Goal: Information Seeking & Learning: Learn about a topic

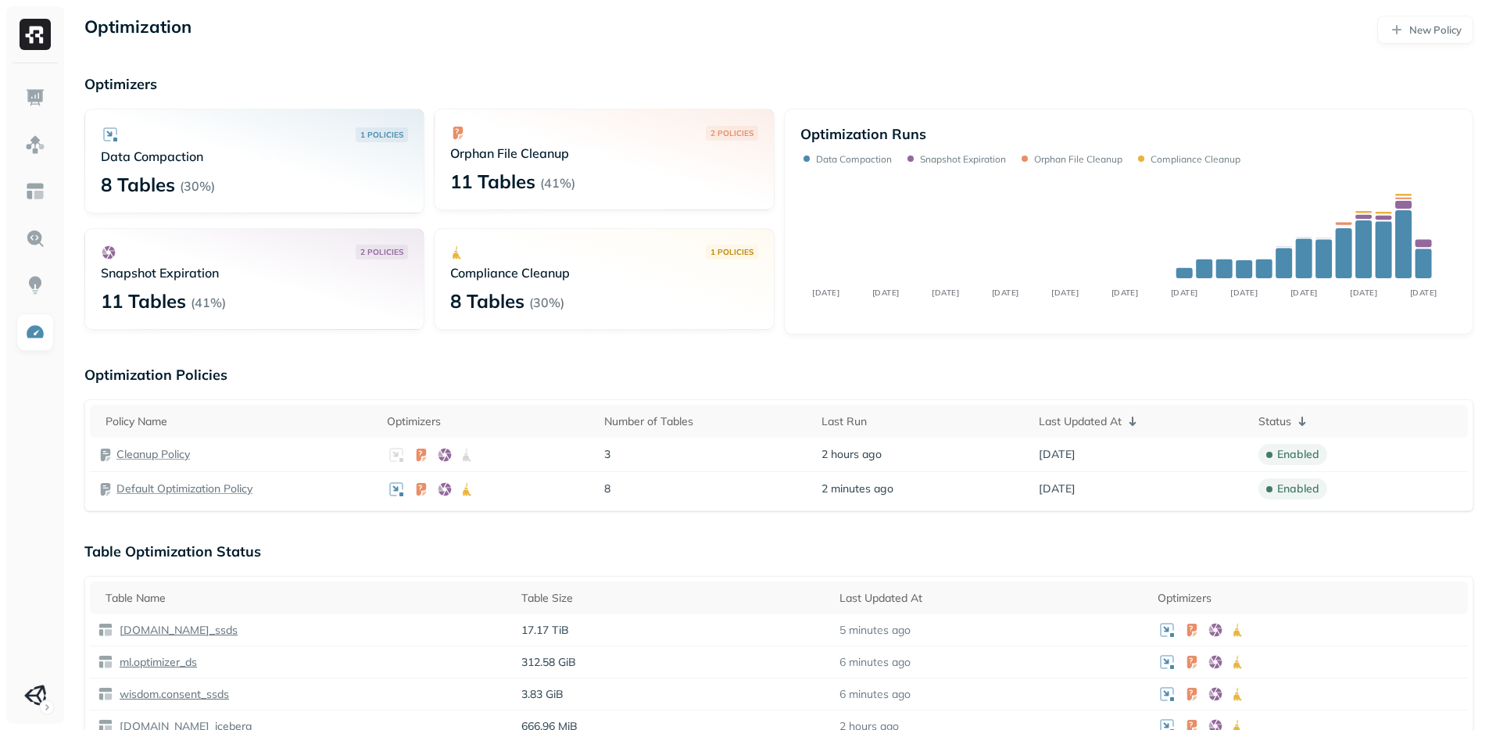
scroll to position [154, 0]
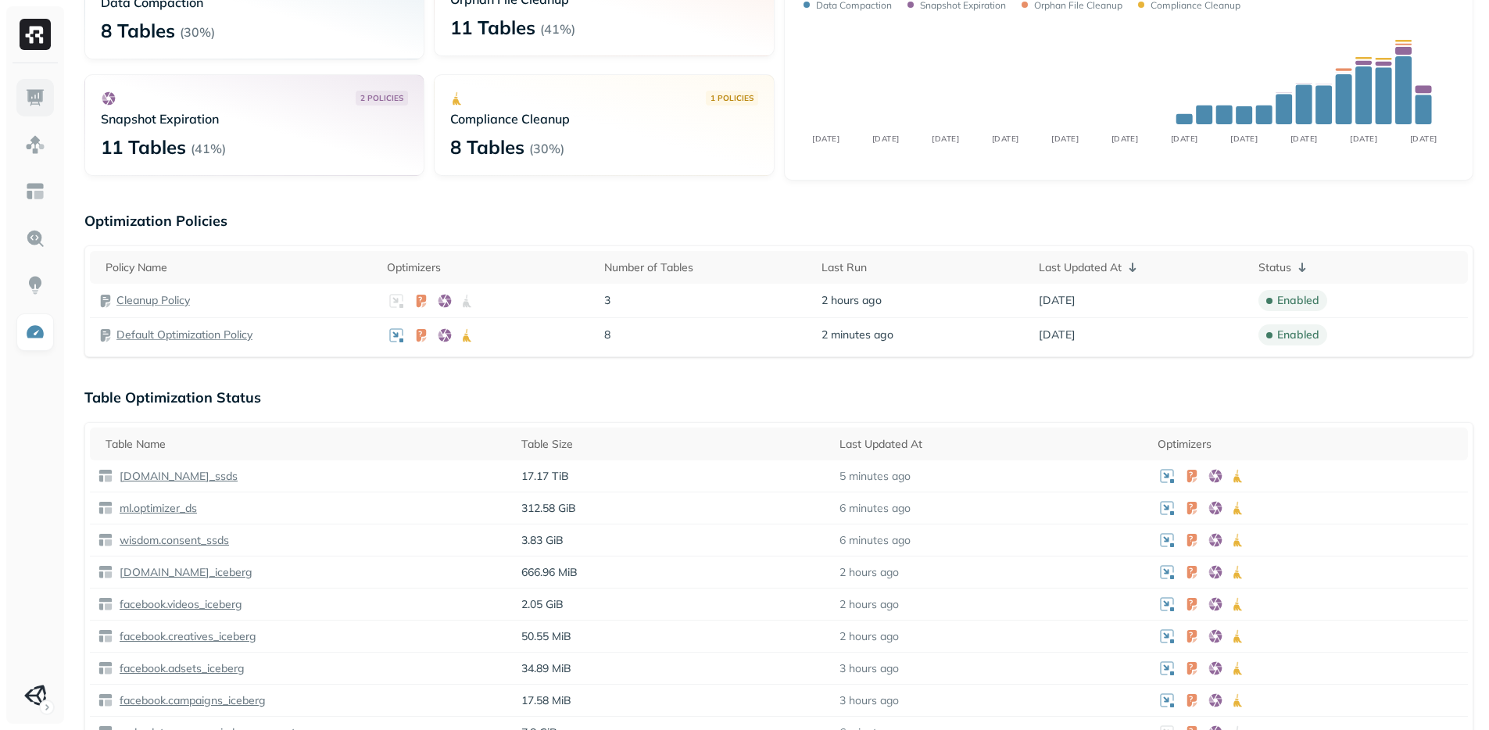
click at [38, 101] on img at bounding box center [35, 98] width 20 height 20
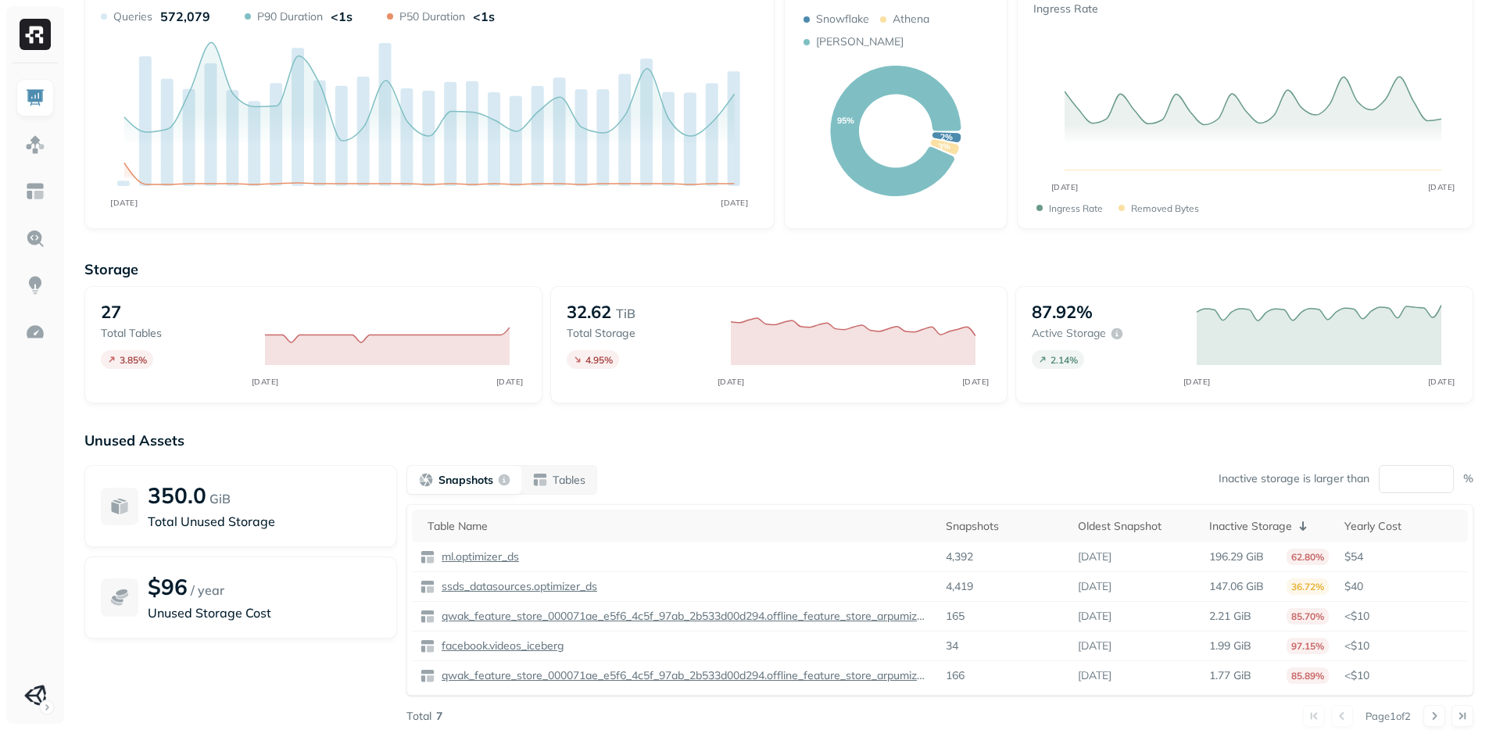
scroll to position [140, 0]
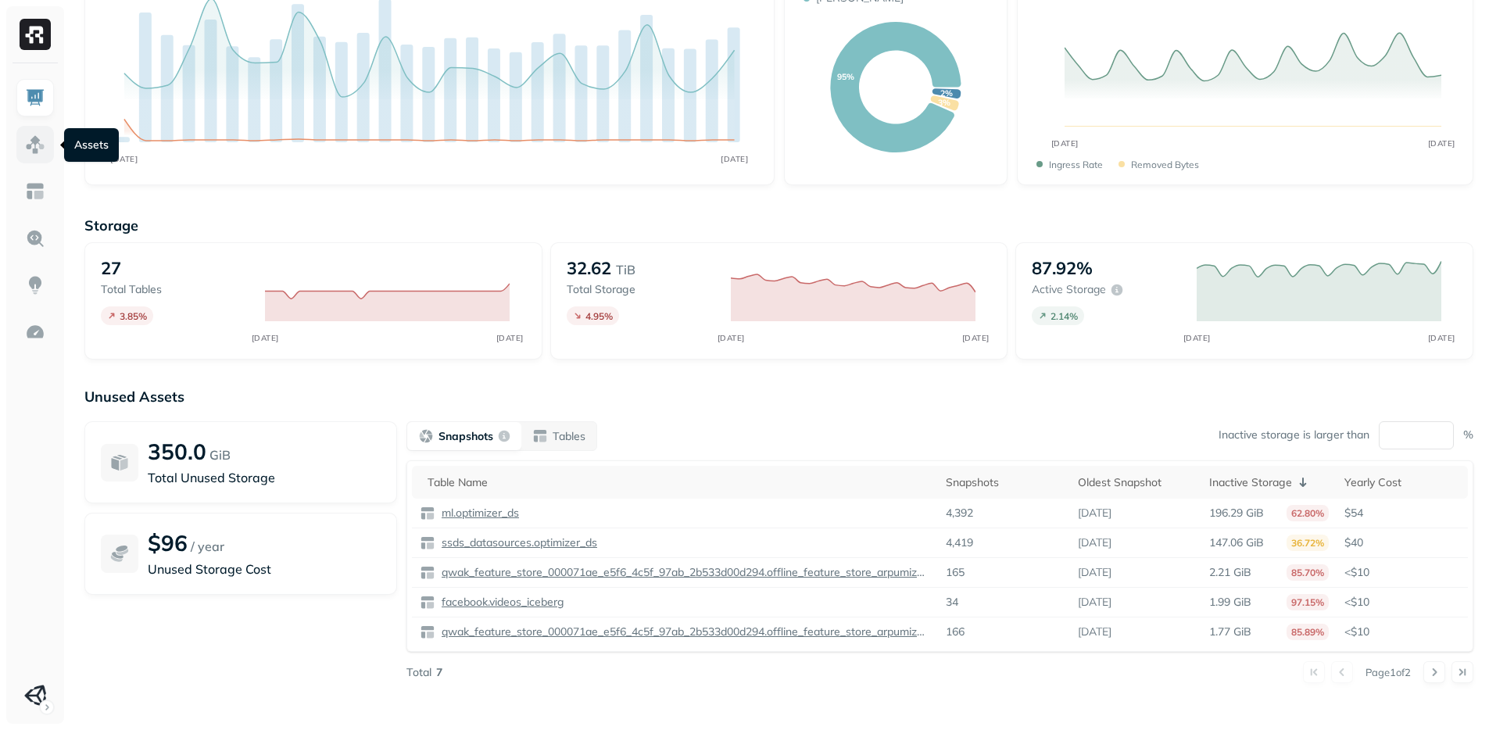
click at [30, 155] on link at bounding box center [35, 145] width 38 height 38
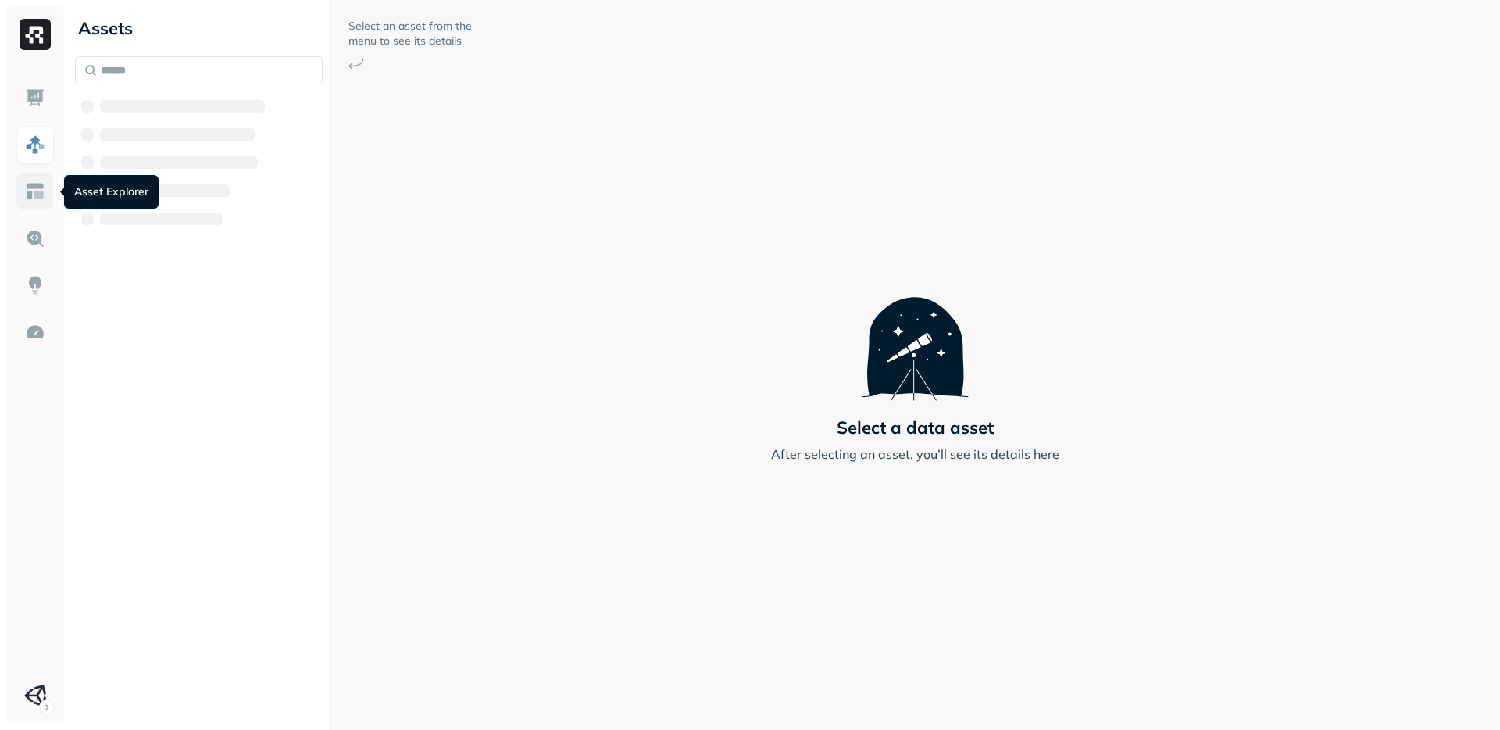
click at [34, 194] on img at bounding box center [35, 191] width 20 height 20
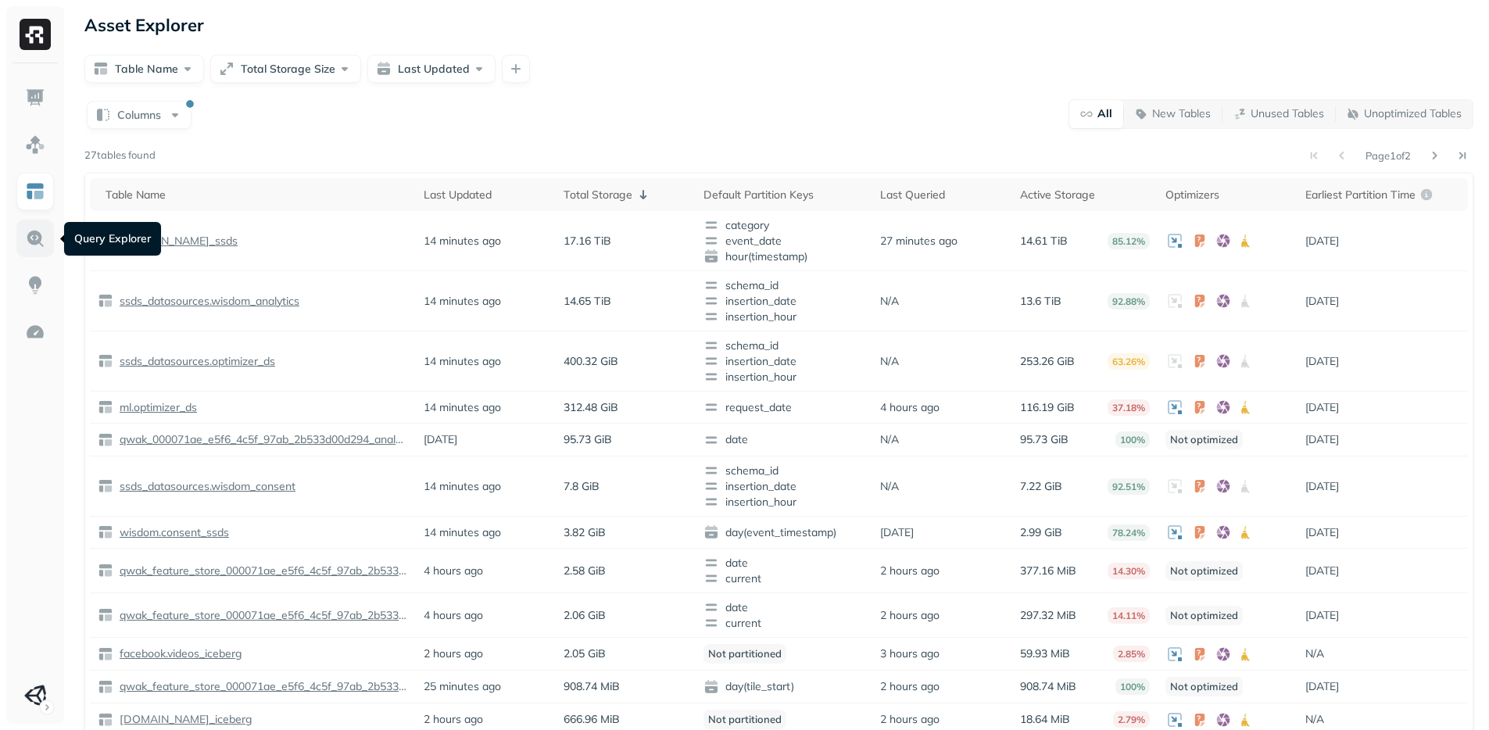
click at [31, 242] on img at bounding box center [35, 238] width 20 height 20
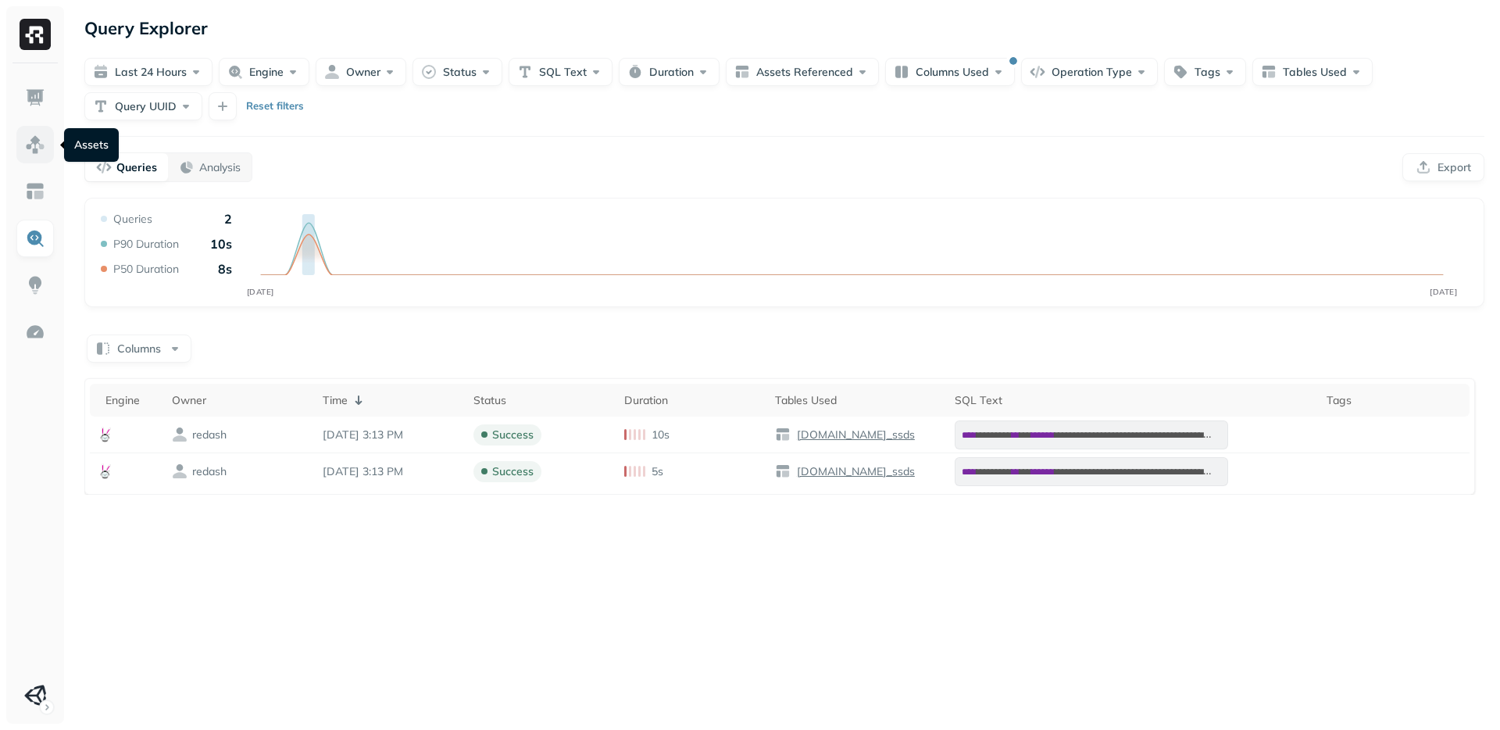
click at [40, 158] on link at bounding box center [35, 145] width 38 height 38
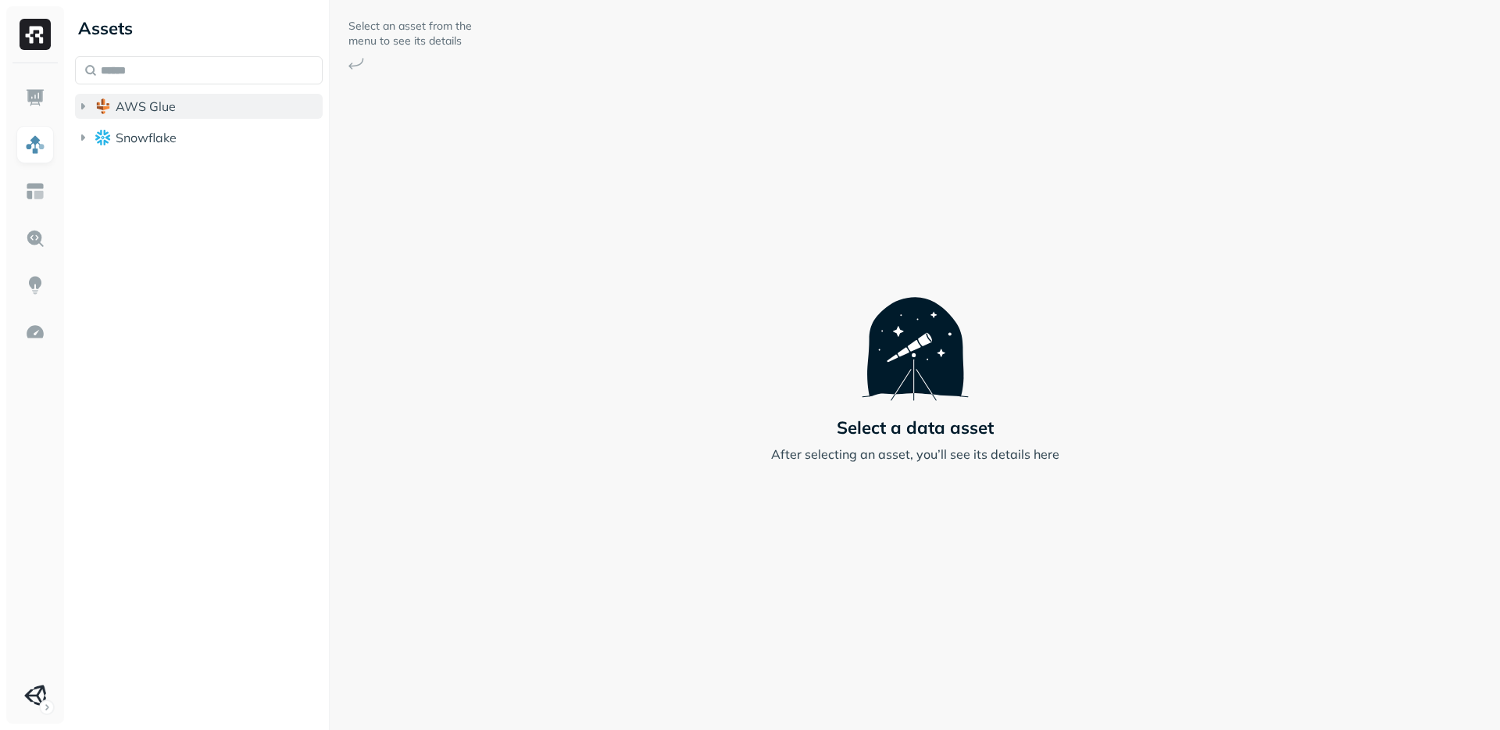
click at [78, 105] on icon "button" at bounding box center [83, 106] width 16 height 16
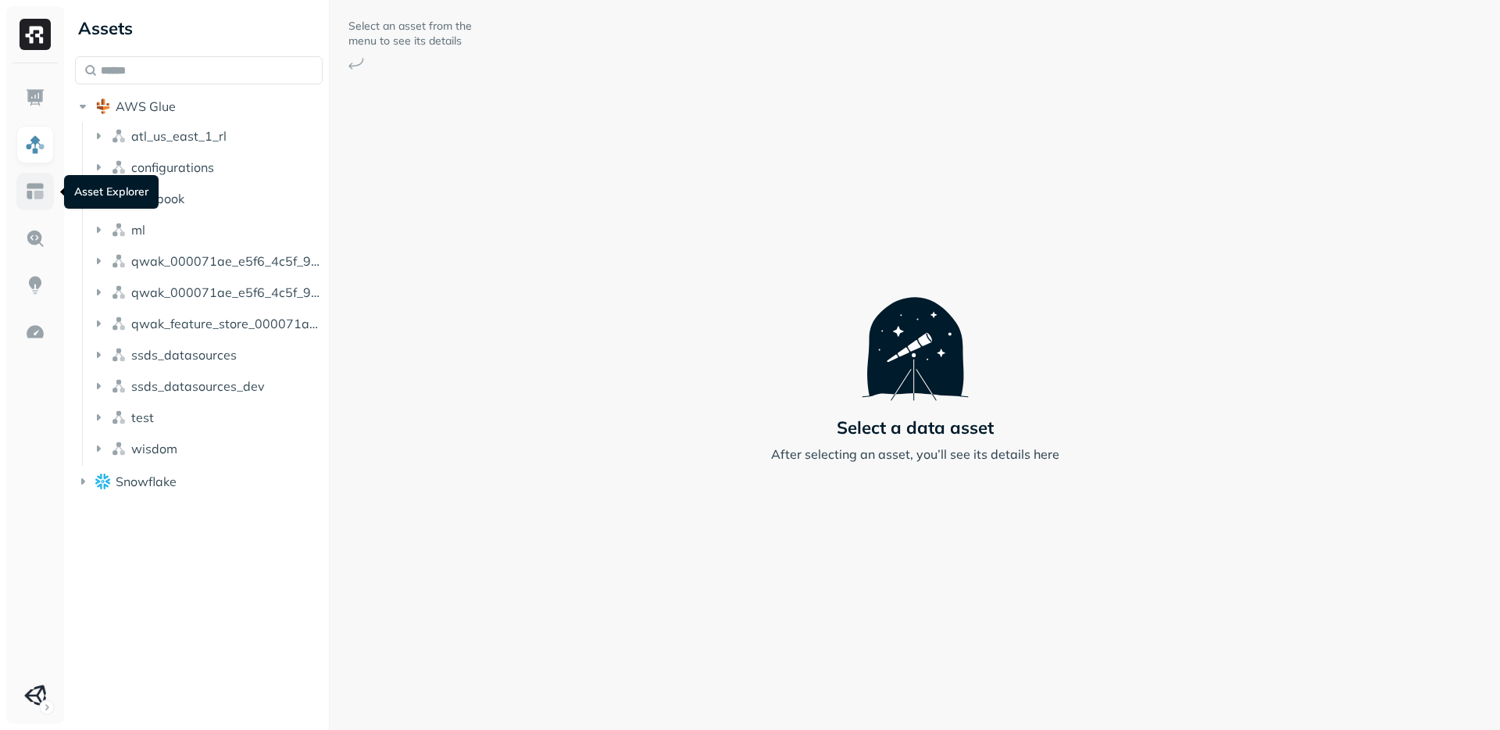
click at [45, 193] on link at bounding box center [35, 192] width 38 height 38
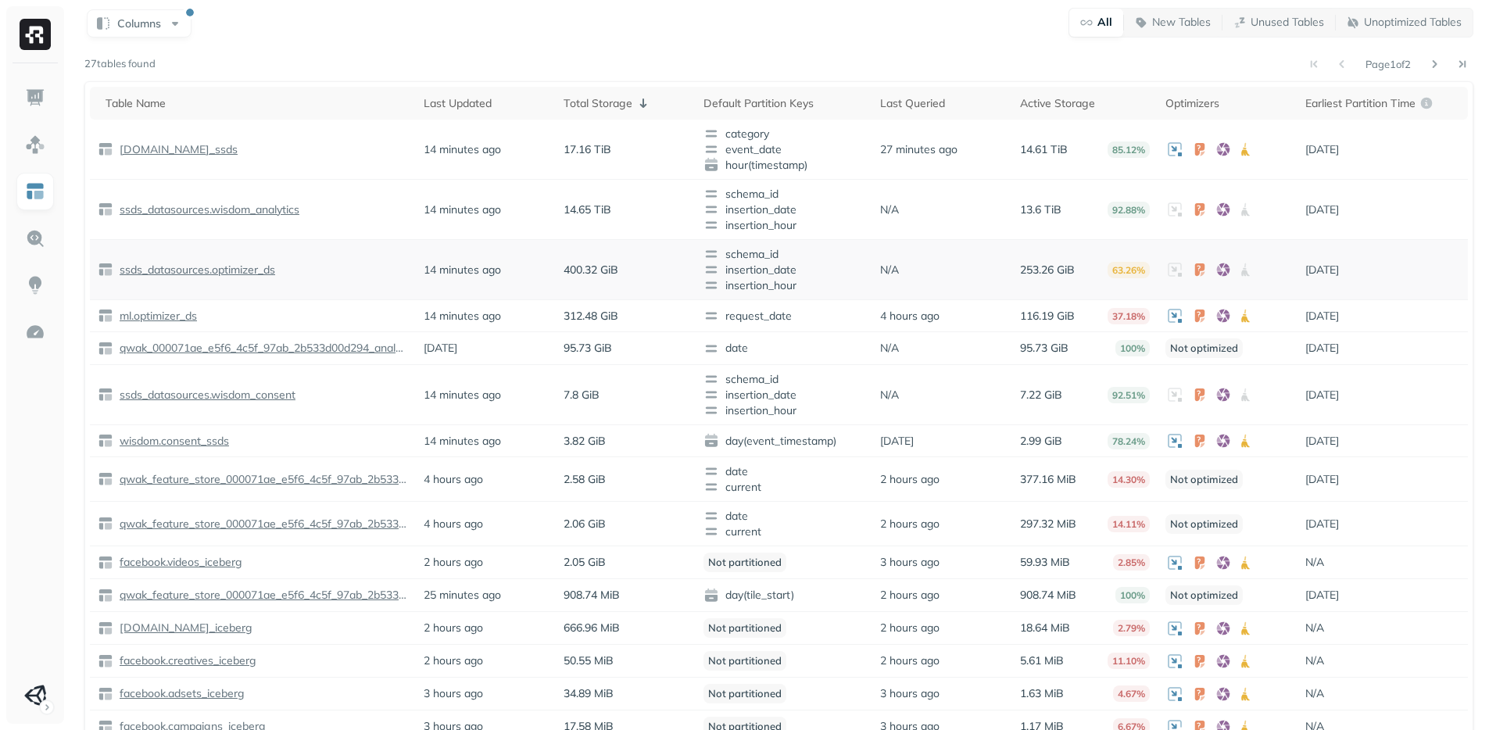
scroll to position [156, 0]
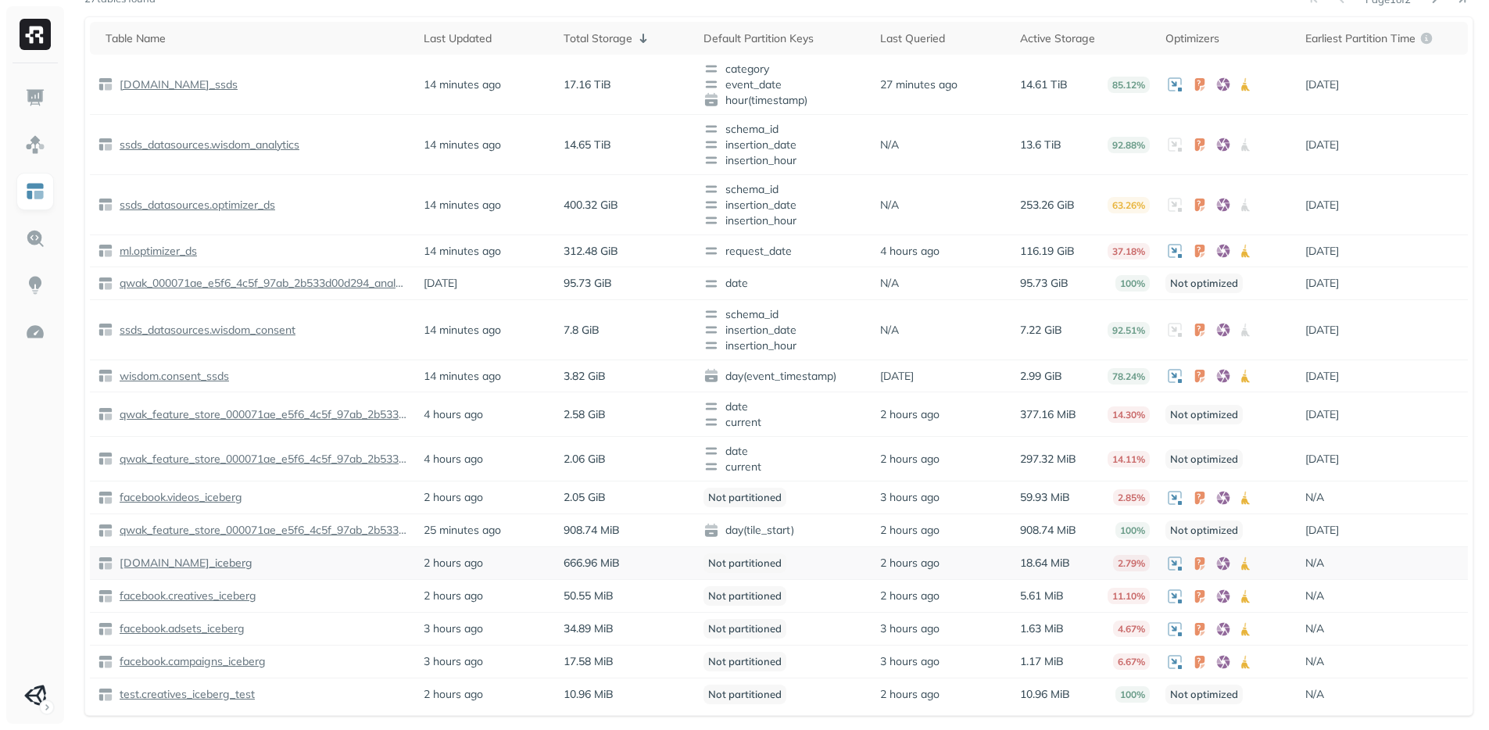
click at [211, 564] on p "[DOMAIN_NAME]_iceberg" at bounding box center [184, 563] width 136 height 15
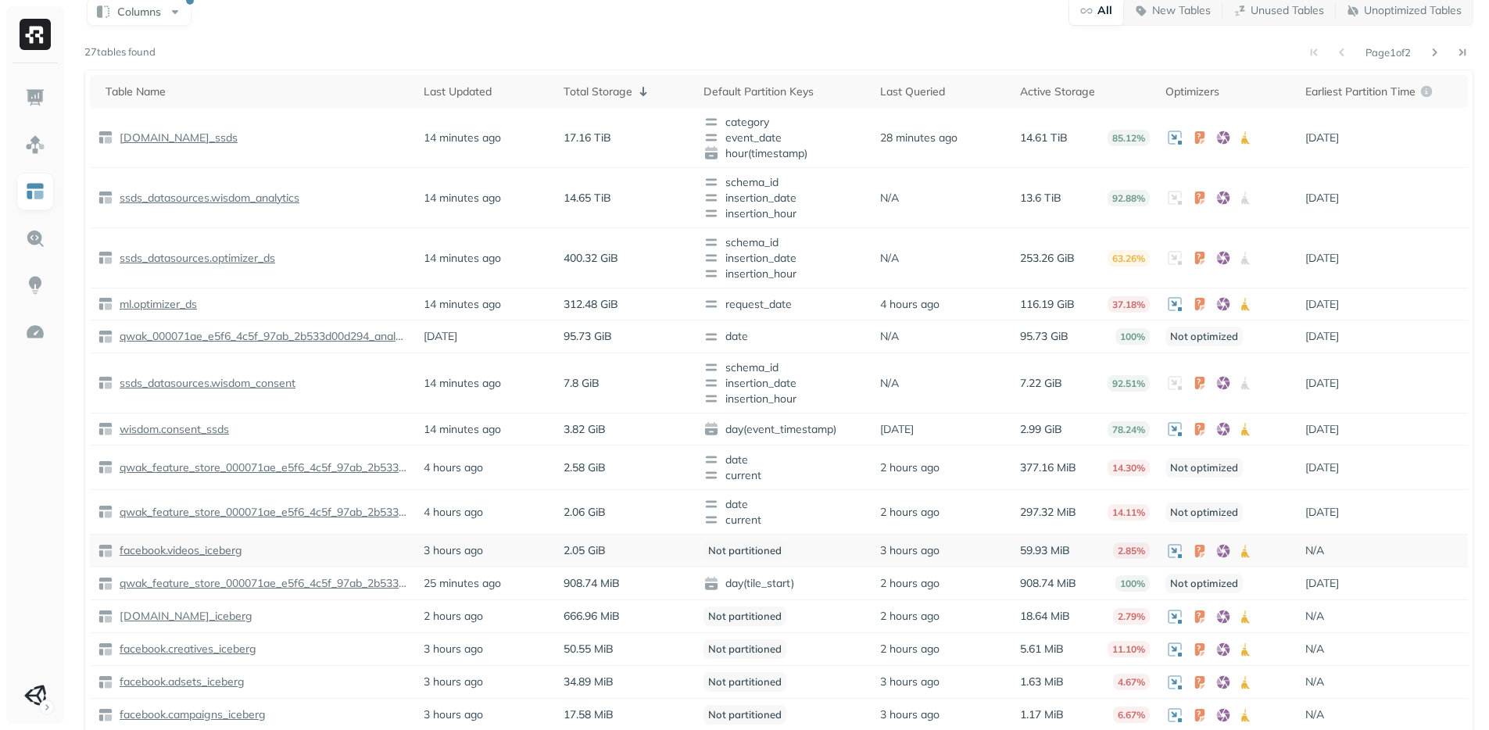
scroll to position [108, 0]
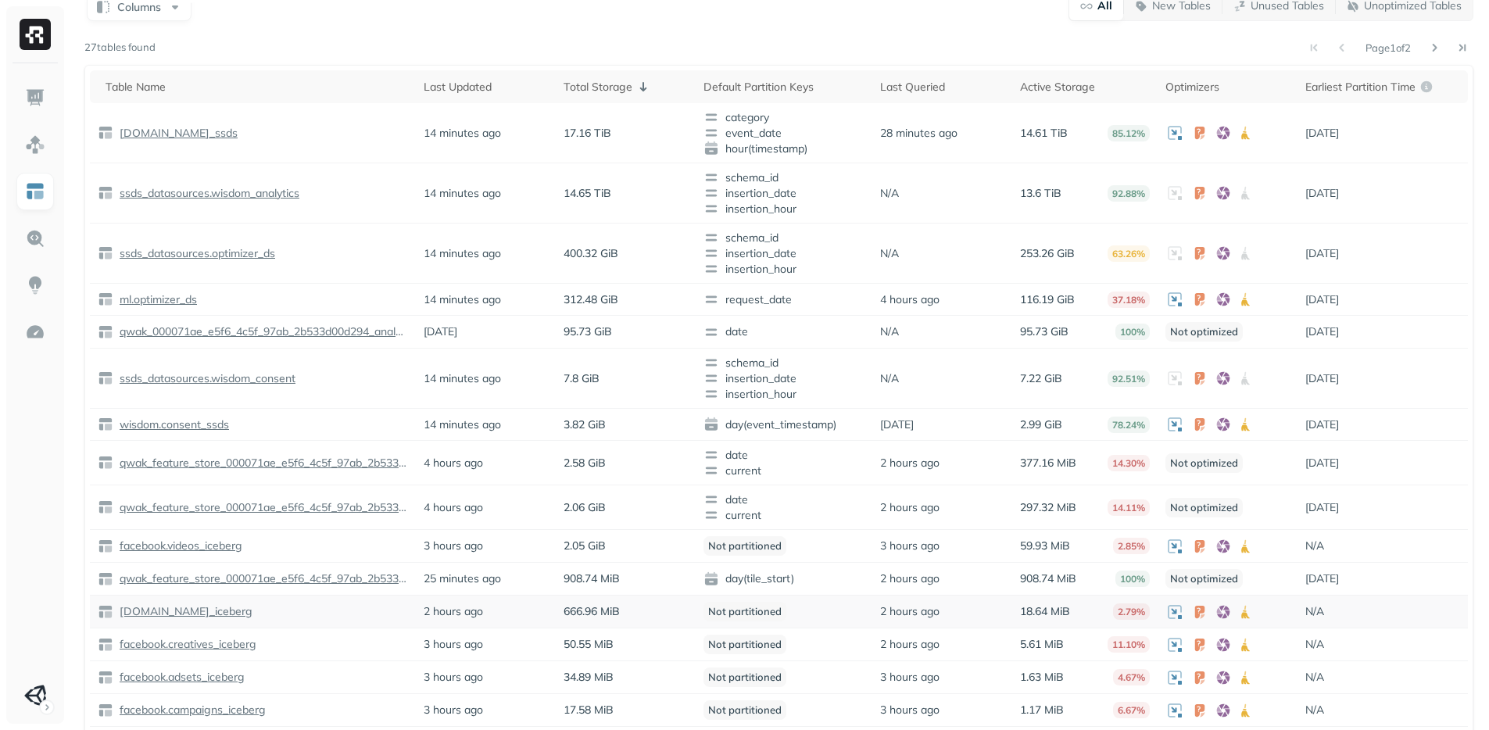
click at [157, 612] on p "[DOMAIN_NAME]_iceberg" at bounding box center [184, 611] width 136 height 15
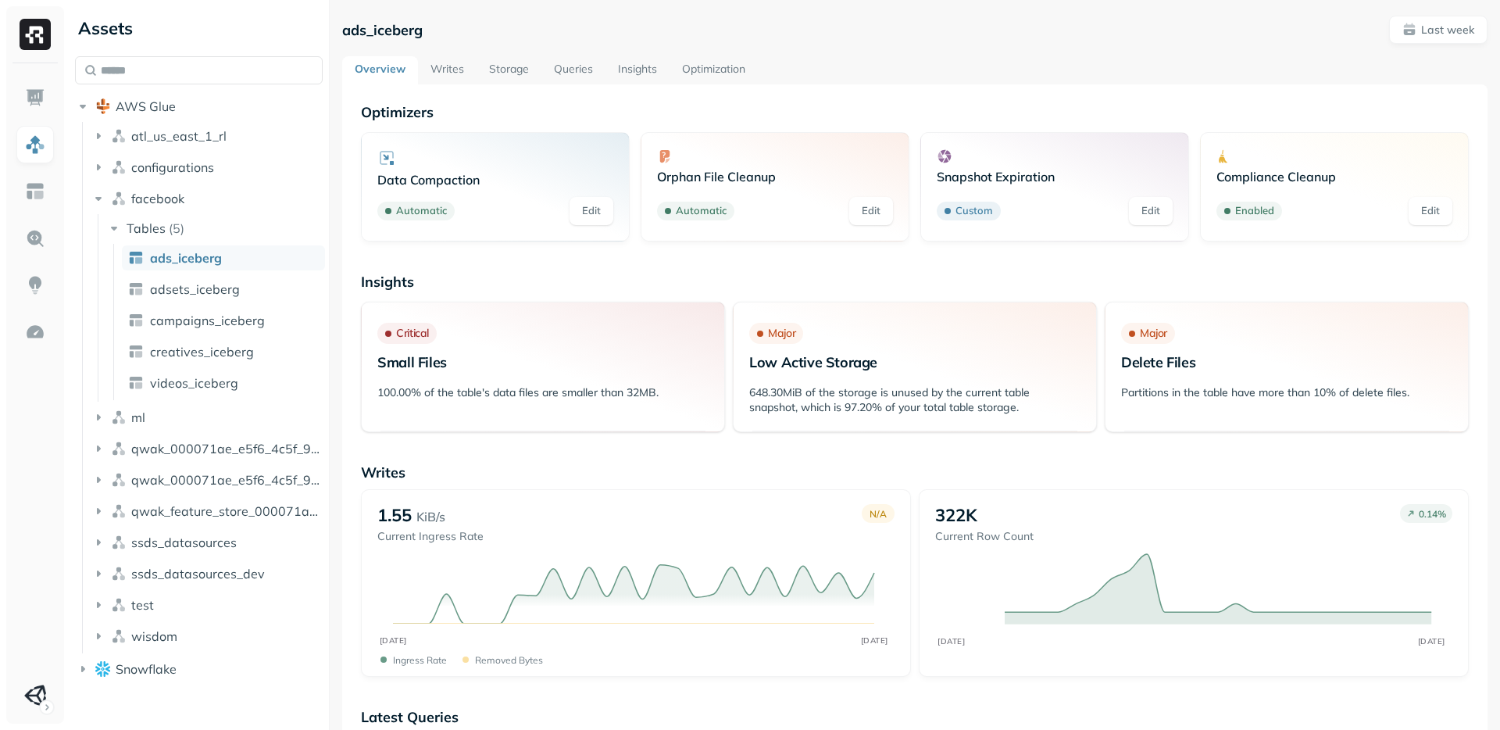
click at [698, 65] on link "Optimization" at bounding box center [714, 70] width 88 height 28
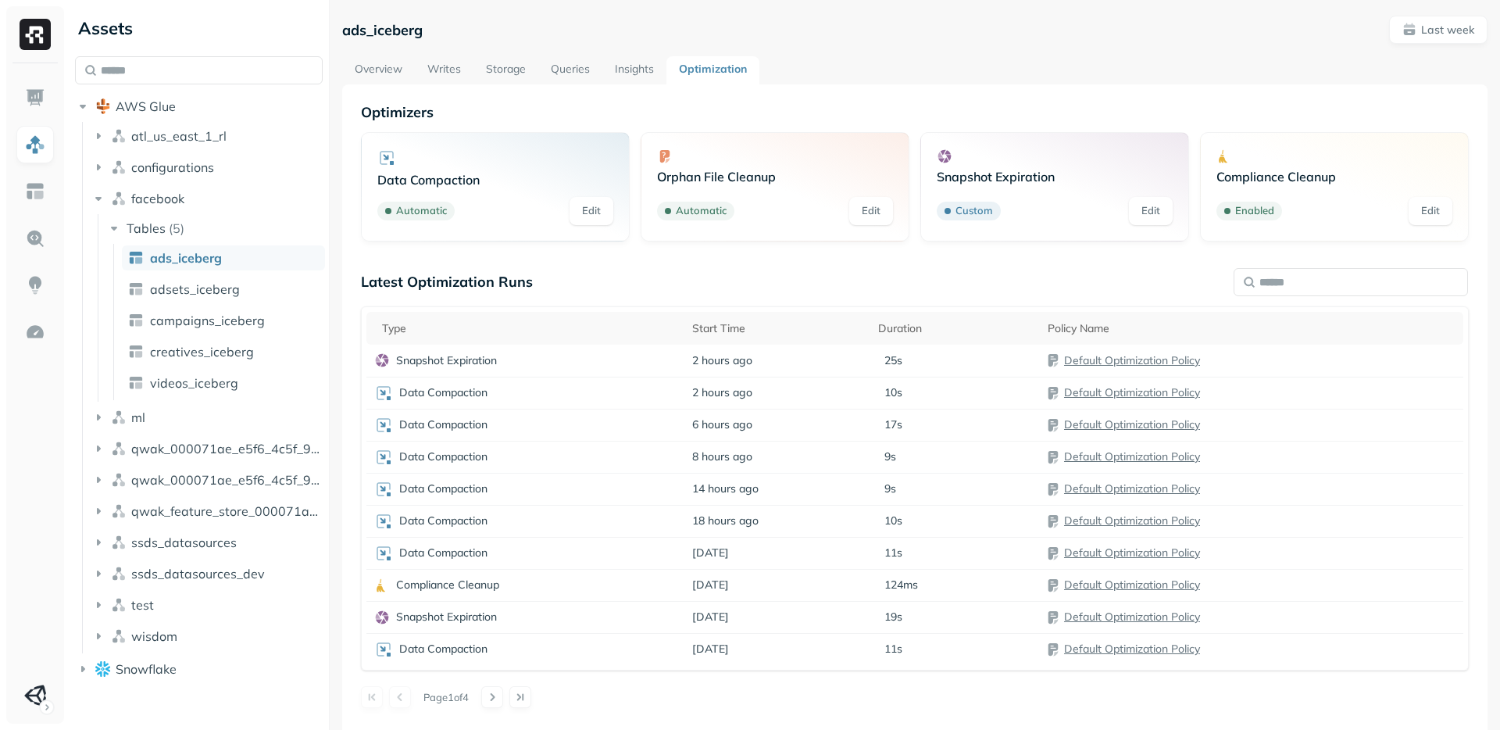
click at [491, 74] on link "Storage" at bounding box center [506, 70] width 65 height 28
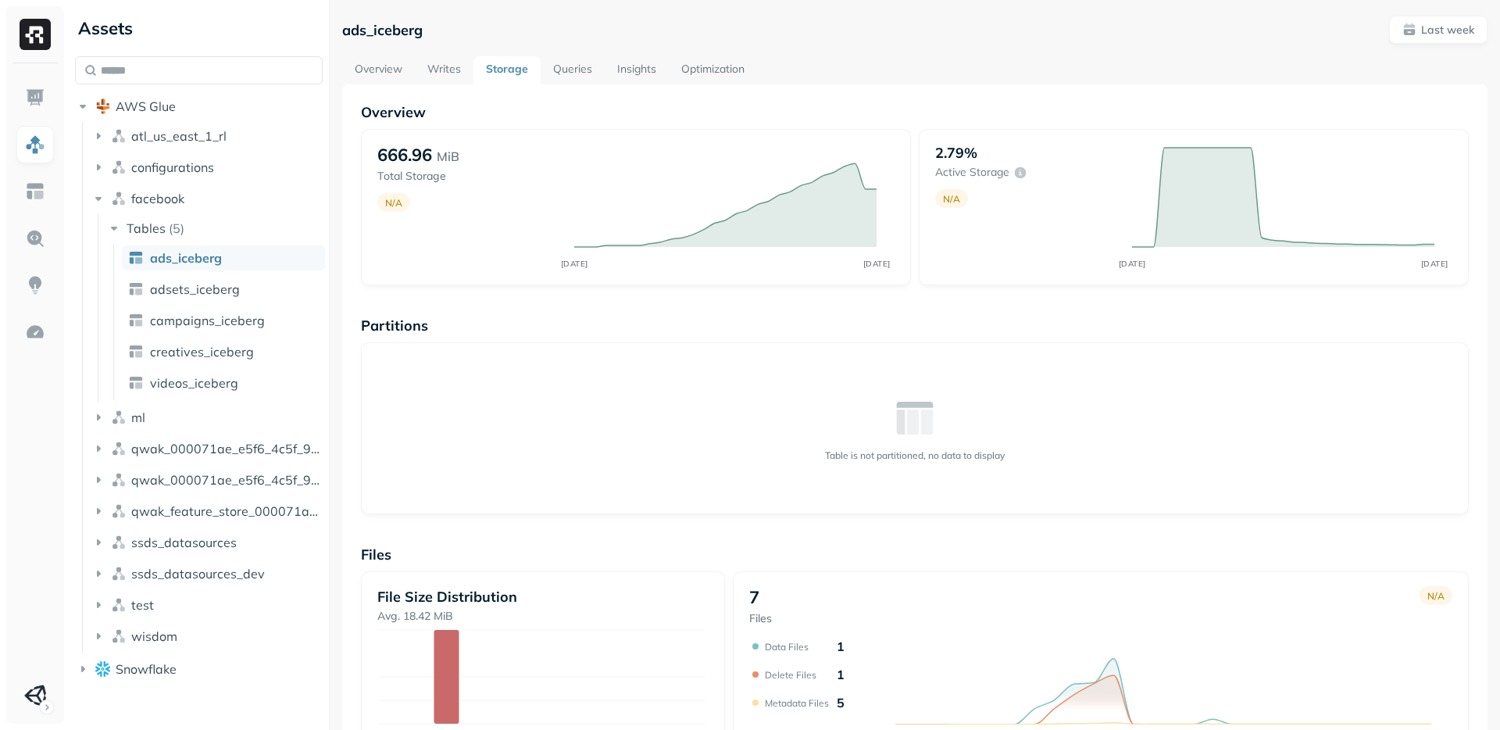
click at [366, 56] on link "Overview" at bounding box center [378, 70] width 73 height 28
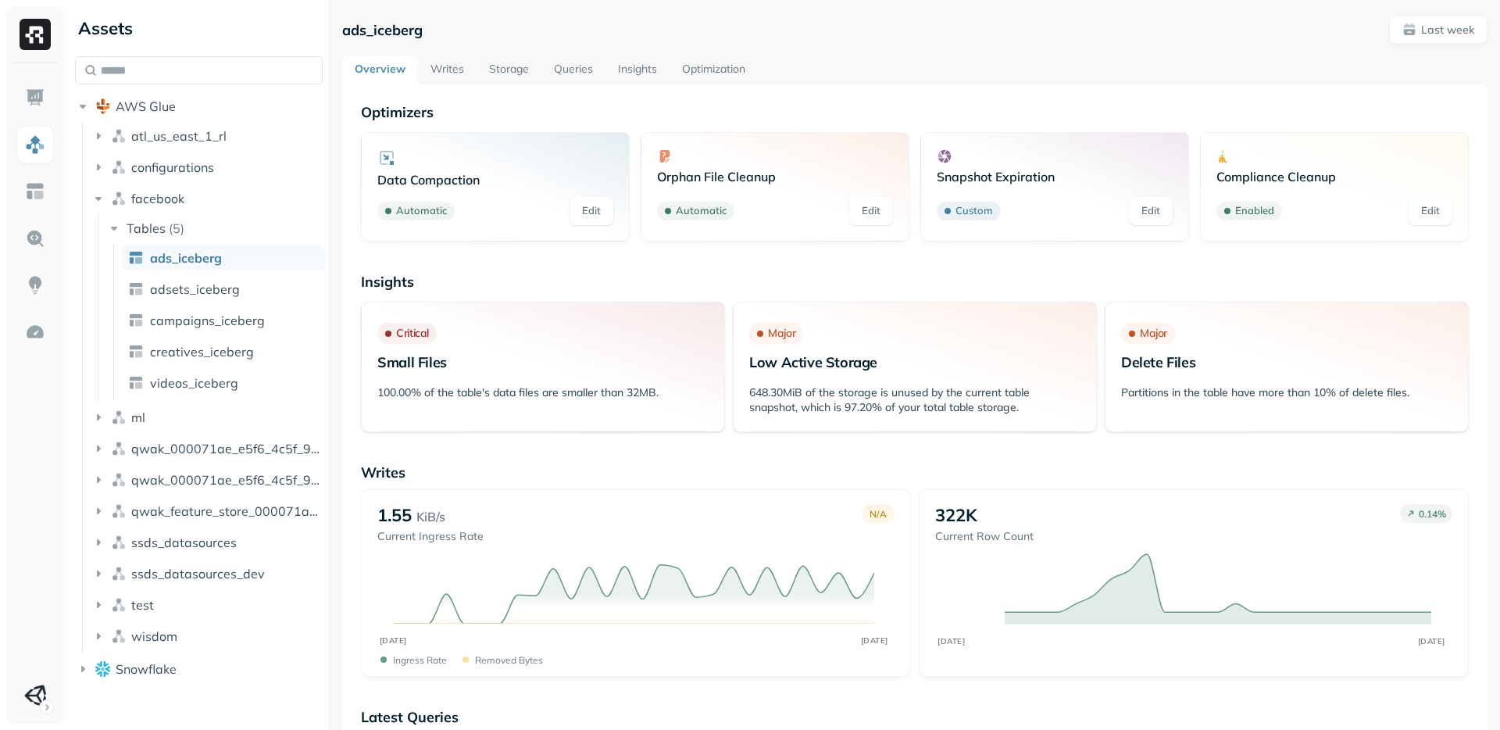
click at [698, 59] on link "Optimization" at bounding box center [714, 70] width 88 height 28
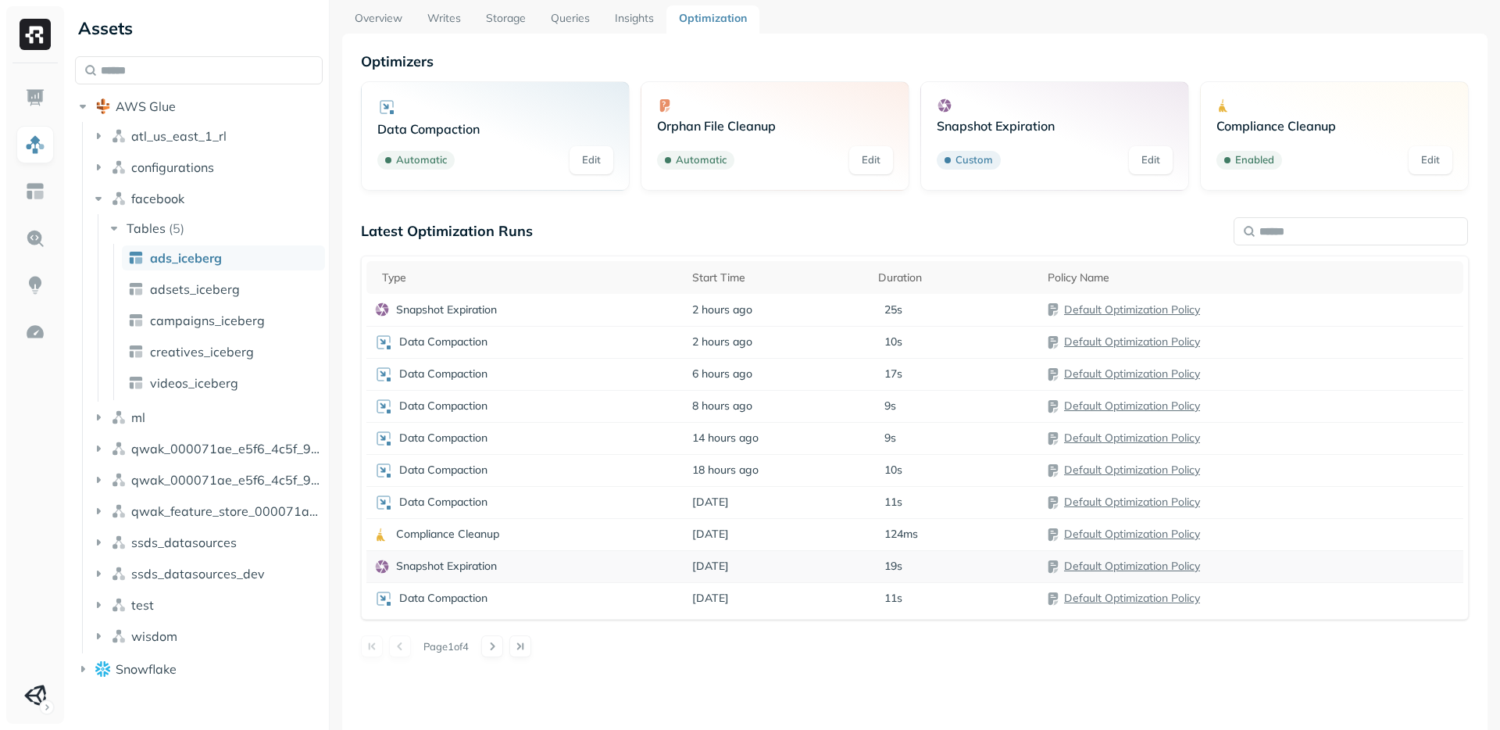
scroll to position [52, 0]
click at [499, 644] on button at bounding box center [492, 645] width 22 height 22
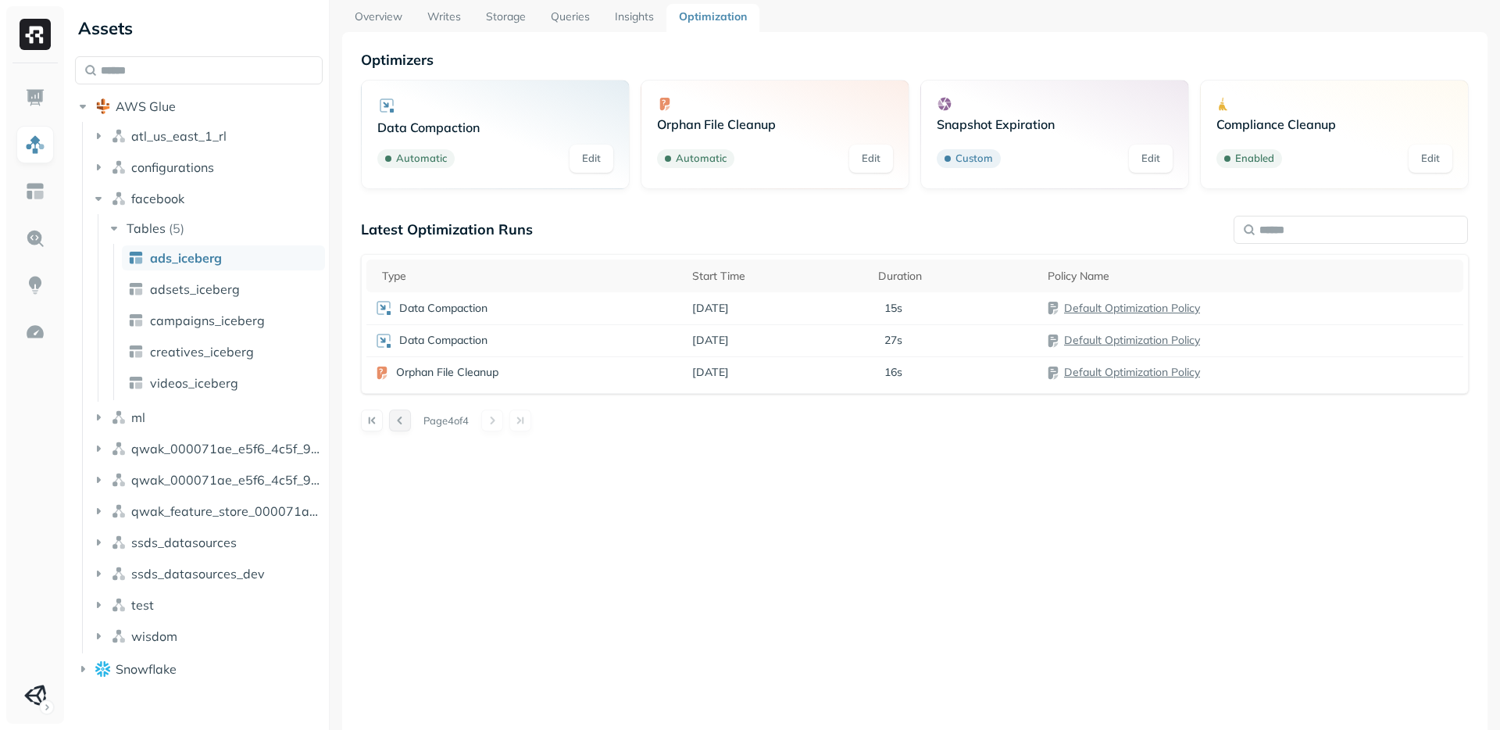
click at [397, 419] on button at bounding box center [400, 420] width 22 height 22
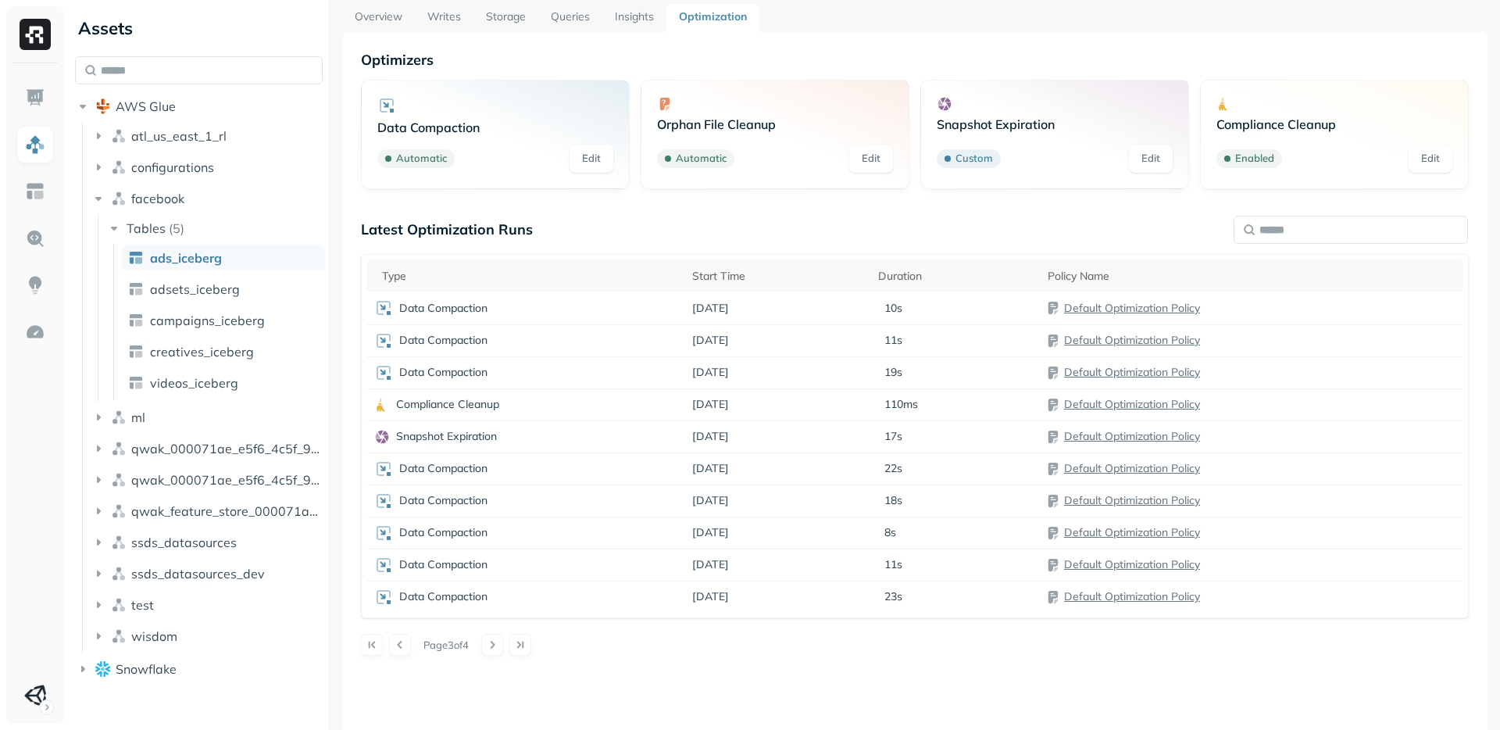
click at [399, 631] on div "Latest Optimization Runs Type Start Time Duration Policy Name Data Compaction […" at bounding box center [915, 437] width 1108 height 435
click at [398, 636] on button at bounding box center [400, 645] width 22 height 22
click at [501, 645] on button at bounding box center [492, 645] width 22 height 22
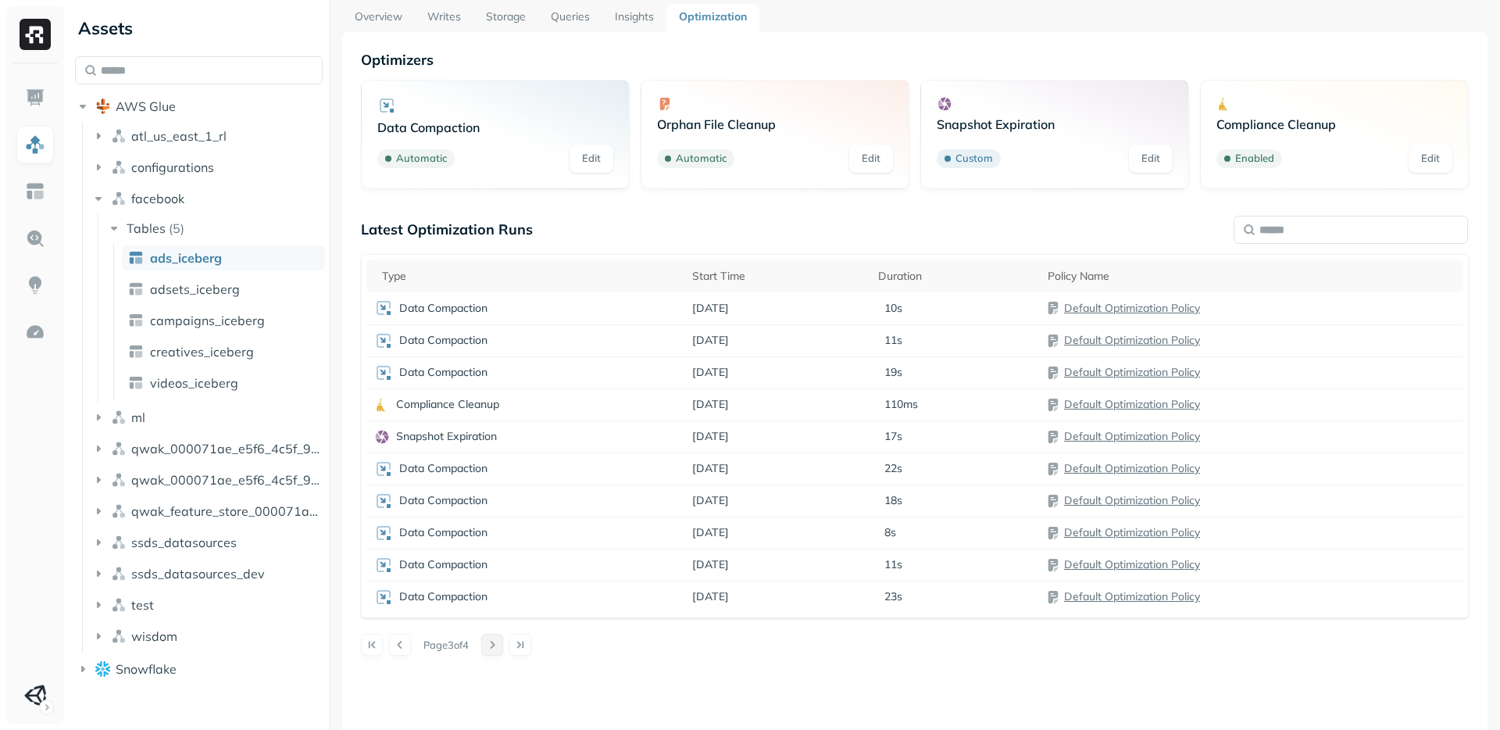
click at [501, 645] on button at bounding box center [492, 645] width 22 height 22
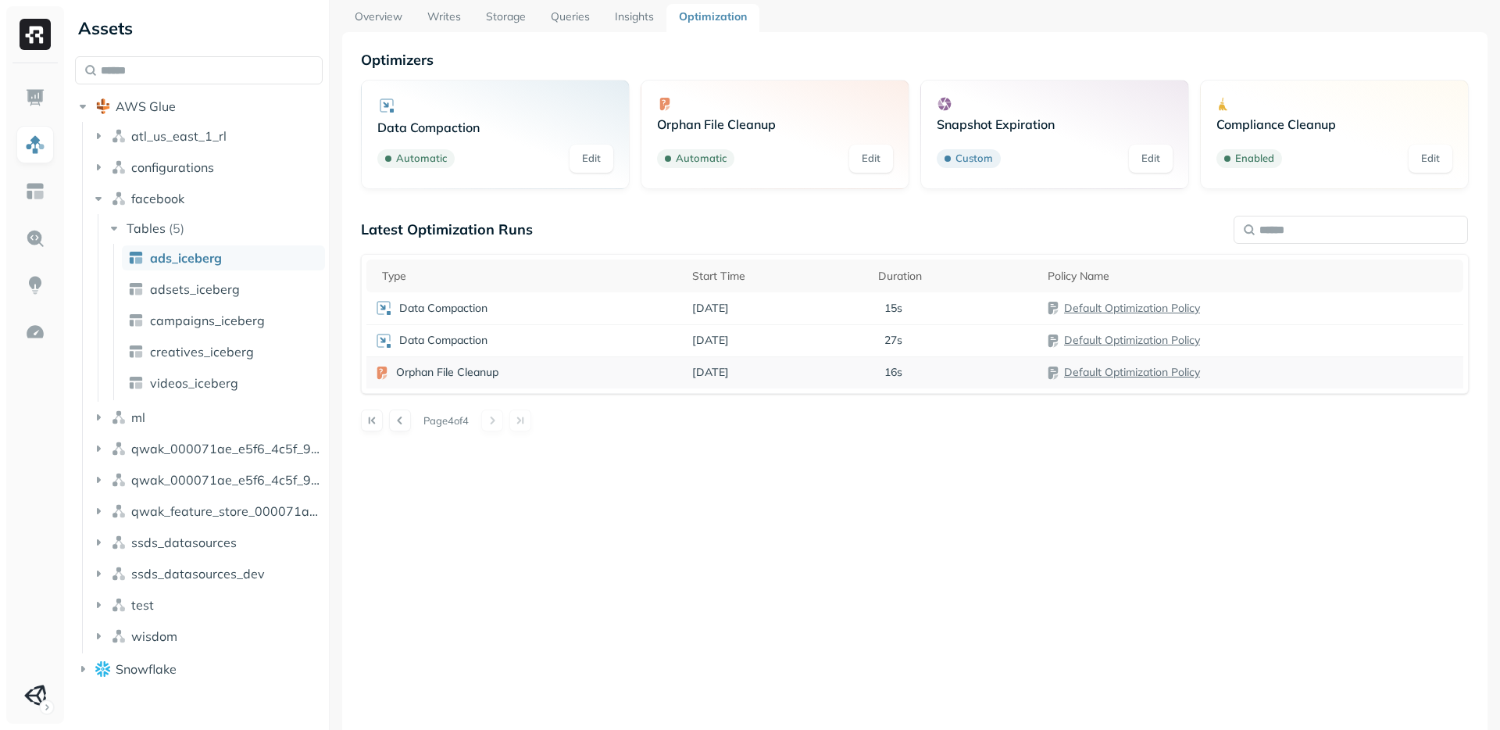
click at [423, 370] on p "Orphan File Cleanup" at bounding box center [447, 372] width 102 height 15
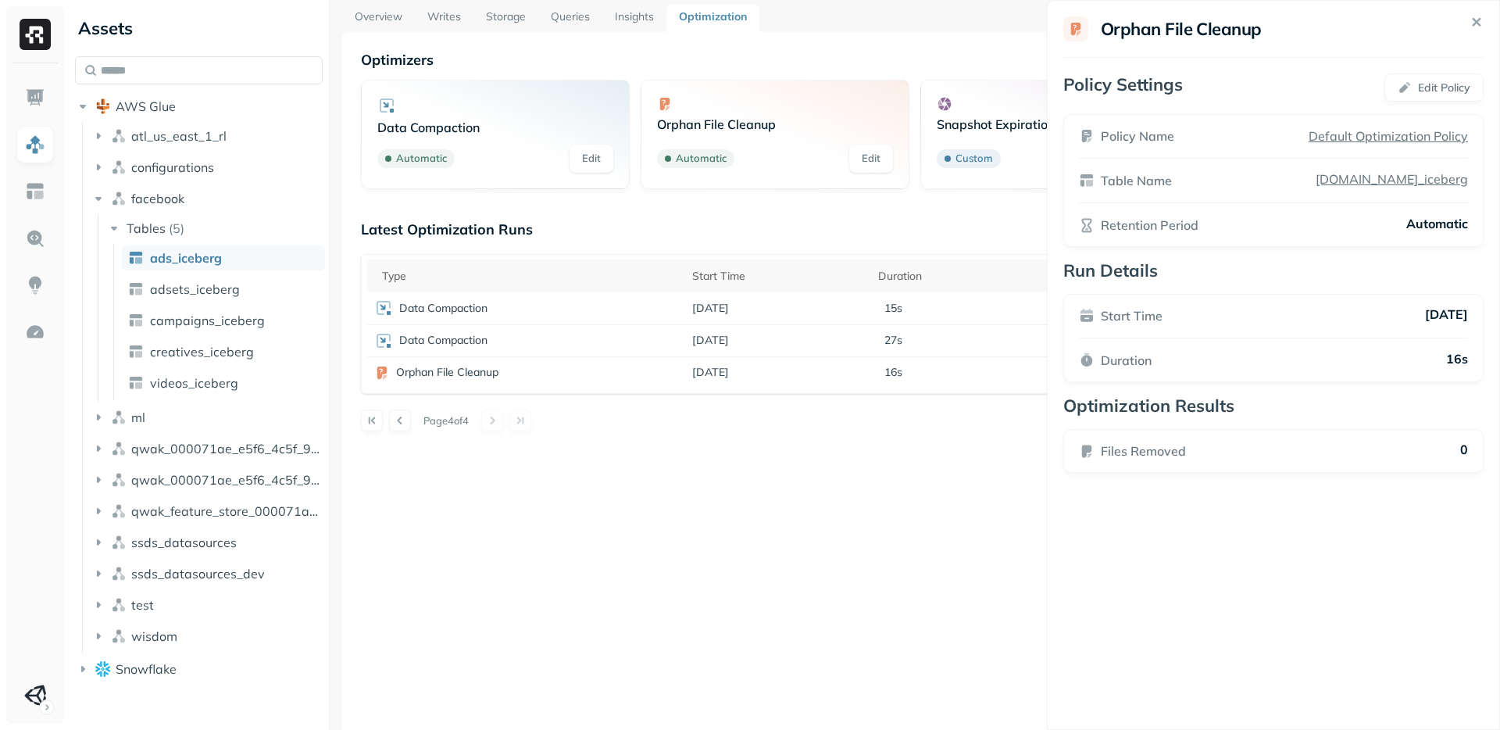
click at [1149, 452] on p "Files Removed" at bounding box center [1143, 450] width 85 height 19
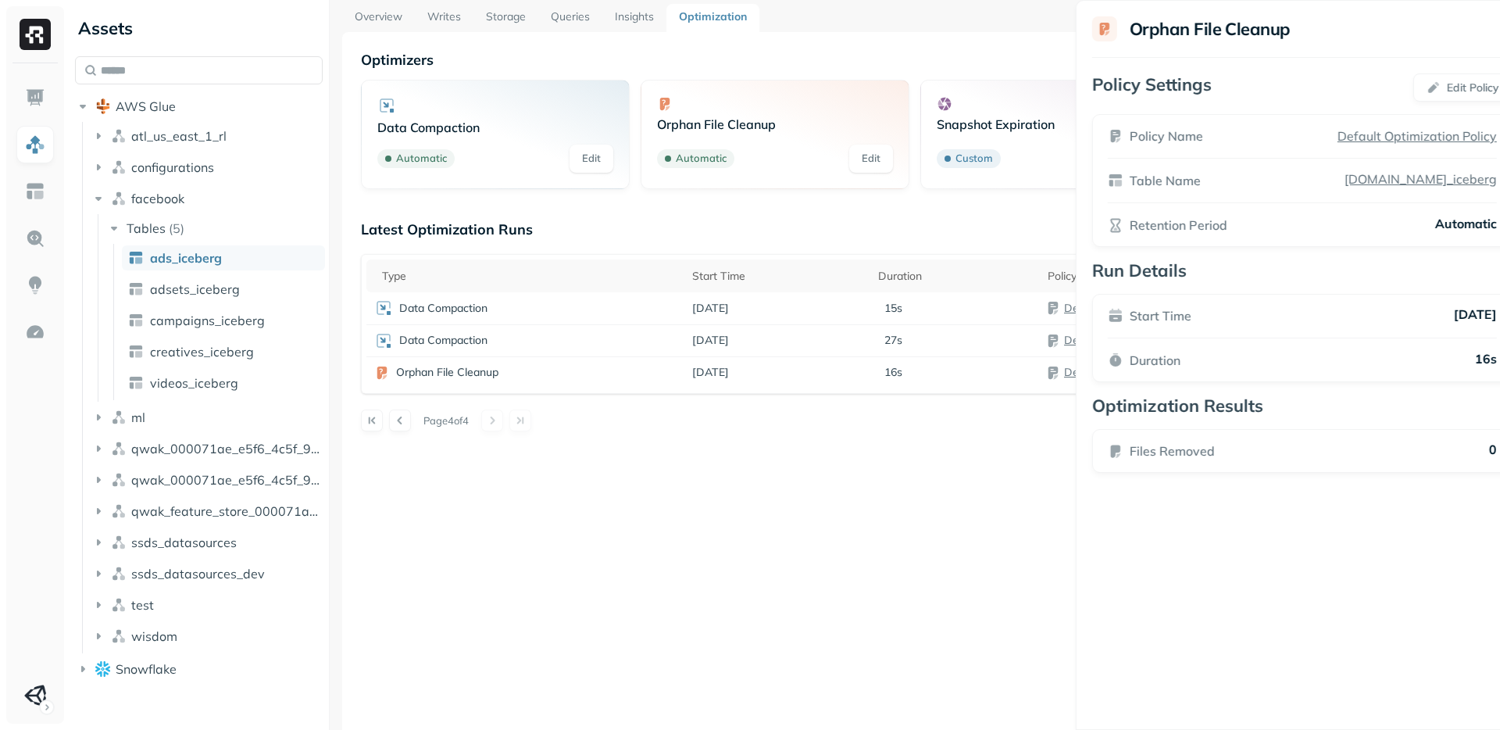
drag, startPoint x: 1447, startPoint y: 458, endPoint x: 1476, endPoint y: 458, distance: 28.9
click at [1476, 458] on div "Files Removed 0" at bounding box center [1302, 450] width 389 height 19
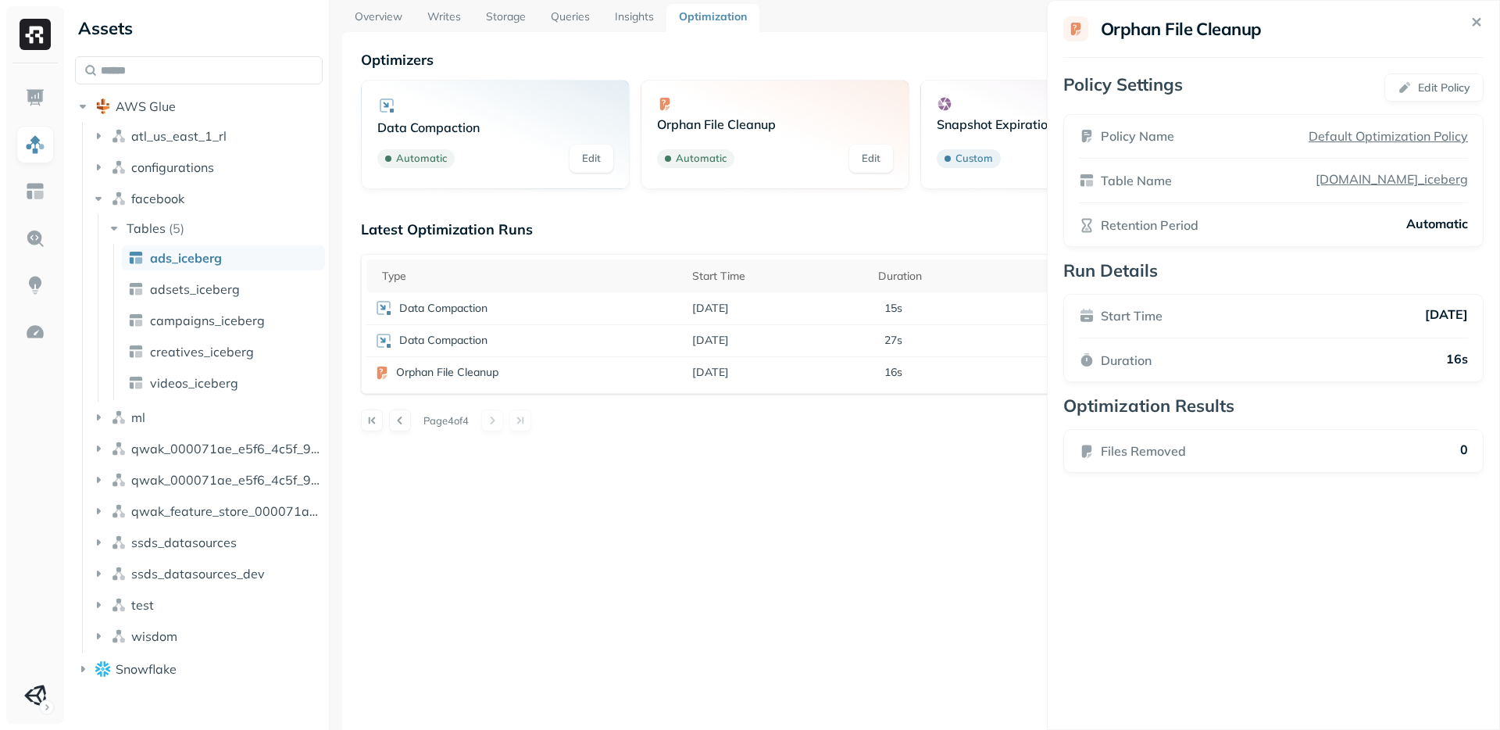
click at [397, 423] on html "Assets AWS Glue atl_us_east_1_rl configurations facebook Tables ( 5 ) ads_icebe…" at bounding box center [750, 365] width 1500 height 730
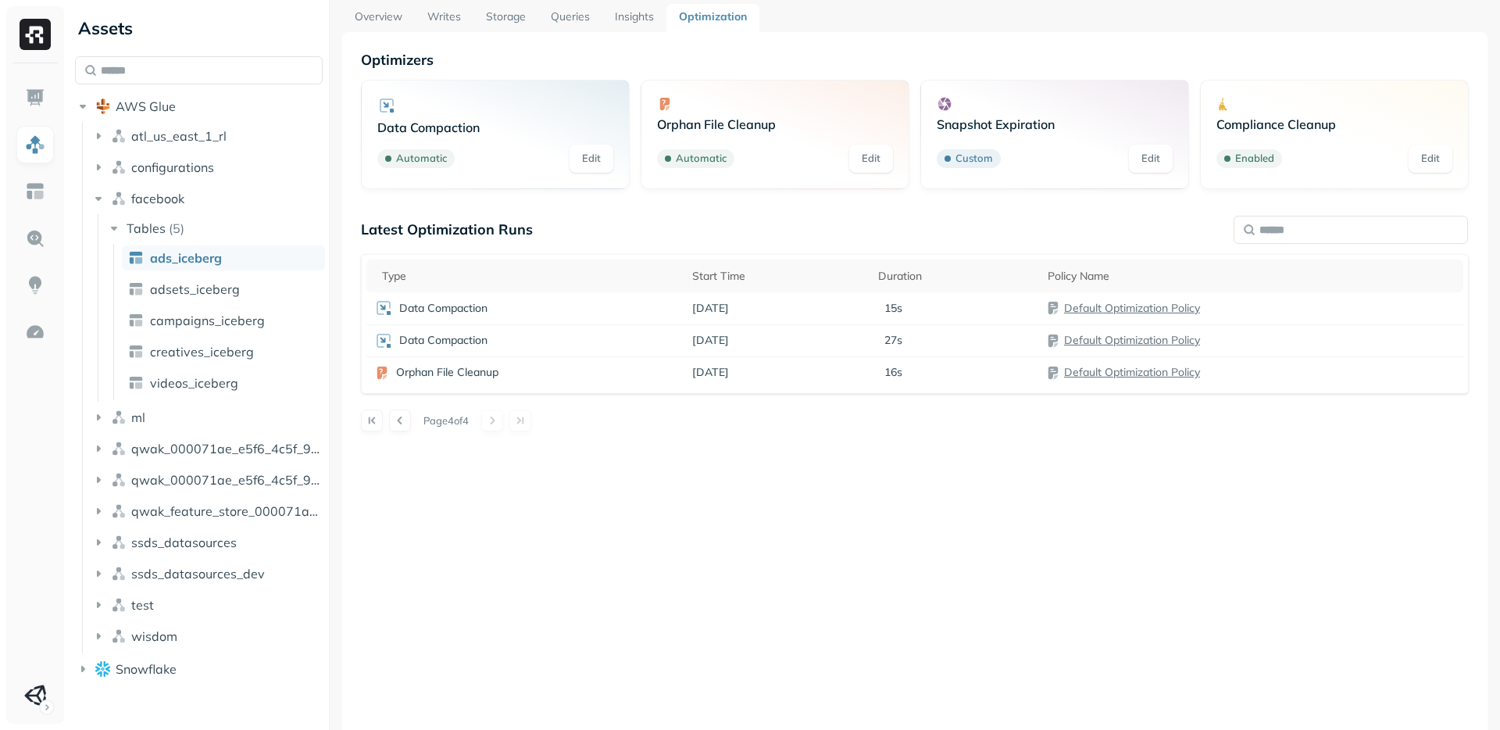
click at [397, 423] on button at bounding box center [400, 420] width 22 height 22
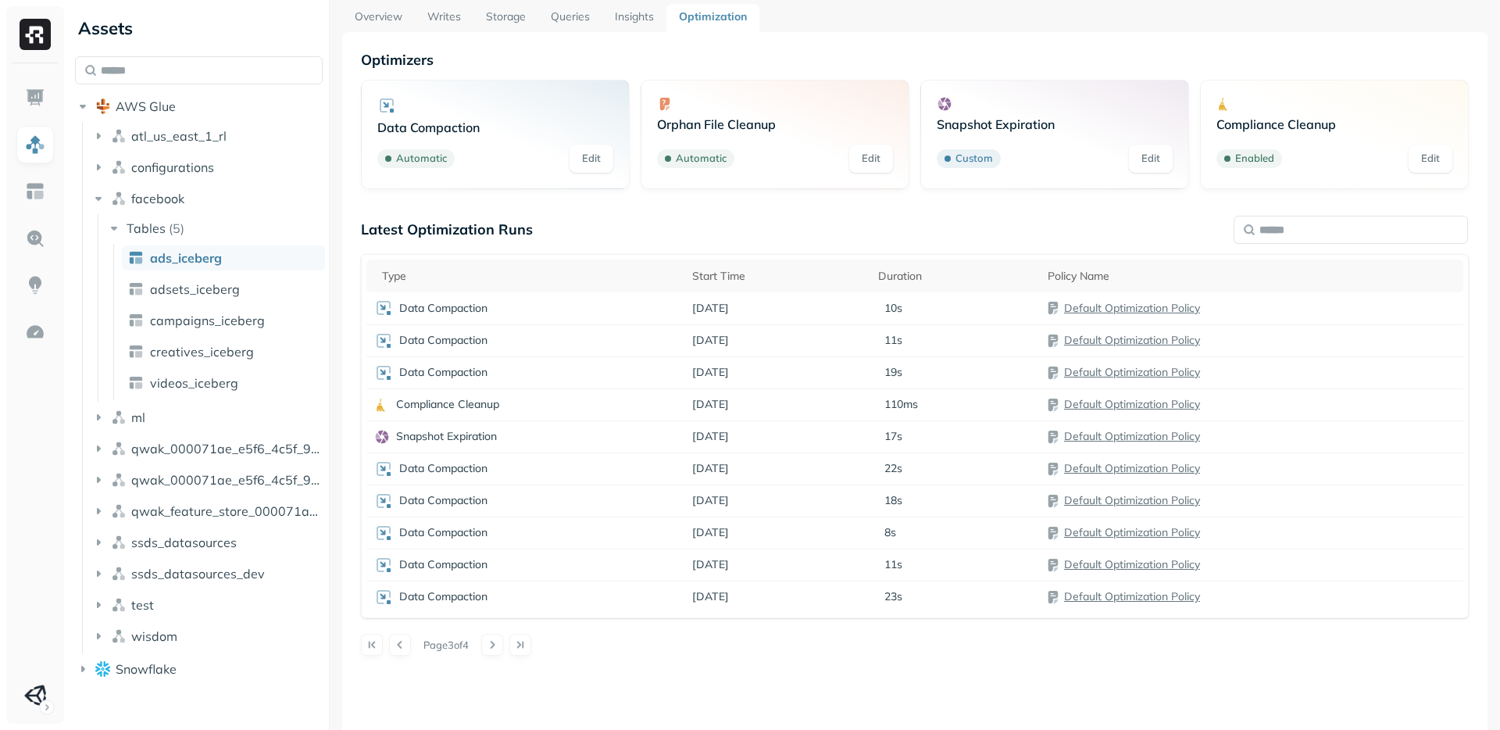
click at [397, 423] on td "Snapshot Expiration" at bounding box center [524, 436] width 317 height 32
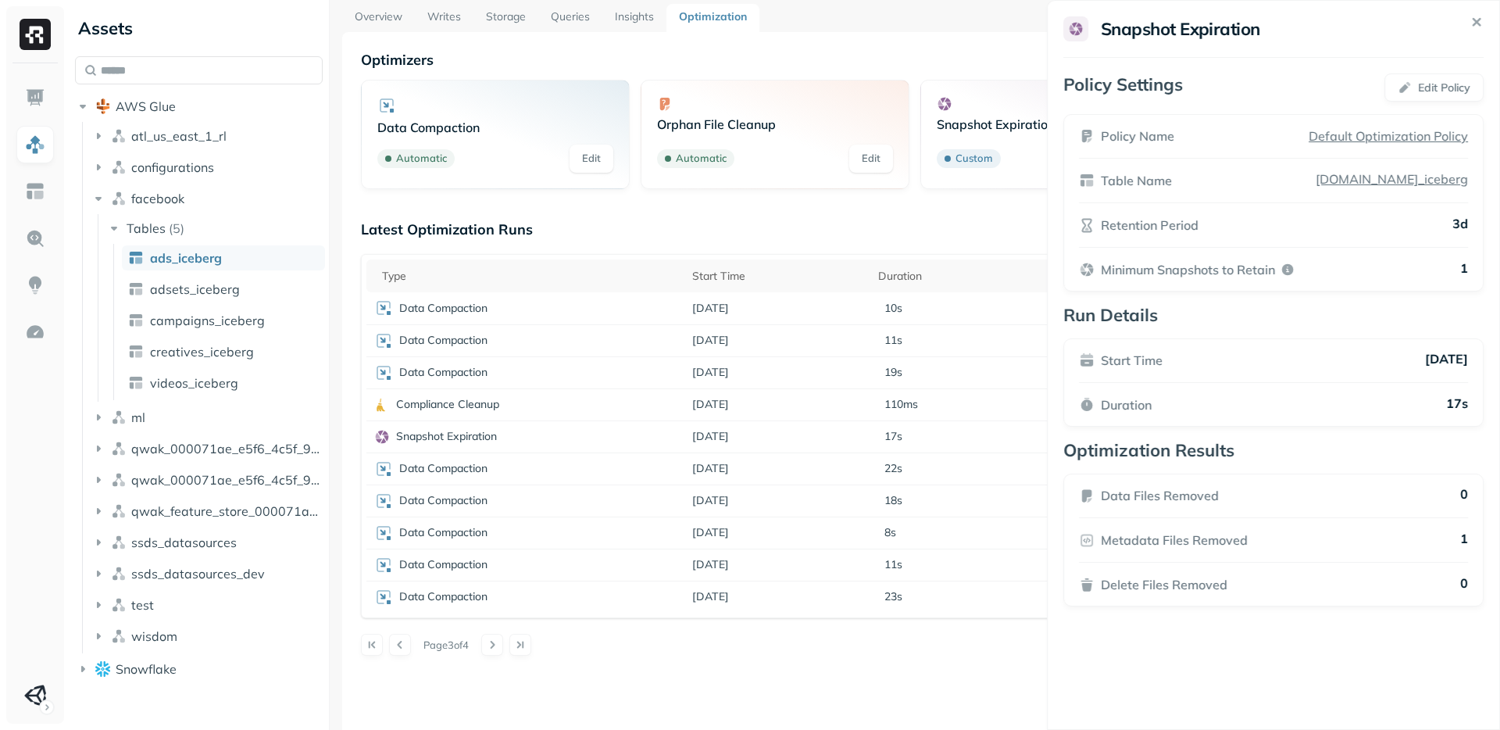
click at [1470, 24] on icon at bounding box center [1477, 22] width 18 height 18
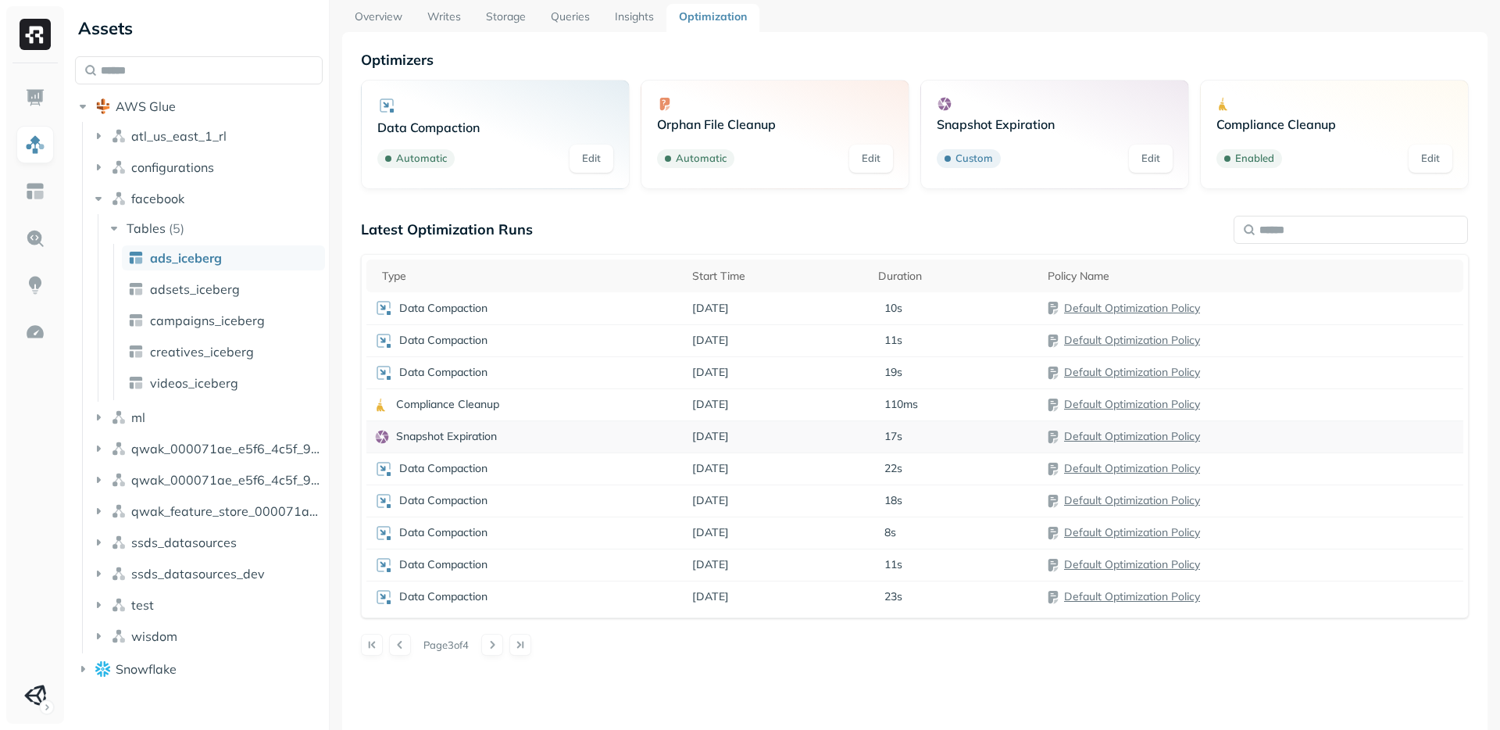
click at [431, 434] on p "Snapshot Expiration" at bounding box center [446, 436] width 101 height 15
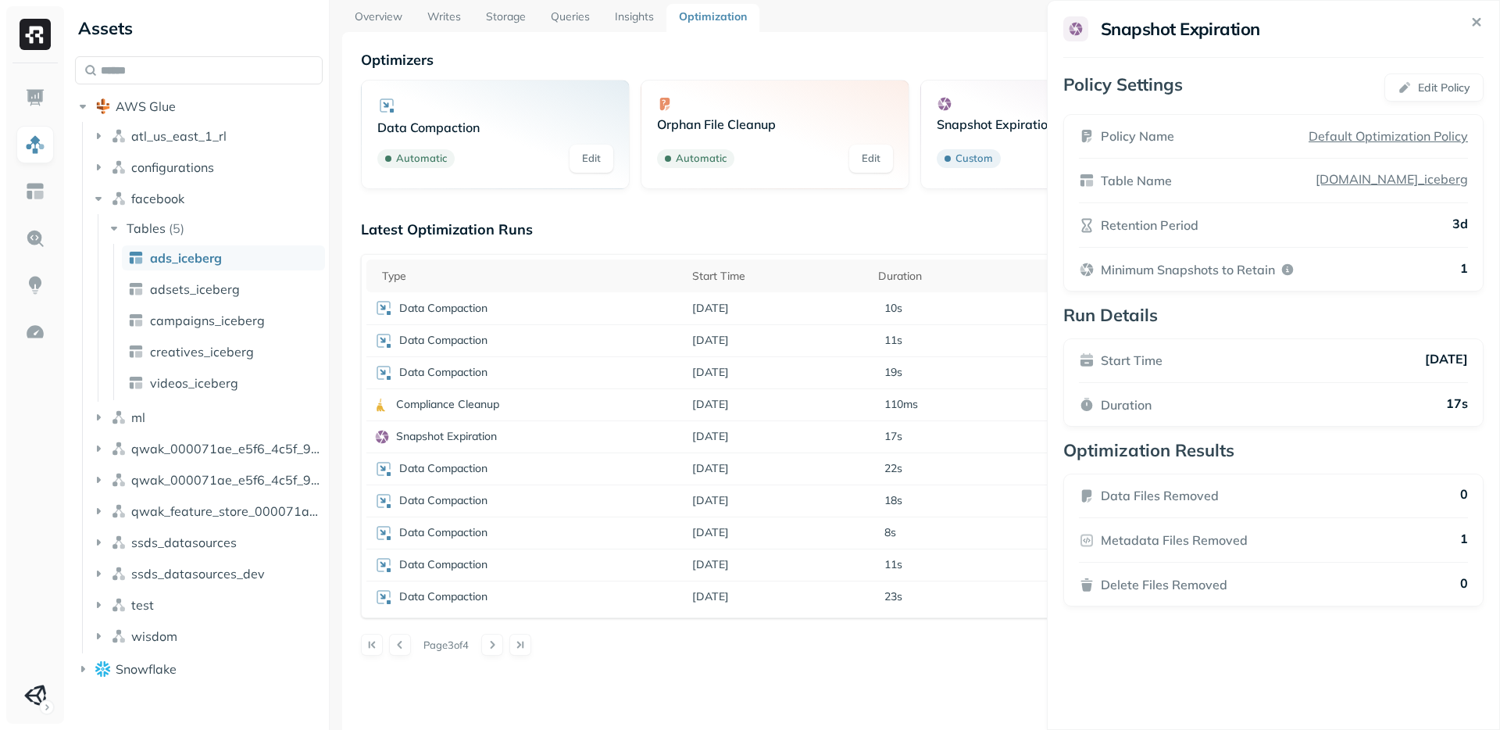
click at [1474, 27] on icon at bounding box center [1477, 22] width 18 height 18
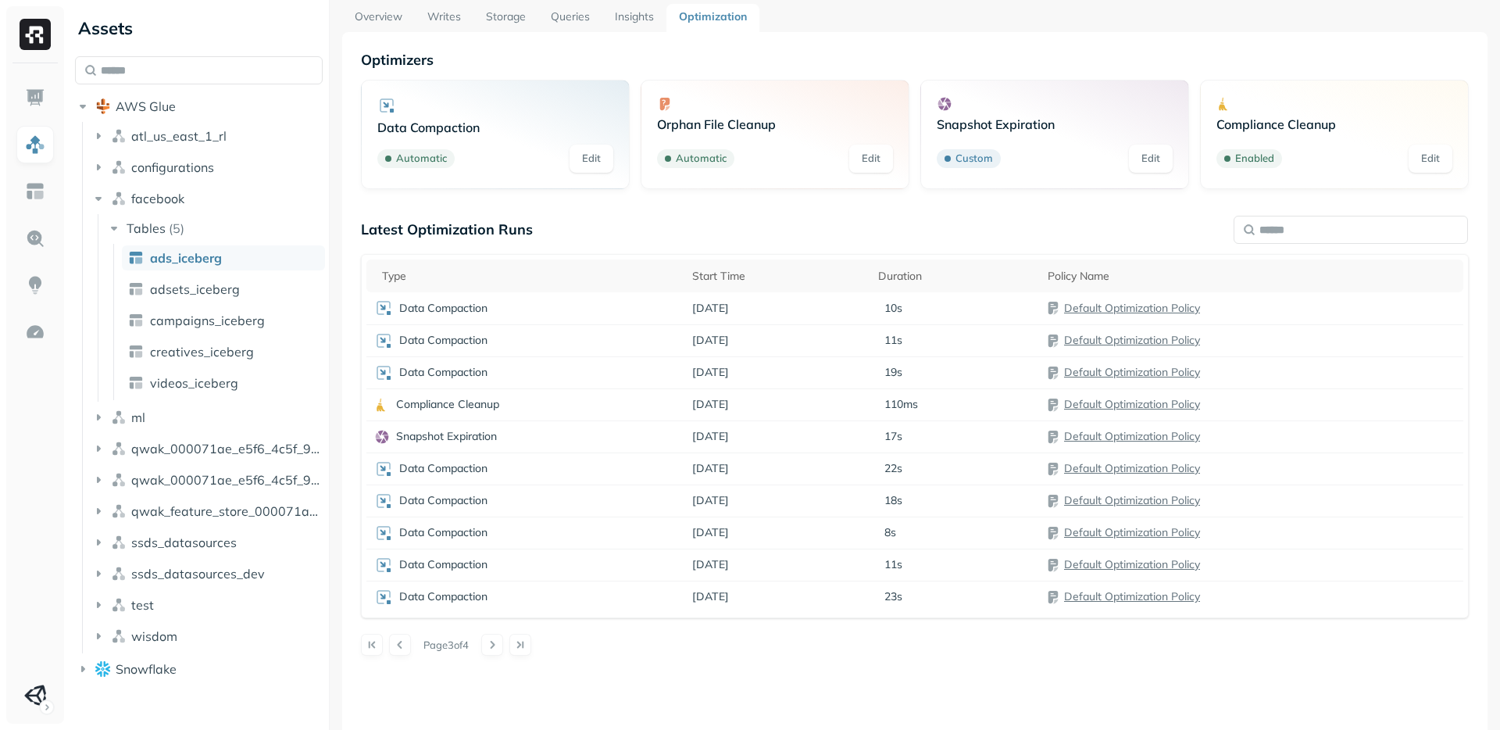
click at [858, 155] on link "Edit" at bounding box center [871, 159] width 44 height 28
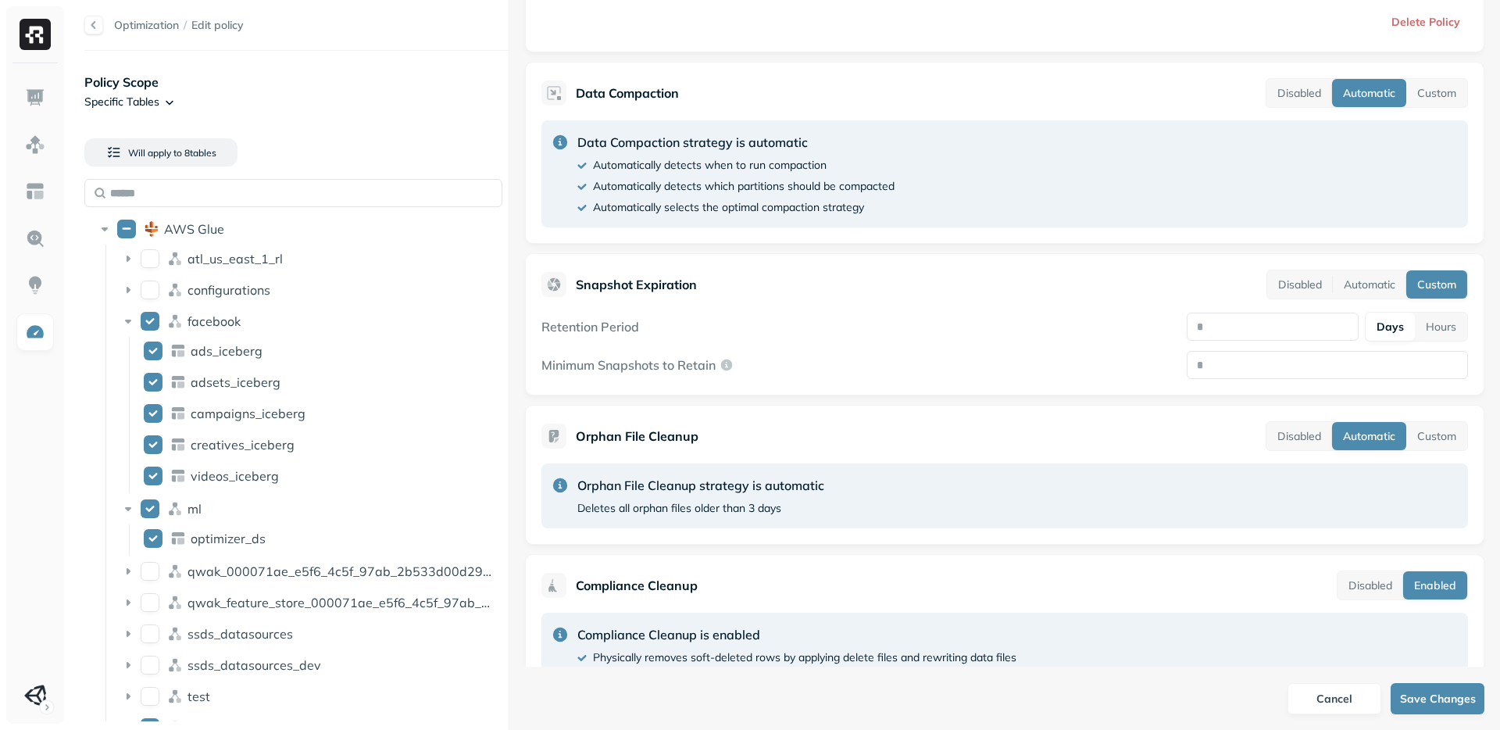
scroll to position [309, 0]
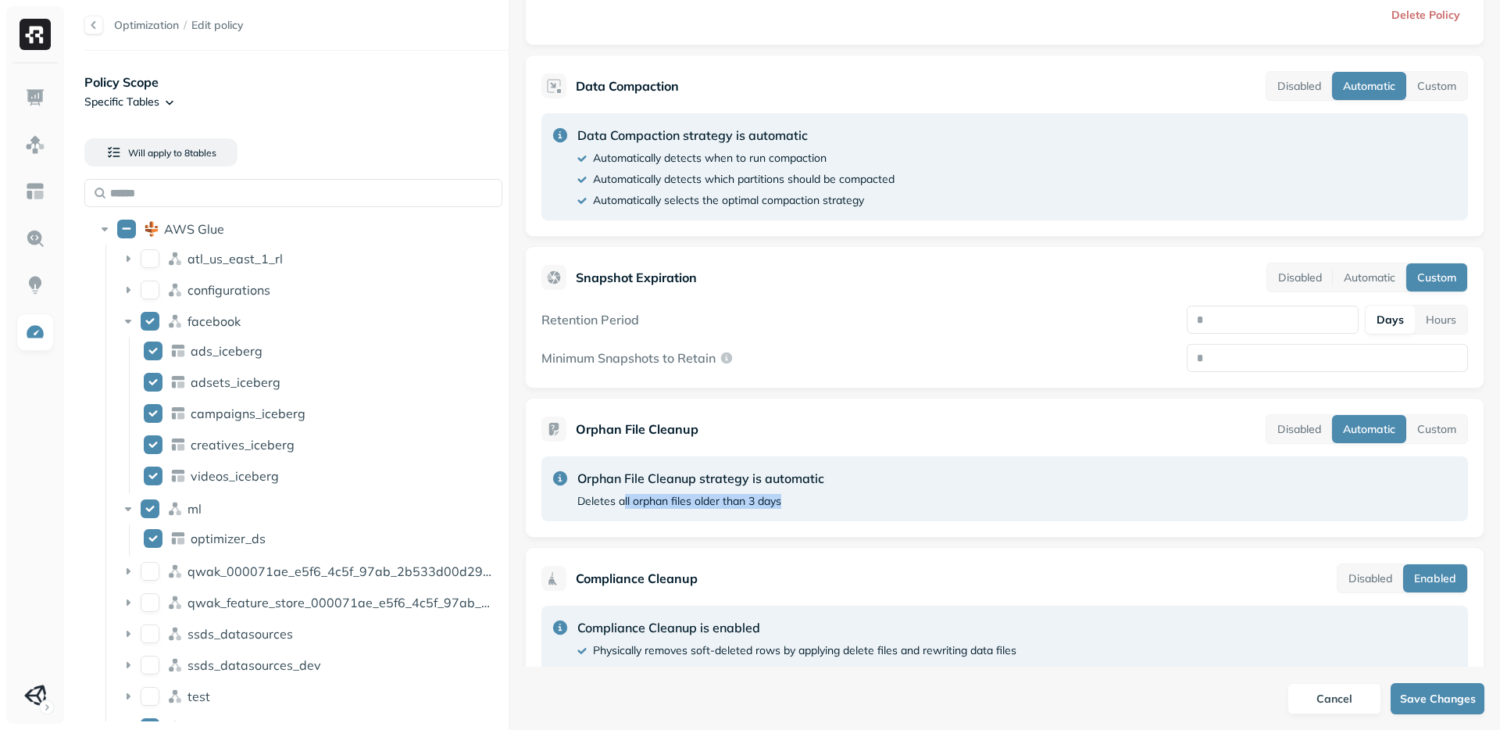
drag, startPoint x: 789, startPoint y: 498, endPoint x: 626, endPoint y: 502, distance: 163.4
click at [626, 502] on div "Deletes all orphan files older than 3 days" at bounding box center [700, 501] width 247 height 15
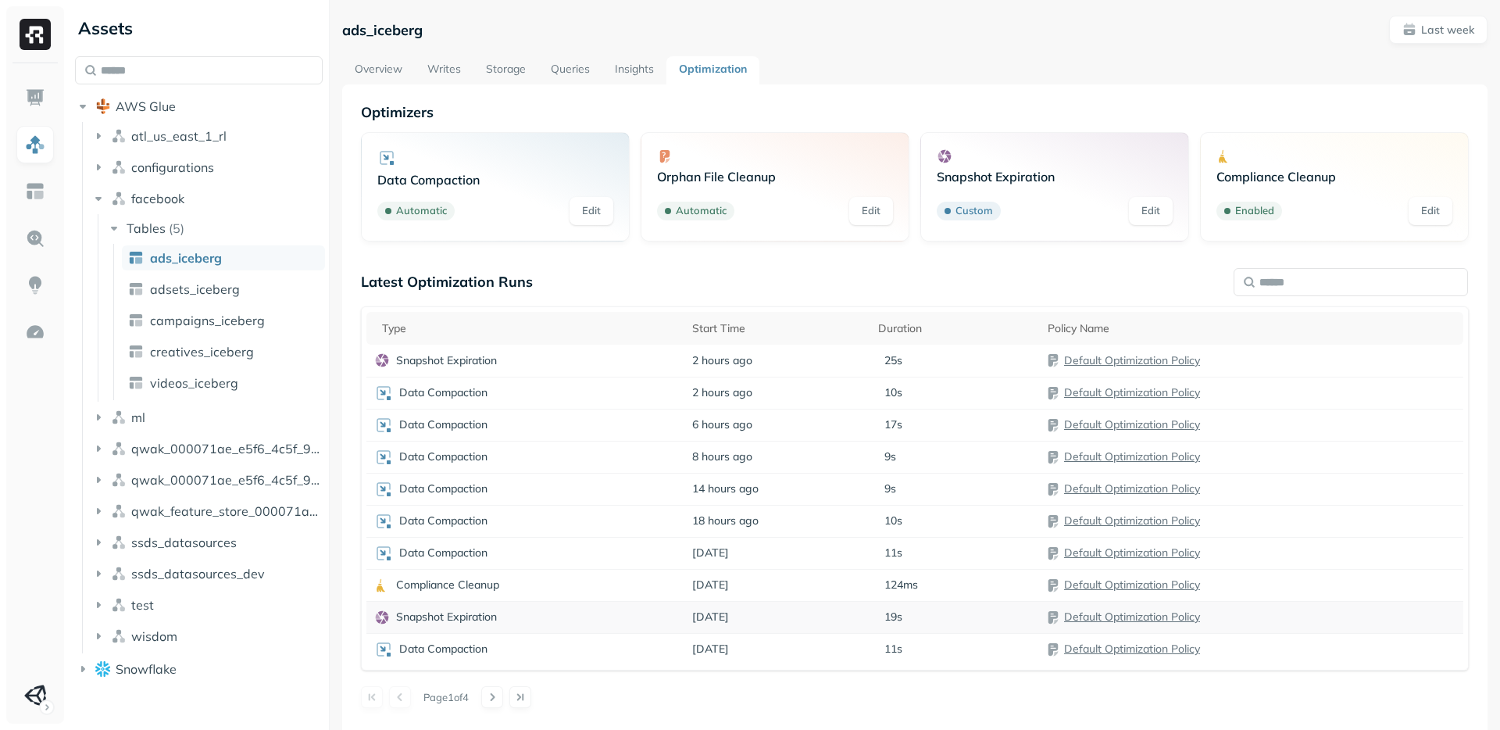
click at [463, 620] on p "Snapshot Expiration" at bounding box center [446, 616] width 101 height 15
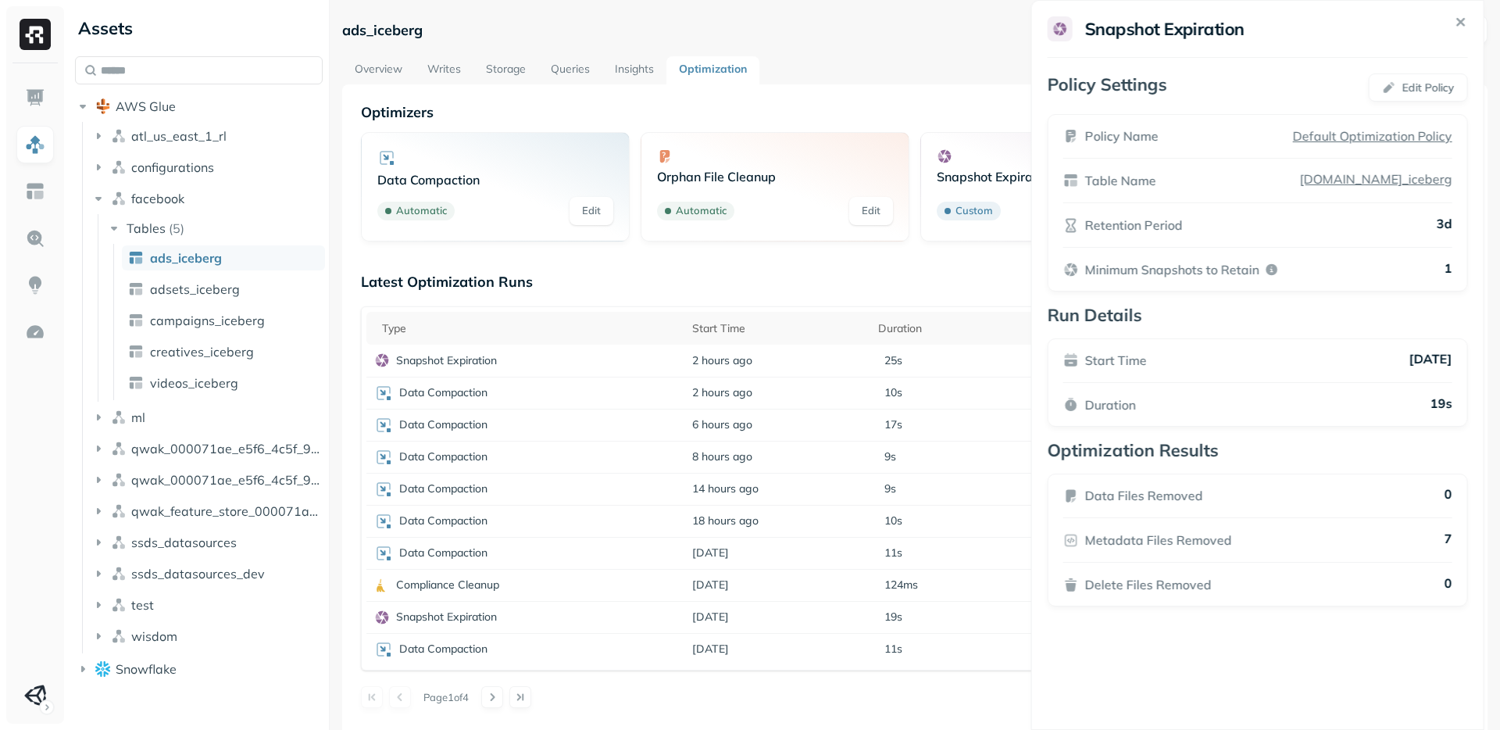
drag, startPoint x: 1446, startPoint y: 223, endPoint x: 1374, endPoint y: 229, distance: 72.9
click at [1374, 229] on div "Retention Period 3d" at bounding box center [1257, 225] width 389 height 19
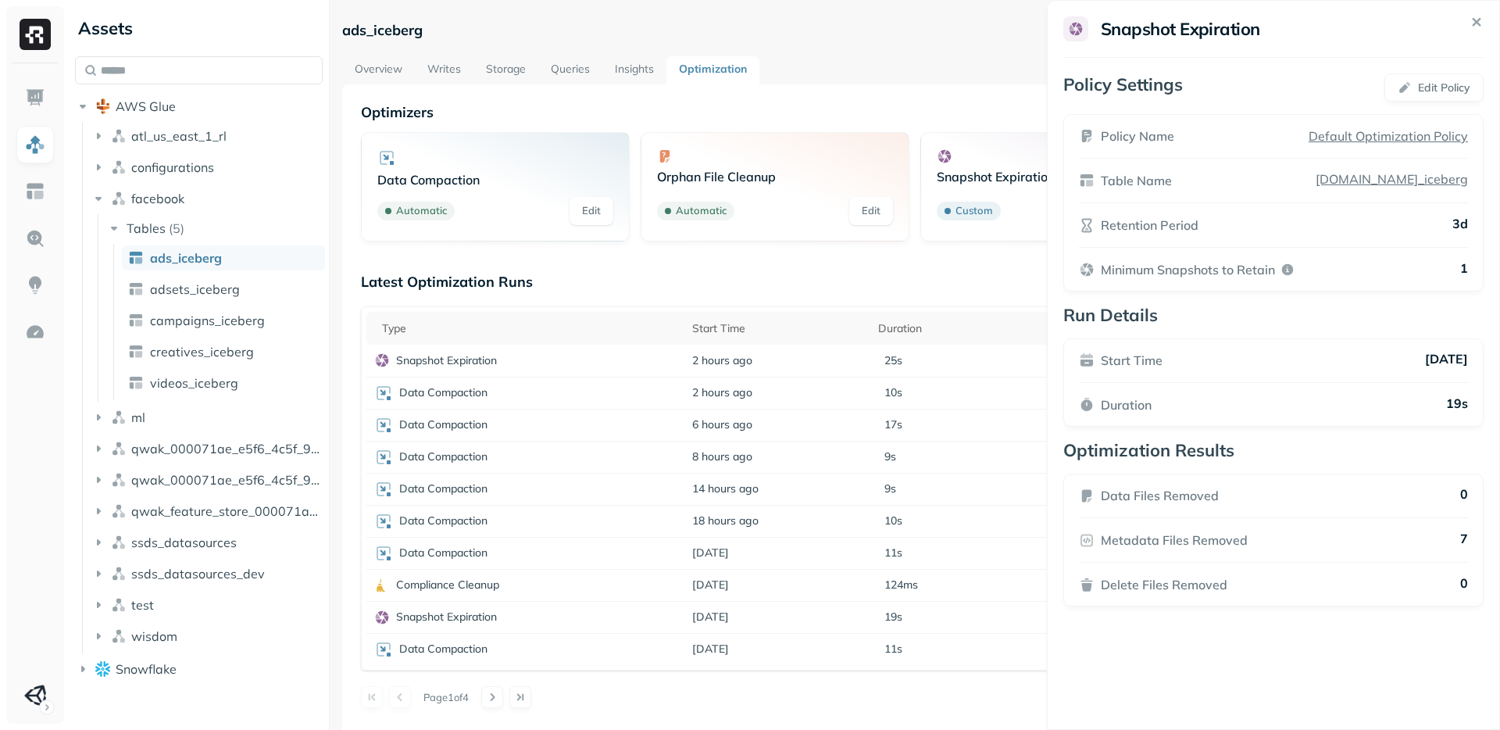
click at [1460, 222] on p "3d" at bounding box center [1461, 225] width 16 height 19
click at [506, 695] on html "Assets AWS Glue atl_us_east_1_rl configurations facebook Tables ( 5 ) ads_icebe…" at bounding box center [750, 365] width 1500 height 730
click at [503, 695] on button at bounding box center [492, 697] width 22 height 22
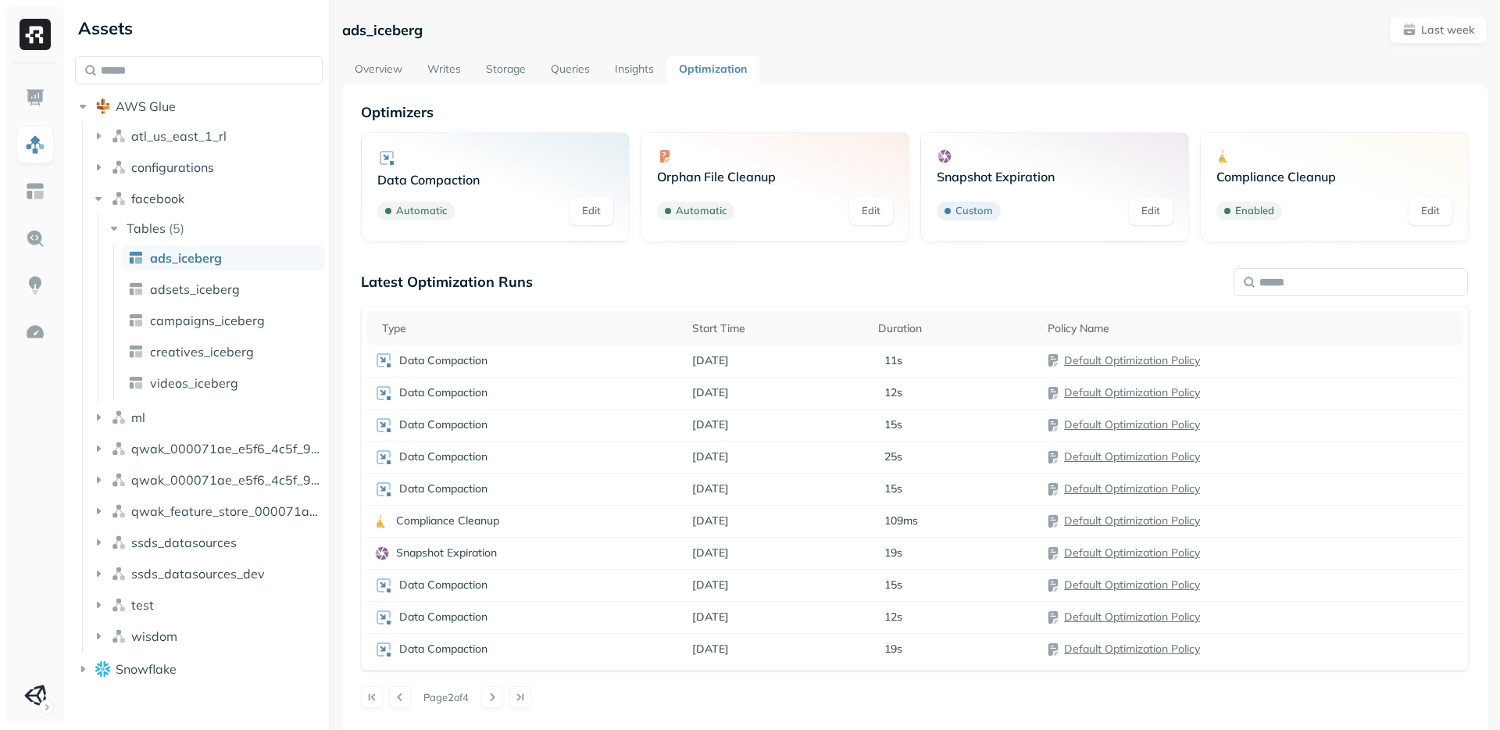
click at [503, 695] on button at bounding box center [492, 697] width 22 height 22
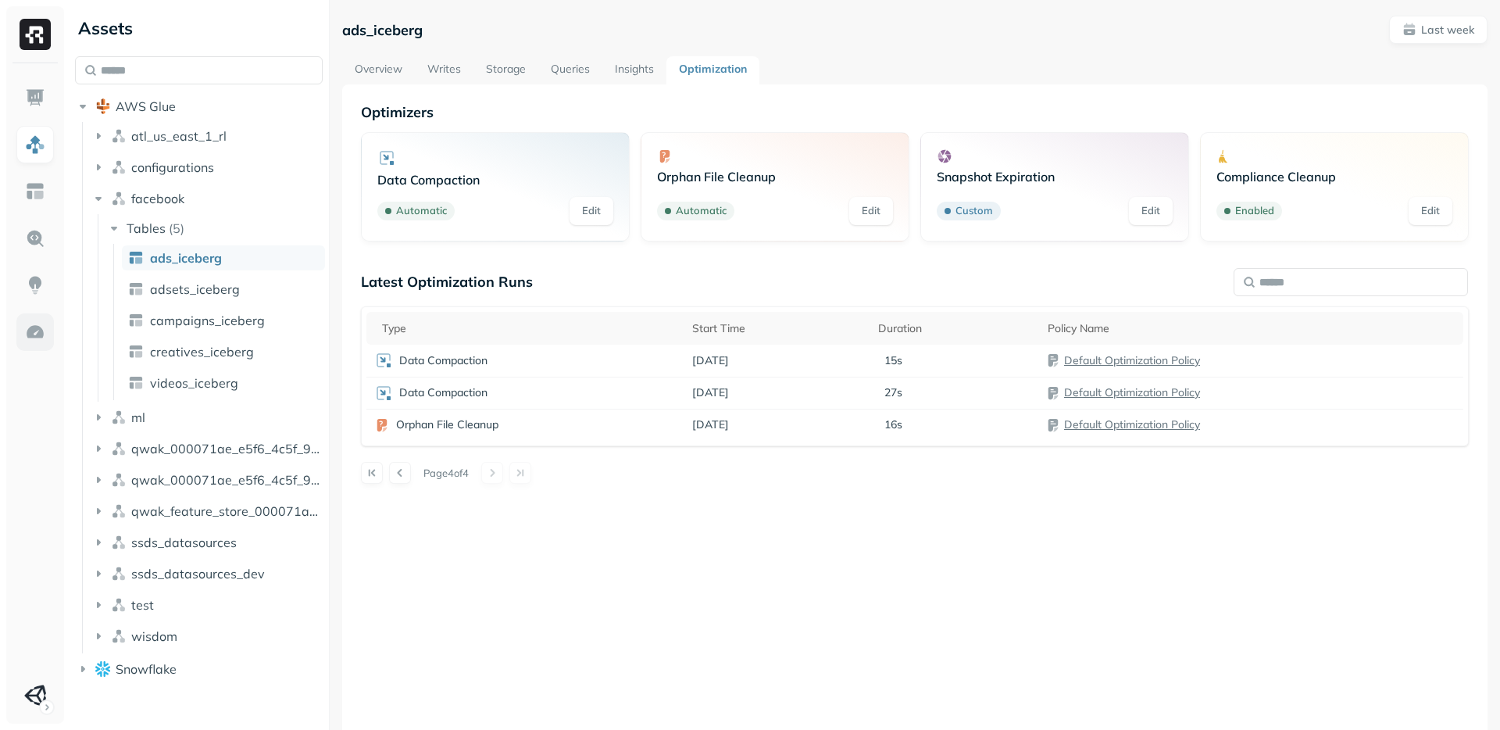
click at [34, 326] on img at bounding box center [35, 332] width 20 height 20
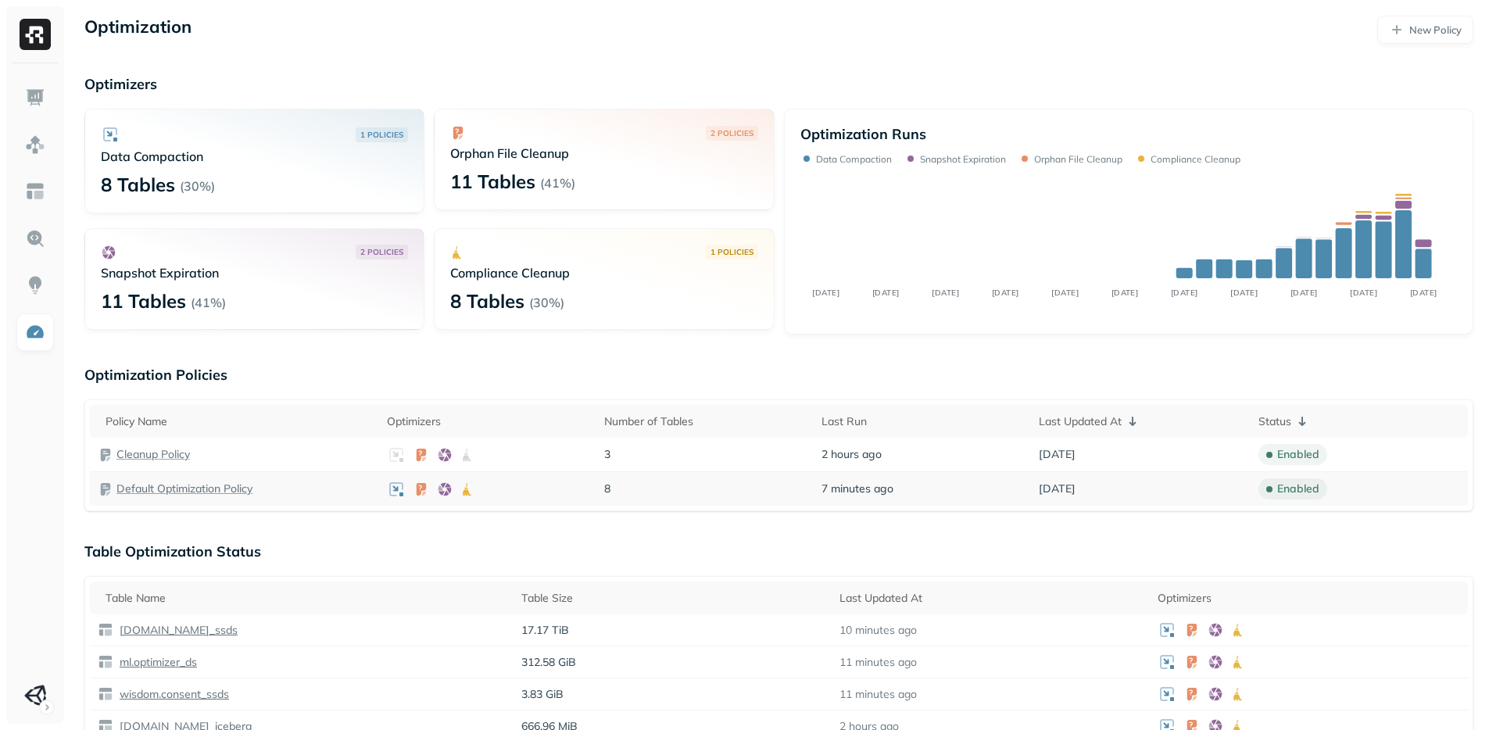
click at [226, 490] on p "Default Optimization Policy" at bounding box center [184, 488] width 136 height 15
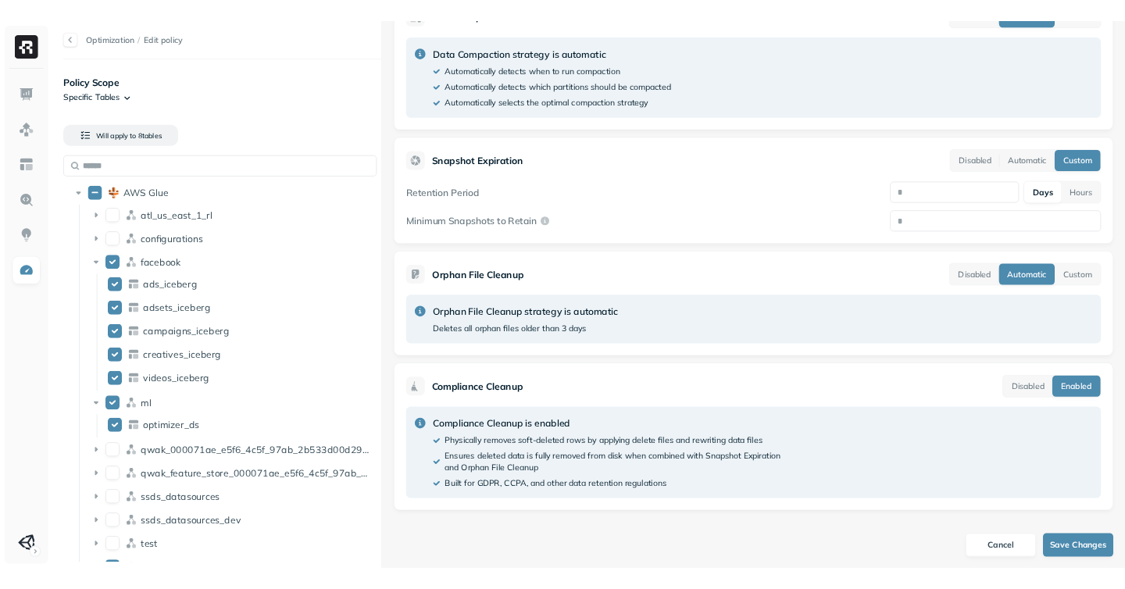
scroll to position [402, 0]
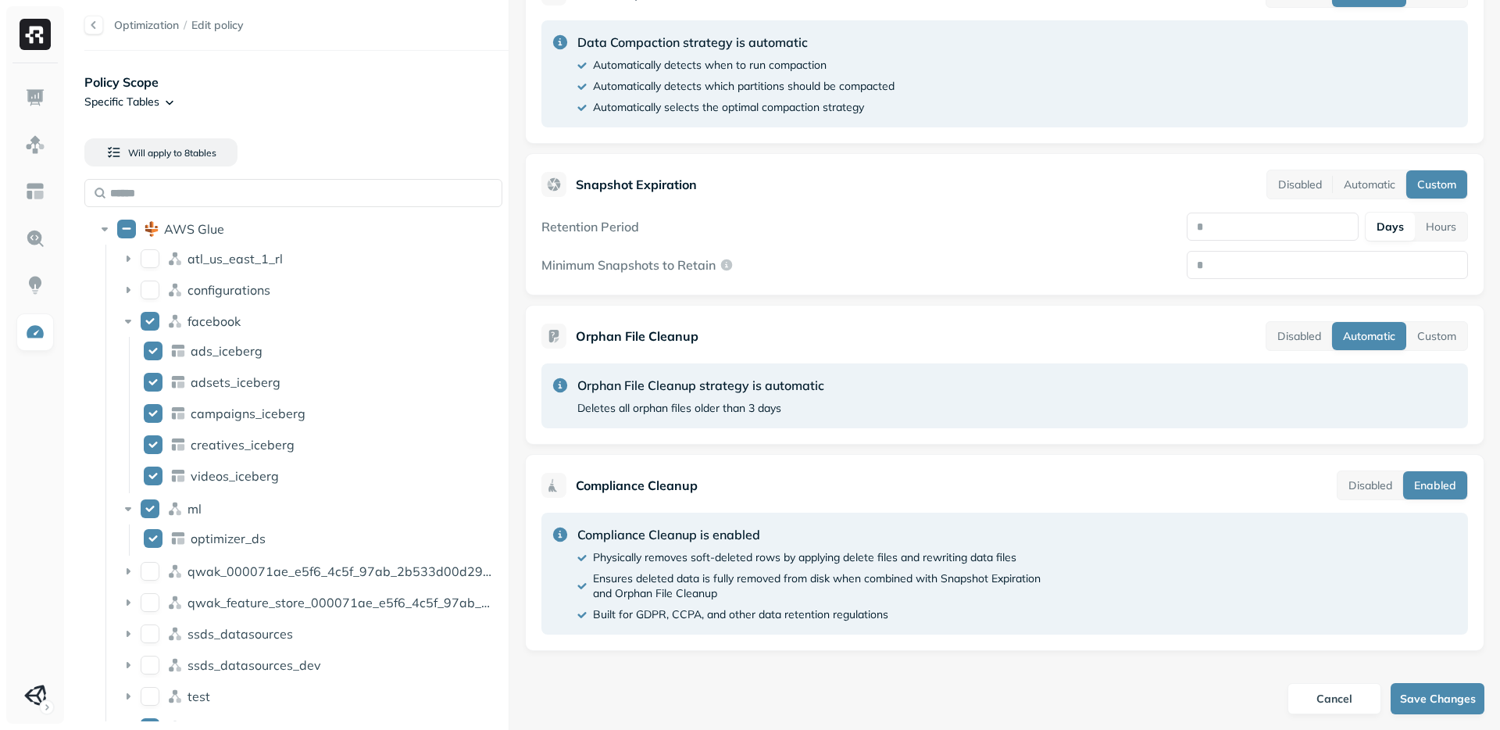
click at [702, 409] on p "Deletes all orphan files older than 3 days" at bounding box center [679, 408] width 204 height 15
drag, startPoint x: 795, startPoint y: 410, endPoint x: 562, endPoint y: 409, distance: 232.8
click at [562, 409] on div "Orphan File Cleanup strategy is automatic Deletes all orphan files older than 3…" at bounding box center [1004, 395] width 927 height 65
click at [792, 412] on div "Deletes all orphan files older than 3 days" at bounding box center [700, 408] width 247 height 15
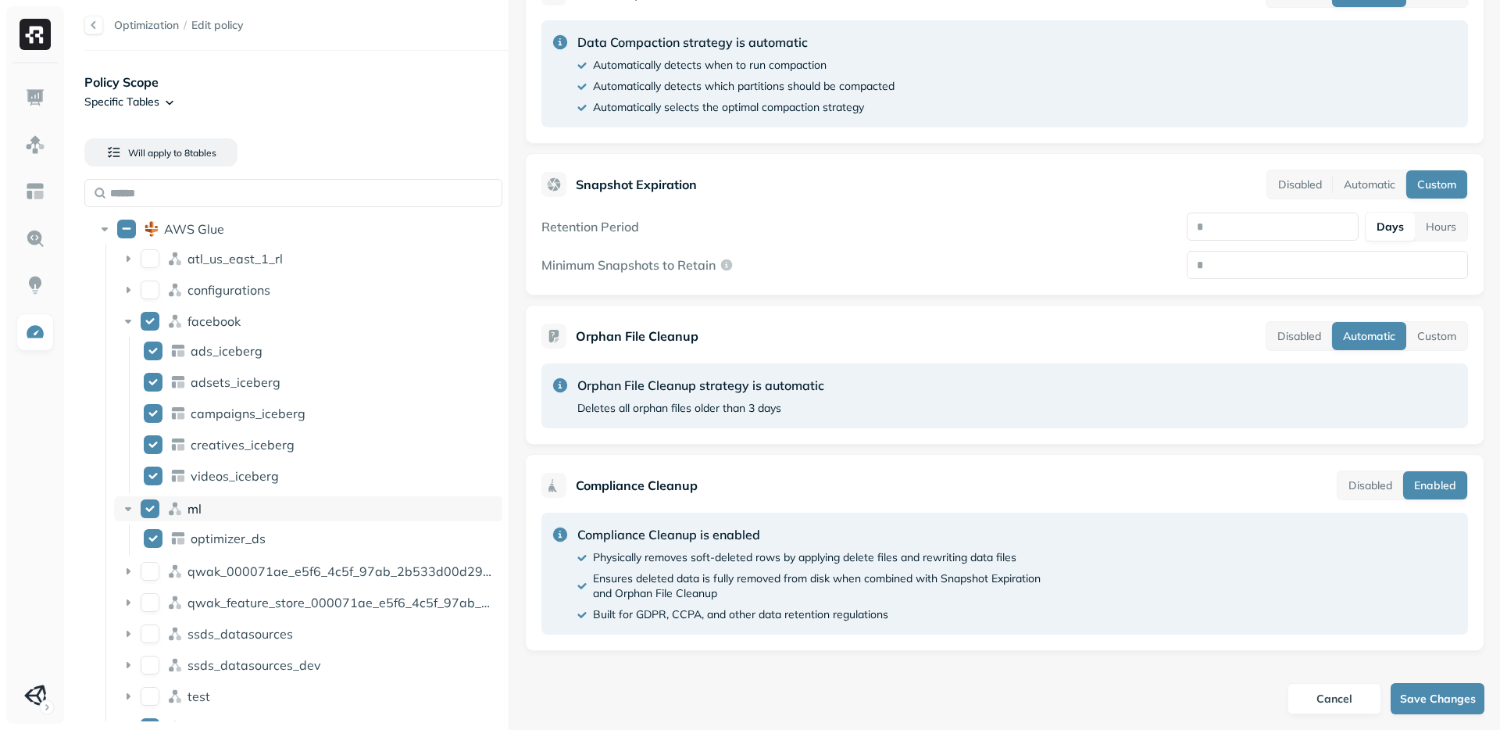
click at [128, 499] on div "ml" at bounding box center [308, 508] width 389 height 25
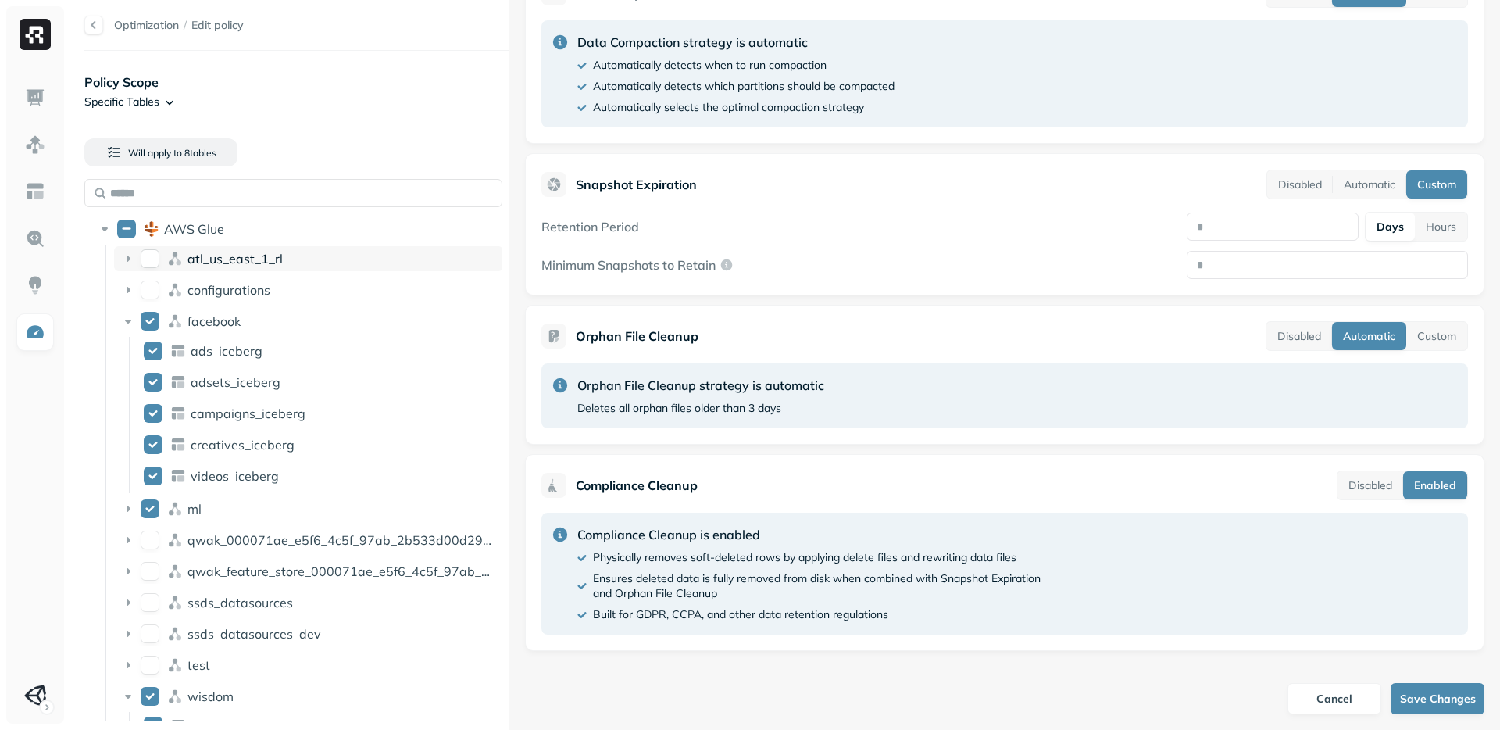
click at [126, 263] on icon at bounding box center [128, 259] width 16 height 16
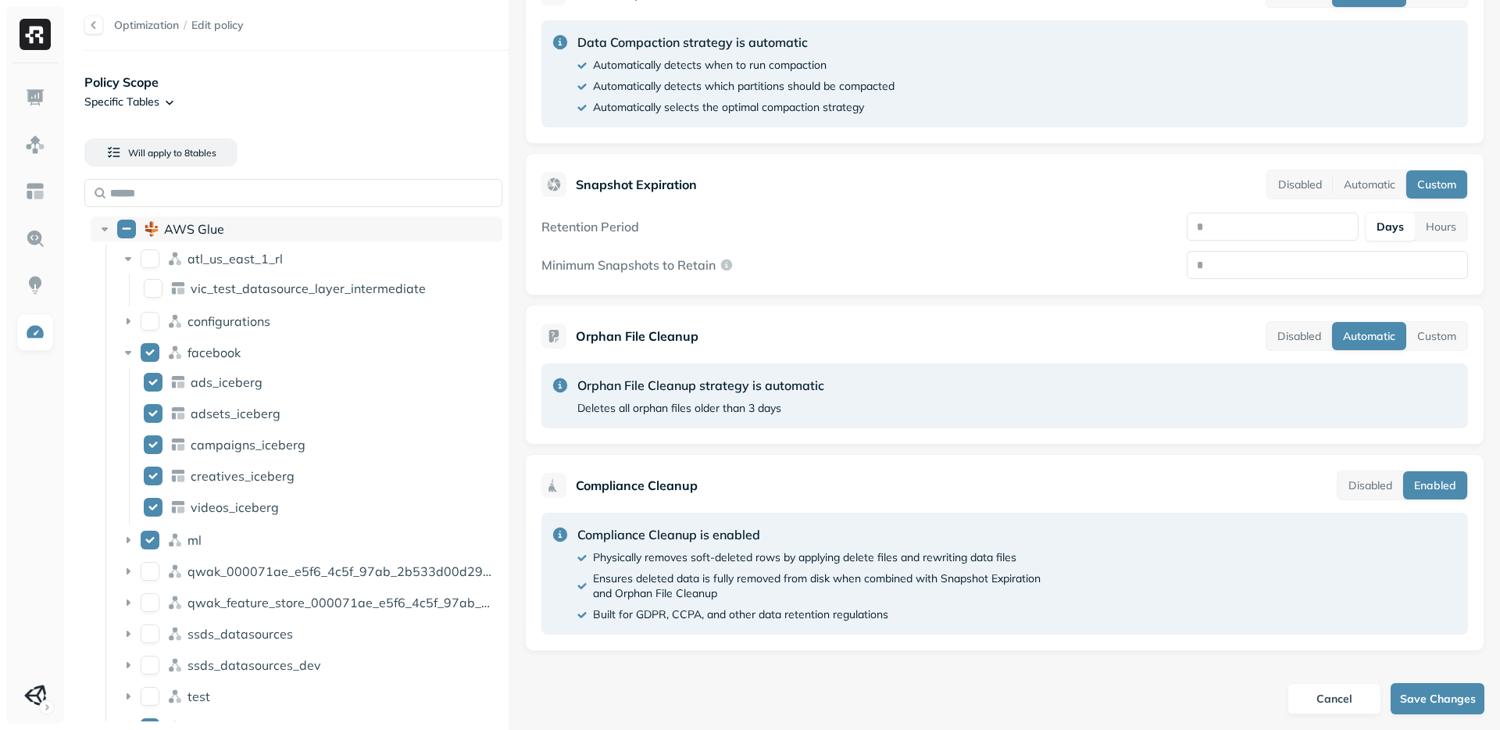
click at [107, 223] on icon at bounding box center [105, 229] width 16 height 16
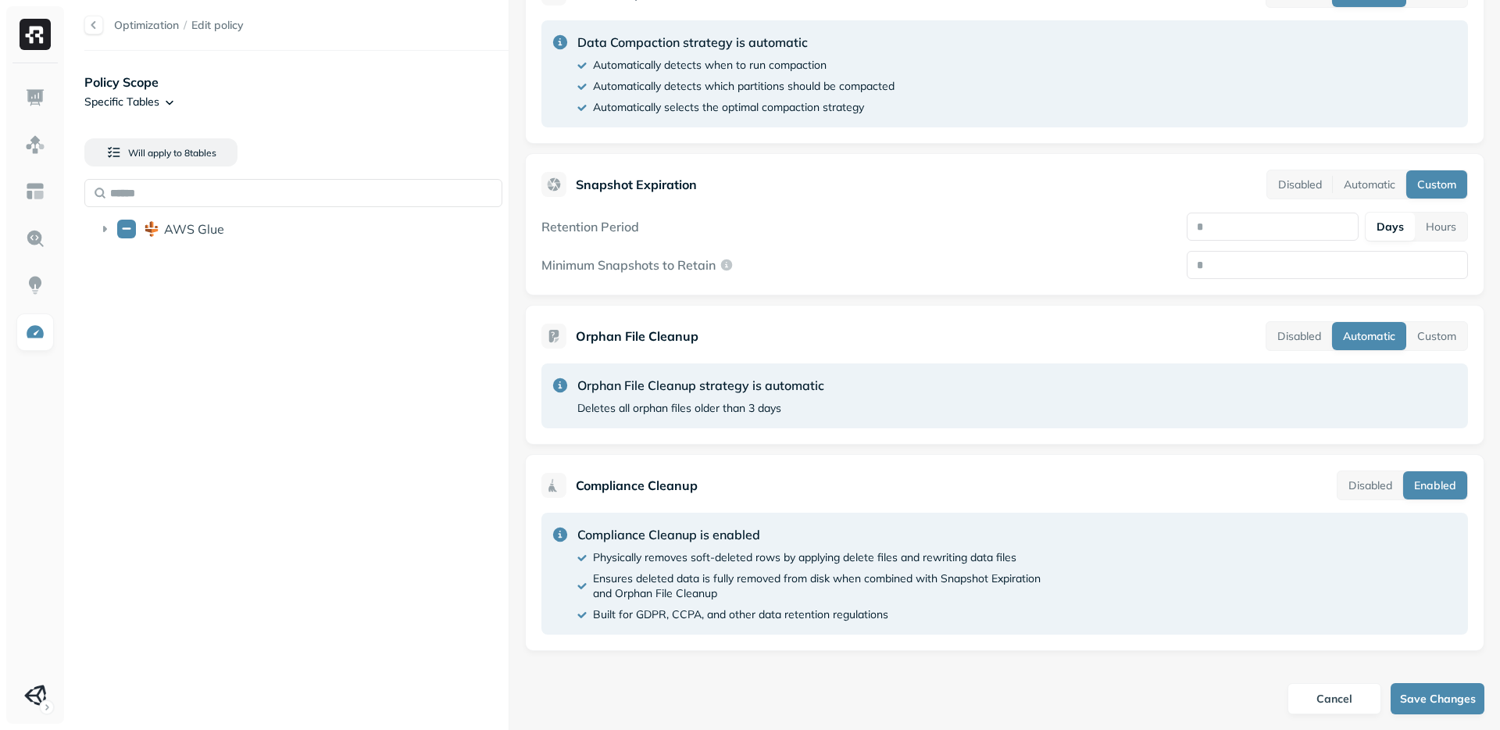
click at [648, 561] on p "Physically removes soft-deleted rows by applying delete files and rewriting dat…" at bounding box center [804, 557] width 423 height 15
click at [638, 579] on p "Ensures deleted data is fully removed from disk when combined with Snapshot Exp…" at bounding box center [817, 586] width 448 height 30
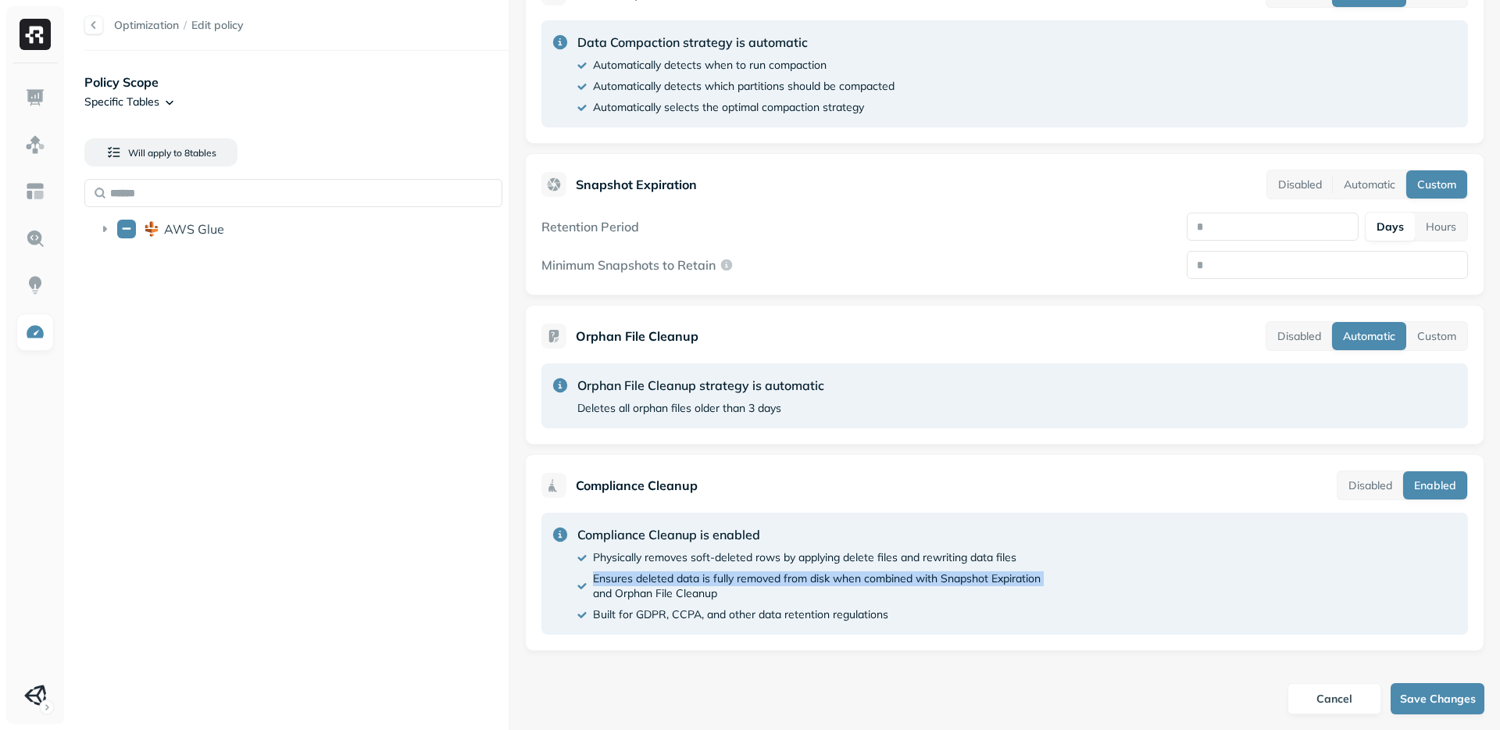
click at [638, 579] on p "Ensures deleted data is fully removed from disk when combined with Snapshot Exp…" at bounding box center [817, 586] width 448 height 30
drag, startPoint x: 753, startPoint y: 595, endPoint x: 591, endPoint y: 588, distance: 162.7
click at [591, 588] on div "Ensures deleted data is fully removed from disk when combined with Snapshot Exp…" at bounding box center [808, 586] width 463 height 30
click at [590, 581] on div "Ensures deleted data is fully removed from disk when combined with Snapshot Exp…" at bounding box center [808, 586] width 463 height 30
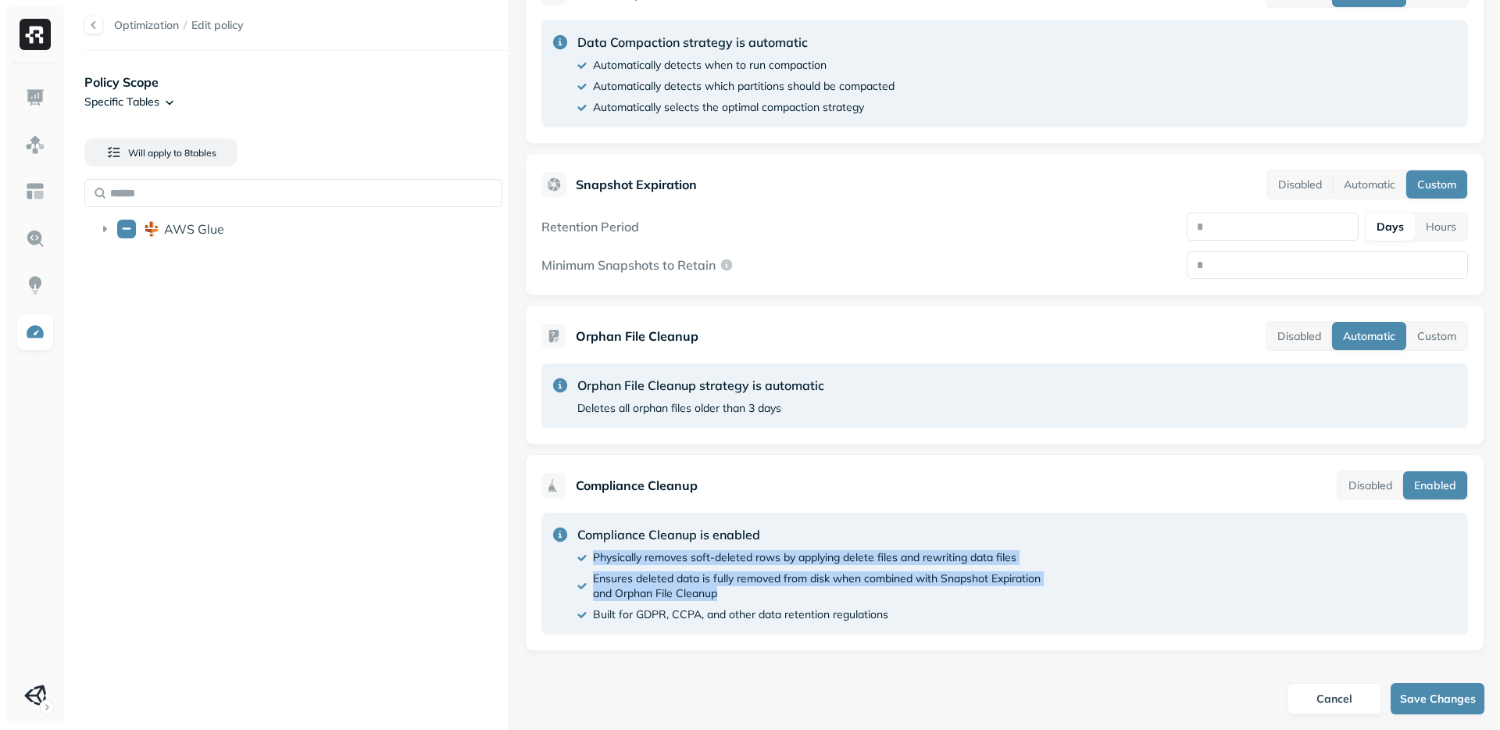
drag, startPoint x: 745, startPoint y: 594, endPoint x: 594, endPoint y: 553, distance: 156.2
click at [594, 553] on div "Compliance Cleanup is enabled Physically removes soft-deleted rows by applying …" at bounding box center [808, 573] width 463 height 97
drag, startPoint x: 578, startPoint y: 531, endPoint x: 906, endPoint y: 618, distance: 339.4
click at [906, 618] on div "Compliance Cleanup is enabled Physically removes soft-deleted rows by applying …" at bounding box center [808, 573] width 463 height 97
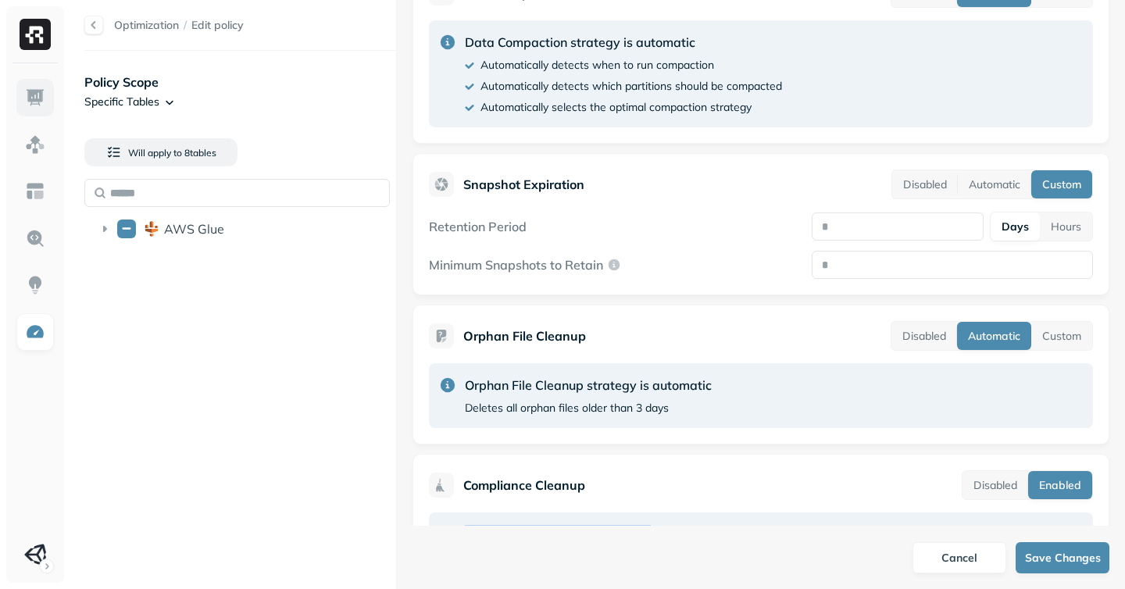
click at [37, 102] on img at bounding box center [35, 98] width 20 height 20
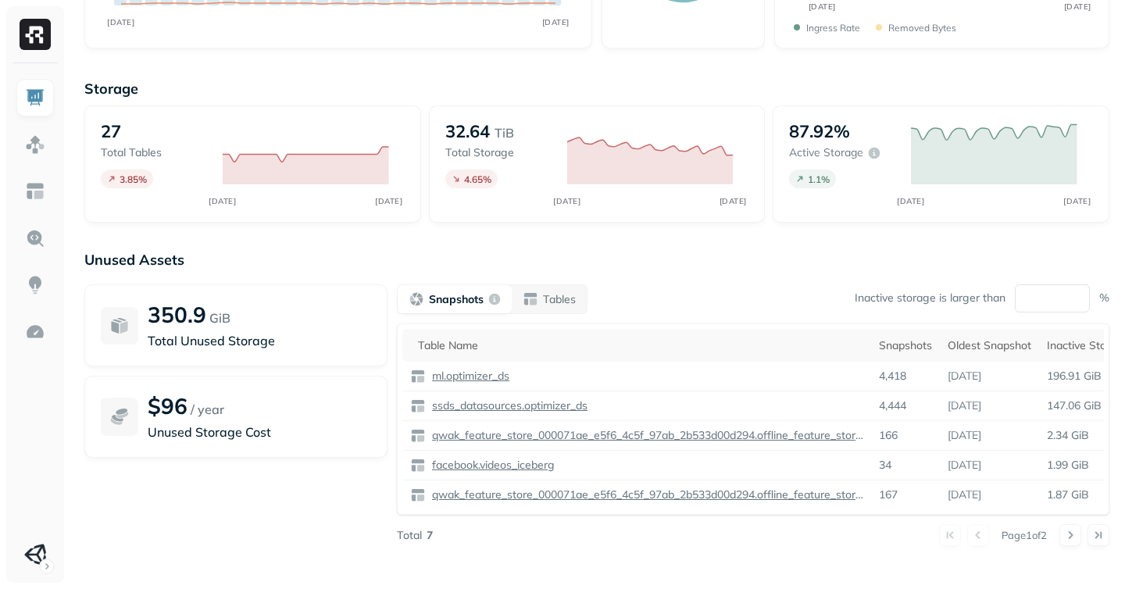
scroll to position [281, 0]
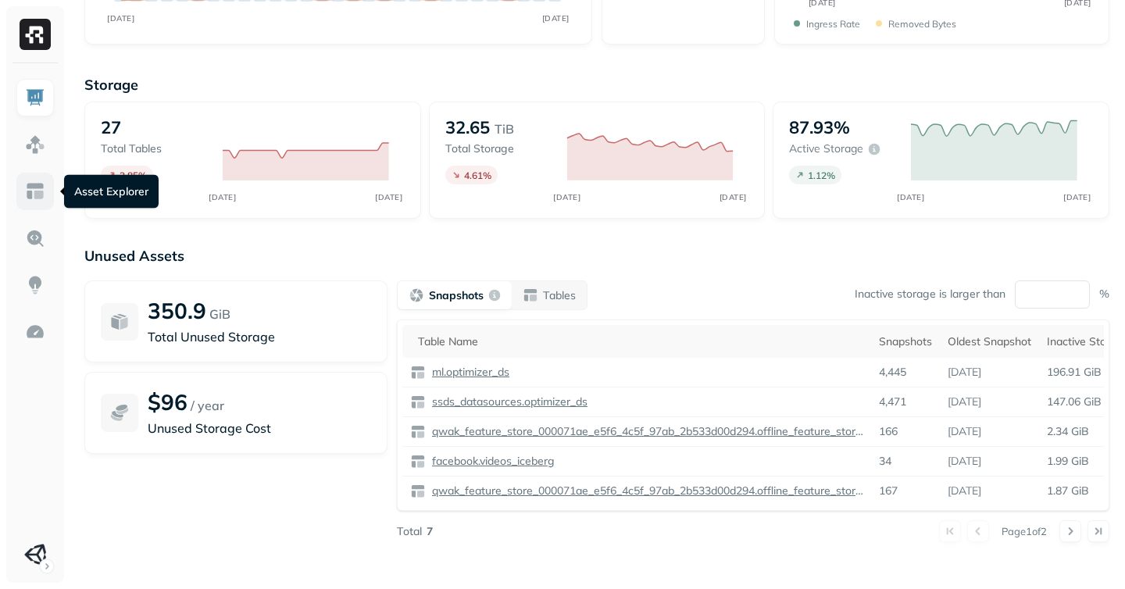
click at [31, 184] on img at bounding box center [35, 191] width 20 height 20
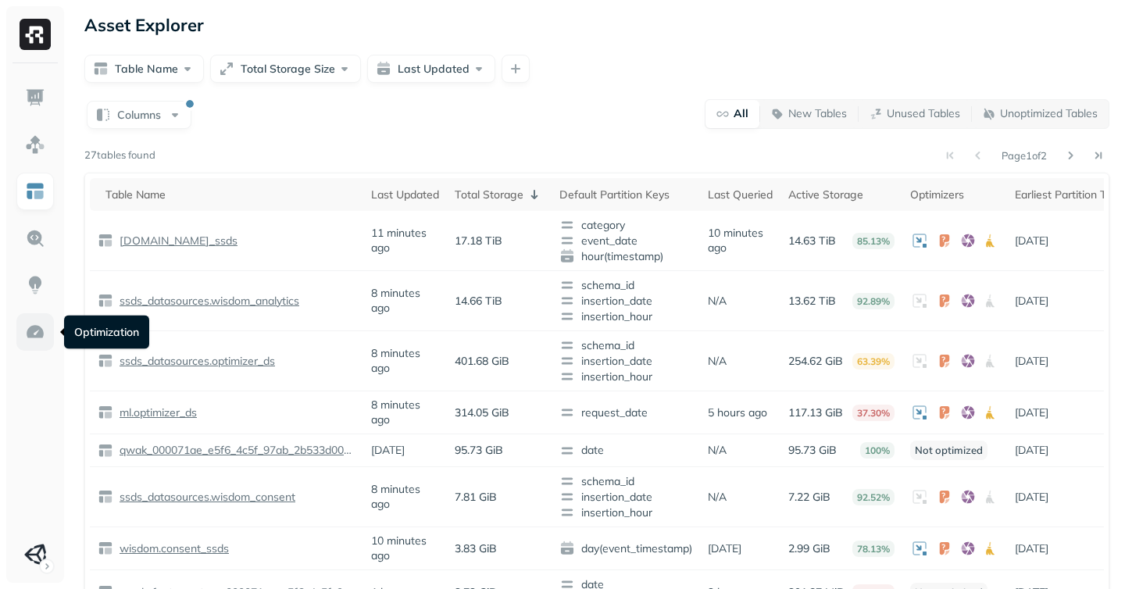
click at [30, 327] on img at bounding box center [35, 332] width 20 height 20
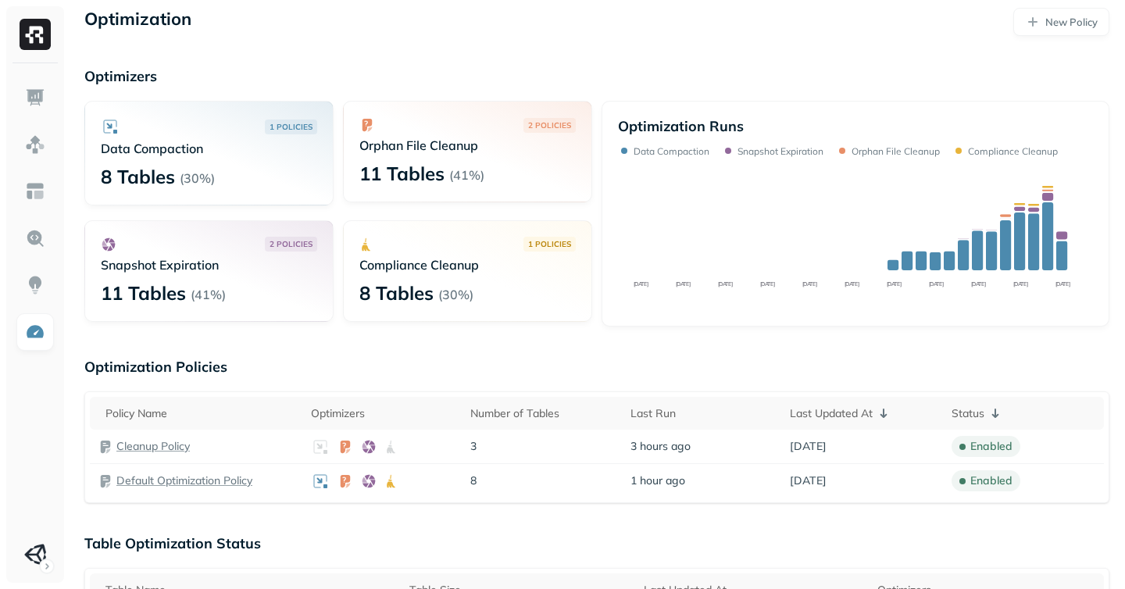
scroll to position [7, 0]
click at [29, 103] on img at bounding box center [35, 98] width 20 height 20
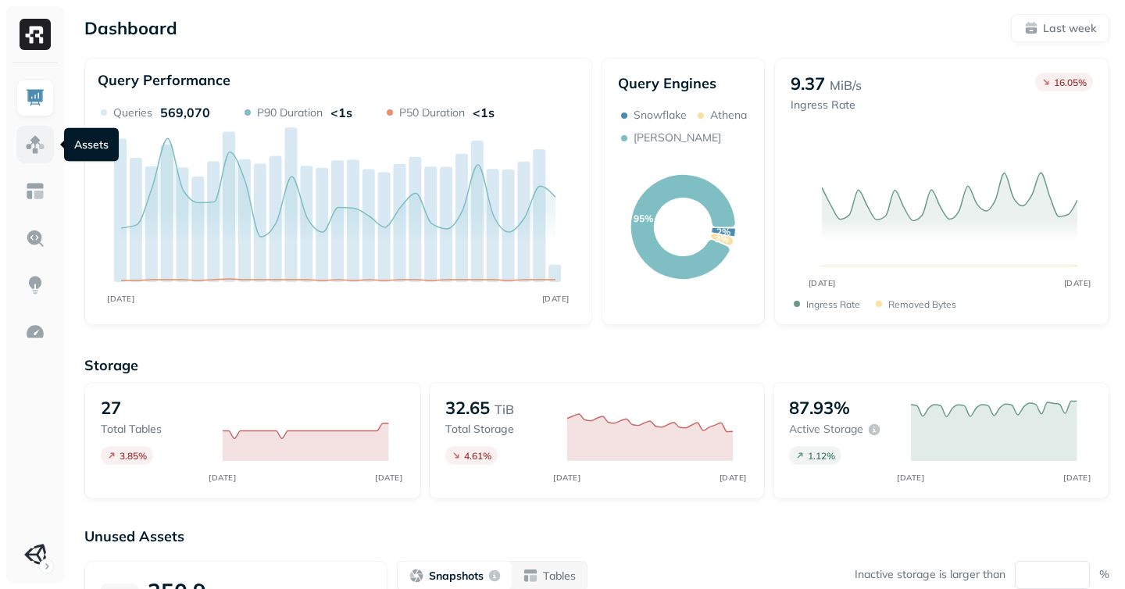
click at [29, 134] on link at bounding box center [35, 145] width 38 height 38
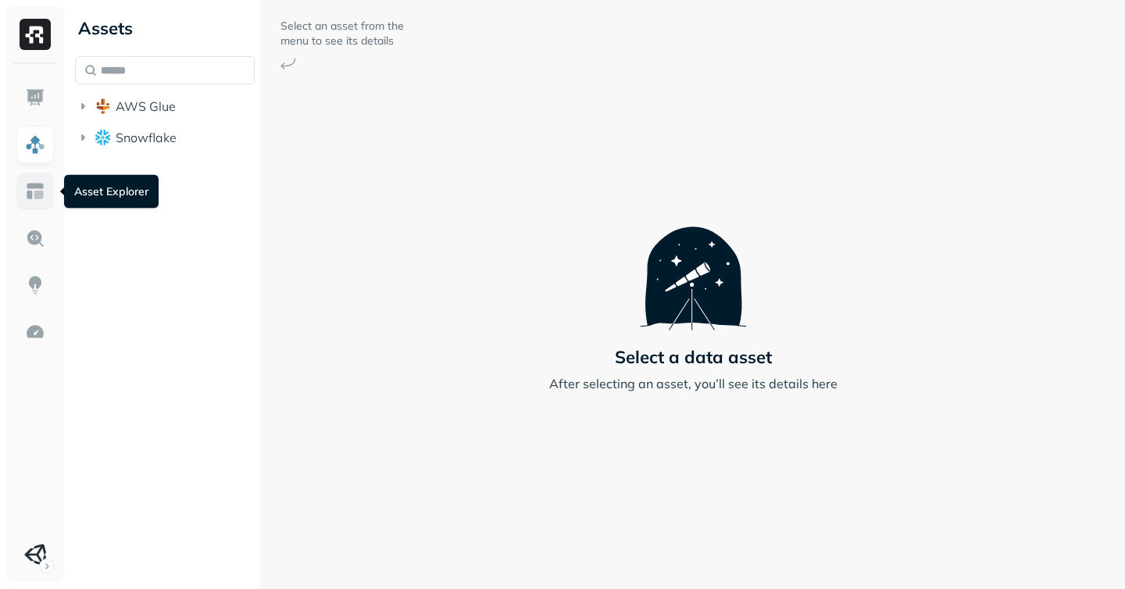
click at [39, 187] on img at bounding box center [35, 191] width 20 height 20
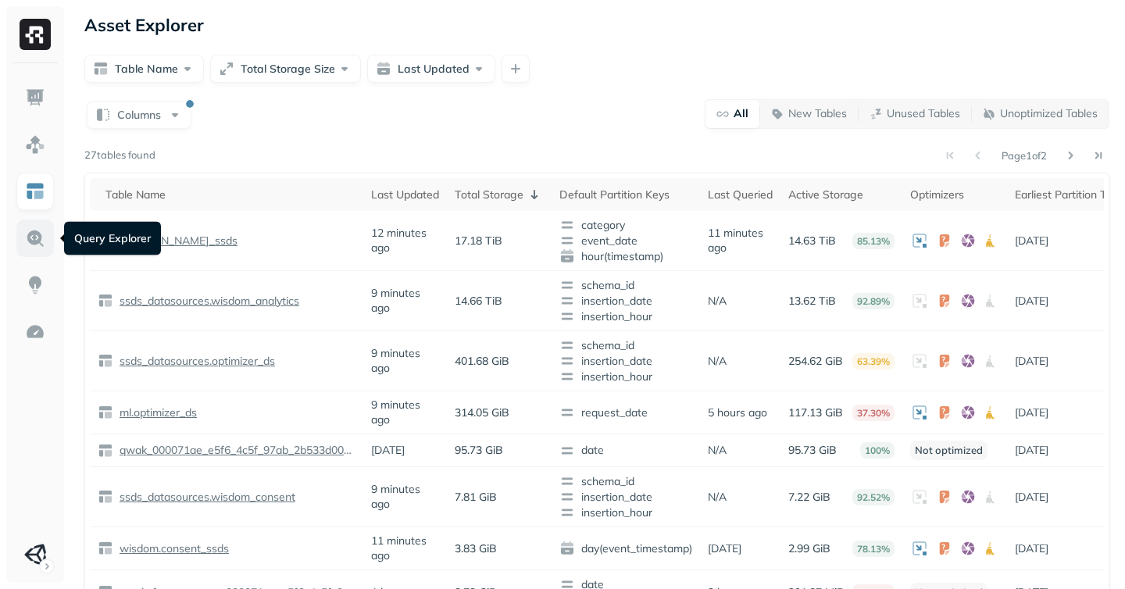
click at [38, 231] on img at bounding box center [35, 238] width 20 height 20
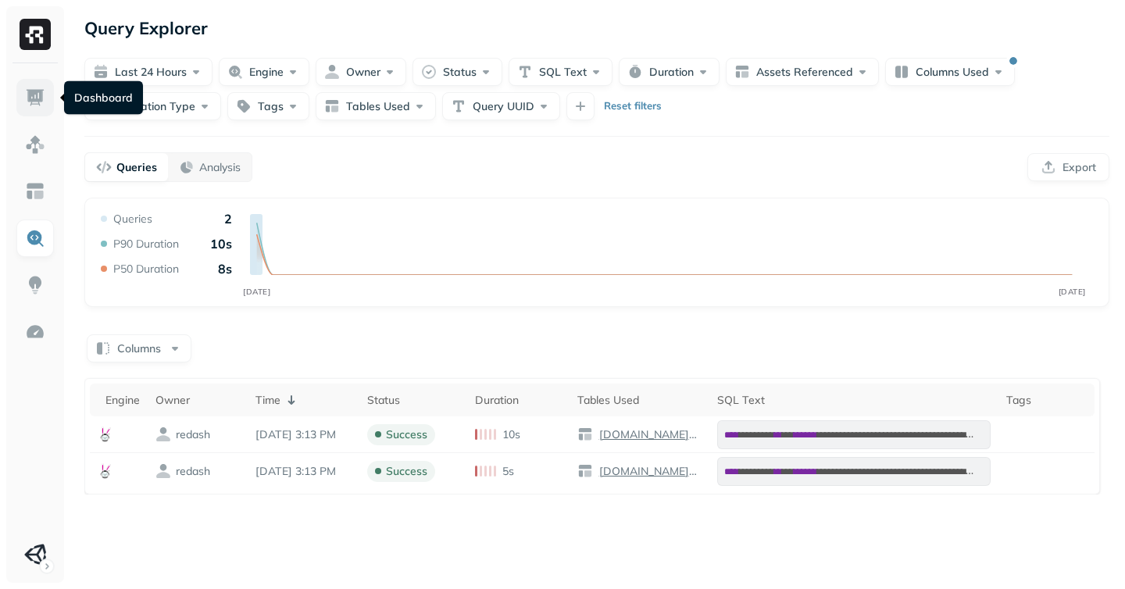
click at [34, 100] on img at bounding box center [35, 98] width 20 height 20
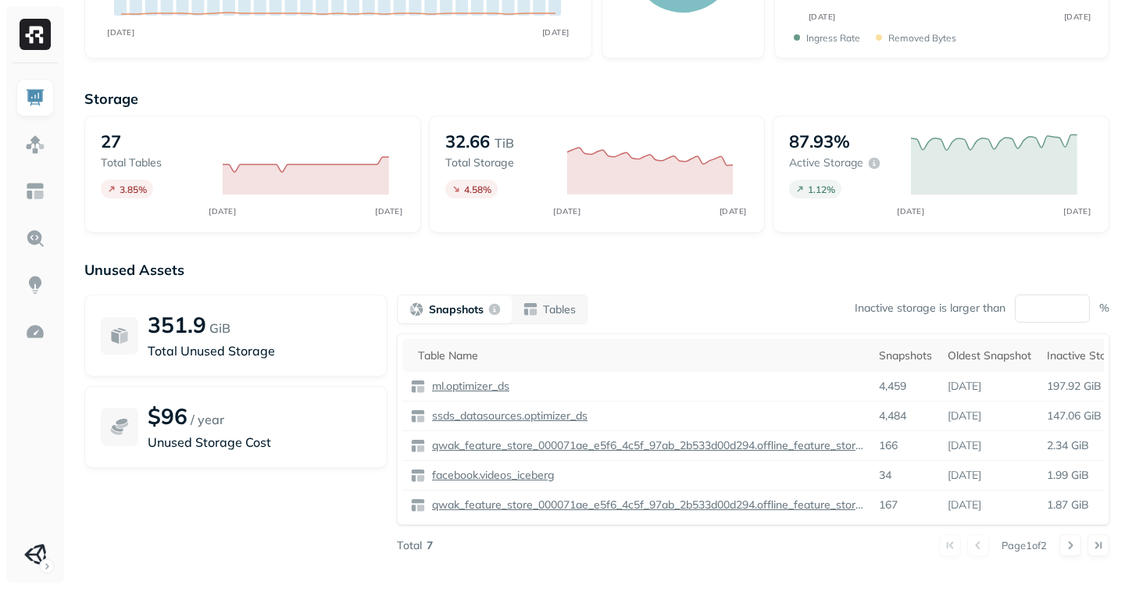
scroll to position [281, 0]
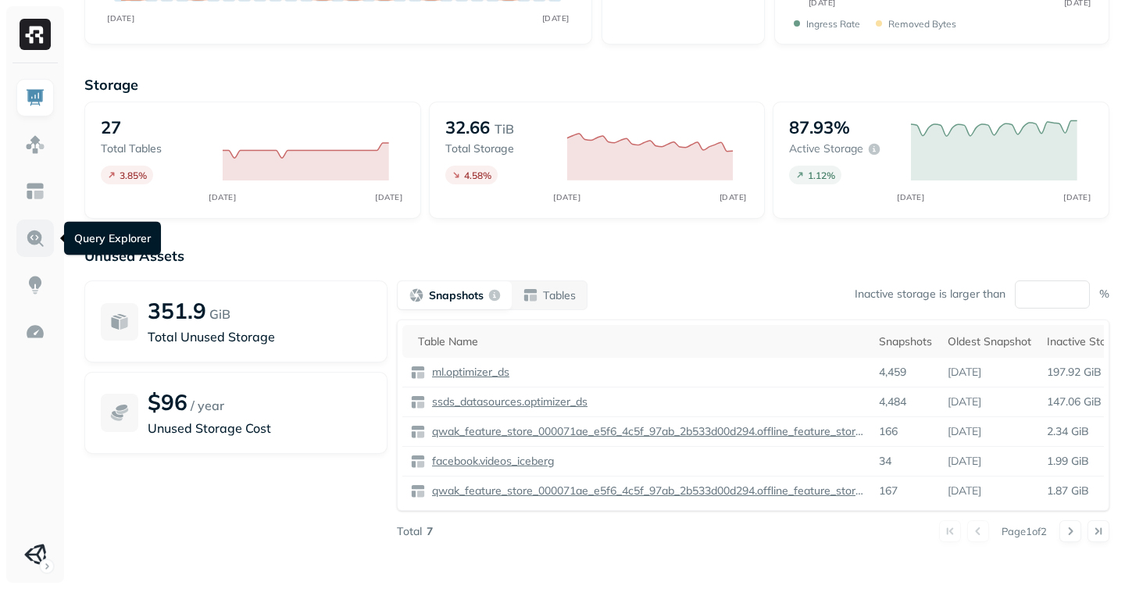
click at [34, 248] on img at bounding box center [35, 238] width 20 height 20
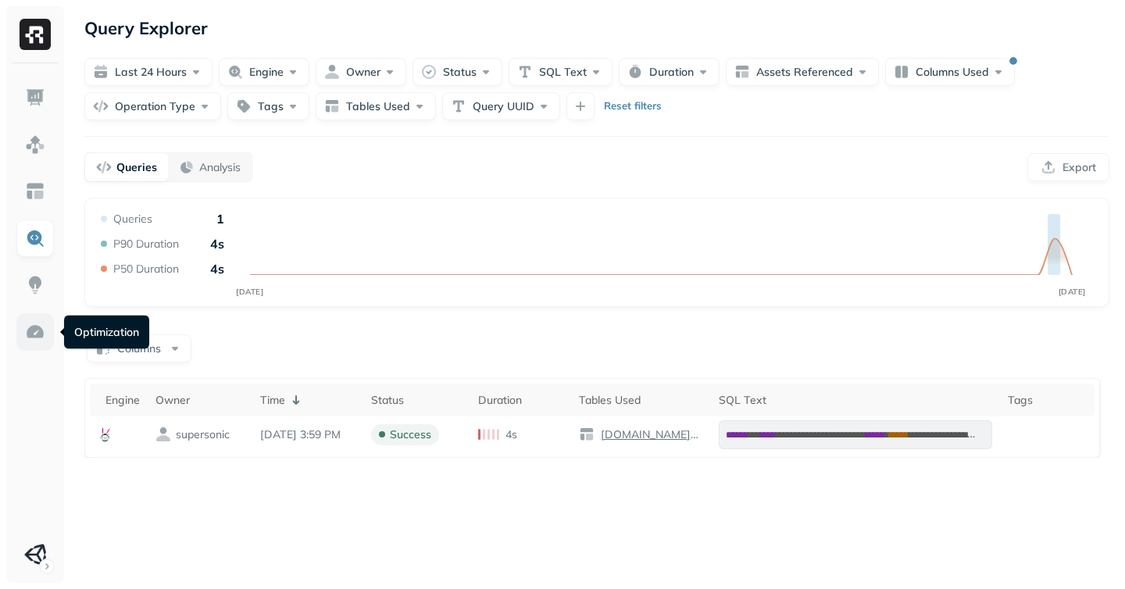
click at [41, 330] on img at bounding box center [35, 332] width 20 height 20
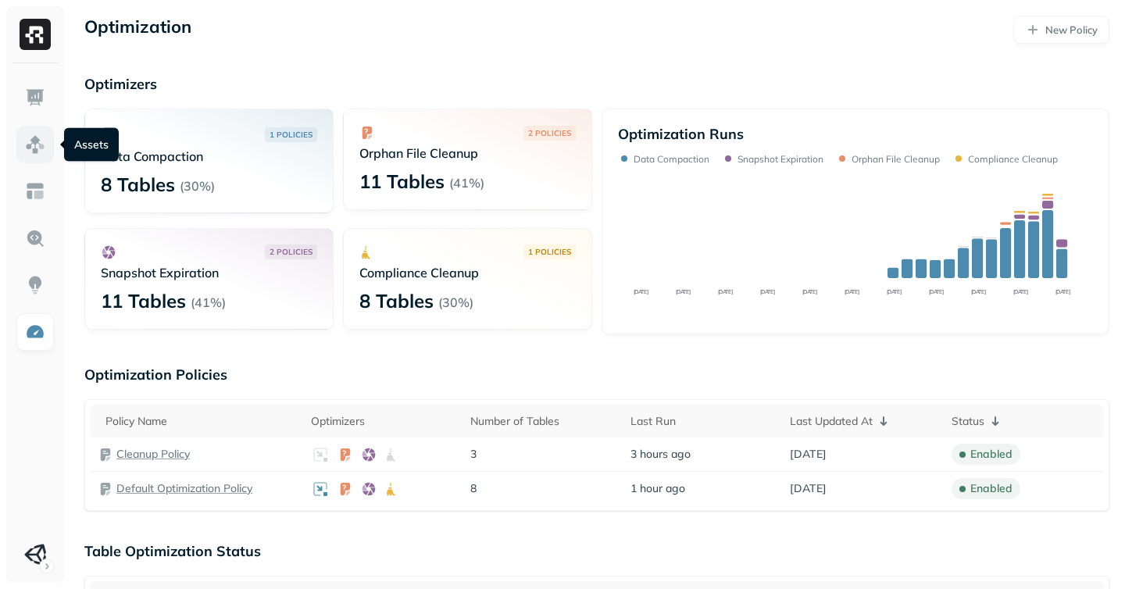
click at [35, 144] on img at bounding box center [35, 144] width 20 height 20
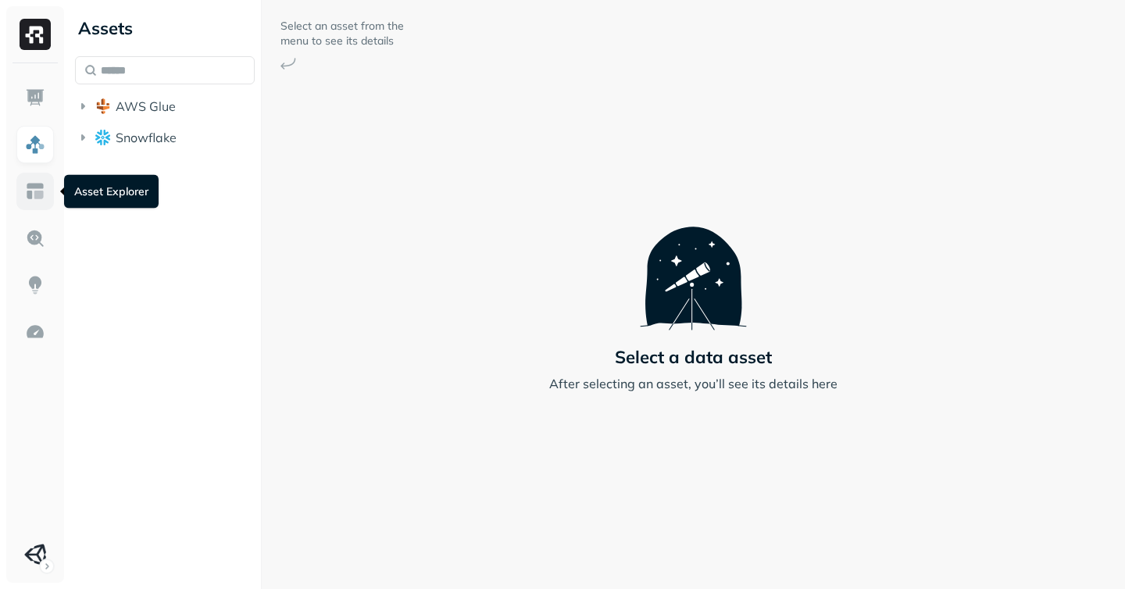
click at [31, 195] on img at bounding box center [35, 191] width 20 height 20
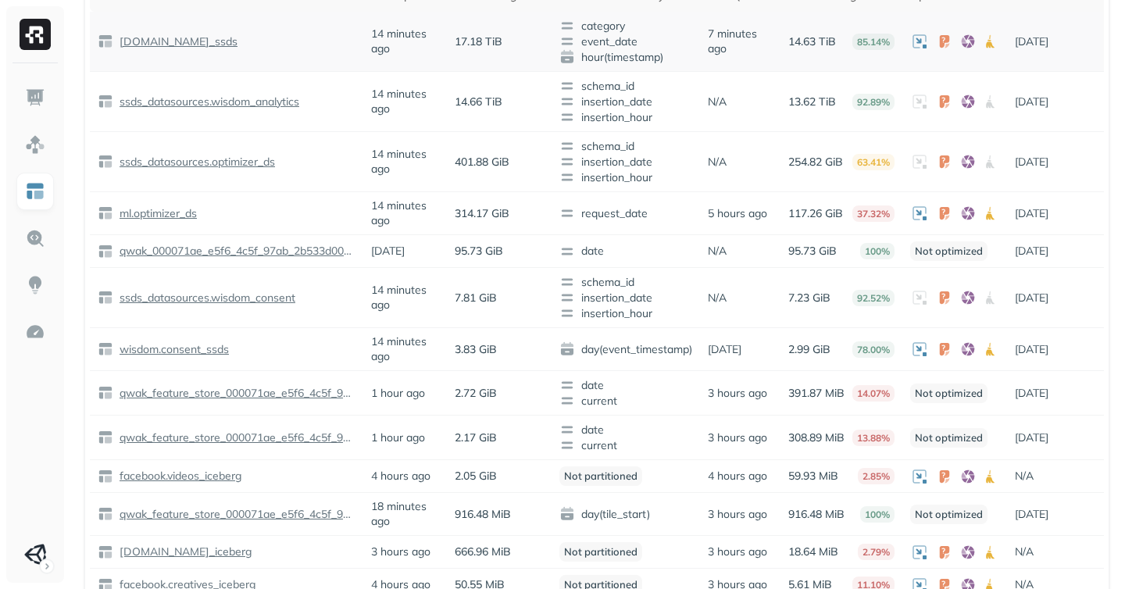
scroll to position [202, 0]
click at [204, 40] on p "[DOMAIN_NAME]_ssds" at bounding box center [176, 39] width 121 height 15
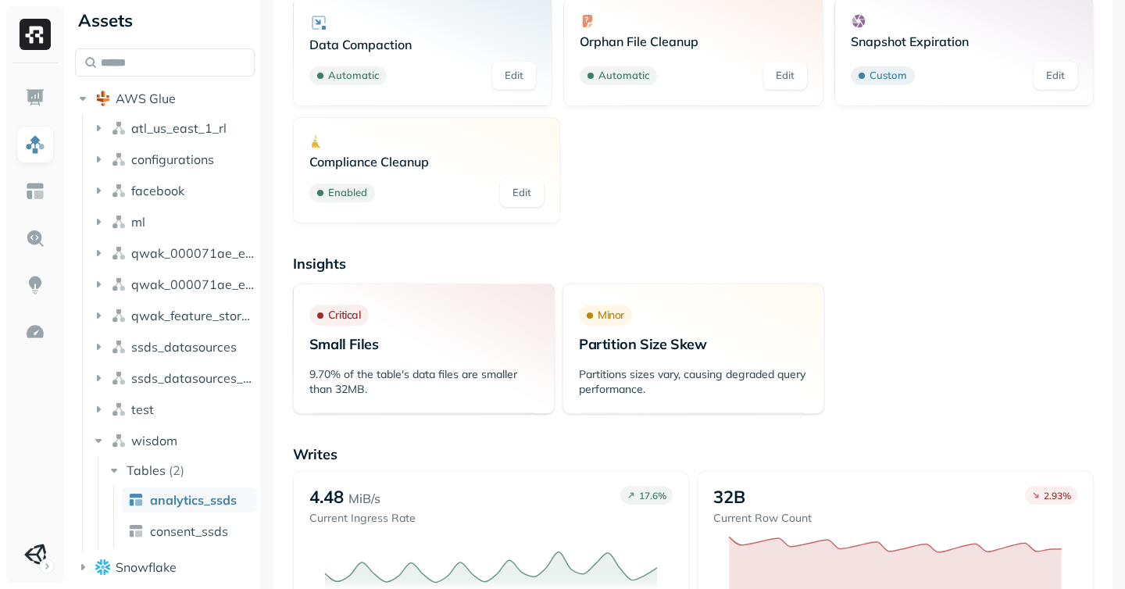
scroll to position [142, 0]
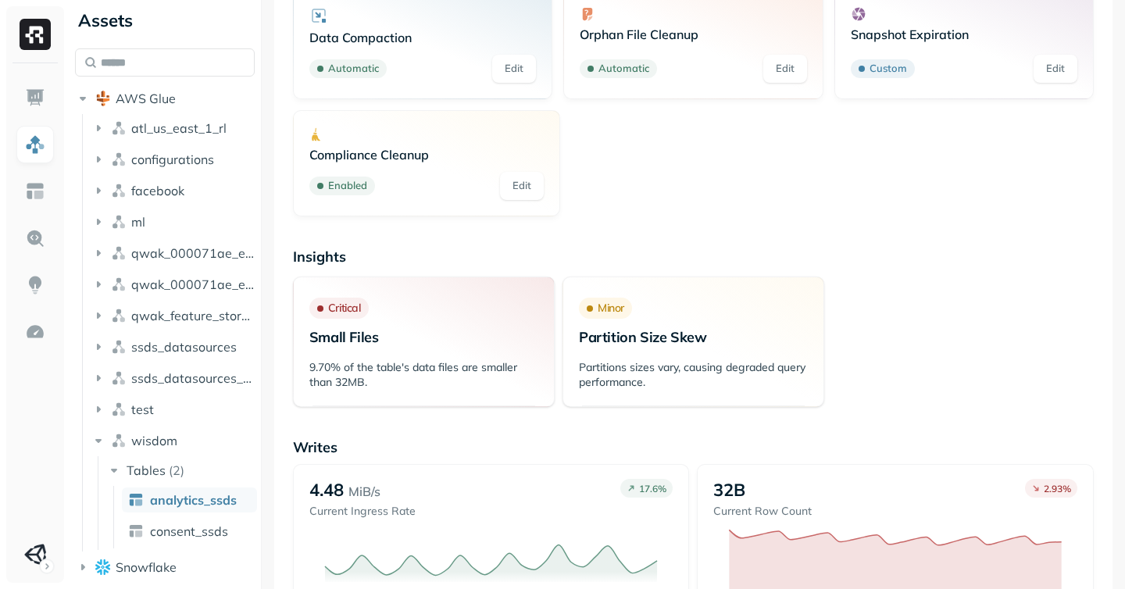
click at [324, 366] on p "9.70% of the table's data files are smaller than 32MB." at bounding box center [423, 375] width 229 height 30
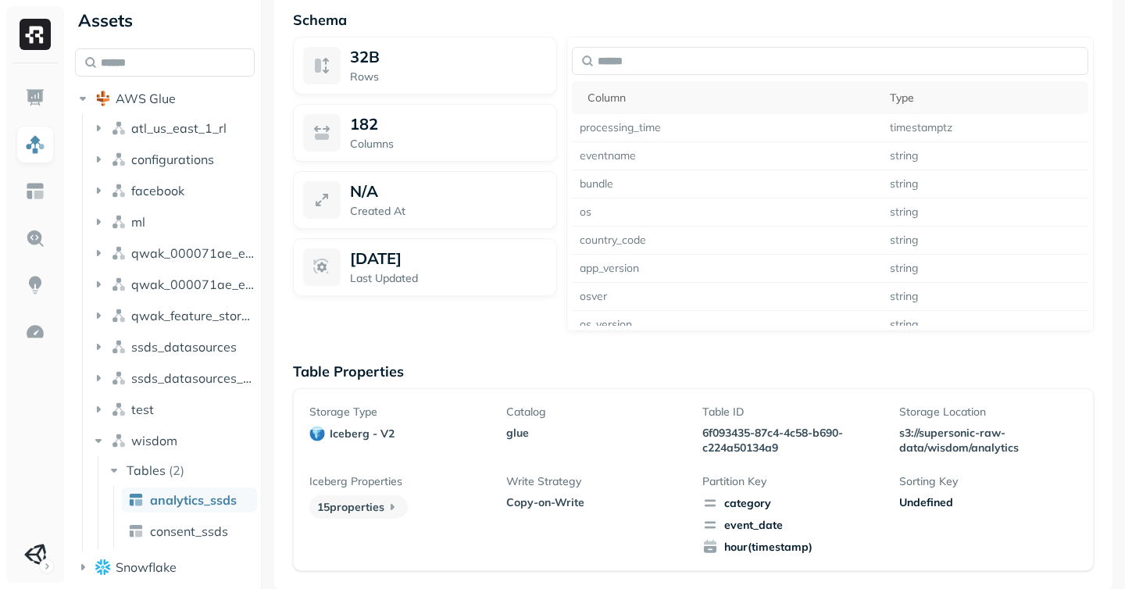
scroll to position [1371, 0]
drag, startPoint x: 828, startPoint y: 445, endPoint x: 742, endPoint y: 411, distance: 92.3
click at [742, 411] on div "Table ID 6f093435-87c4-4c58-b690-c224a50134a9" at bounding box center [791, 429] width 178 height 51
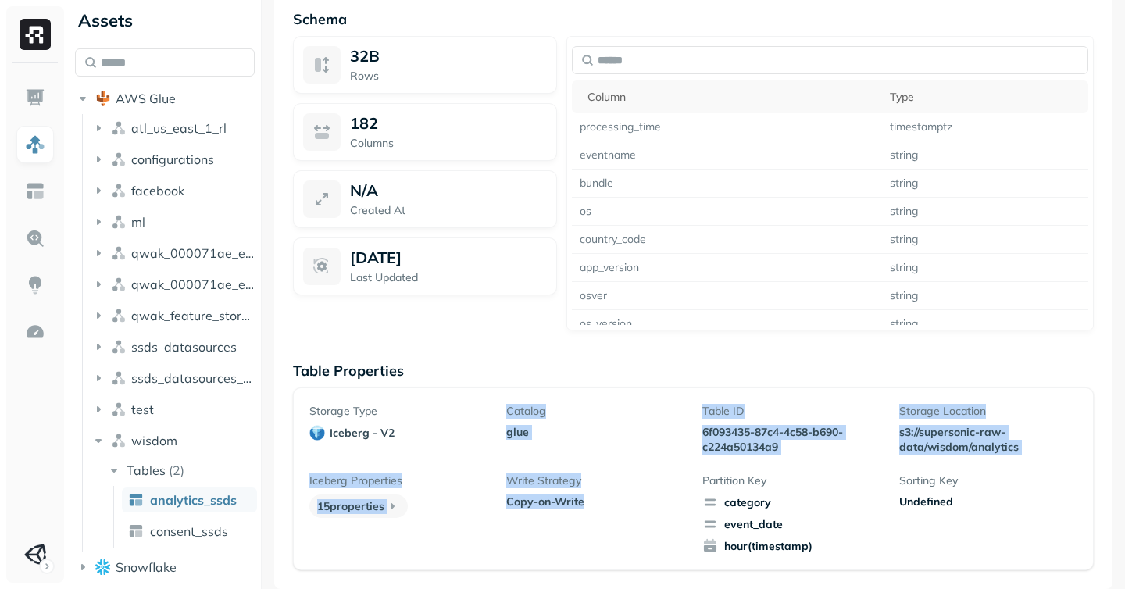
drag, startPoint x: 689, startPoint y: 513, endPoint x: 416, endPoint y: 434, distance: 283.7
click at [416, 434] on div "Storage Type iceberg - v2 Catalog glue Table ID 6f093435-87c4-4c58-b690-c224a50…" at bounding box center [693, 479] width 768 height 150
click at [416, 434] on span "iceberg - v2" at bounding box center [398, 433] width 178 height 16
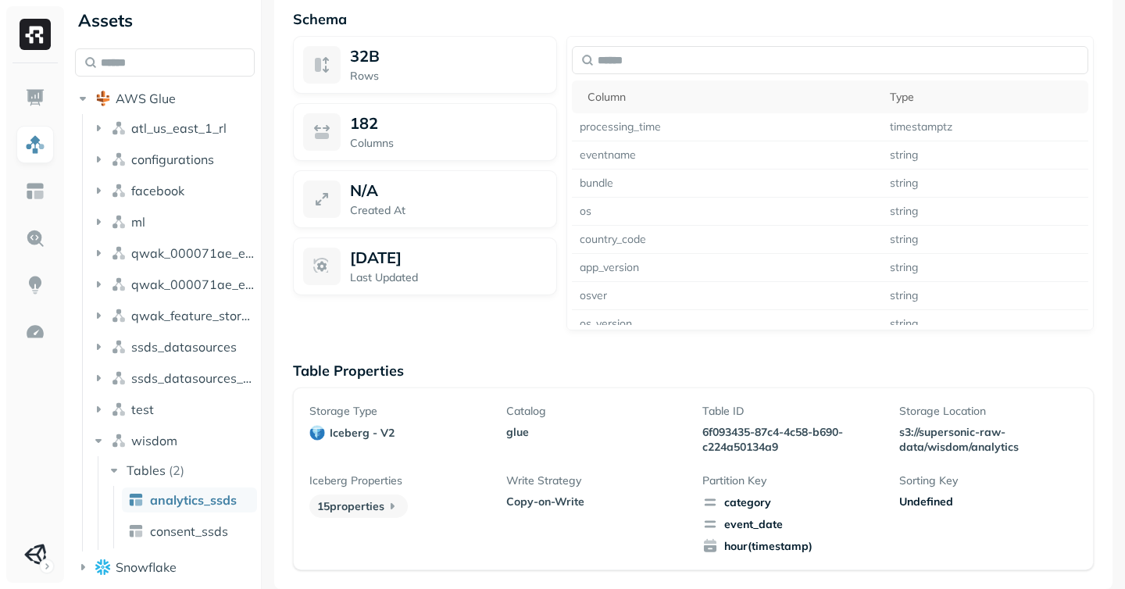
click at [41, 190] on img at bounding box center [35, 191] width 20 height 20
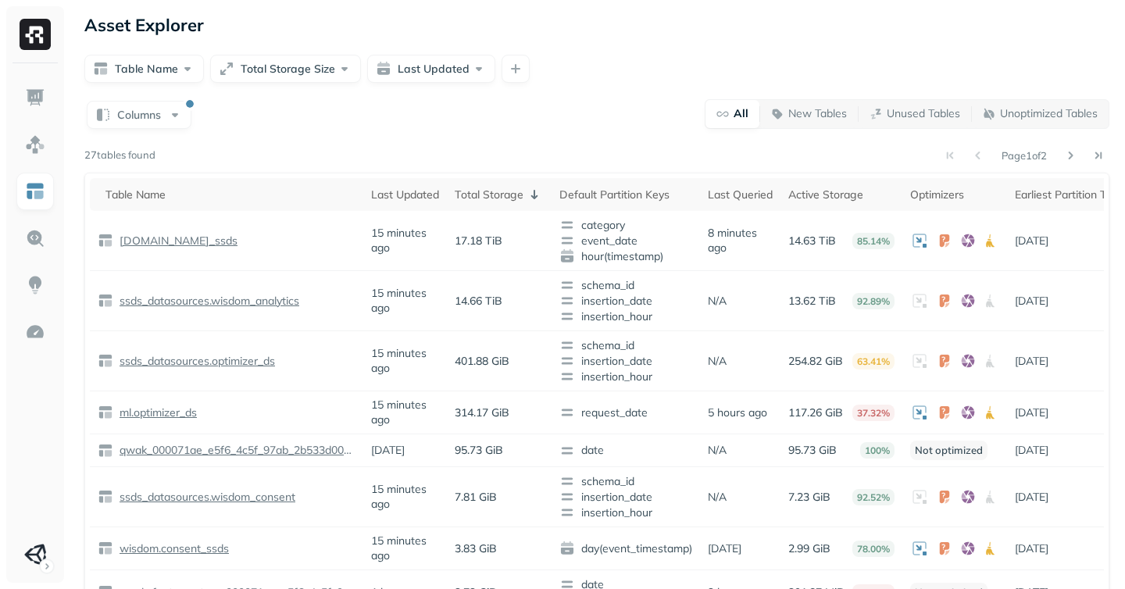
click at [12, 248] on div at bounding box center [35, 323] width 58 height 520
click at [36, 282] on img at bounding box center [35, 285] width 20 height 20
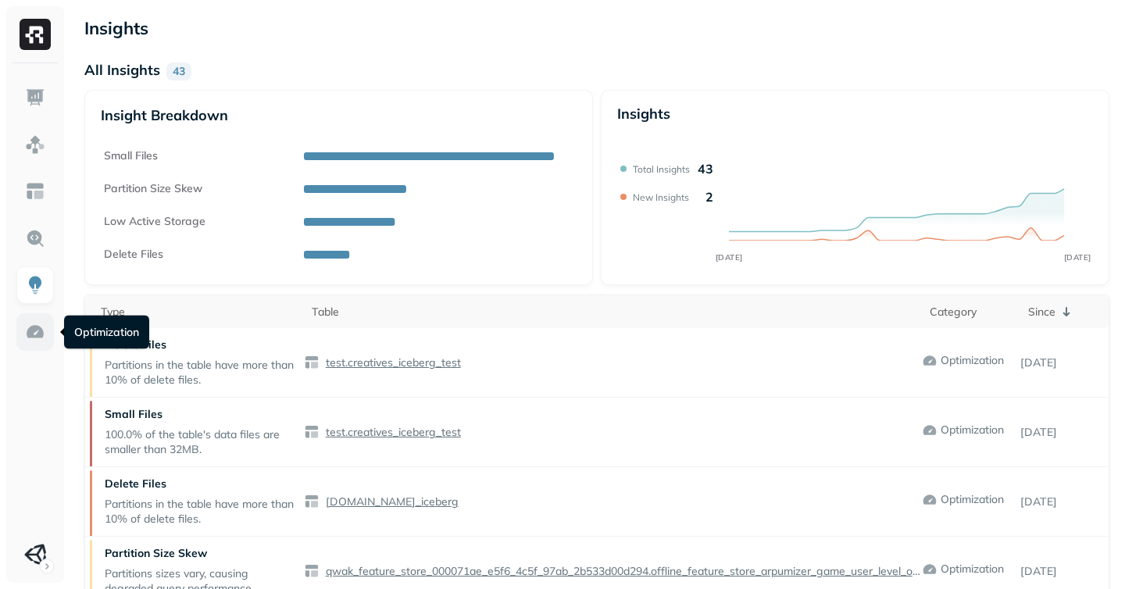
click at [38, 325] on img at bounding box center [35, 332] width 20 height 20
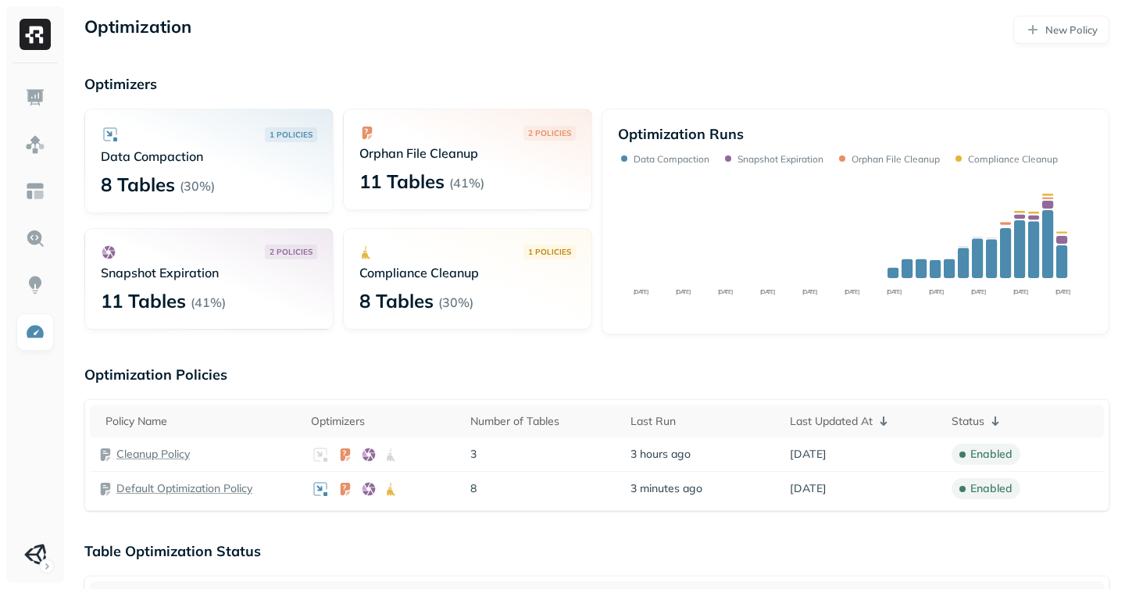
click at [534, 366] on p "Optimization Policies" at bounding box center [596, 375] width 1025 height 18
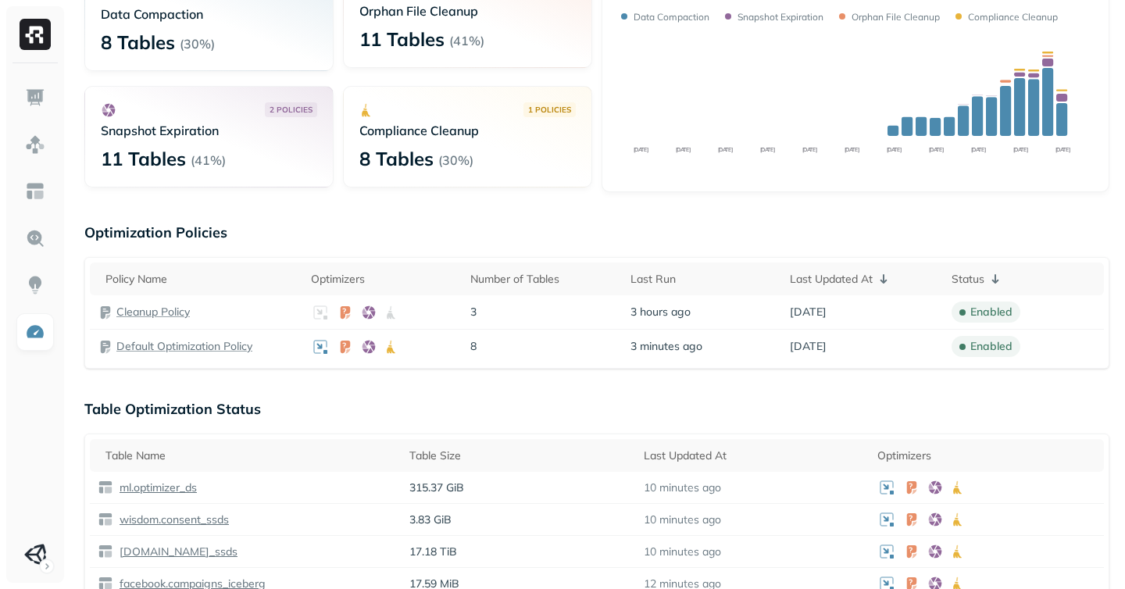
scroll to position [145, 0]
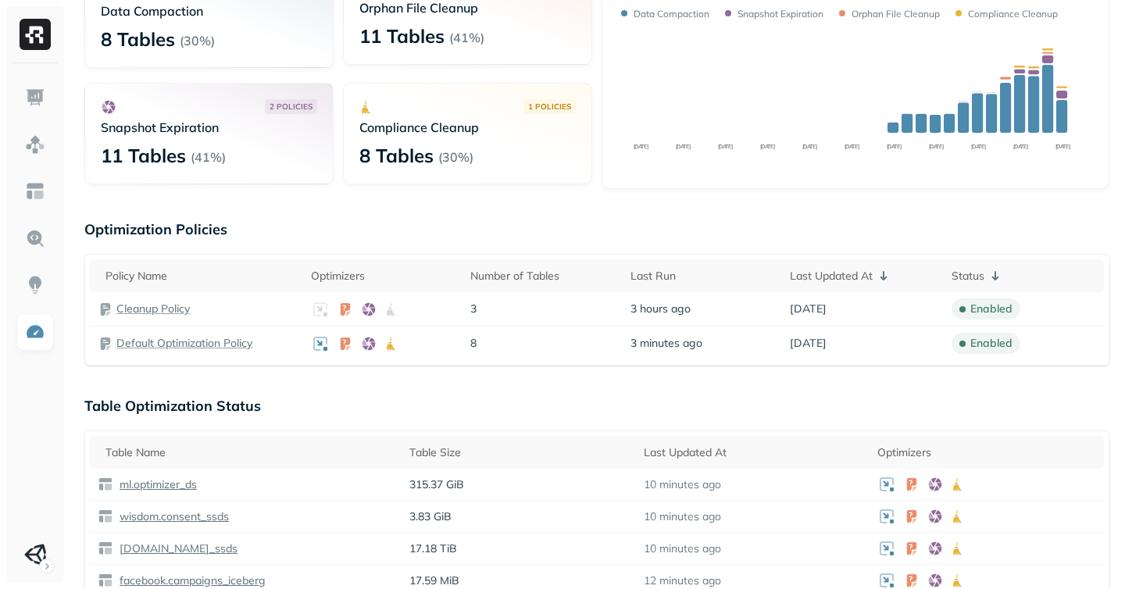
click at [536, 102] on p "1 POLICIES" at bounding box center [549, 107] width 43 height 12
click at [410, 148] on p "8 Tables" at bounding box center [396, 155] width 74 height 25
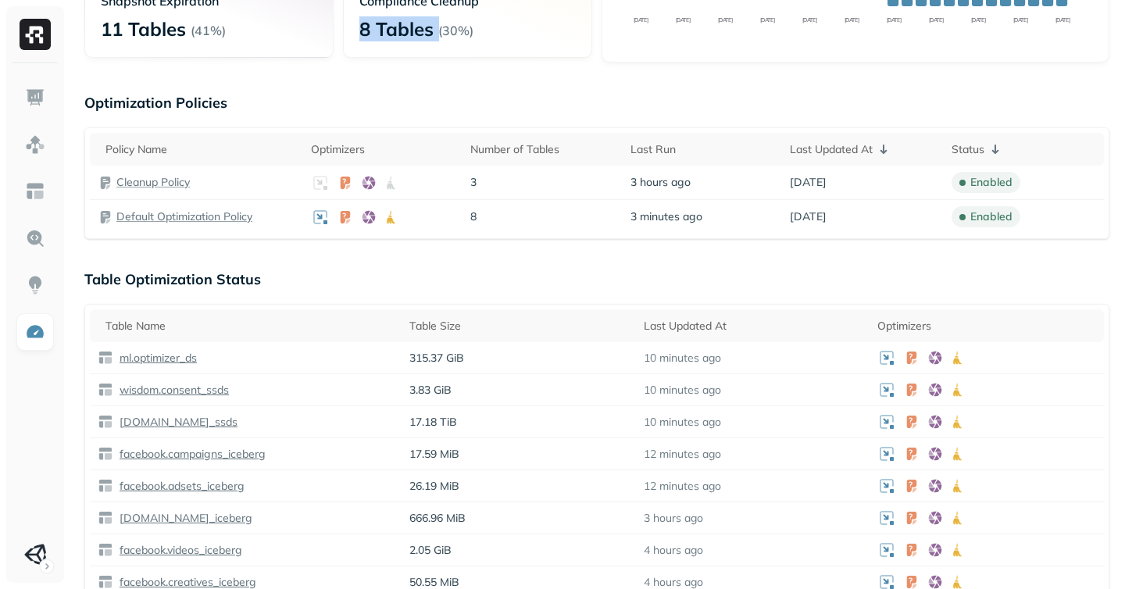
scroll to position [286, 0]
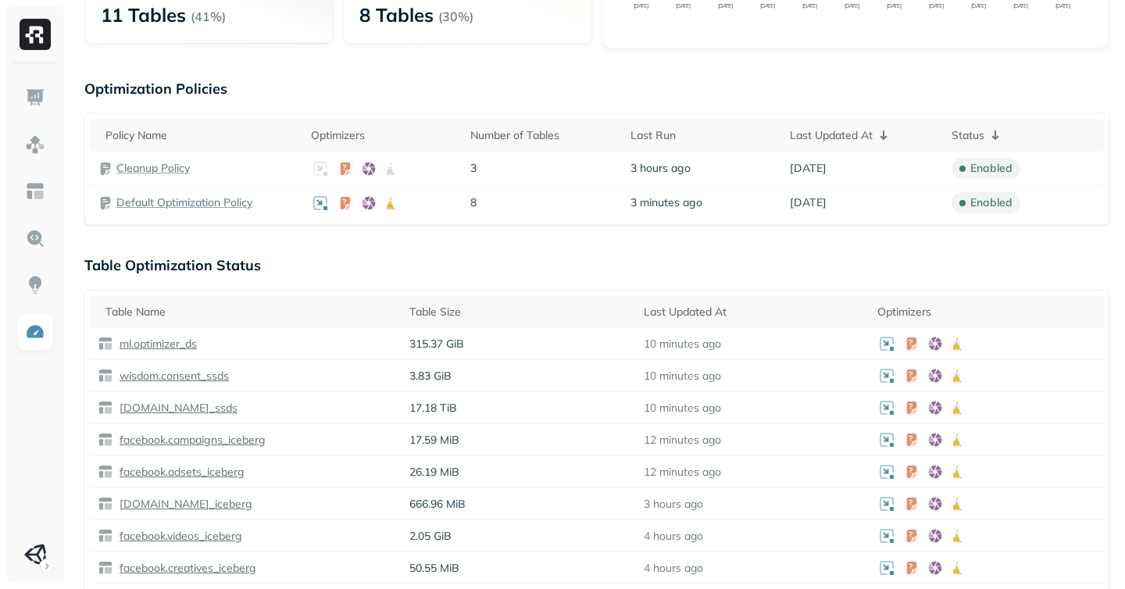
click at [113, 91] on p "Optimization Policies" at bounding box center [596, 89] width 1025 height 18
drag, startPoint x: 486, startPoint y: 172, endPoint x: 463, endPoint y: 169, distance: 23.6
click at [463, 169] on td "3" at bounding box center [543, 169] width 160 height 34
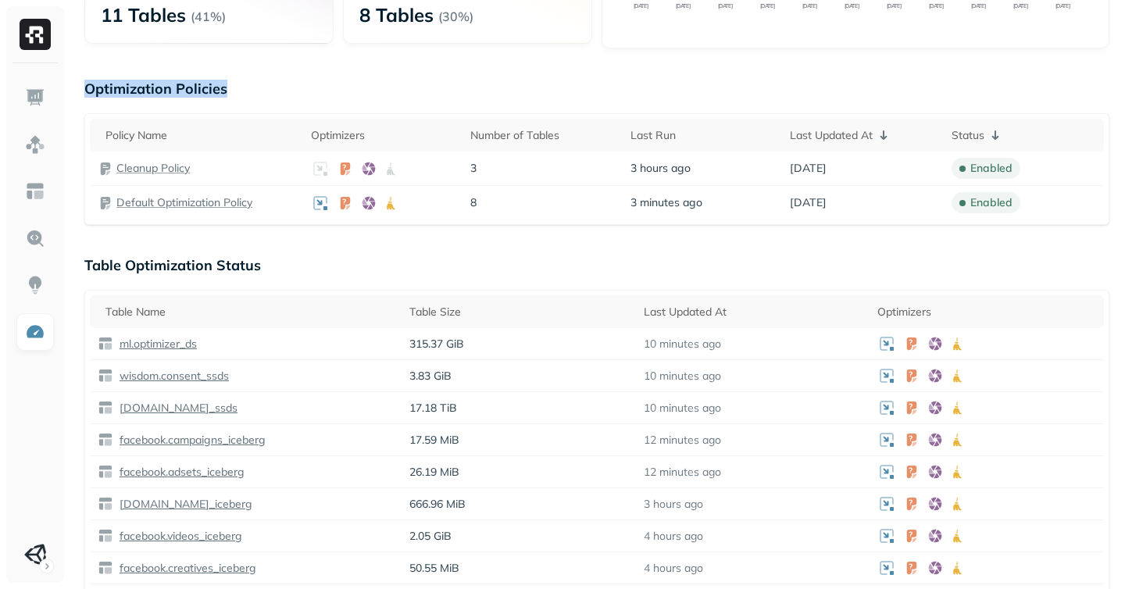
drag, startPoint x: 270, startPoint y: 88, endPoint x: 98, endPoint y: 74, distance: 173.3
click at [98, 74] on div "Optimization New Policy Optimizers 1 POLICIES Data Compaction 8 Tables ( 30% ) …" at bounding box center [597, 448] width 1056 height 1469
click at [30, 92] on img at bounding box center [35, 98] width 20 height 20
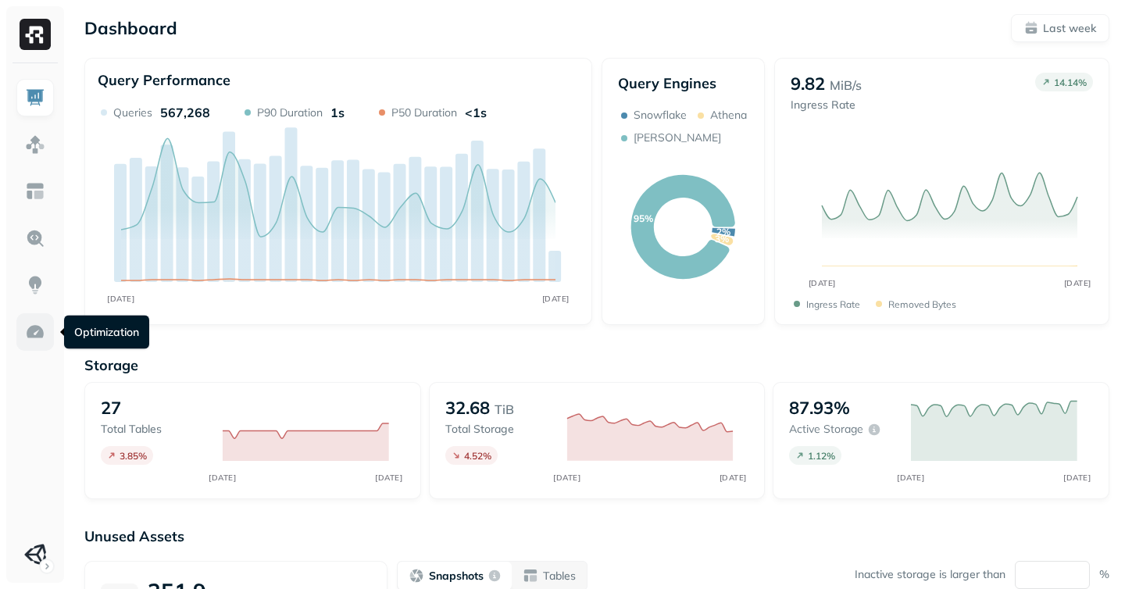
click at [35, 337] on img at bounding box center [35, 332] width 20 height 20
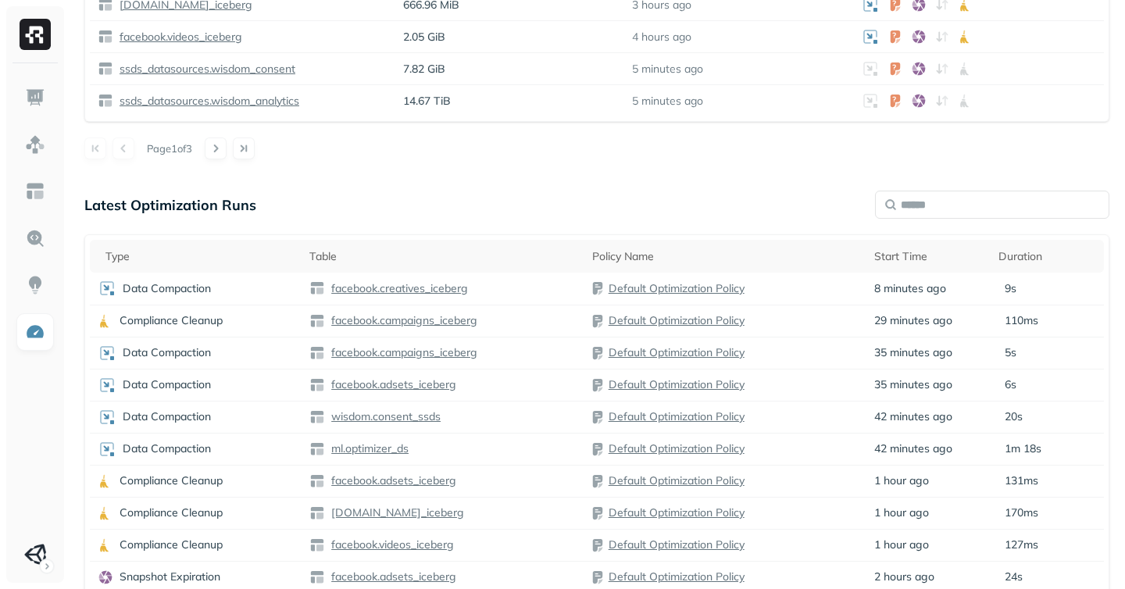
scroll to position [929, 0]
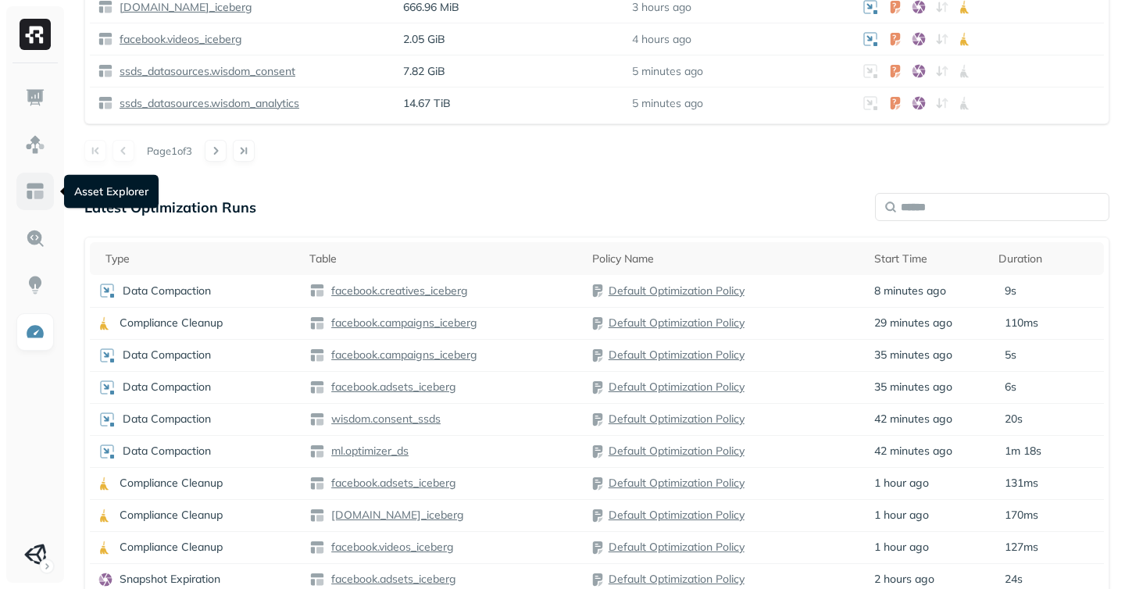
click at [26, 184] on img at bounding box center [35, 191] width 20 height 20
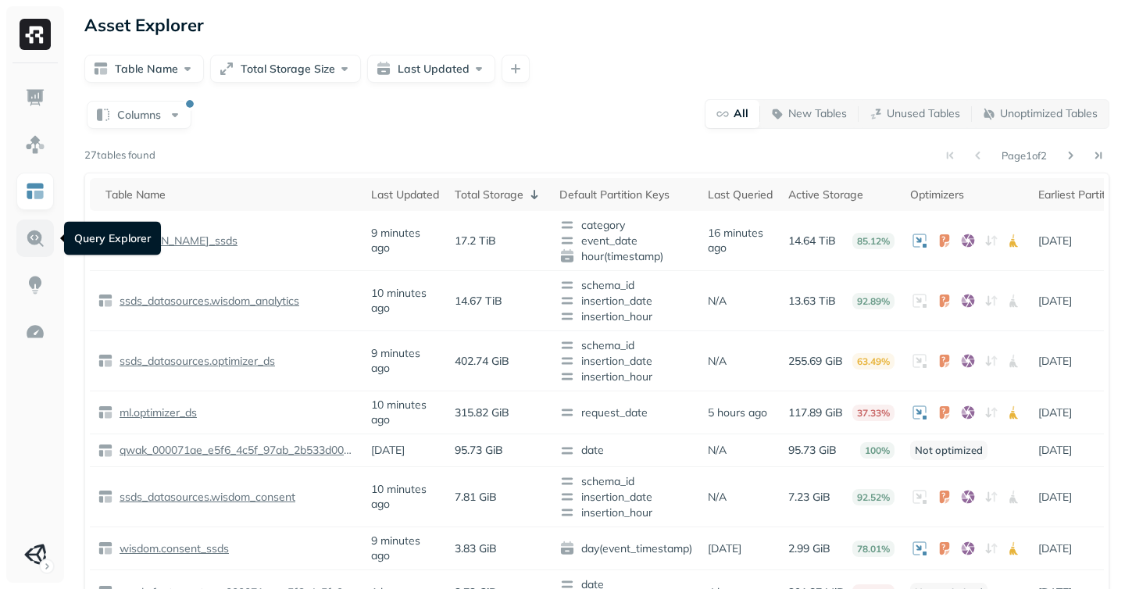
click at [41, 239] on img at bounding box center [35, 238] width 20 height 20
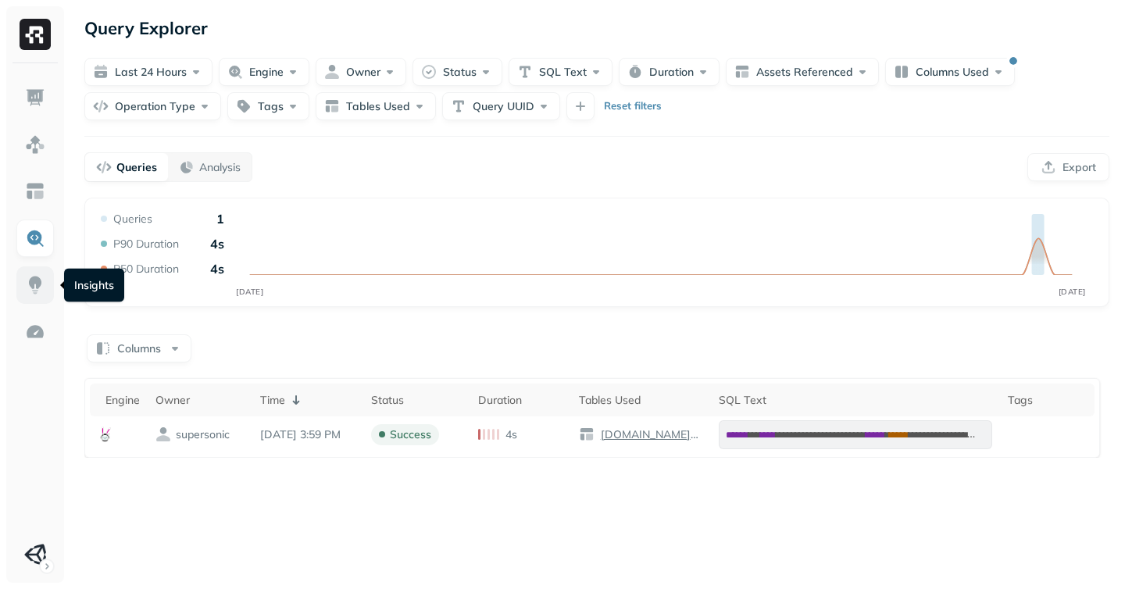
click at [41, 274] on link at bounding box center [35, 285] width 38 height 38
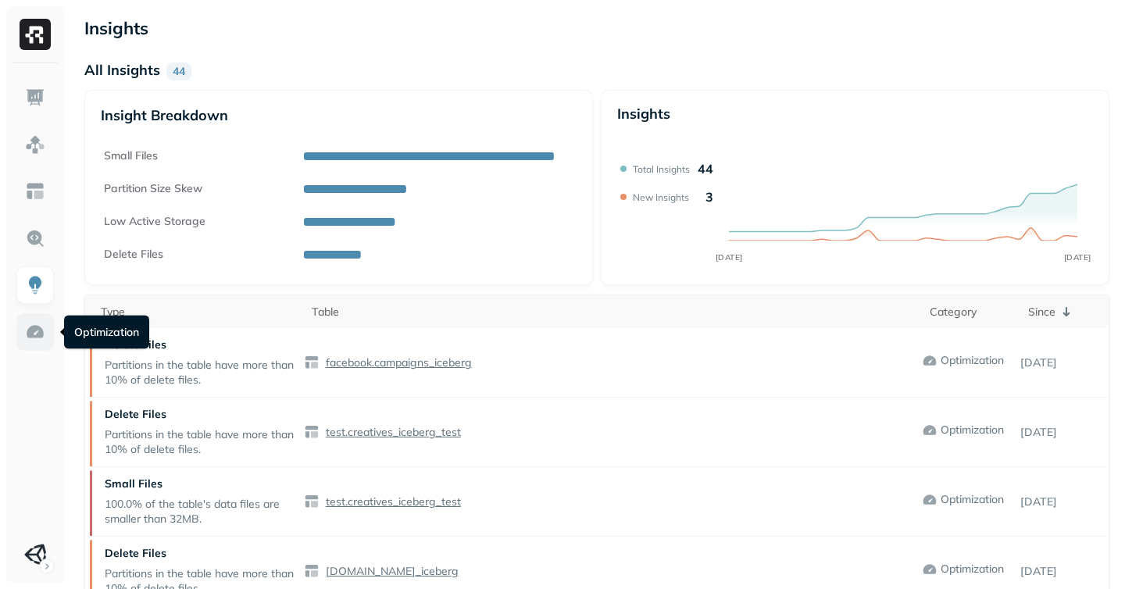
click at [34, 335] on img at bounding box center [35, 332] width 20 height 20
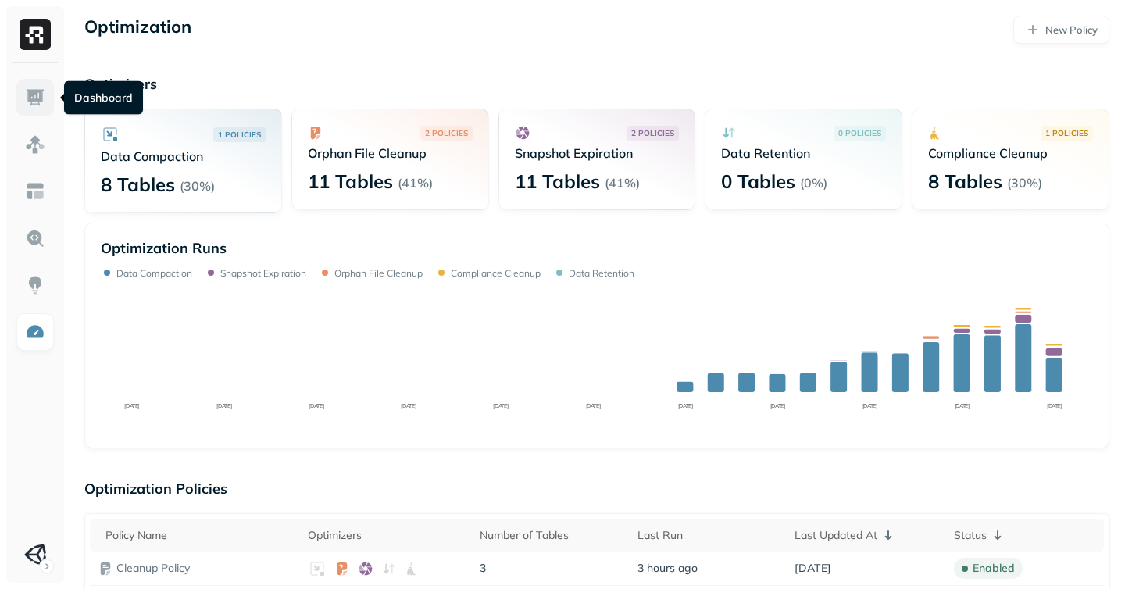
click at [26, 96] on img at bounding box center [35, 98] width 20 height 20
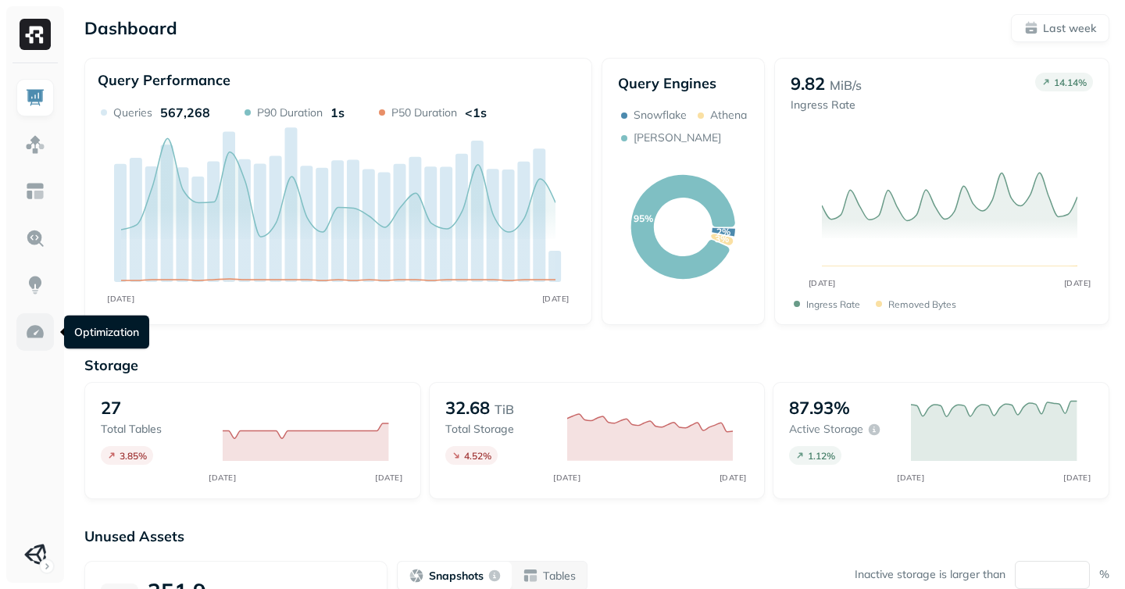
click at [38, 334] on img at bounding box center [35, 332] width 20 height 20
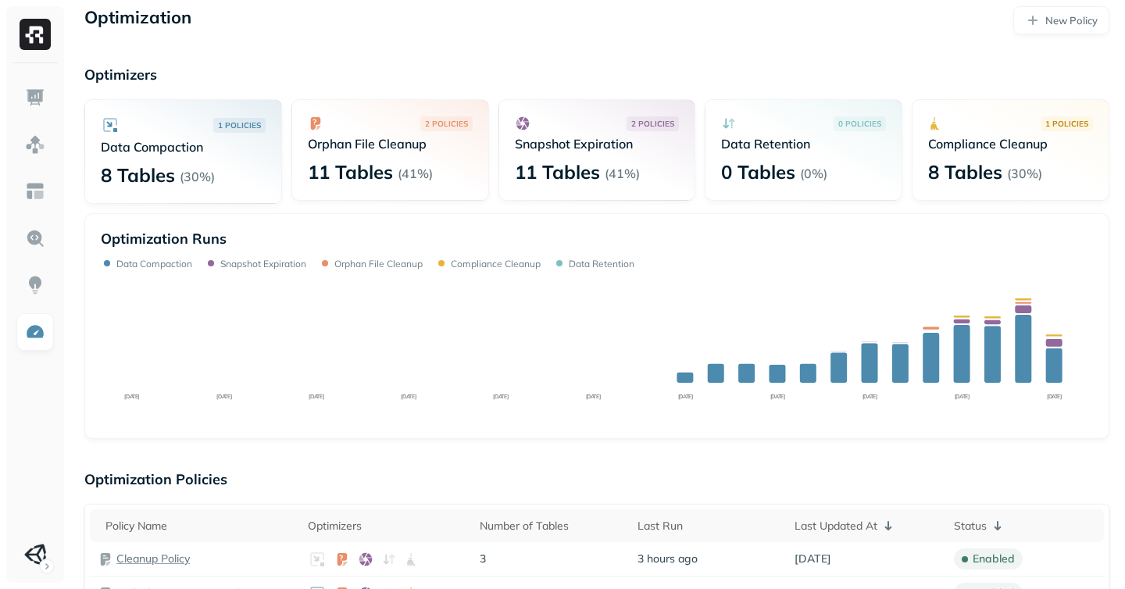
scroll to position [6, 0]
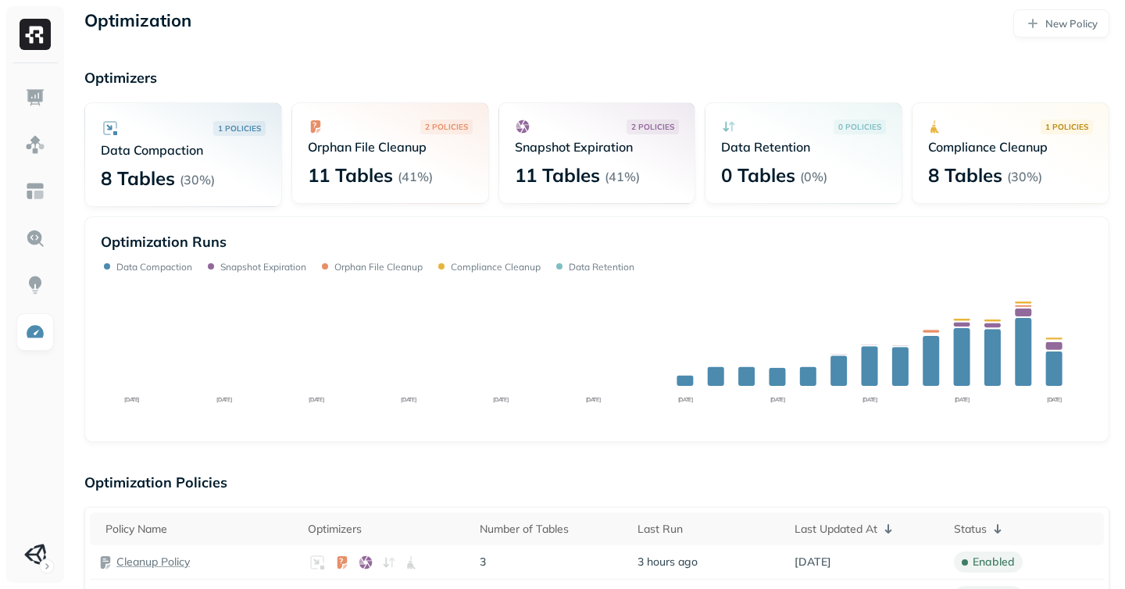
click at [34, 334] on img at bounding box center [35, 332] width 20 height 20
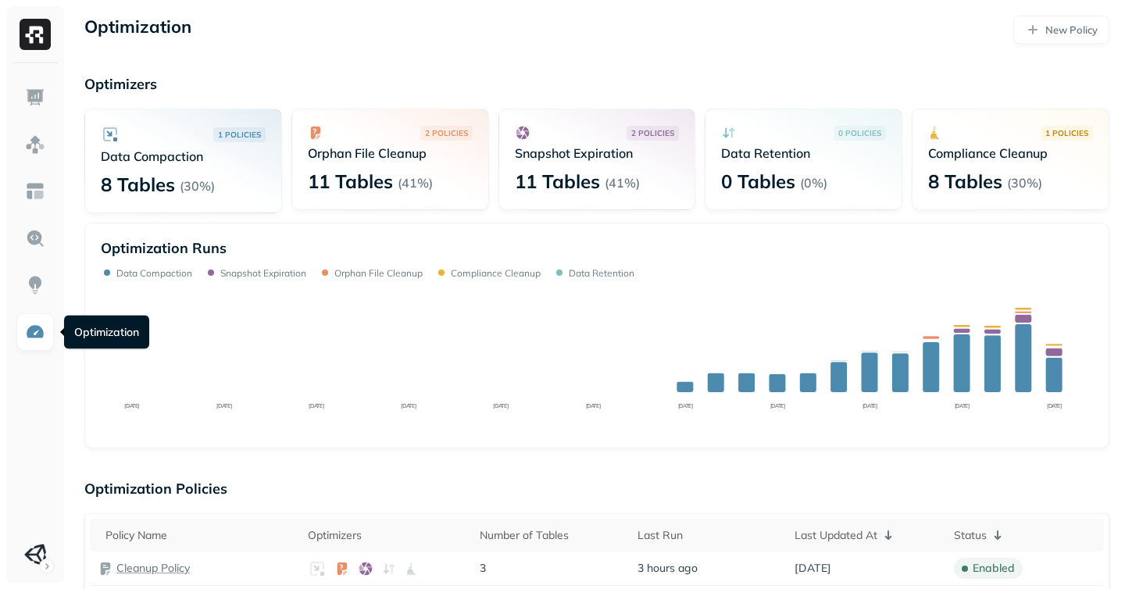
click at [30, 327] on img at bounding box center [35, 332] width 20 height 20
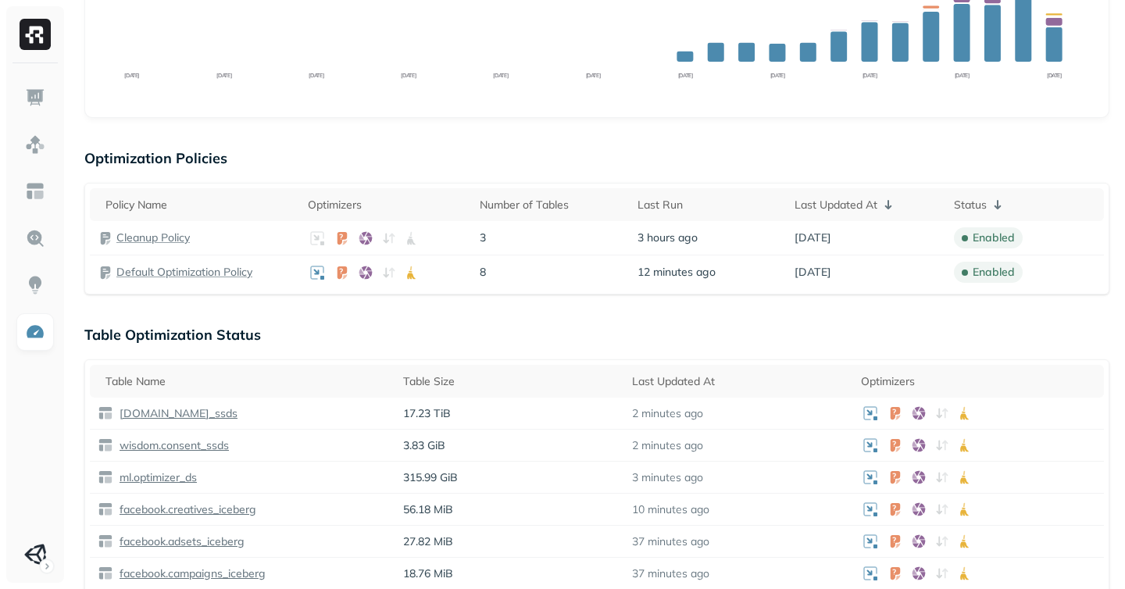
scroll to position [331, 0]
click at [144, 278] on p "Default Optimization Policy" at bounding box center [184, 271] width 136 height 15
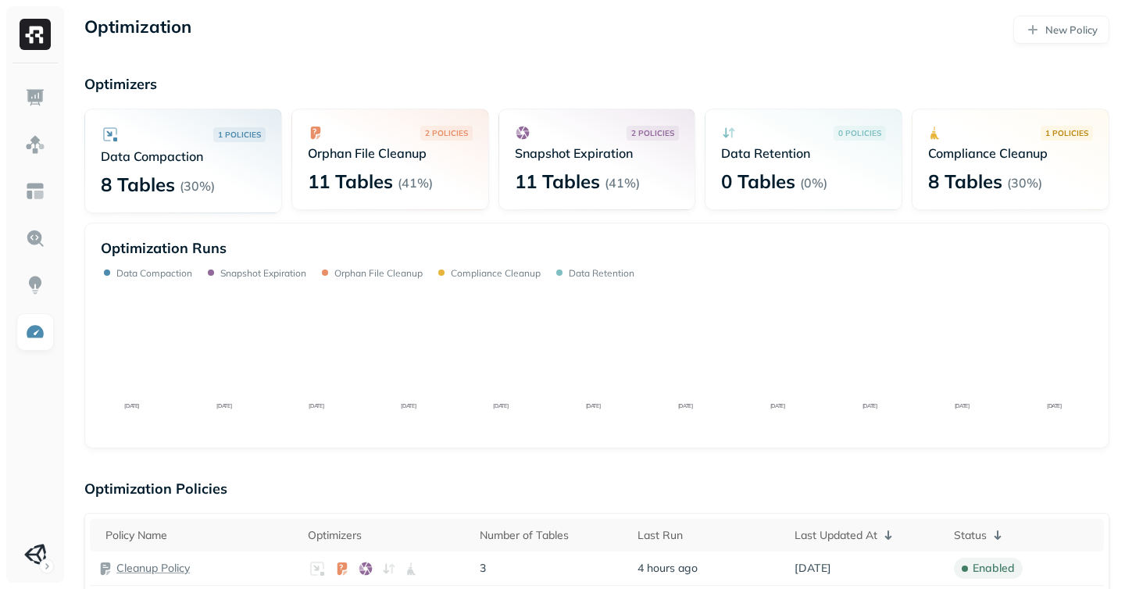
scroll to position [331, 0]
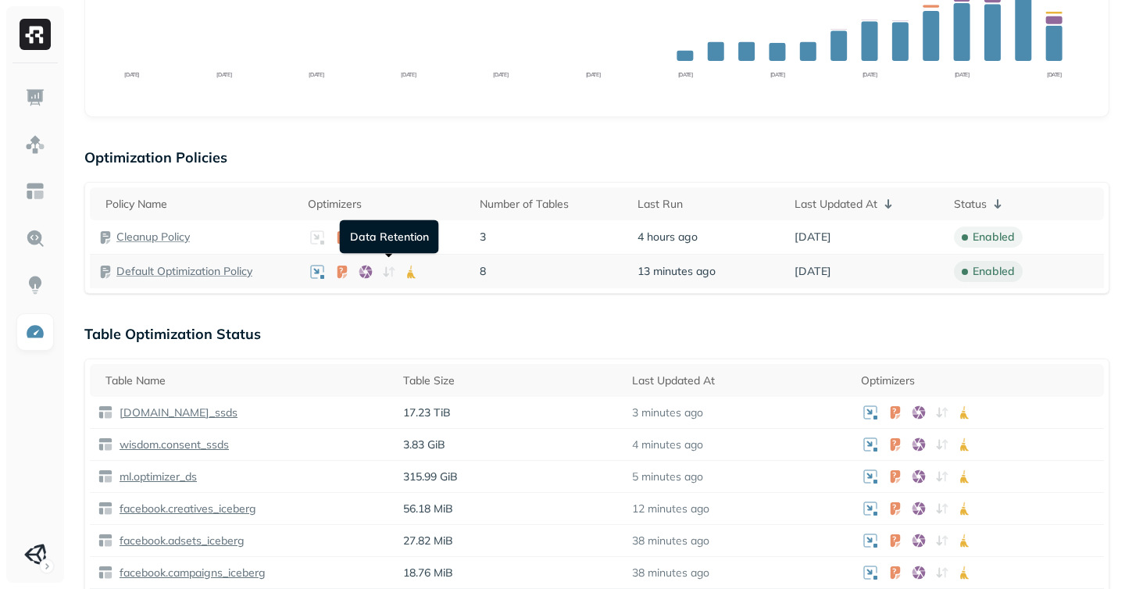
click at [386, 272] on icon at bounding box center [385, 271] width 5 height 10
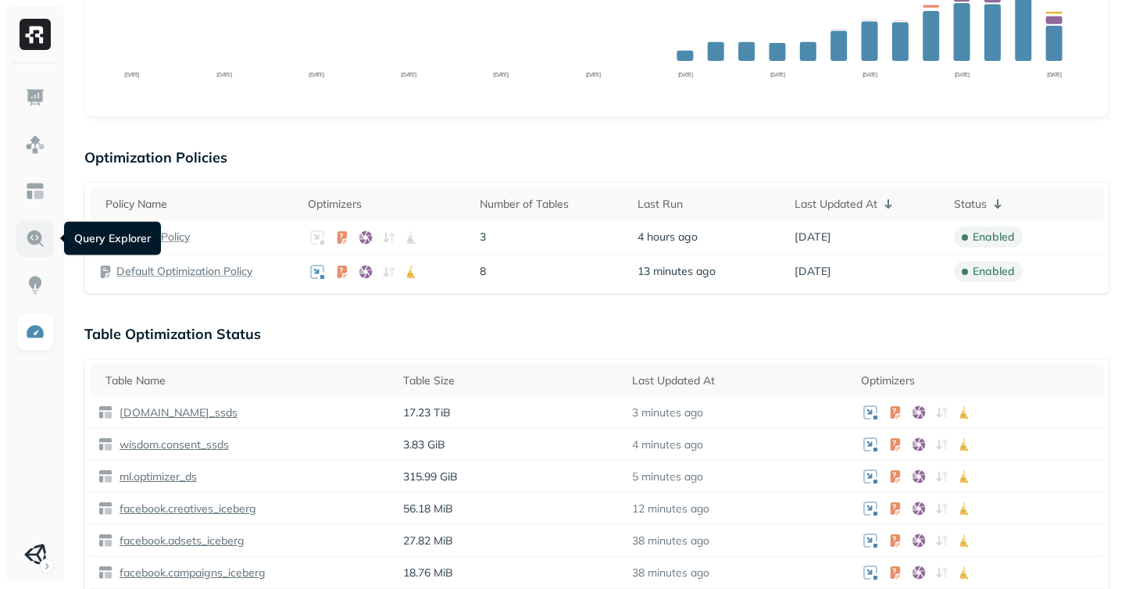
click at [30, 234] on img at bounding box center [35, 238] width 20 height 20
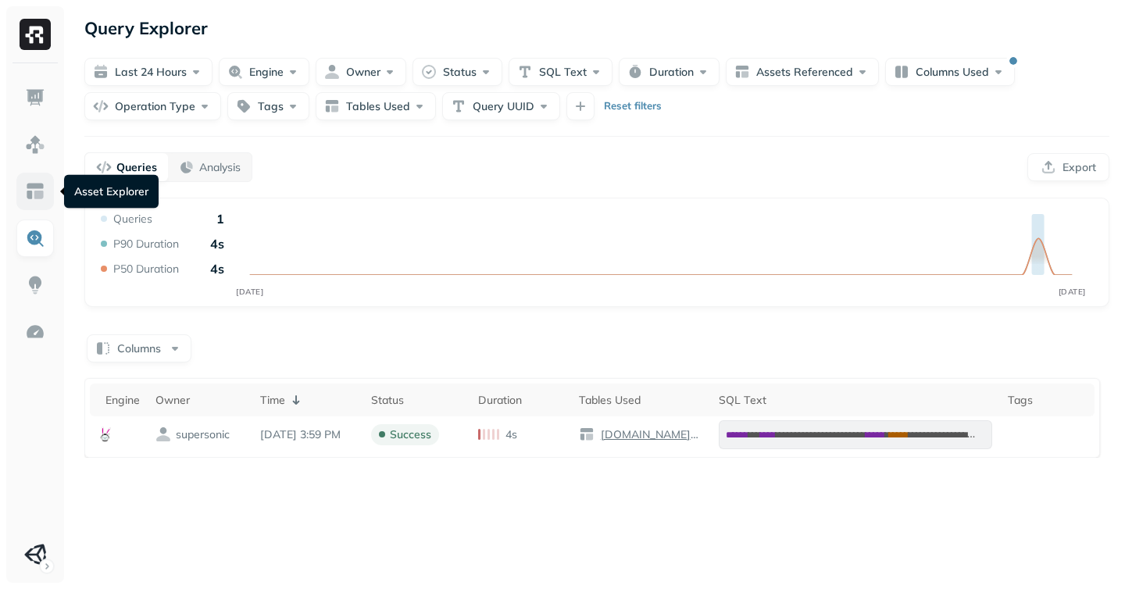
click at [31, 198] on img at bounding box center [35, 191] width 20 height 20
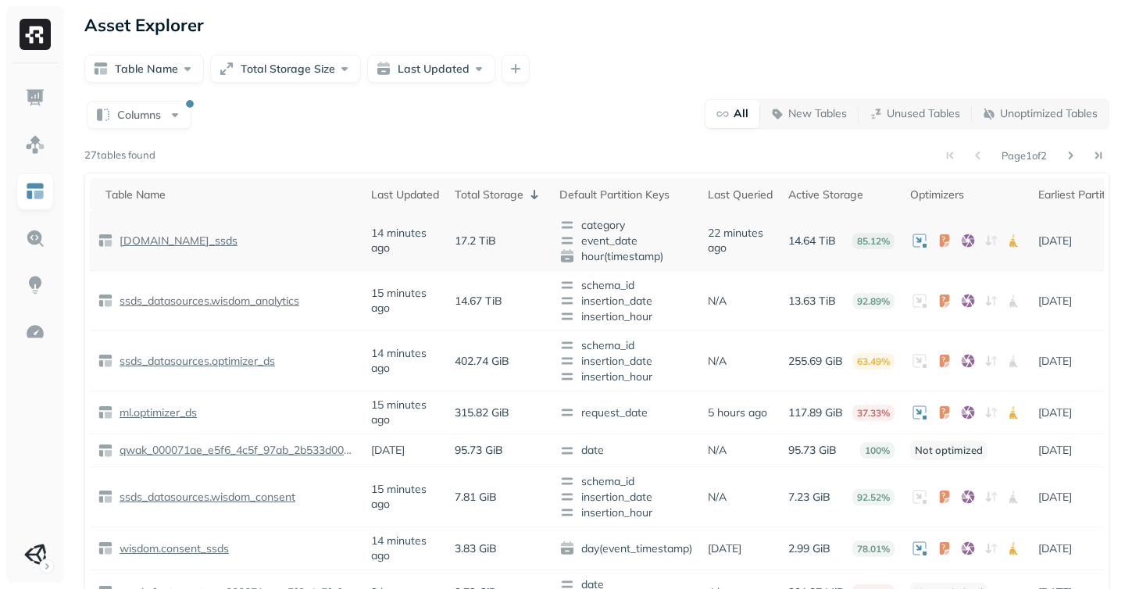
click at [159, 233] on div "[DOMAIN_NAME]_ssds" at bounding box center [227, 241] width 258 height 16
click at [171, 241] on p "[DOMAIN_NAME]_ssds" at bounding box center [176, 241] width 121 height 15
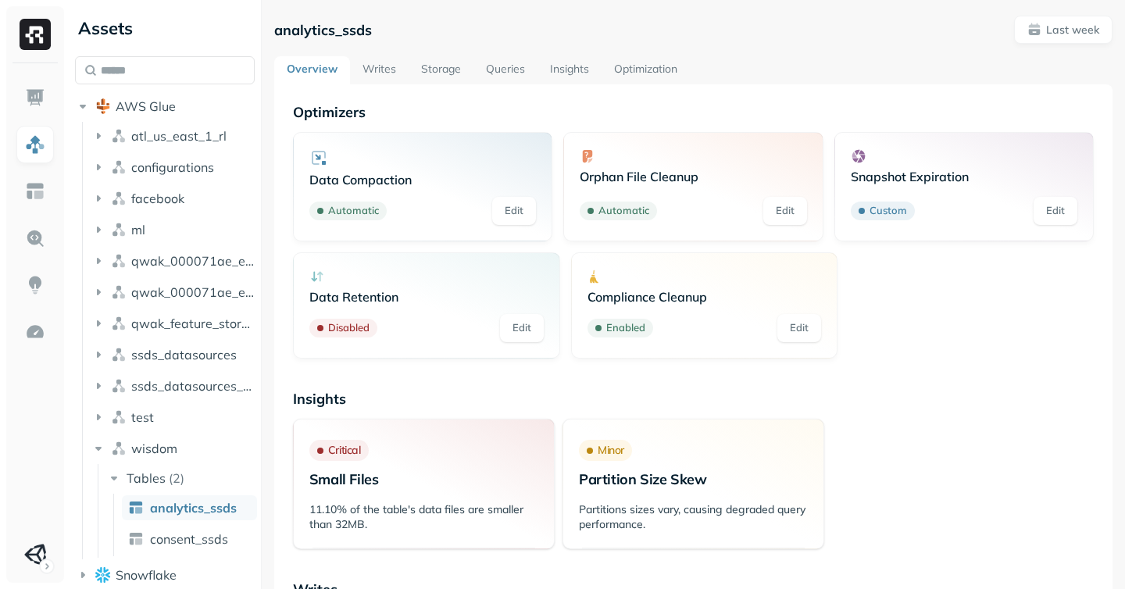
scroll to position [8, 0]
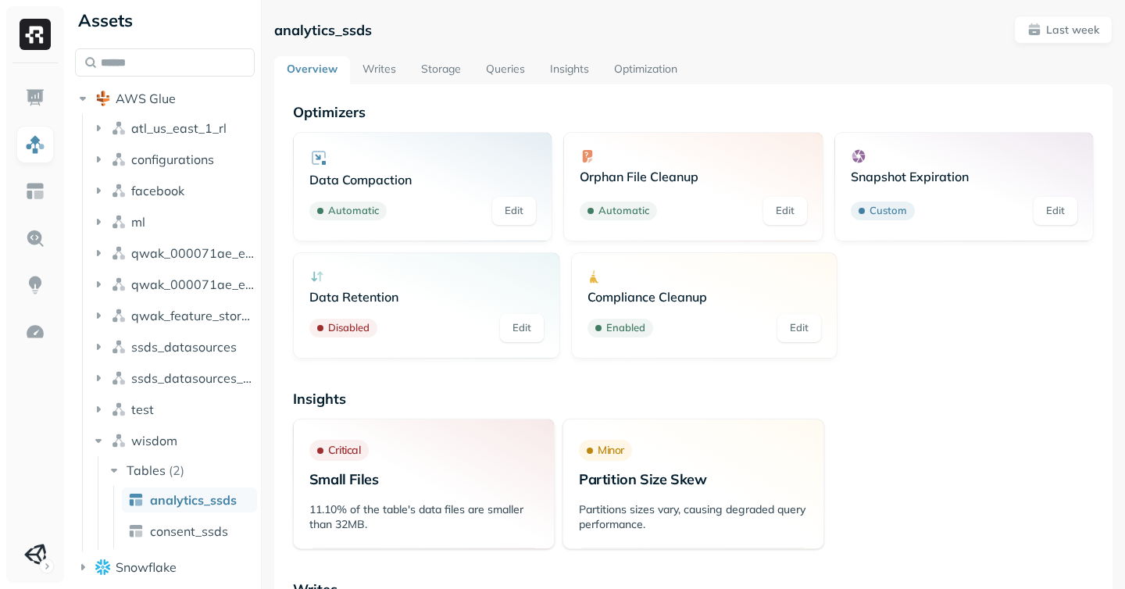
click at [652, 59] on link "Optimization" at bounding box center [646, 70] width 88 height 28
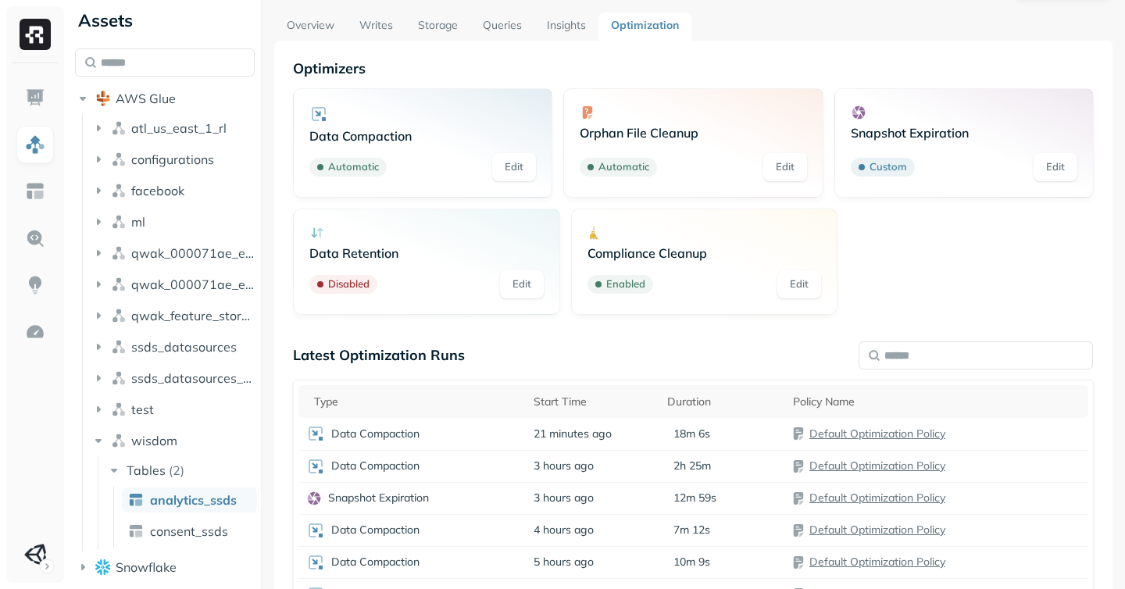
scroll to position [88, 0]
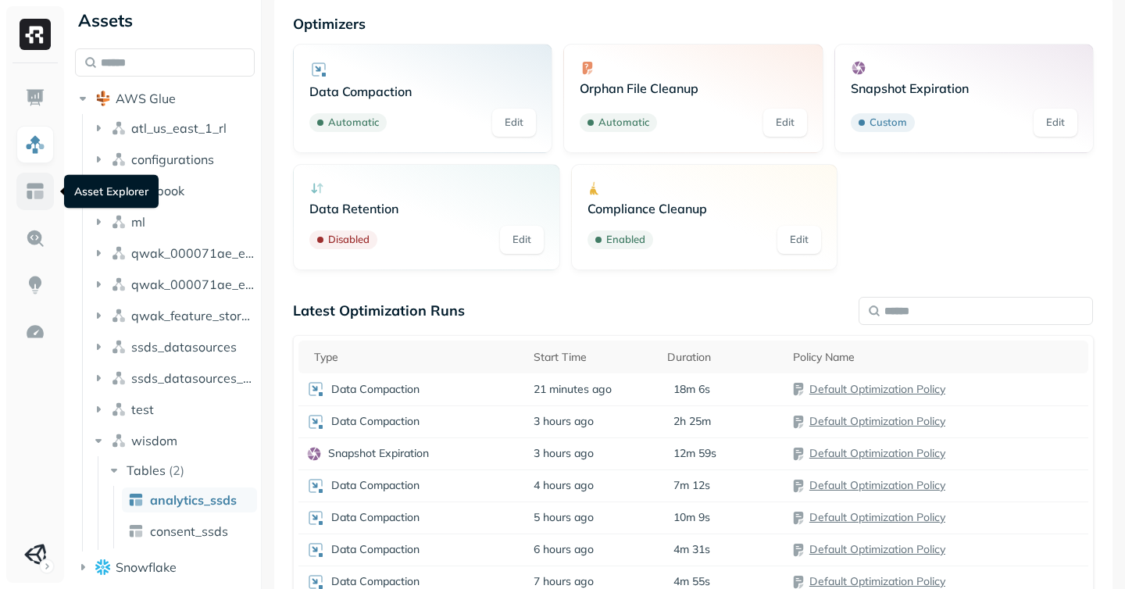
click at [29, 188] on img at bounding box center [35, 191] width 20 height 20
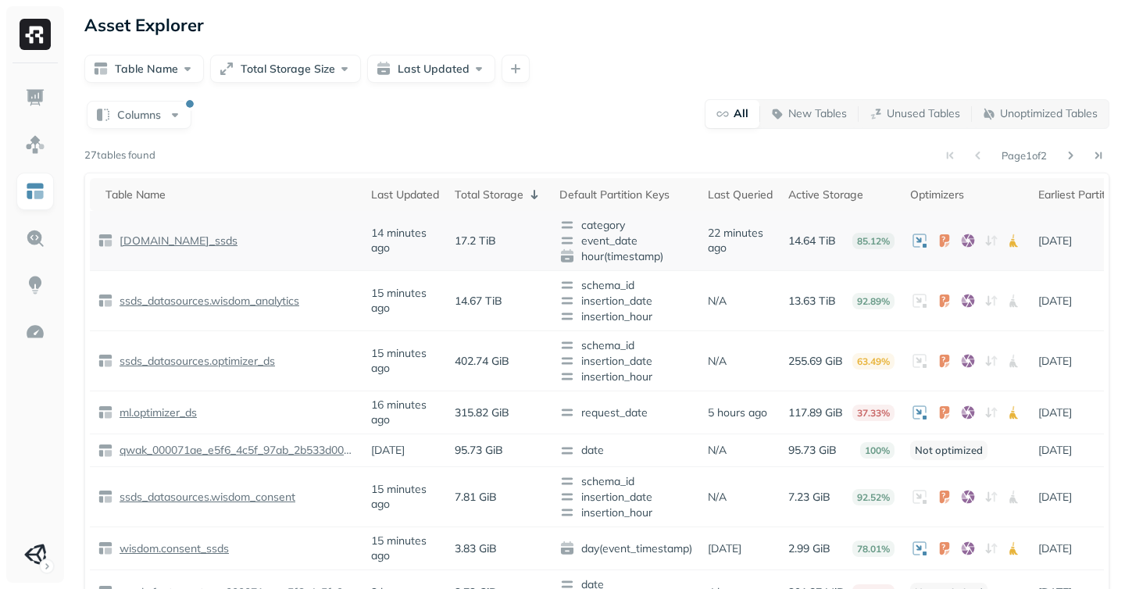
click at [995, 240] on icon at bounding box center [992, 241] width 16 height 16
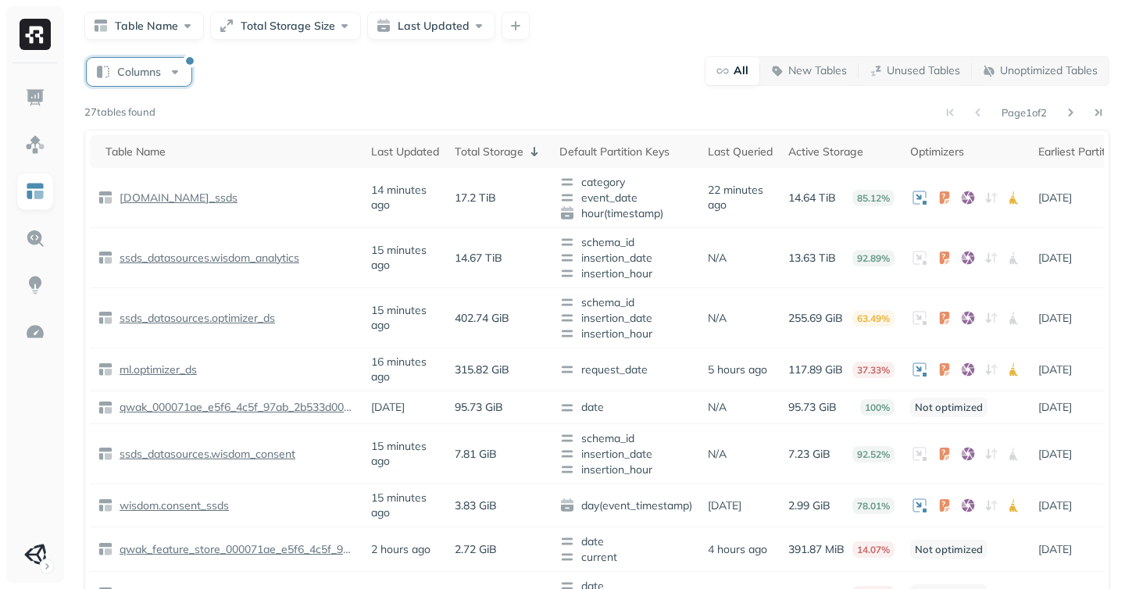
click at [120, 84] on button "Columns" at bounding box center [139, 72] width 105 height 28
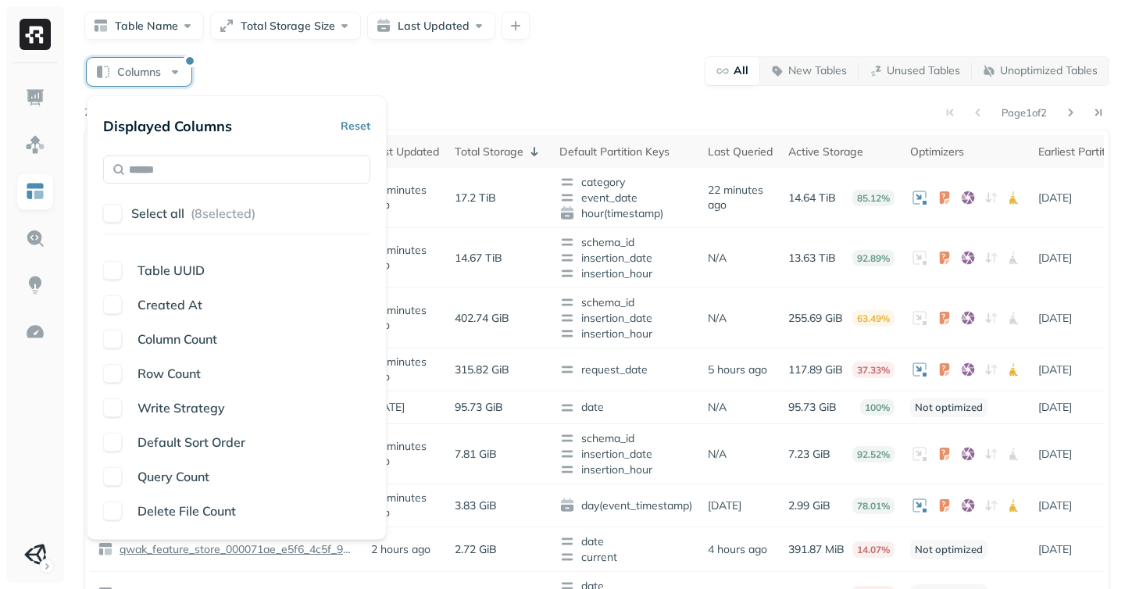
scroll to position [267, 0]
click at [120, 371] on button "button" at bounding box center [112, 370] width 19 height 19
click at [118, 399] on button "button" at bounding box center [112, 404] width 19 height 19
click at [120, 438] on button "button" at bounding box center [112, 439] width 19 height 19
click at [114, 474] on button "button" at bounding box center [112, 473] width 19 height 19
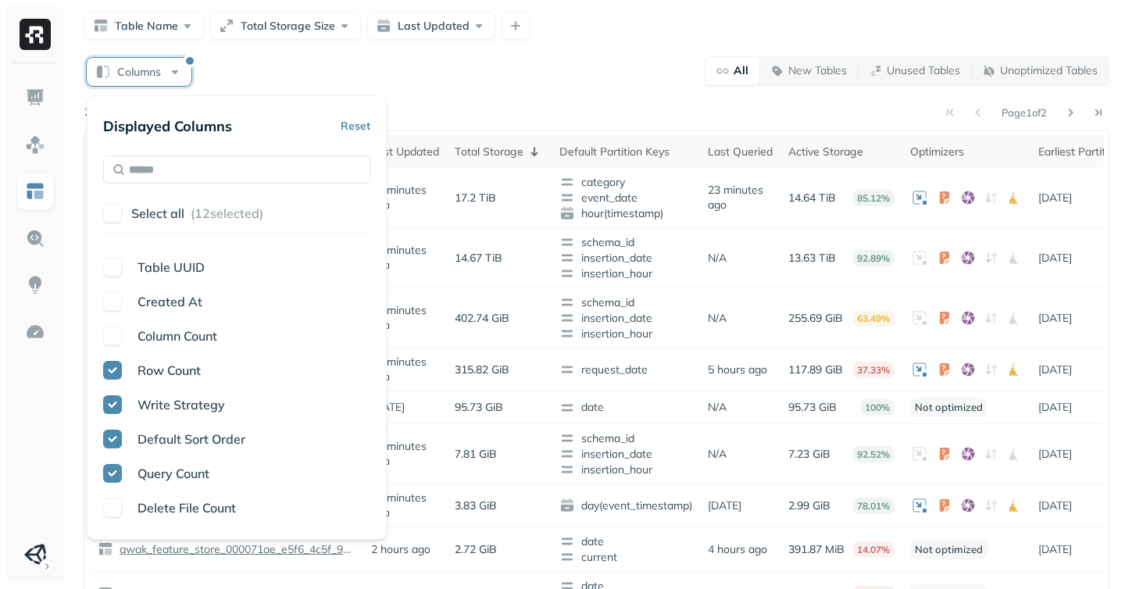
click at [118, 510] on button "button" at bounding box center [112, 508] width 19 height 19
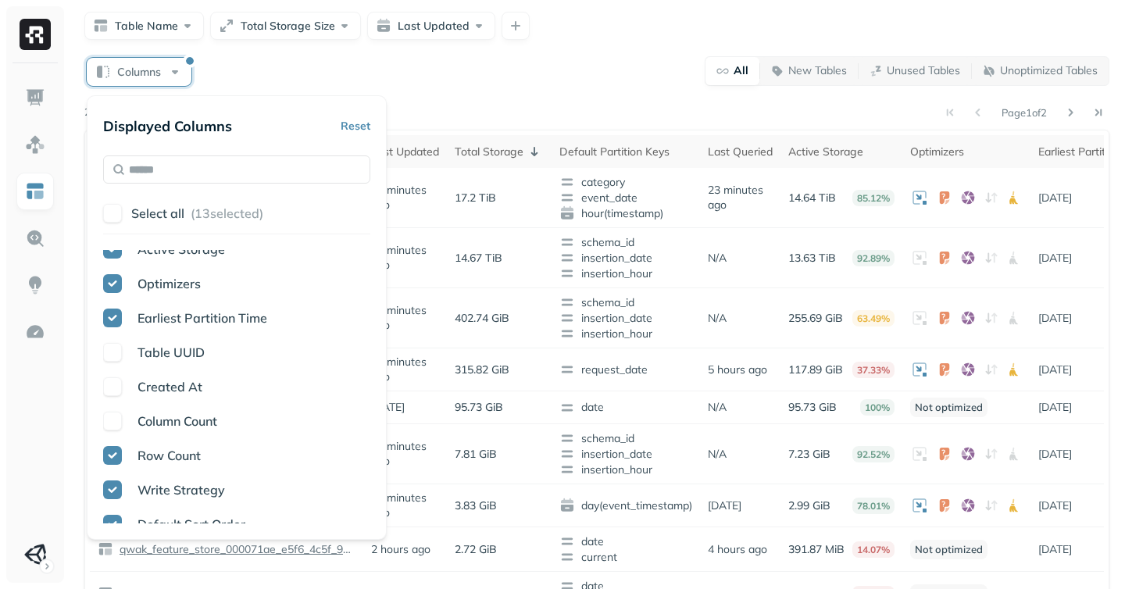
scroll to position [176, 0]
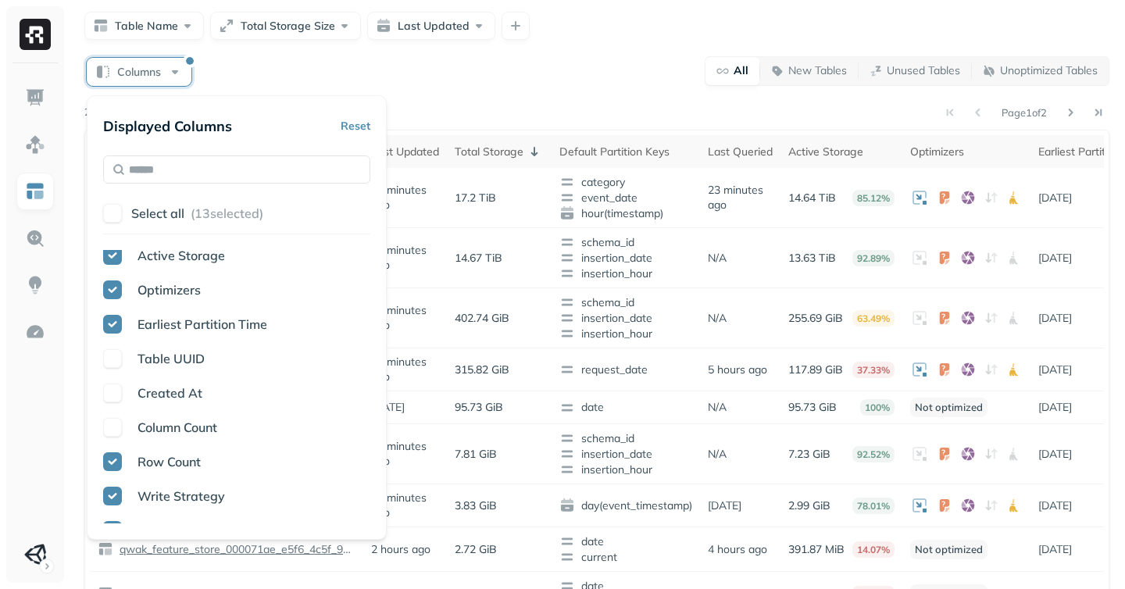
click at [116, 430] on button "button" at bounding box center [112, 427] width 19 height 19
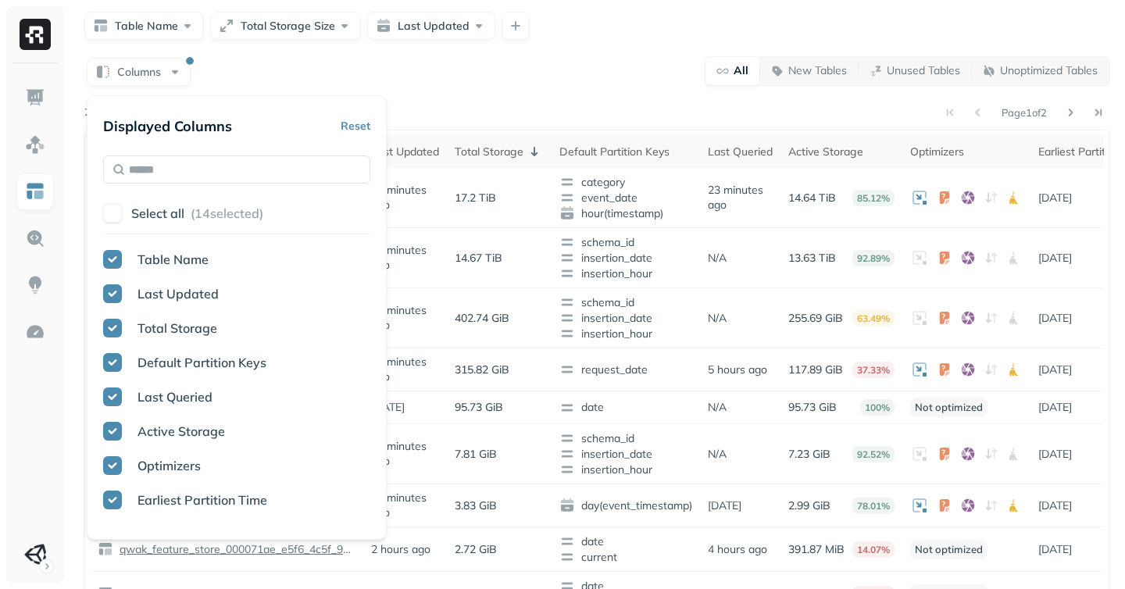
click at [473, 89] on div "Columns All New Tables Unused Tables Unoptimized Tables Page 1 of 2 27 tables f…" at bounding box center [596, 473] width 1025 height 836
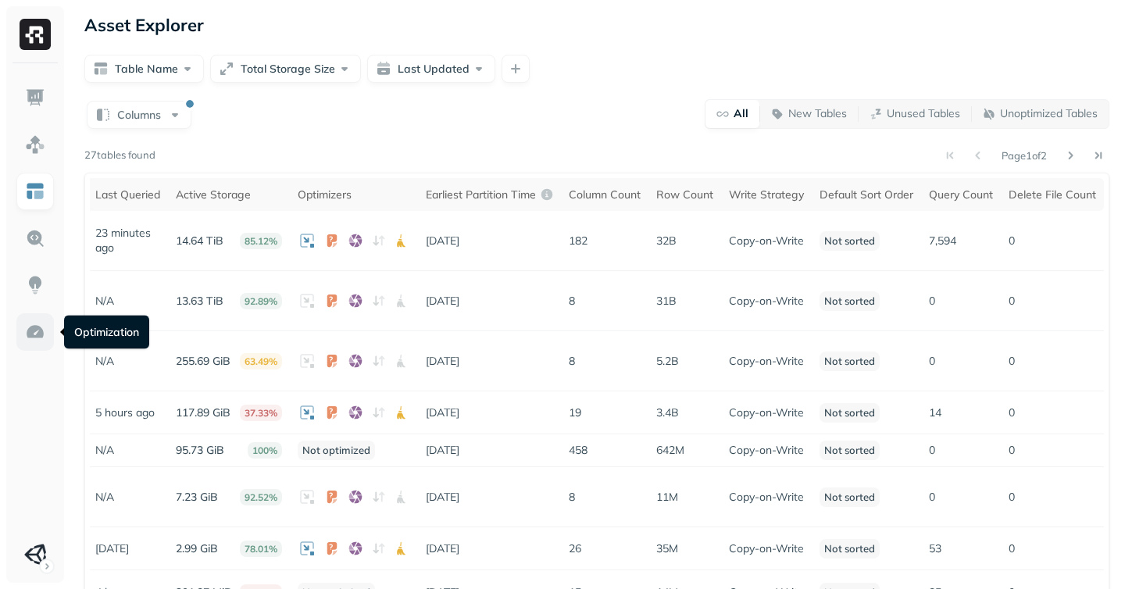
click at [30, 338] on img at bounding box center [35, 332] width 20 height 20
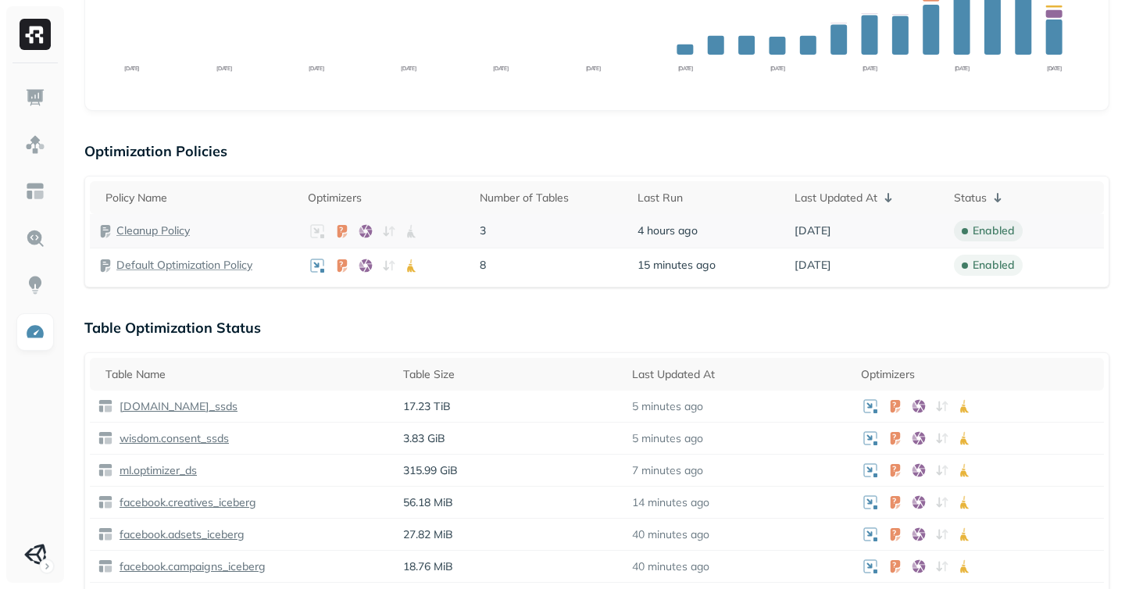
scroll to position [339, 0]
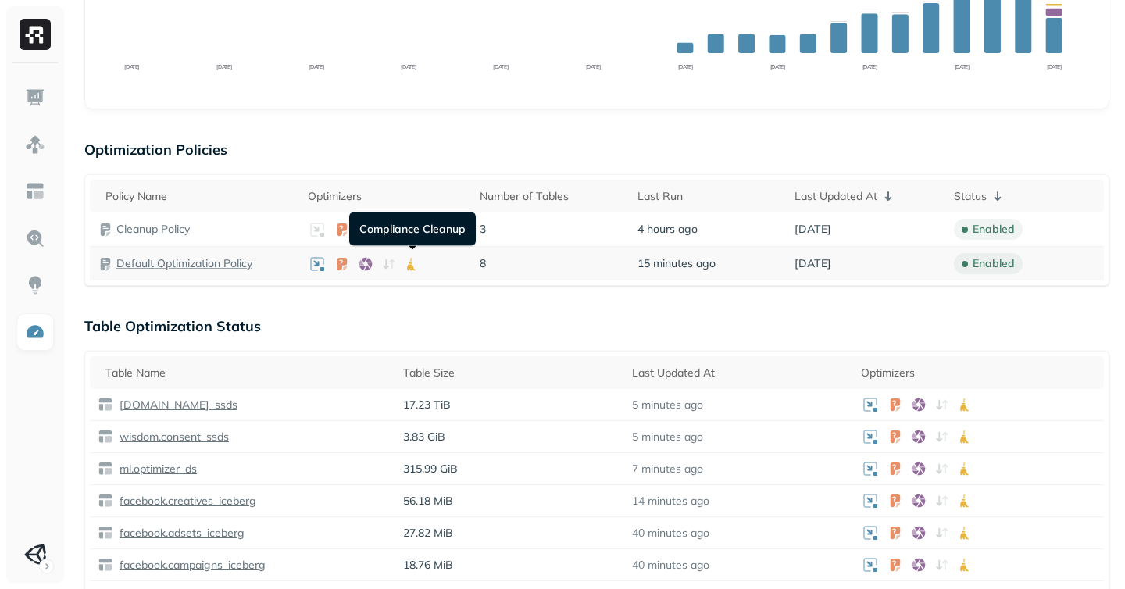
click at [412, 264] on icon at bounding box center [413, 264] width 16 height 16
click at [187, 259] on p "Default Optimization Policy" at bounding box center [184, 263] width 136 height 15
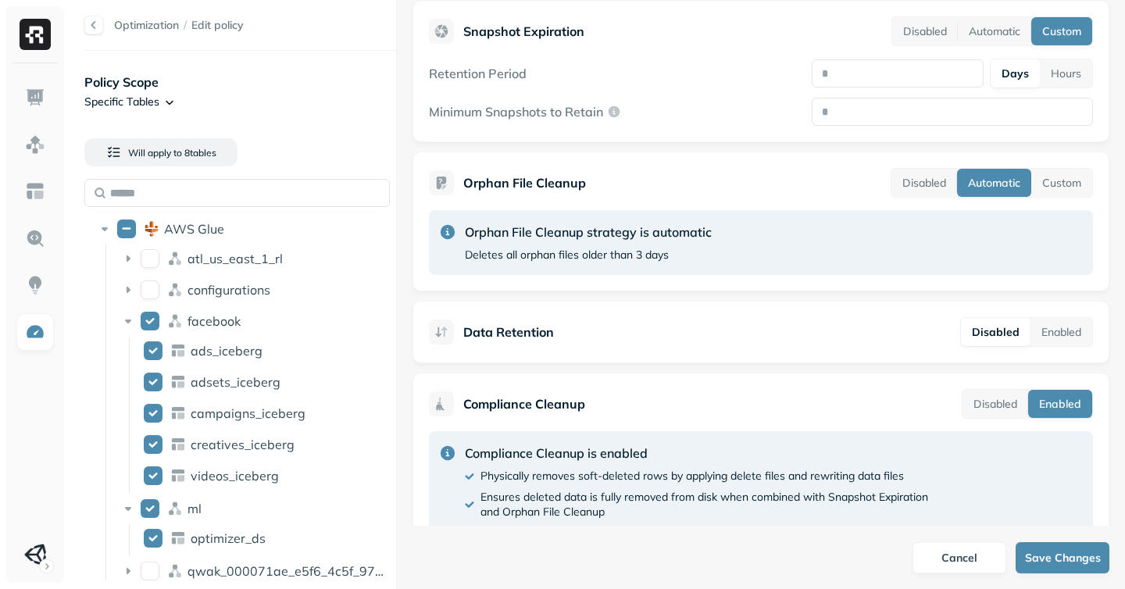
scroll to position [614, 0]
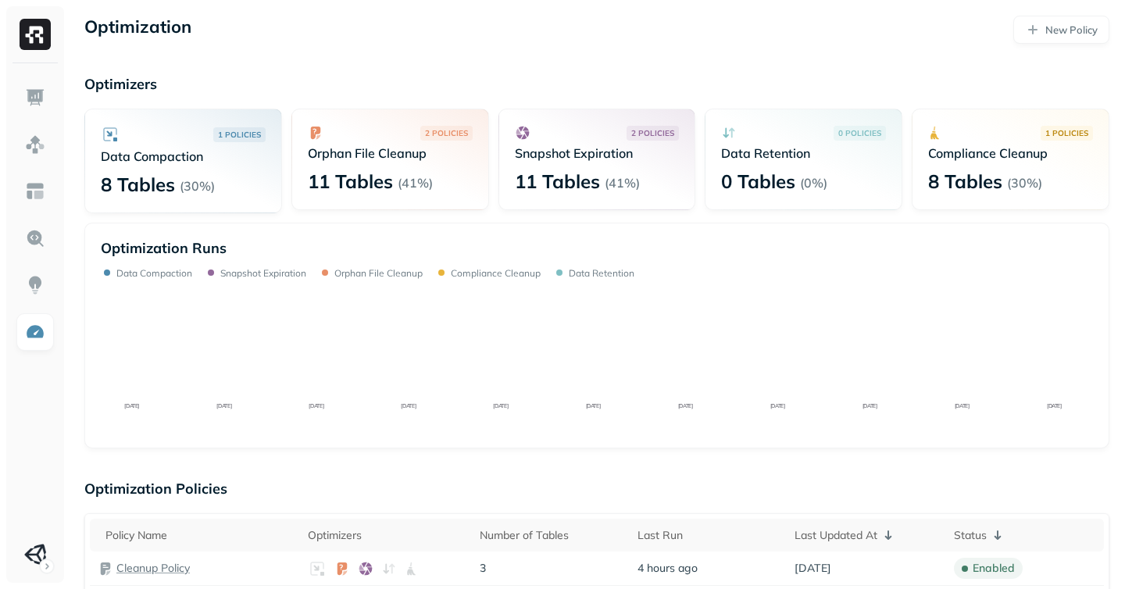
scroll to position [339, 0]
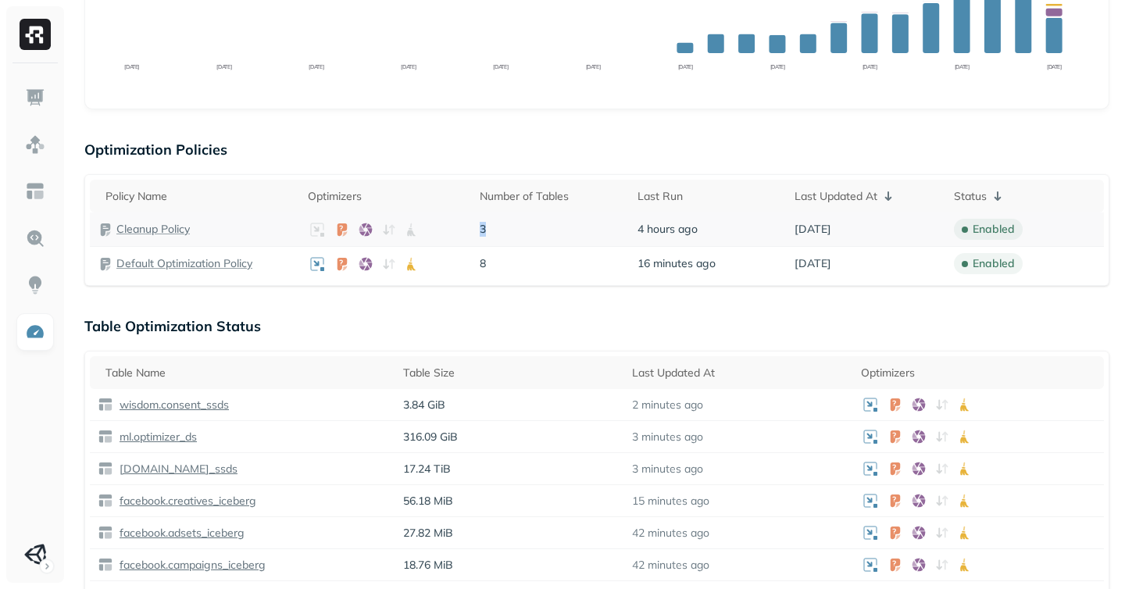
drag, startPoint x: 496, startPoint y: 227, endPoint x: 479, endPoint y: 227, distance: 17.2
click at [480, 227] on p "3" at bounding box center [551, 229] width 142 height 15
click at [145, 227] on p "Cleanup Policy" at bounding box center [152, 229] width 73 height 15
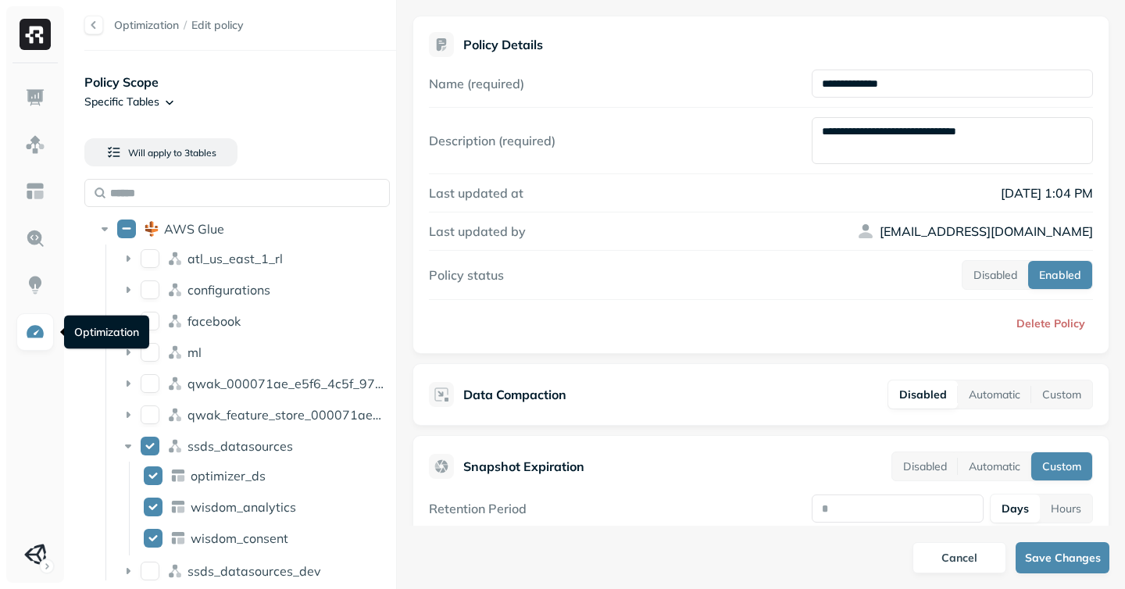
click at [17, 326] on link at bounding box center [35, 332] width 38 height 38
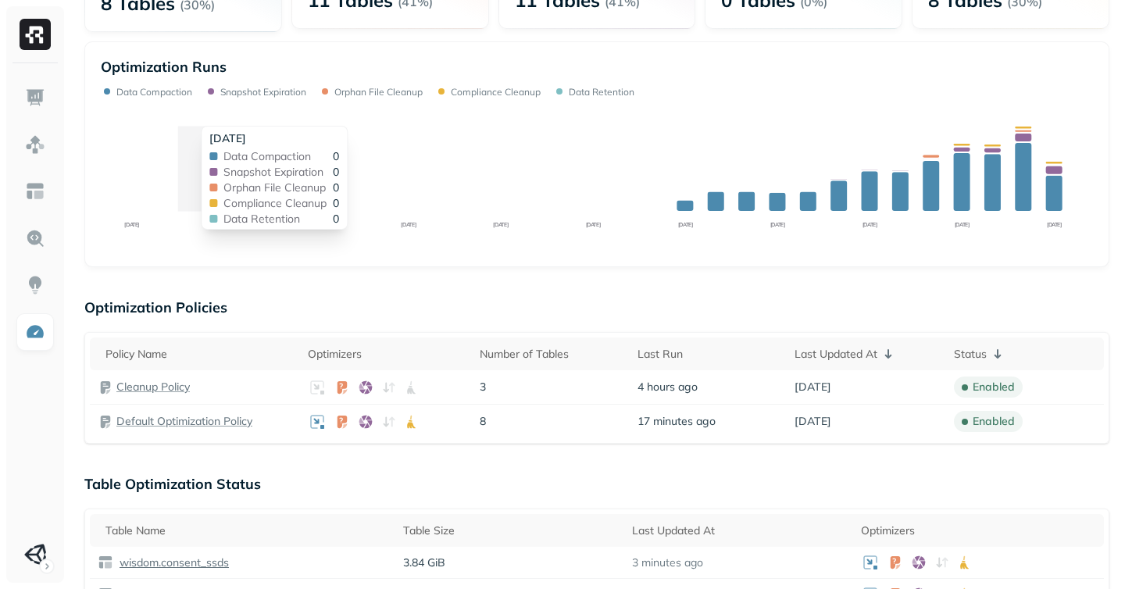
scroll to position [184, 0]
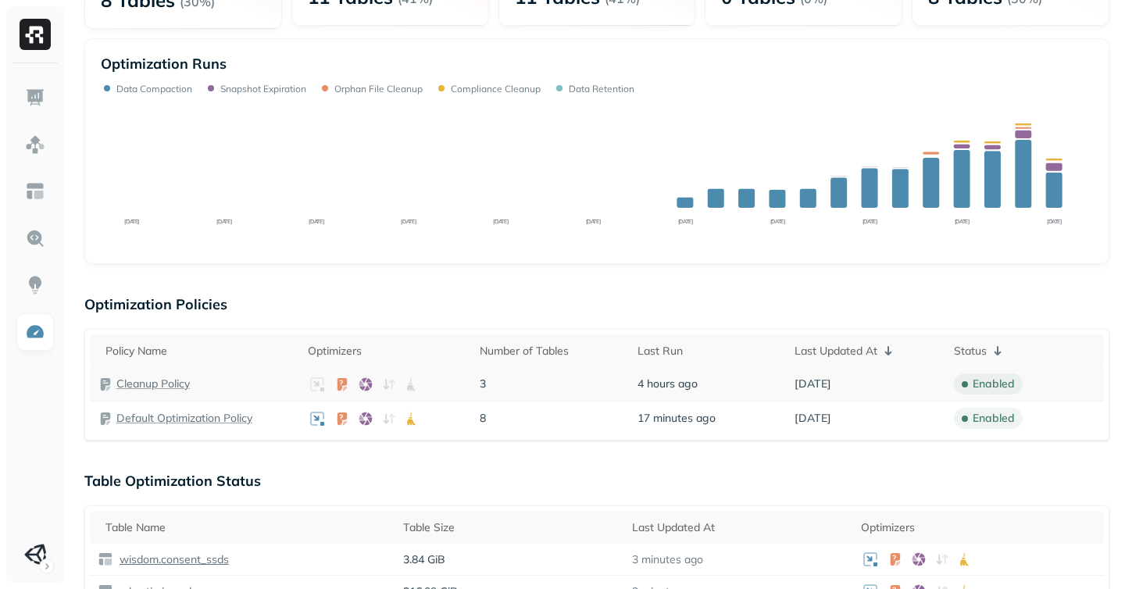
click at [145, 380] on p "Cleanup Policy" at bounding box center [152, 384] width 73 height 15
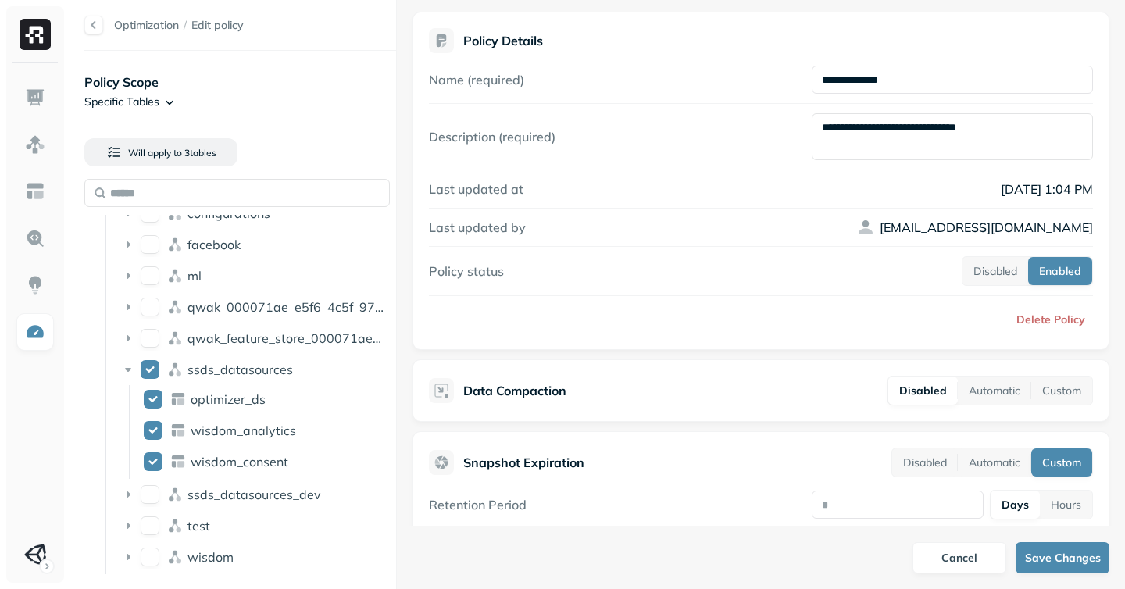
scroll to position [7, 0]
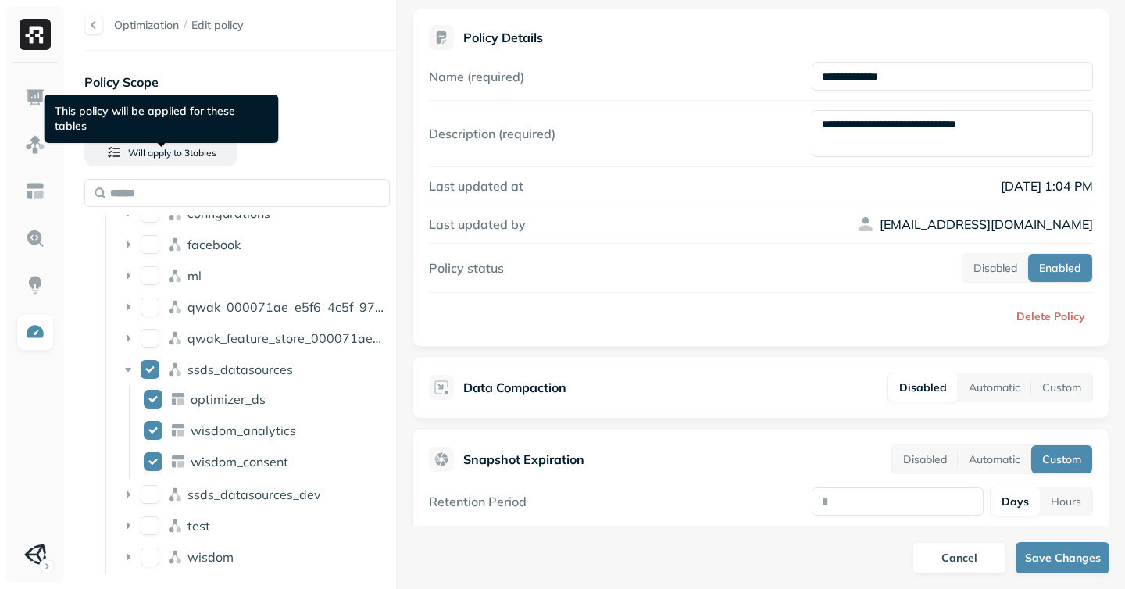
click at [143, 101] on div "This policy will be applied for these tables This policy will be applied for th…" at bounding box center [162, 119] width 234 height 48
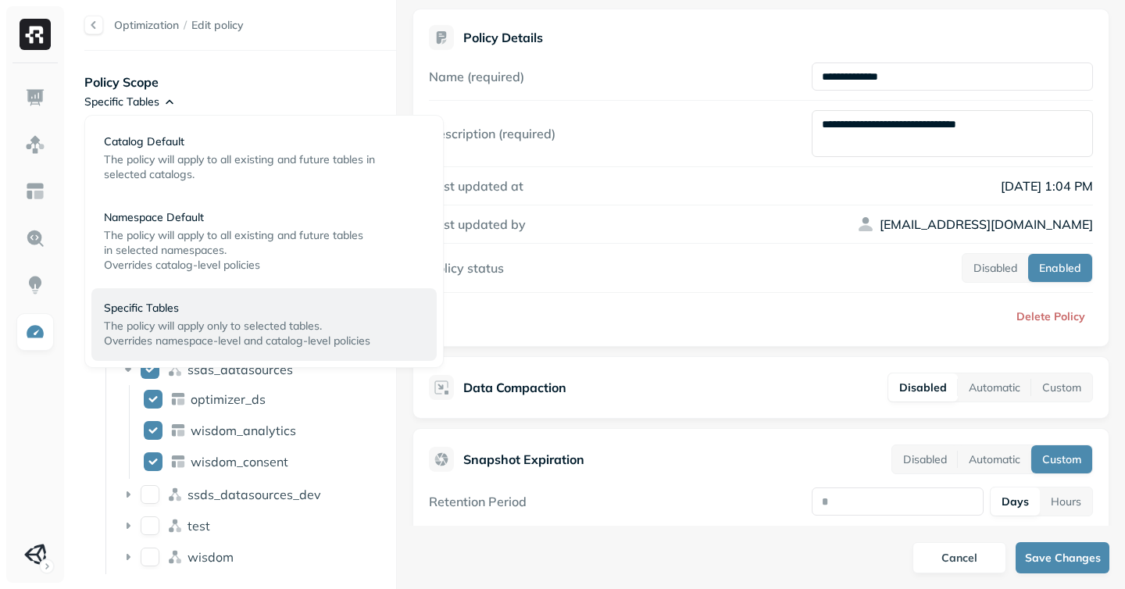
click at [168, 100] on html "**********" at bounding box center [562, 294] width 1125 height 589
click at [177, 231] on span "The policy will apply to all existing and future tables" at bounding box center [233, 235] width 259 height 14
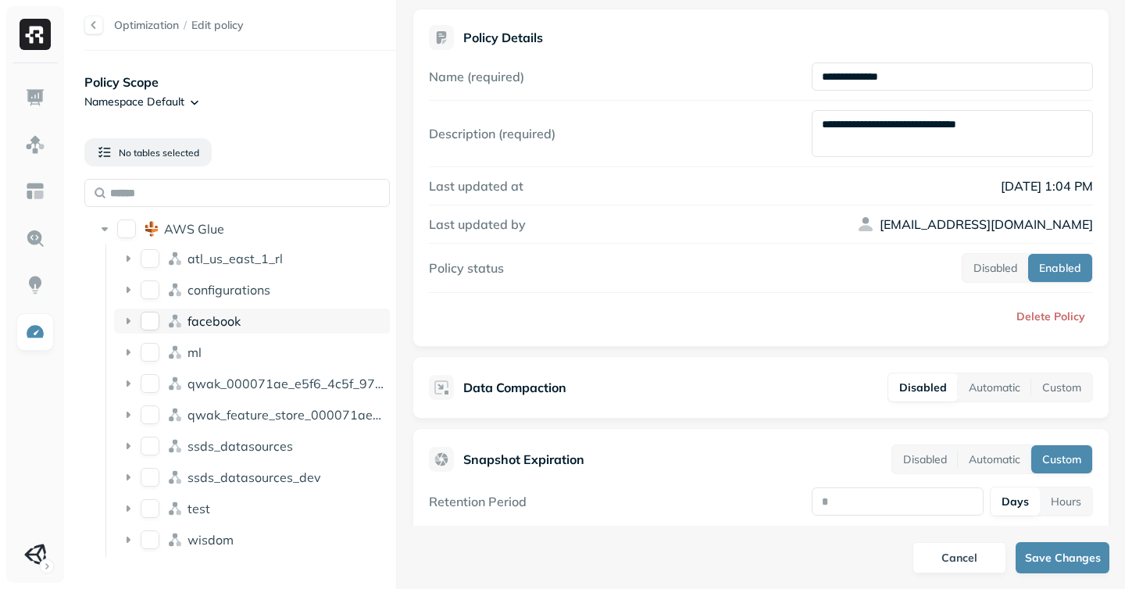
click at [142, 330] on div "facebook" at bounding box center [252, 321] width 277 height 25
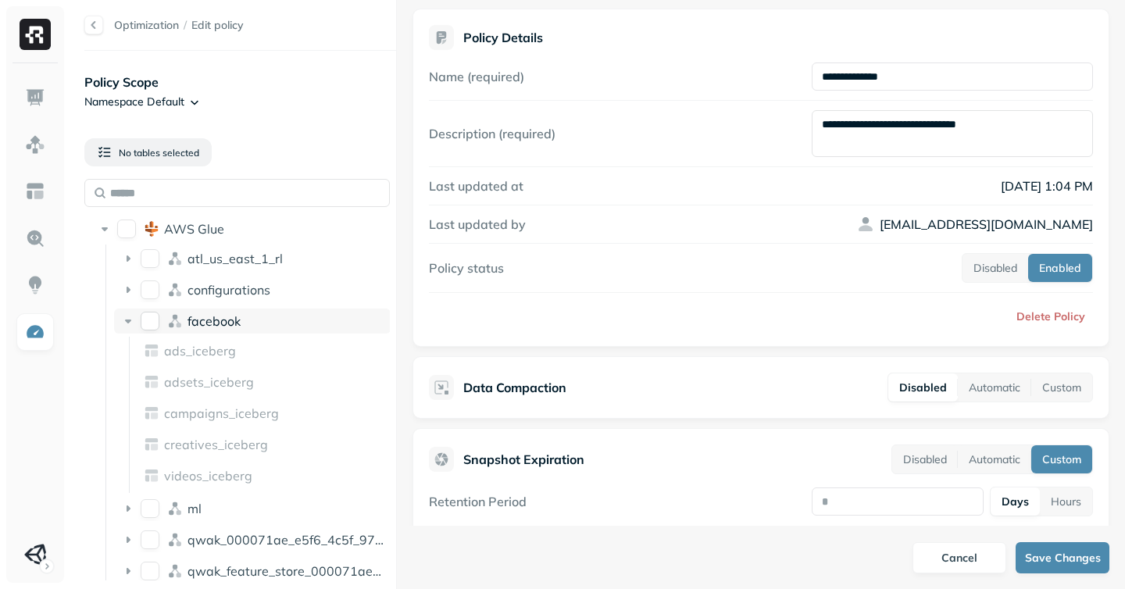
click at [145, 326] on button "facebook" at bounding box center [150, 321] width 19 height 19
click at [127, 324] on icon at bounding box center [128, 321] width 16 height 16
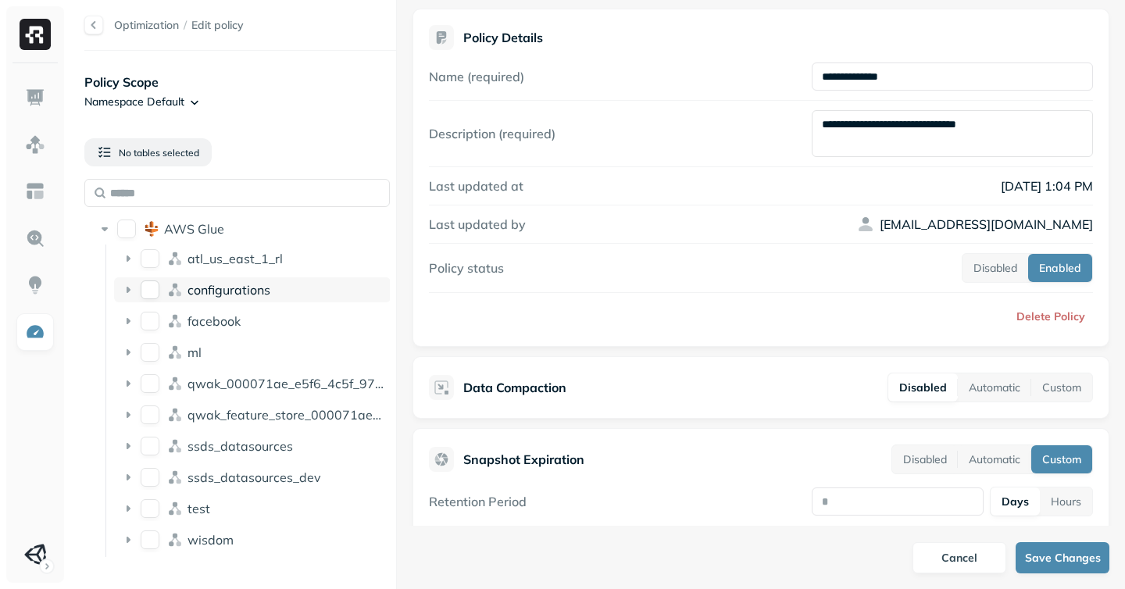
click at [154, 288] on button "configurations" at bounding box center [150, 290] width 19 height 19
click at [151, 325] on button "facebook" at bounding box center [150, 321] width 19 height 19
click at [135, 321] on icon at bounding box center [128, 321] width 16 height 16
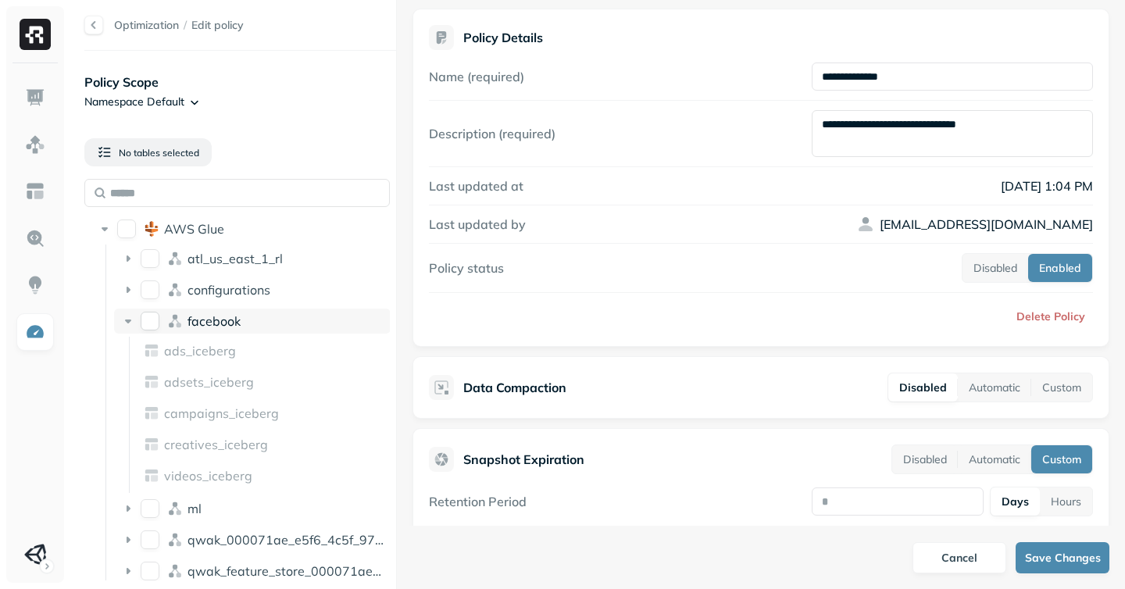
click at [130, 320] on icon at bounding box center [128, 322] width 6 height 4
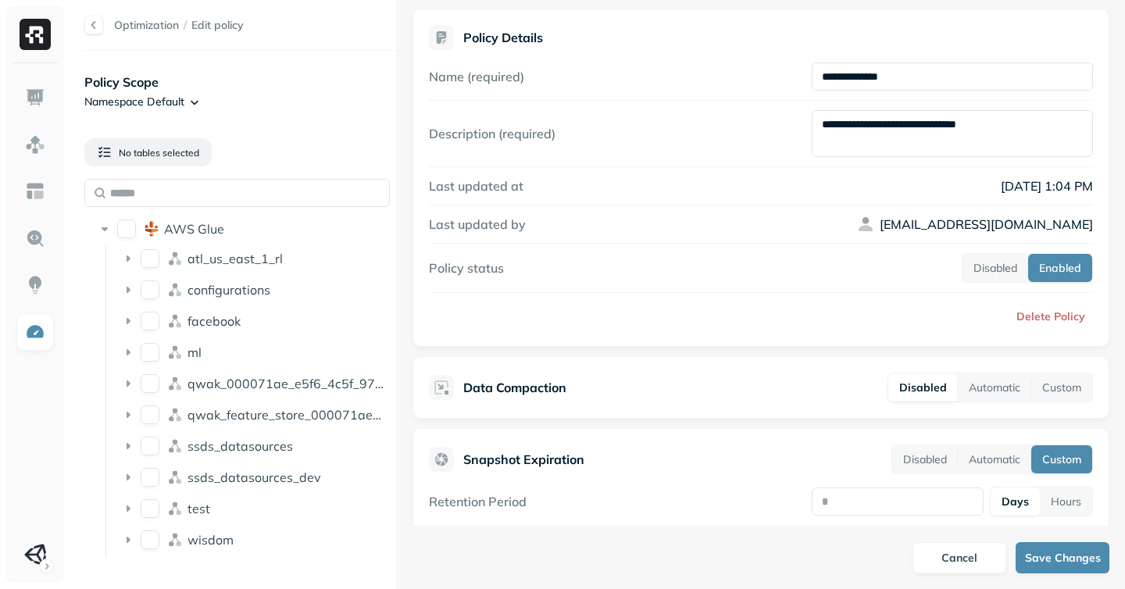
click at [141, 460] on li "ssds_datasources" at bounding box center [252, 448] width 277 height 28
click at [159, 444] on div "ssds_datasources" at bounding box center [252, 446] width 277 height 25
click at [158, 445] on button "ssds_datasources" at bounding box center [150, 446] width 19 height 19
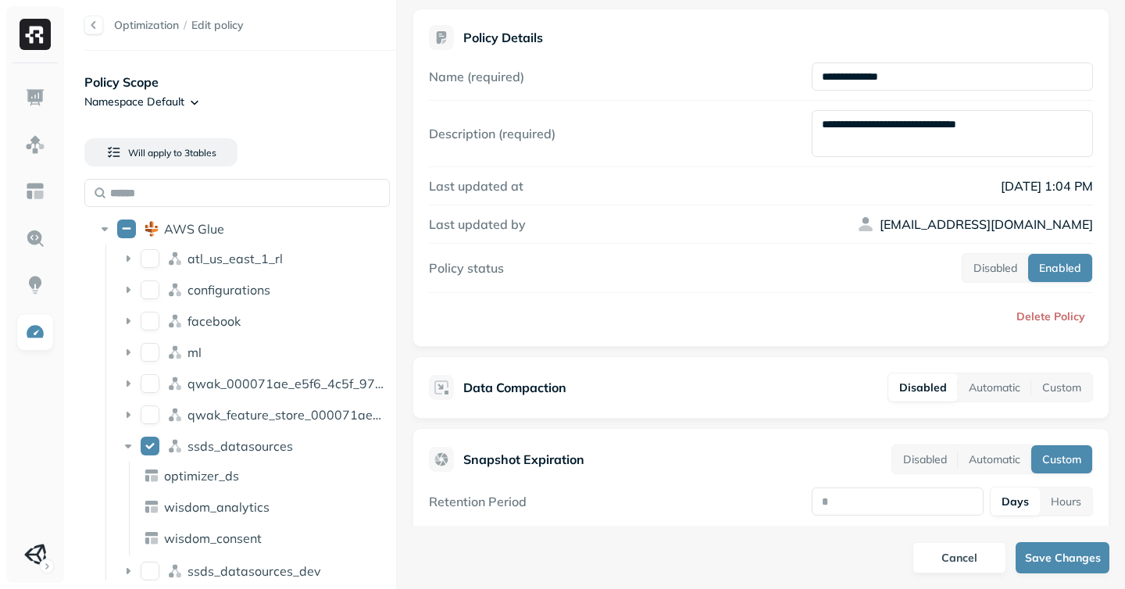
click at [331, 109] on div "Policy Scope Namespace Default" at bounding box center [240, 92] width 312 height 38
click at [152, 105] on html "**********" at bounding box center [562, 294] width 1125 height 589
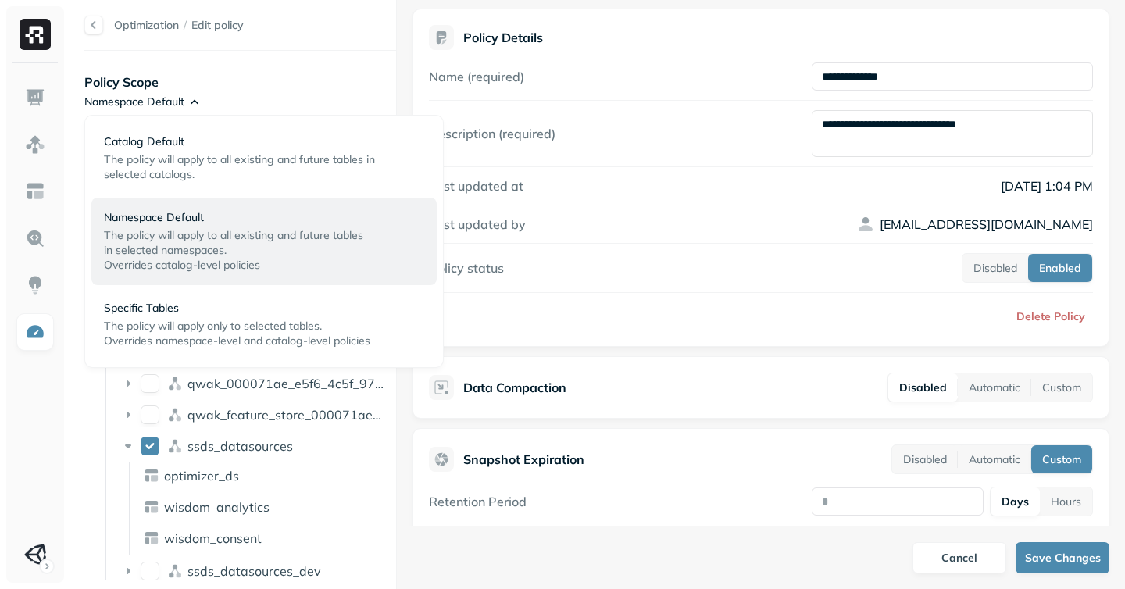
click at [34, 413] on html "**********" at bounding box center [562, 294] width 1125 height 589
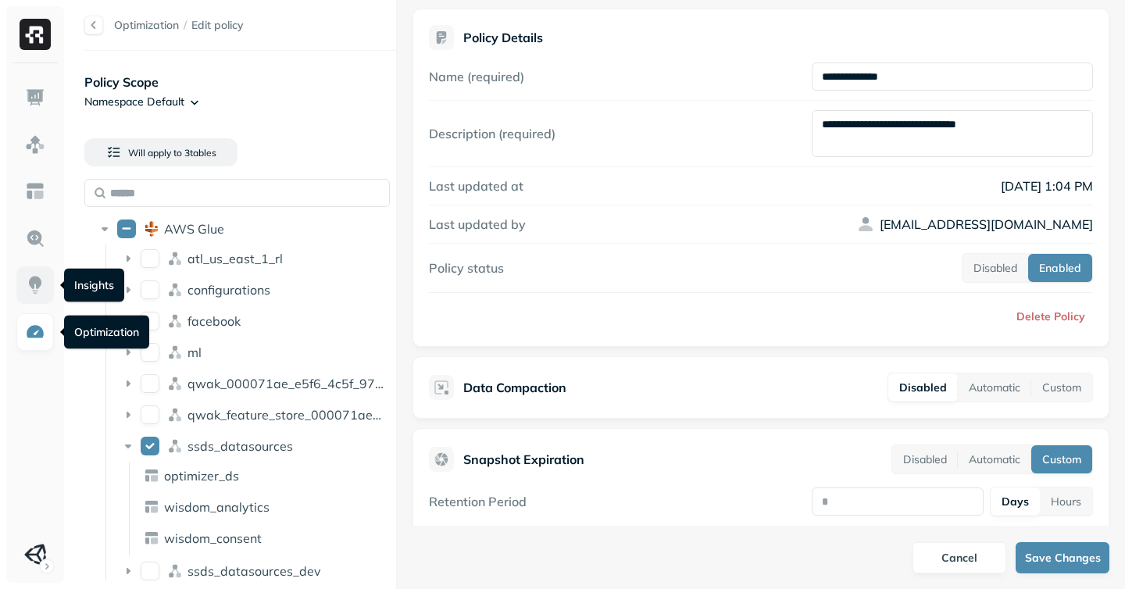
click at [38, 294] on img at bounding box center [35, 285] width 20 height 20
click at [34, 326] on img at bounding box center [35, 332] width 20 height 20
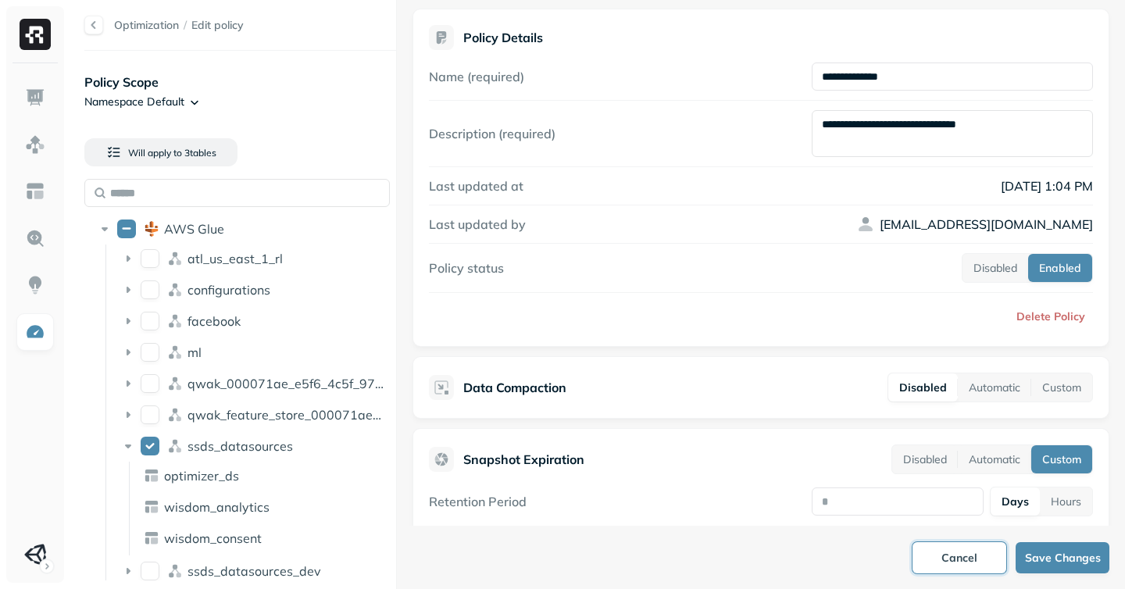
click at [964, 558] on button "Cancel" at bounding box center [960, 557] width 94 height 31
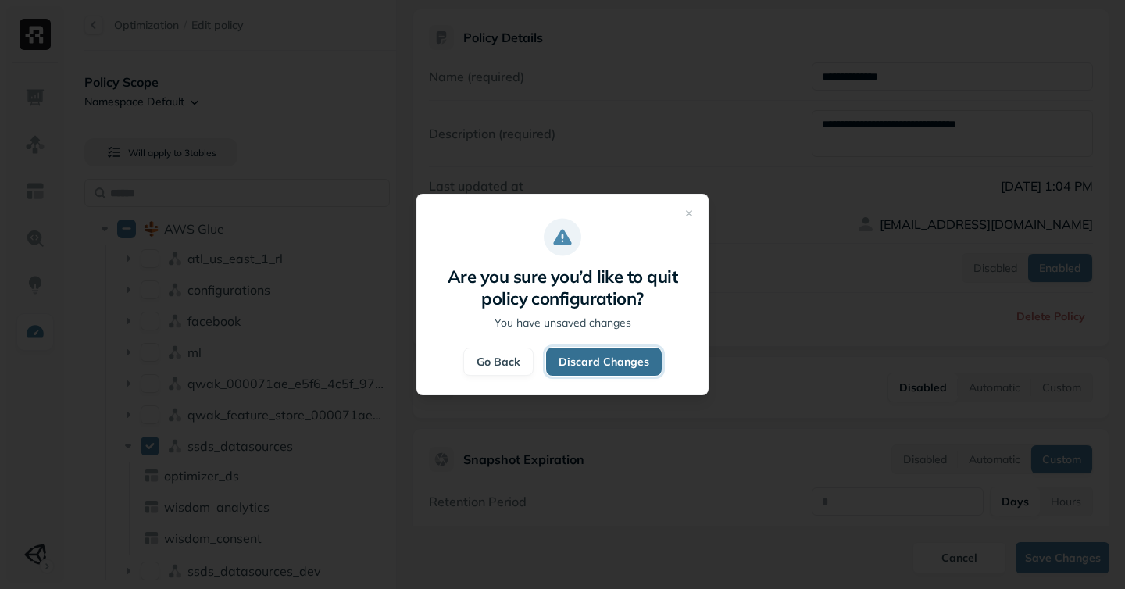
click at [591, 364] on button "Discard Changes" at bounding box center [604, 362] width 116 height 28
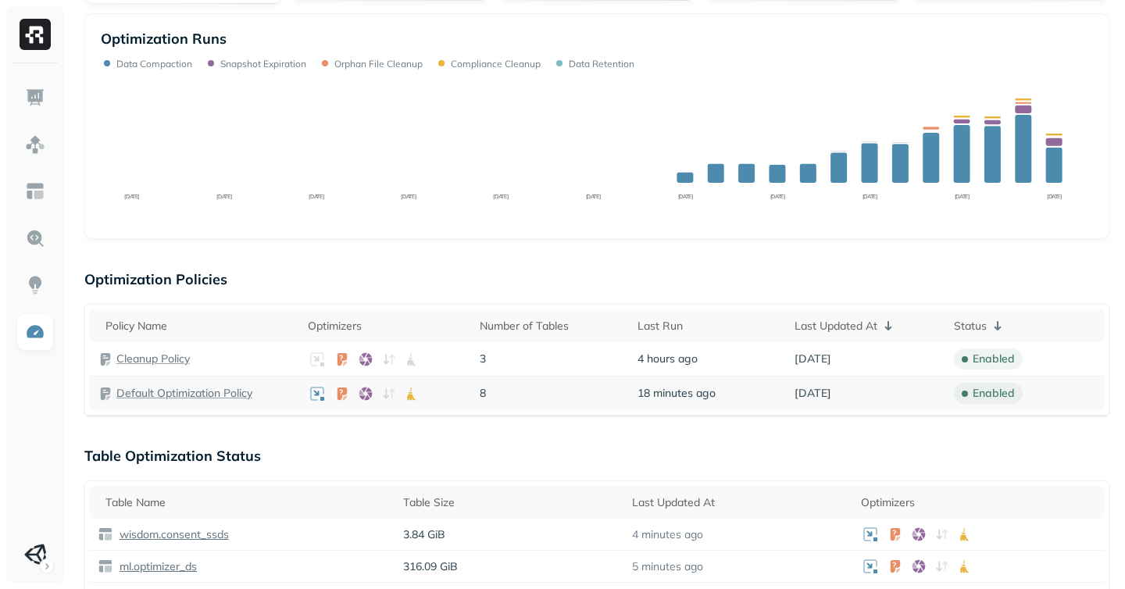
scroll to position [210, 0]
click at [159, 396] on p "Default Optimization Policy" at bounding box center [184, 392] width 136 height 15
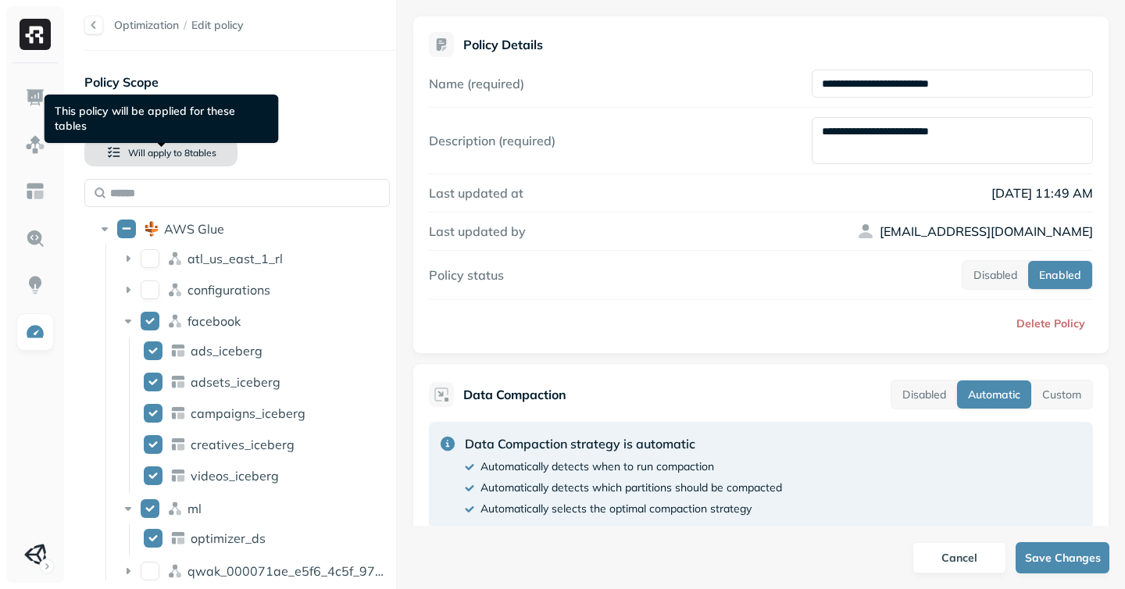
click at [138, 147] on span "Will apply to" at bounding box center [155, 153] width 54 height 12
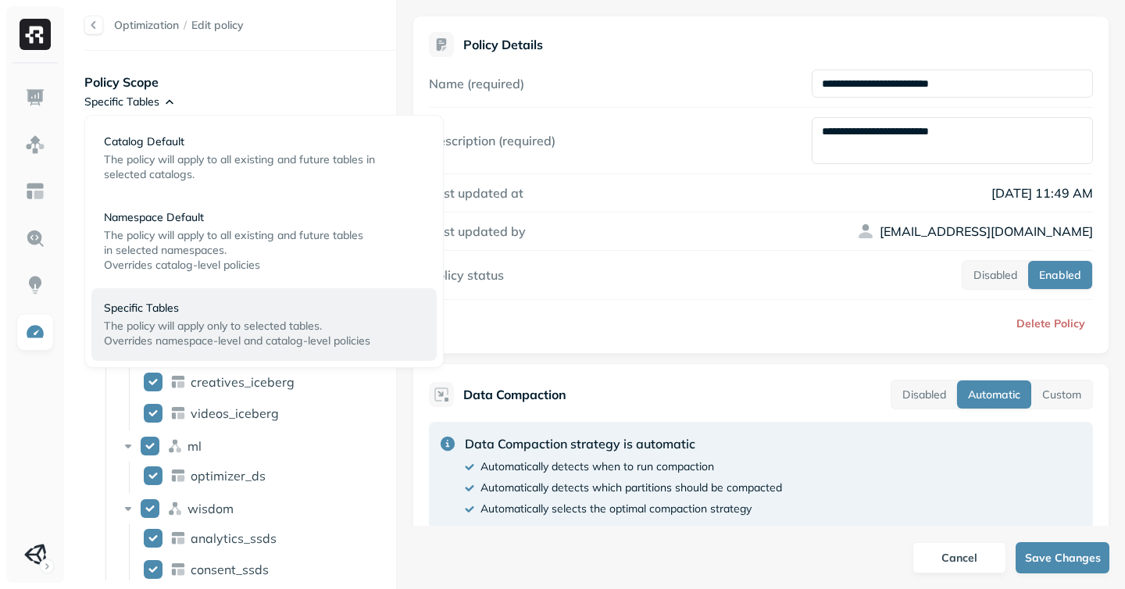
click at [145, 99] on html "**********" at bounding box center [562, 294] width 1125 height 589
click at [173, 165] on span "The policy will apply to all existing and future tables in selected catalogs." at bounding box center [239, 166] width 271 height 29
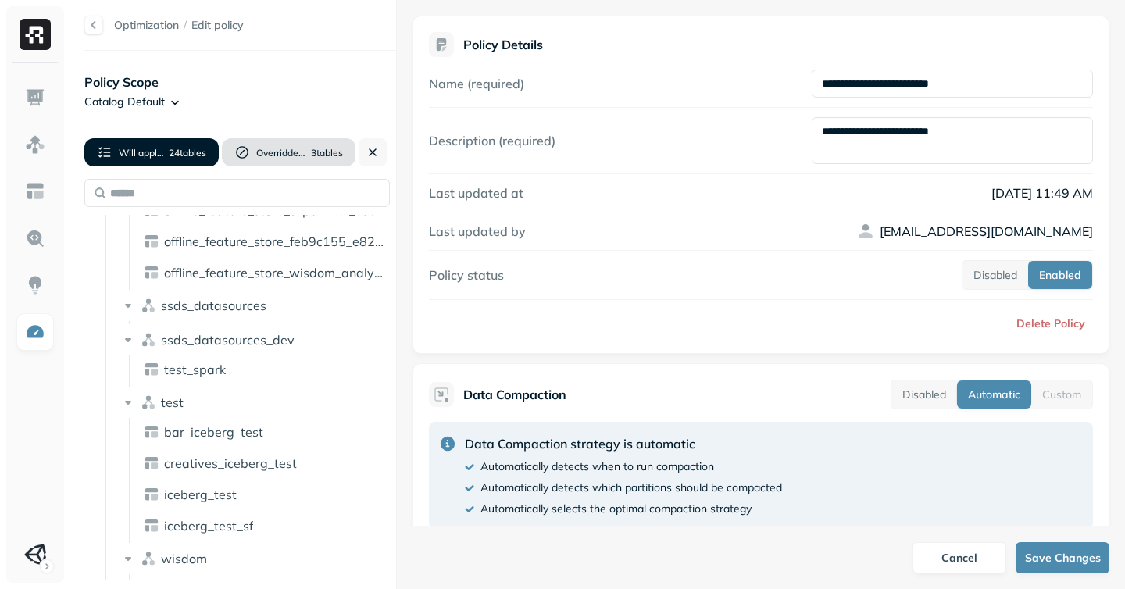
scroll to position [670, 0]
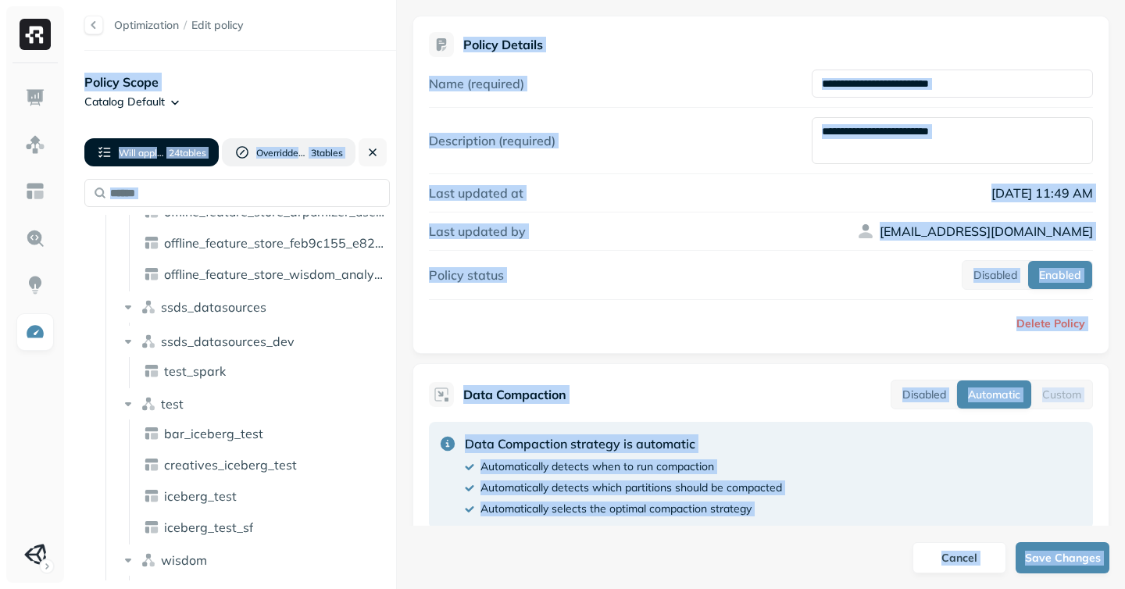
drag, startPoint x: 345, startPoint y: 113, endPoint x: 167, endPoint y: 60, distance: 184.9
click at [167, 60] on div "Optimization / Edit policy Policy Scope Catalog Default Will apply to 24 table …" at bounding box center [232, 294] width 327 height 589
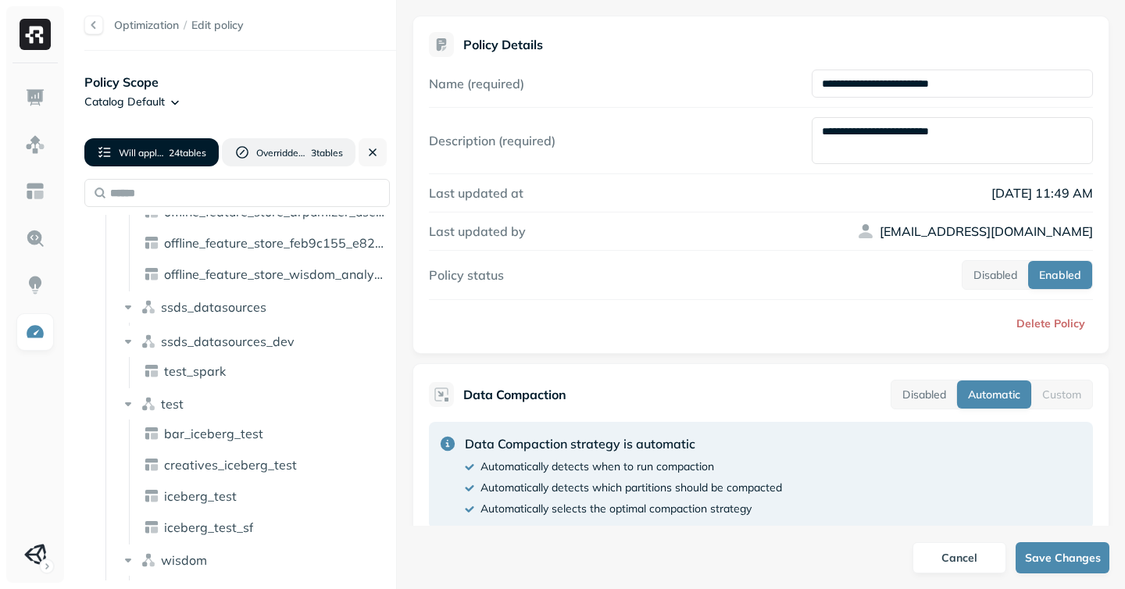
click at [88, 428] on div "AWS Glue atl_us_east_1_rl vic_test_datasource_layer_intermediate configurations…" at bounding box center [240, 93] width 312 height 1106
click at [70, 489] on div "Optimization / Edit policy Policy Scope Catalog Default Will apply to 24 table …" at bounding box center [232, 294] width 327 height 589
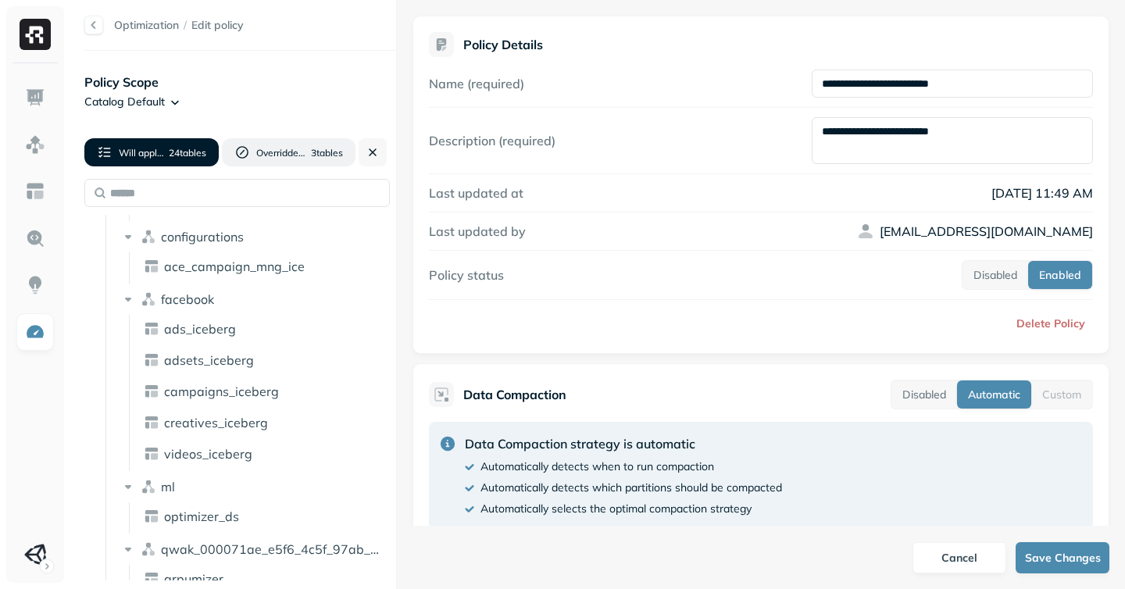
scroll to position [83, 0]
click at [167, 336] on span "ads_iceberg" at bounding box center [200, 331] width 72 height 16
click at [196, 332] on span "ads_iceberg" at bounding box center [200, 331] width 72 height 16
click at [173, 330] on span "ads_iceberg" at bounding box center [200, 331] width 72 height 16
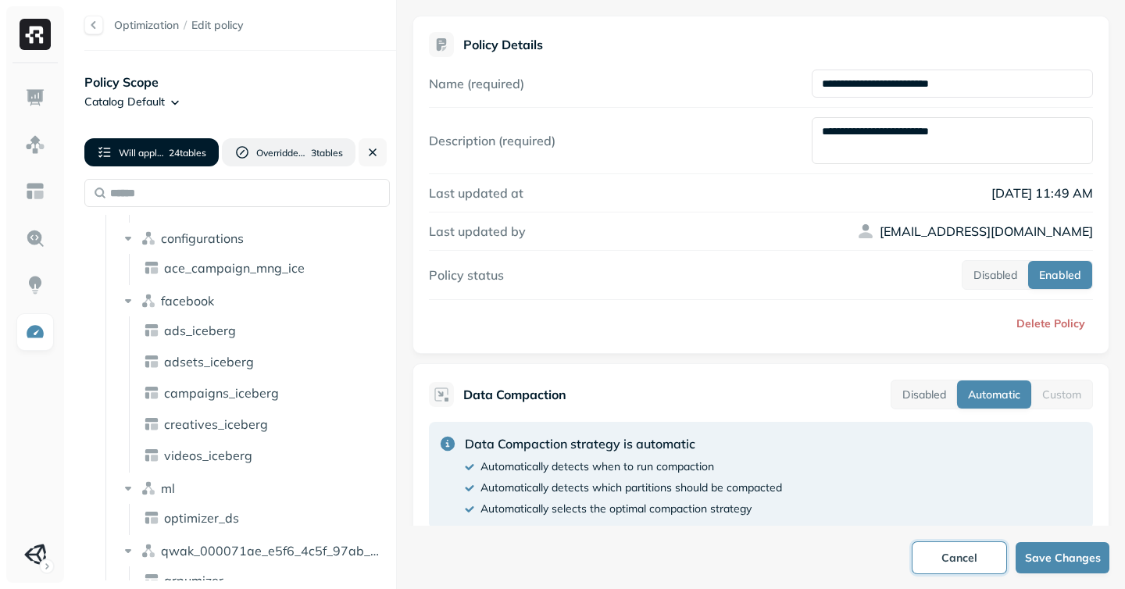
click at [955, 558] on button "Cancel" at bounding box center [960, 557] width 94 height 31
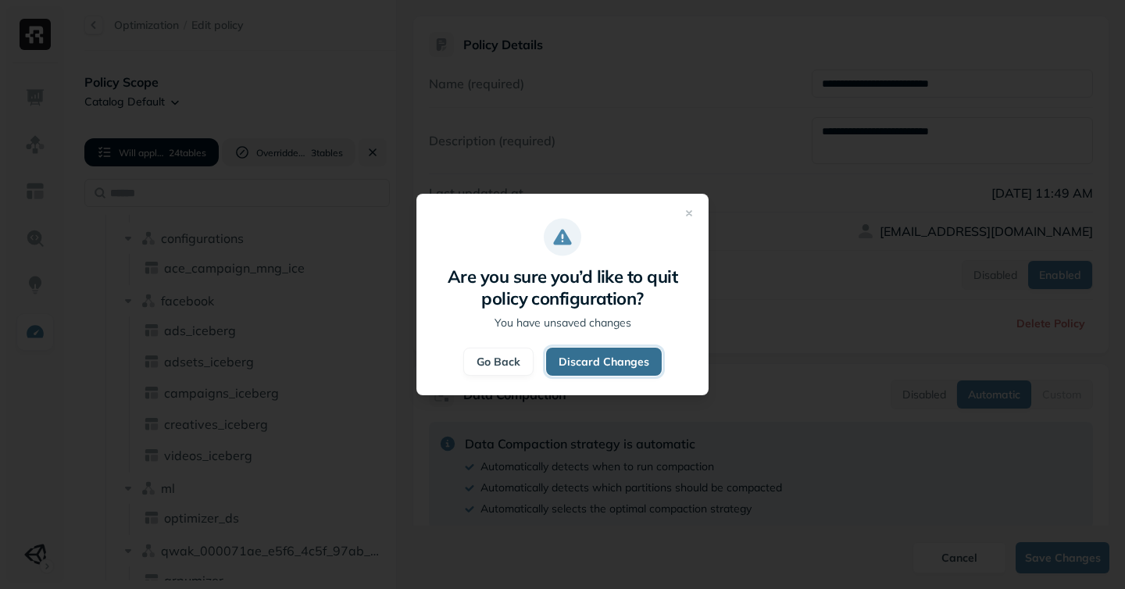
click at [567, 357] on button "Discard Changes" at bounding box center [604, 362] width 116 height 28
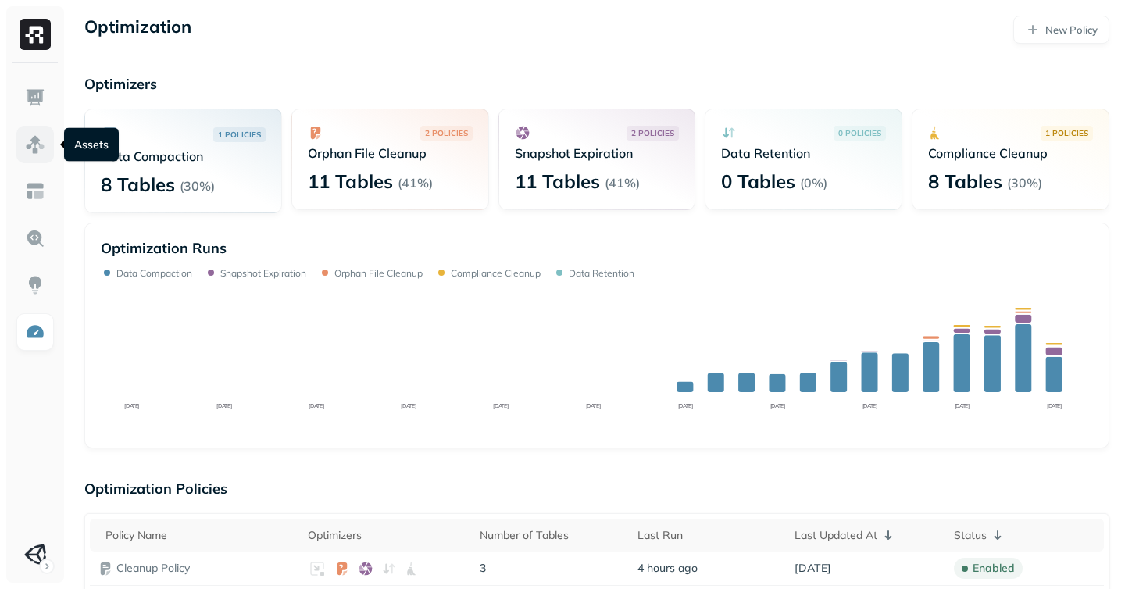
click at [38, 143] on img at bounding box center [35, 144] width 20 height 20
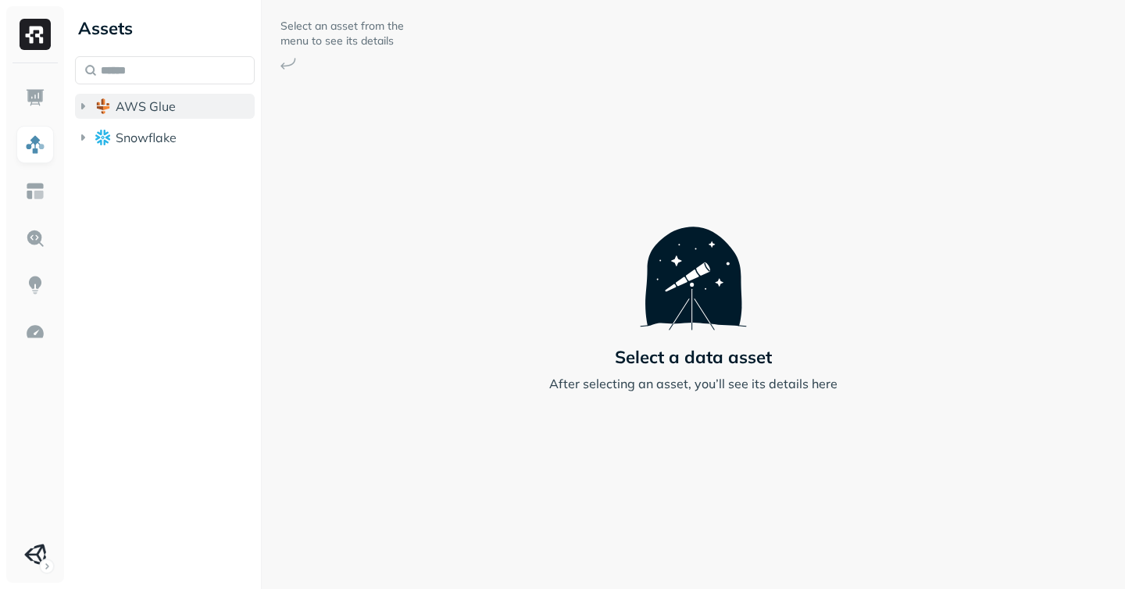
click at [88, 111] on icon "button" at bounding box center [83, 106] width 16 height 16
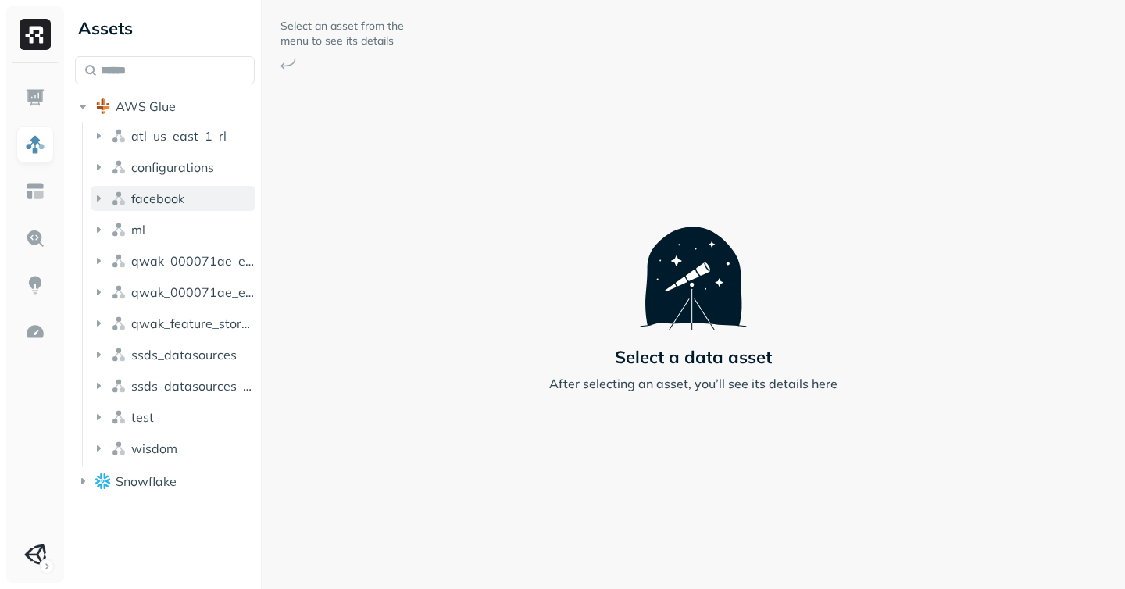
click at [104, 201] on icon "button" at bounding box center [99, 199] width 16 height 16
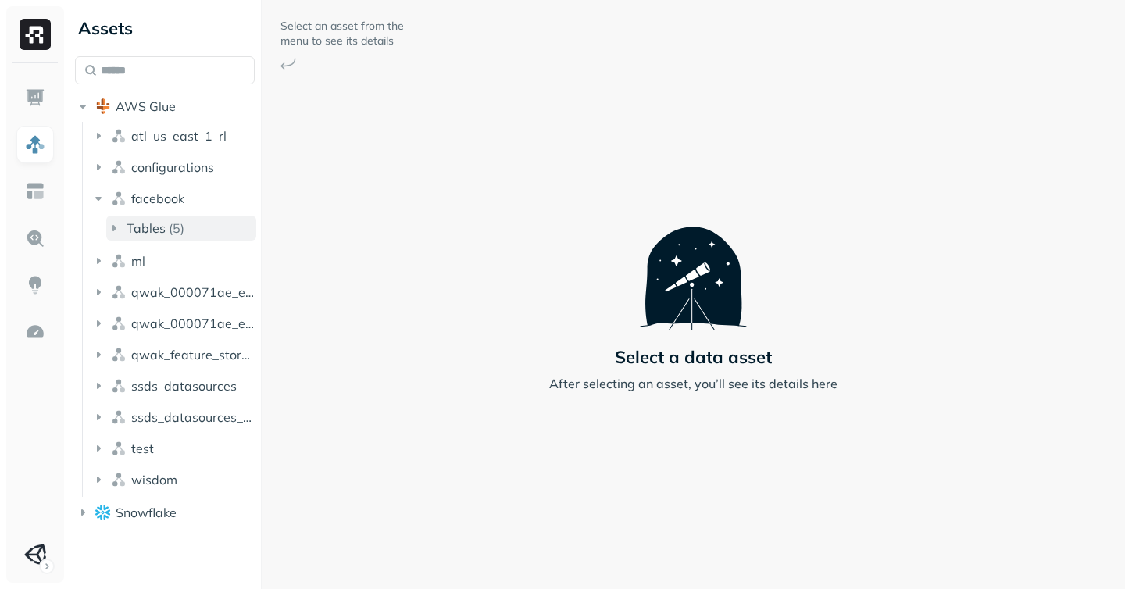
click at [109, 229] on icon "button" at bounding box center [114, 228] width 16 height 16
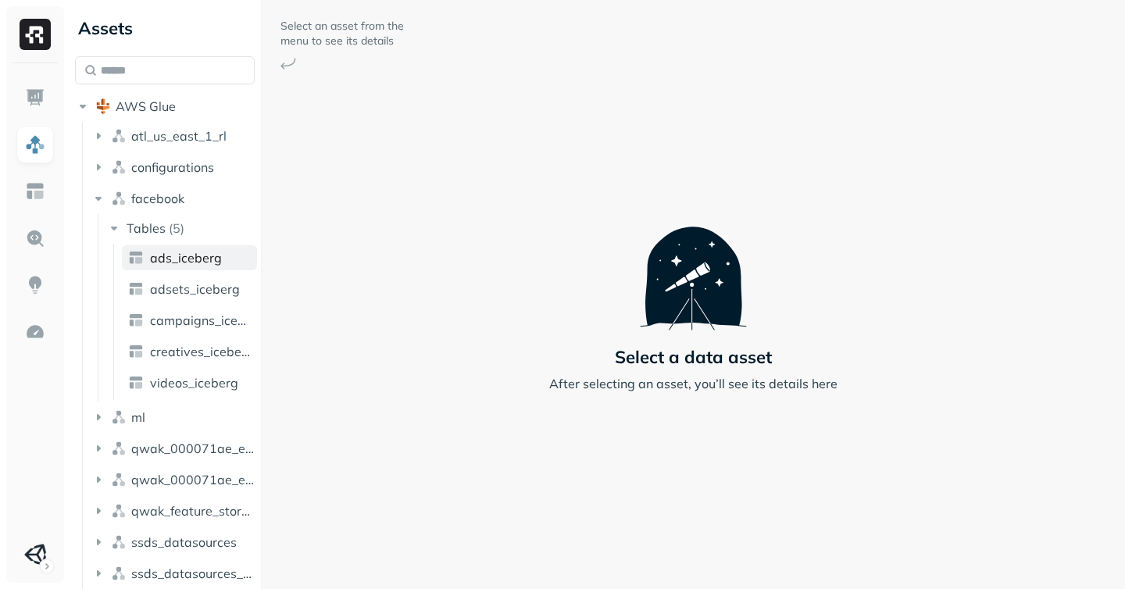
click at [186, 259] on span "ads_iceberg" at bounding box center [186, 258] width 72 height 16
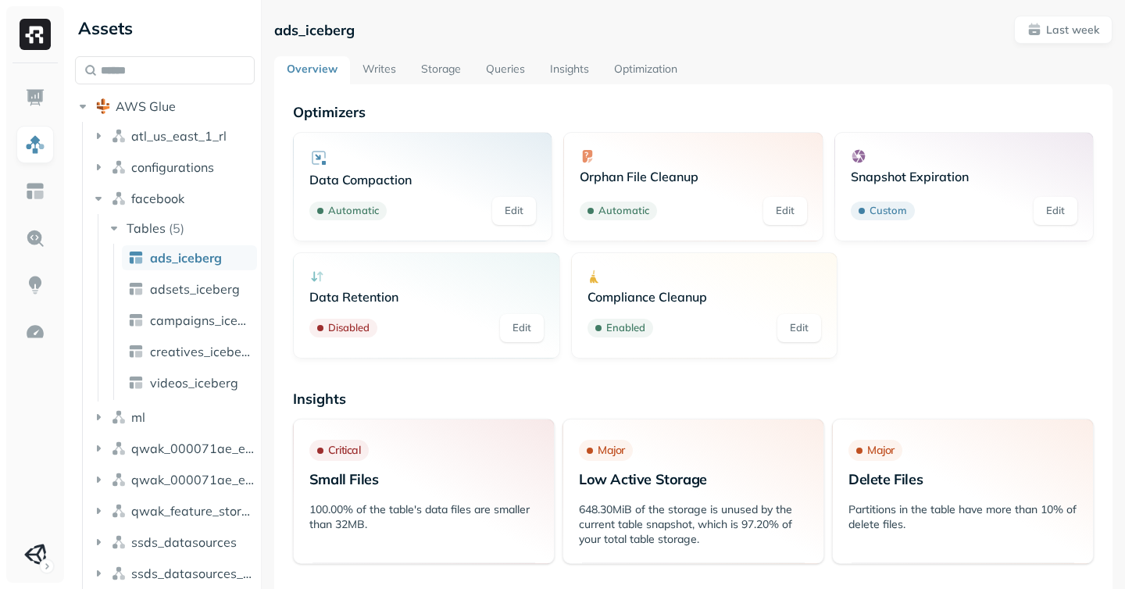
click at [327, 480] on p "Small Files" at bounding box center [423, 479] width 229 height 18
click at [484, 513] on p "100.00% of the table's data files are smaller than 32MB." at bounding box center [423, 517] width 229 height 30
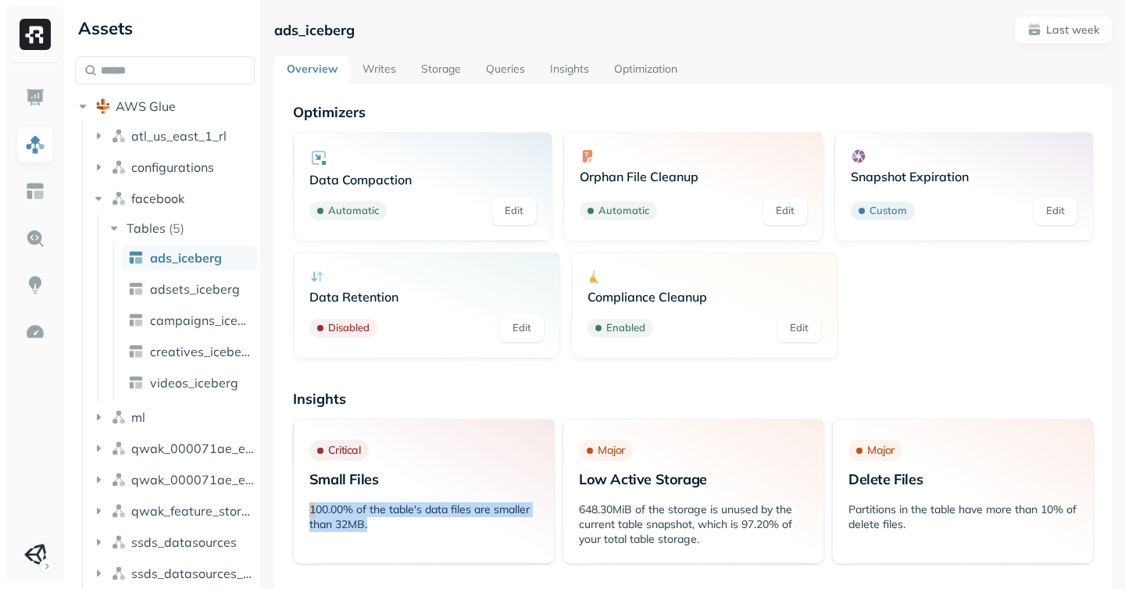
click at [484, 513] on p "100.00% of the table's data files are smaller than 32MB." at bounding box center [423, 517] width 229 height 30
click at [366, 72] on link "Writes" at bounding box center [379, 70] width 59 height 28
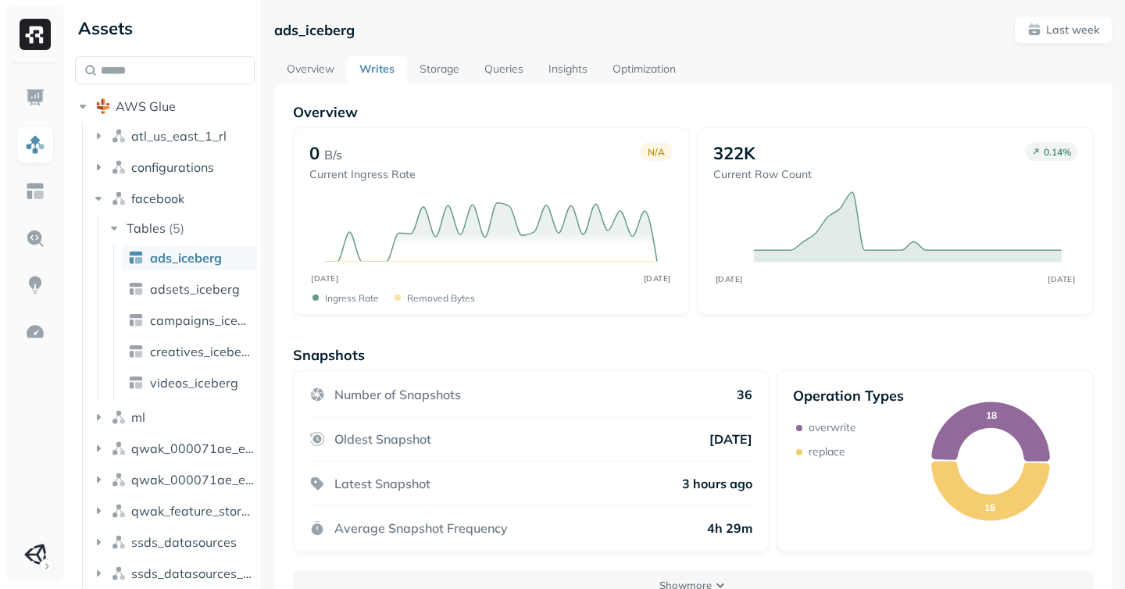
click at [637, 61] on link "Optimization" at bounding box center [644, 70] width 88 height 28
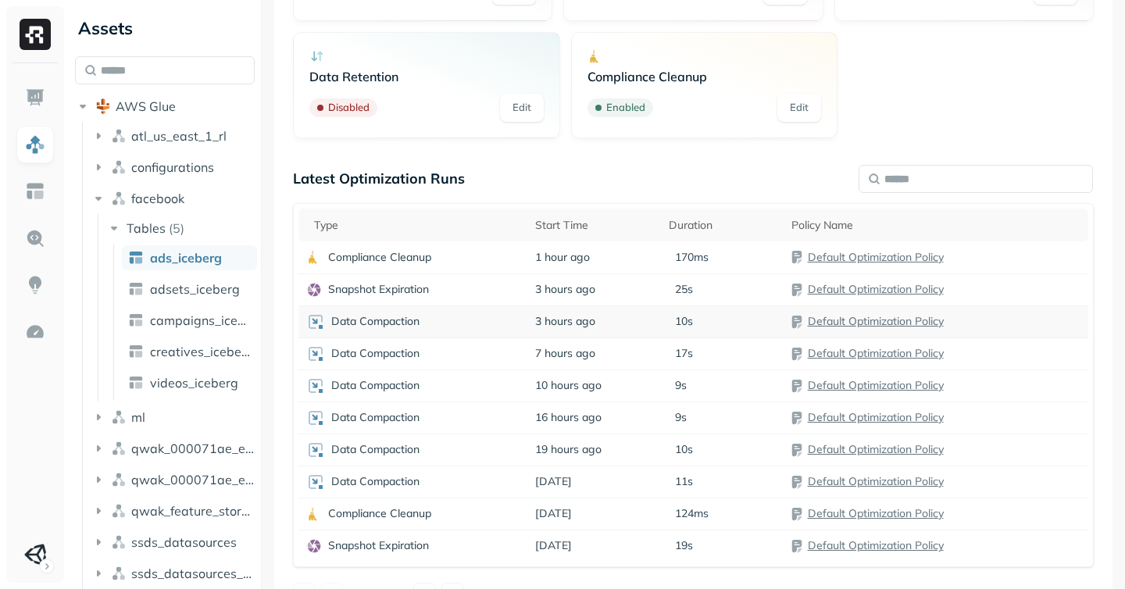
scroll to position [255, 0]
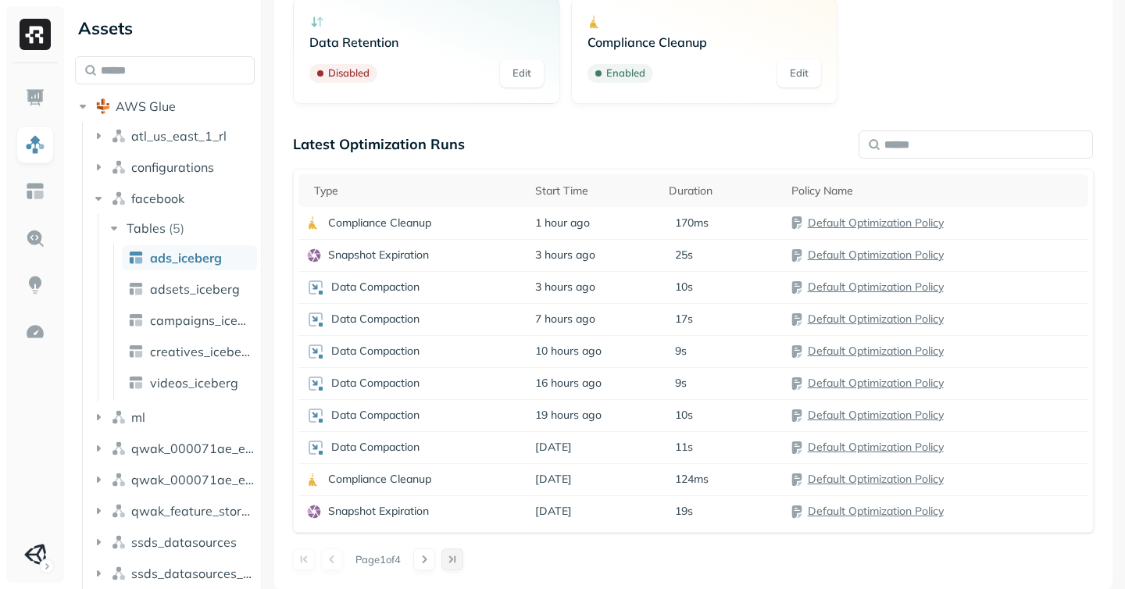
click at [463, 556] on button at bounding box center [452, 560] width 22 height 22
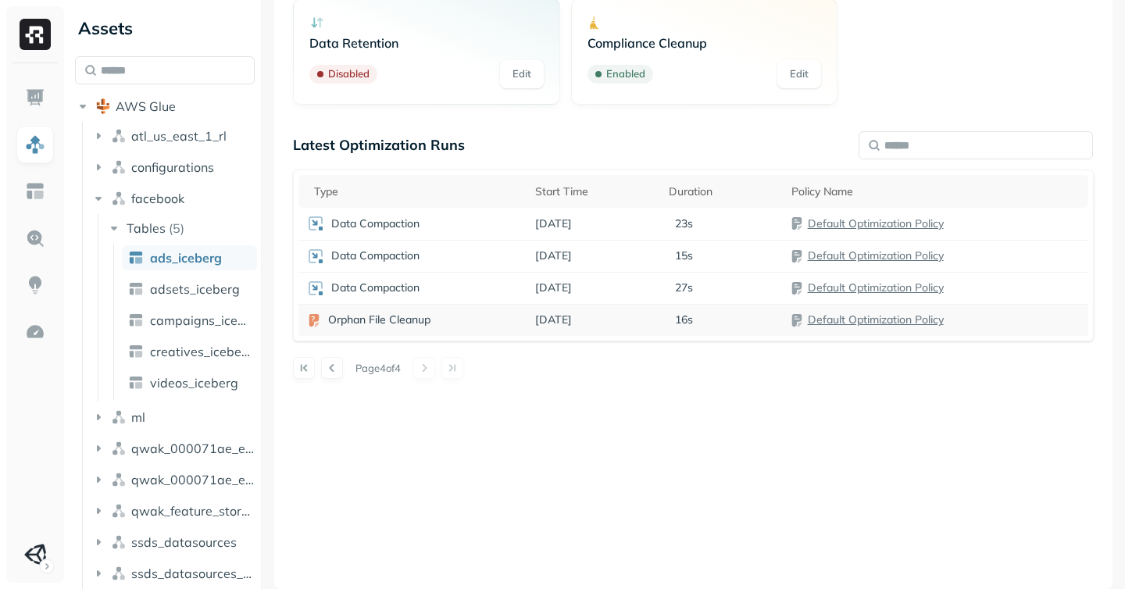
click at [326, 313] on div "Orphan File Cleanup" at bounding box center [412, 321] width 213 height 16
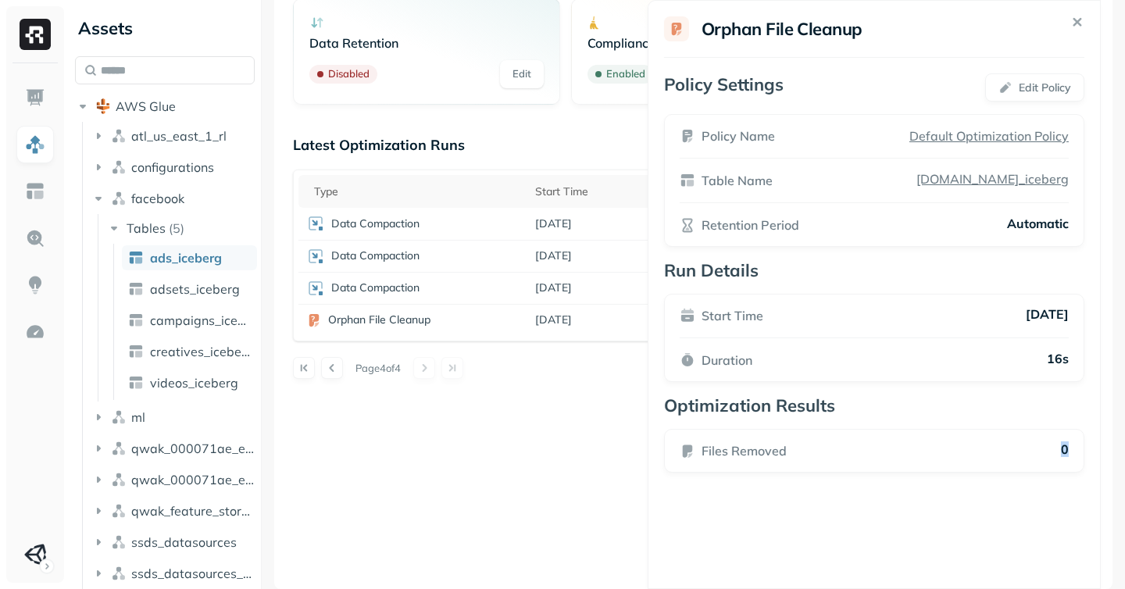
drag, startPoint x: 1105, startPoint y: 447, endPoint x: 814, endPoint y: 459, distance: 290.9
click at [814, 459] on div "Files Removed 0" at bounding box center [874, 451] width 420 height 44
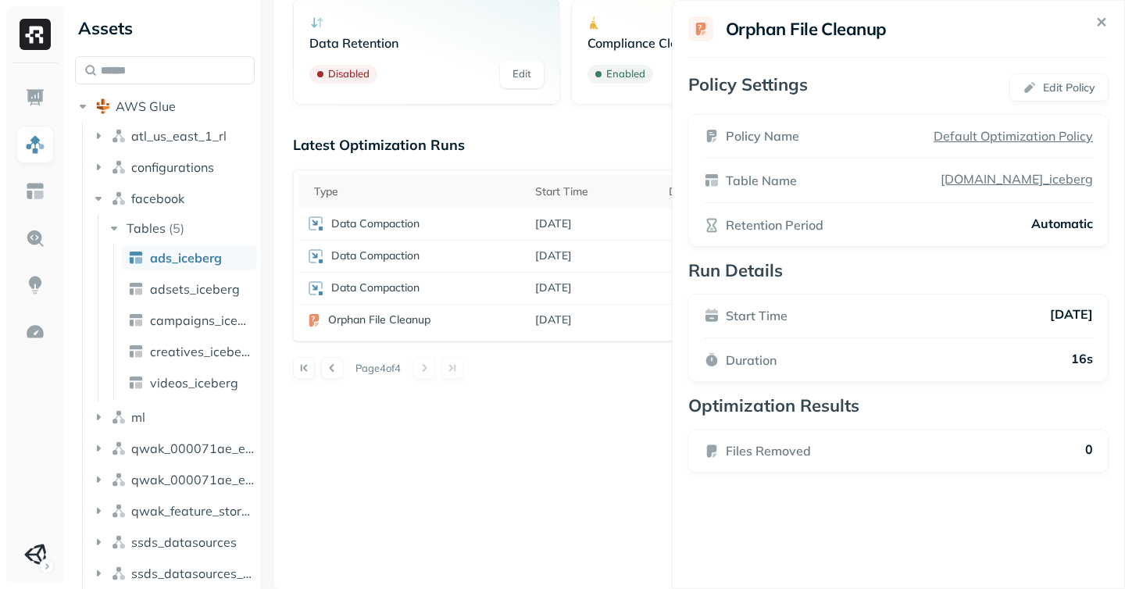
click at [547, 443] on html "Assets AWS Glue atl_us_east_1_rl configurations facebook Tables ( 5 ) ads_icebe…" at bounding box center [562, 294] width 1125 height 589
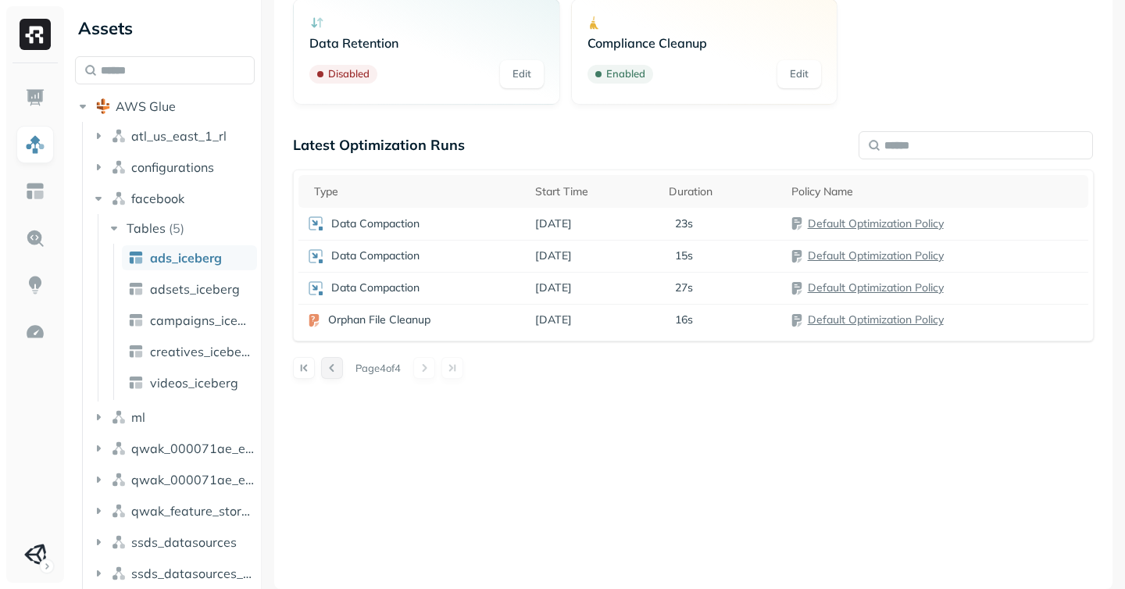
click at [334, 375] on button at bounding box center [332, 368] width 22 height 22
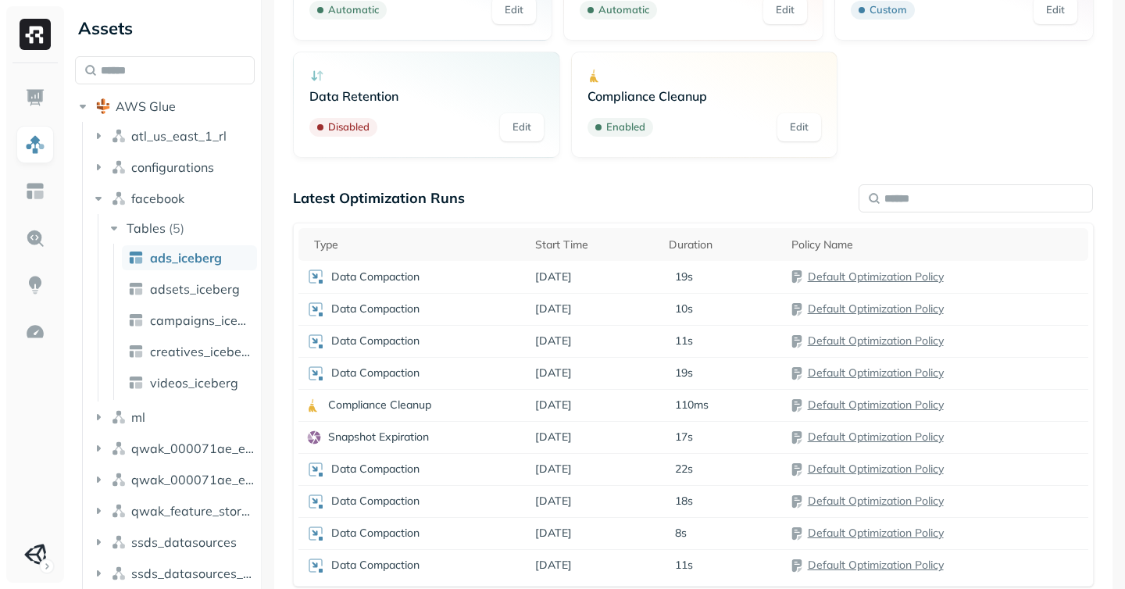
scroll to position [255, 0]
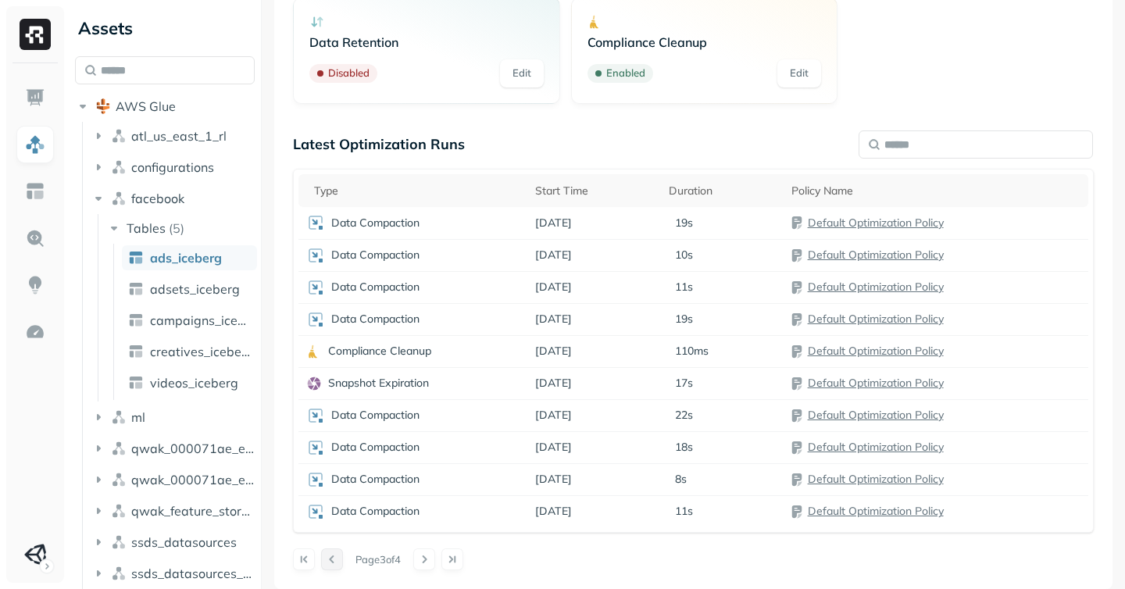
click at [334, 563] on button at bounding box center [332, 560] width 22 height 22
click at [336, 563] on button at bounding box center [332, 560] width 22 height 22
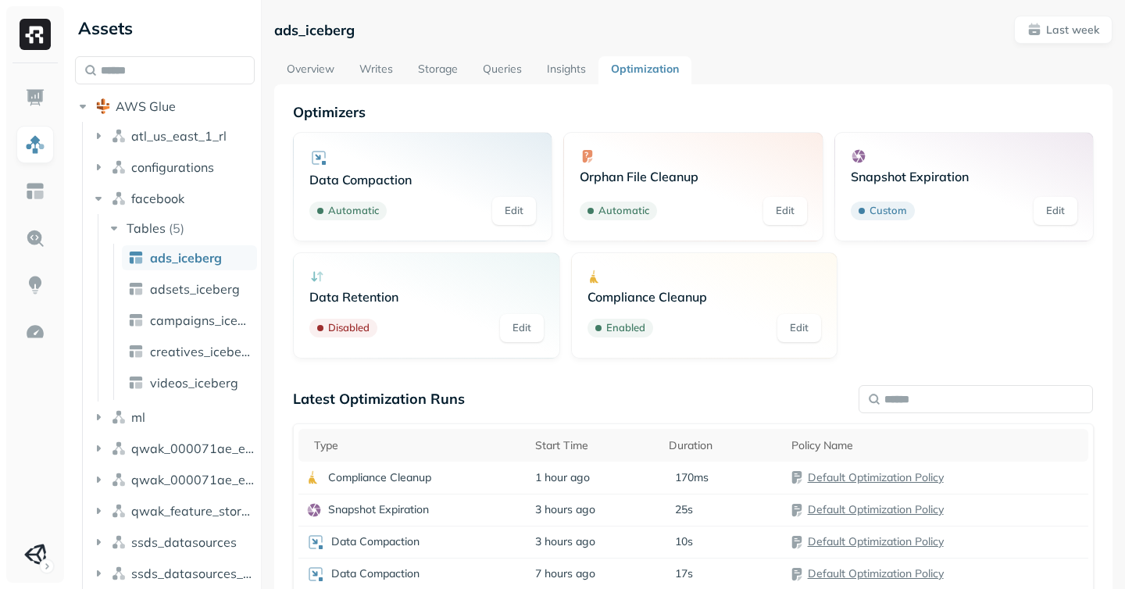
click at [782, 212] on link "Edit" at bounding box center [785, 211] width 44 height 28
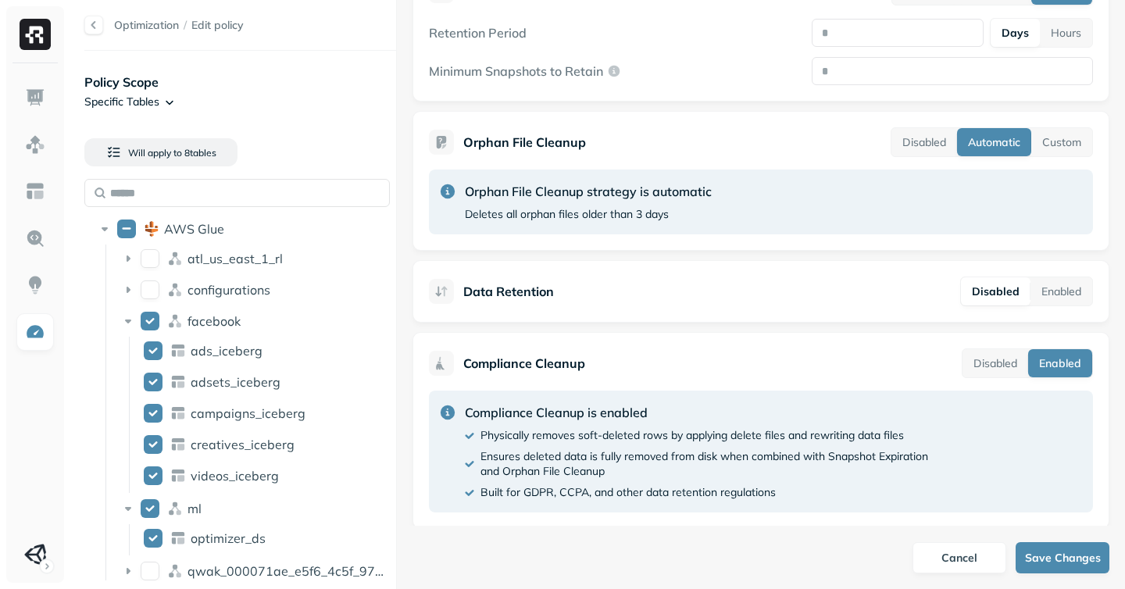
scroll to position [614, 0]
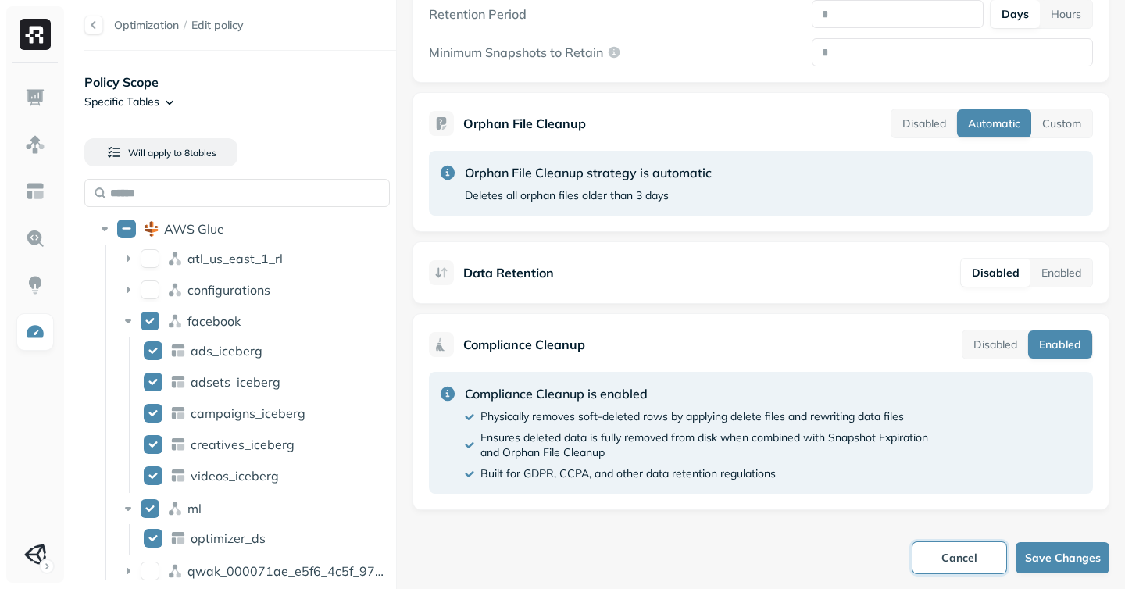
click at [953, 566] on button "Cancel" at bounding box center [960, 557] width 94 height 31
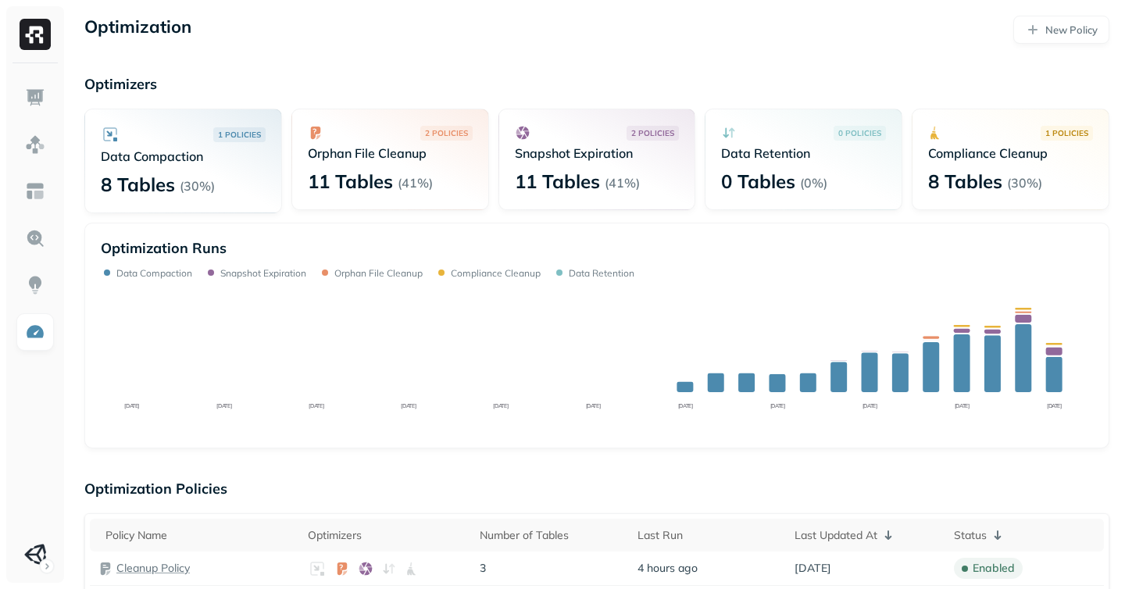
click at [583, 158] on p "Snapshot Expiration" at bounding box center [597, 153] width 165 height 16
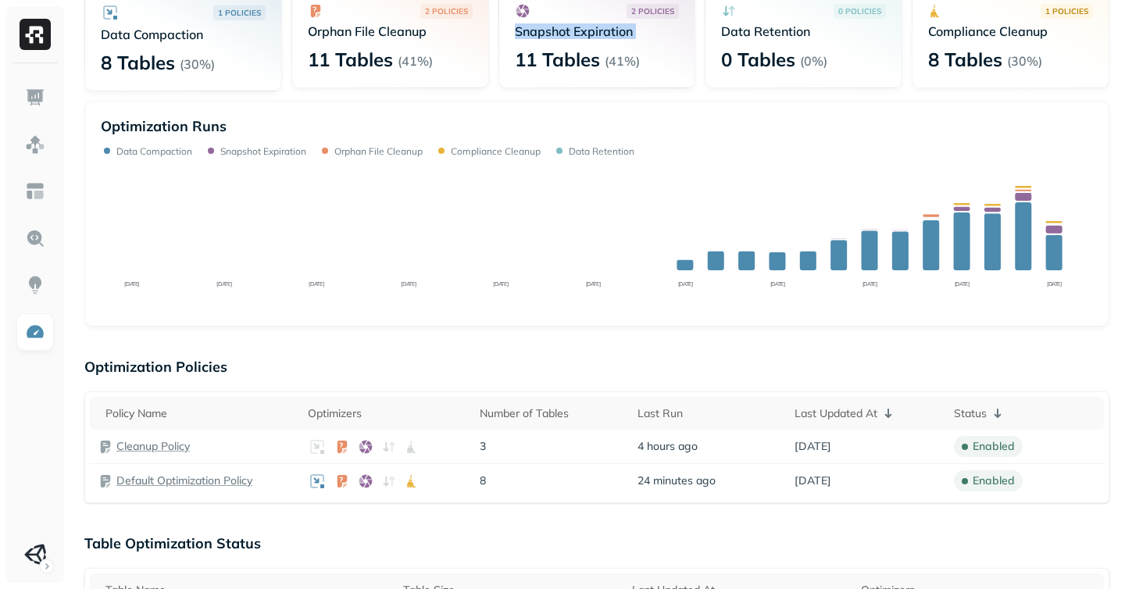
scroll to position [121, 0]
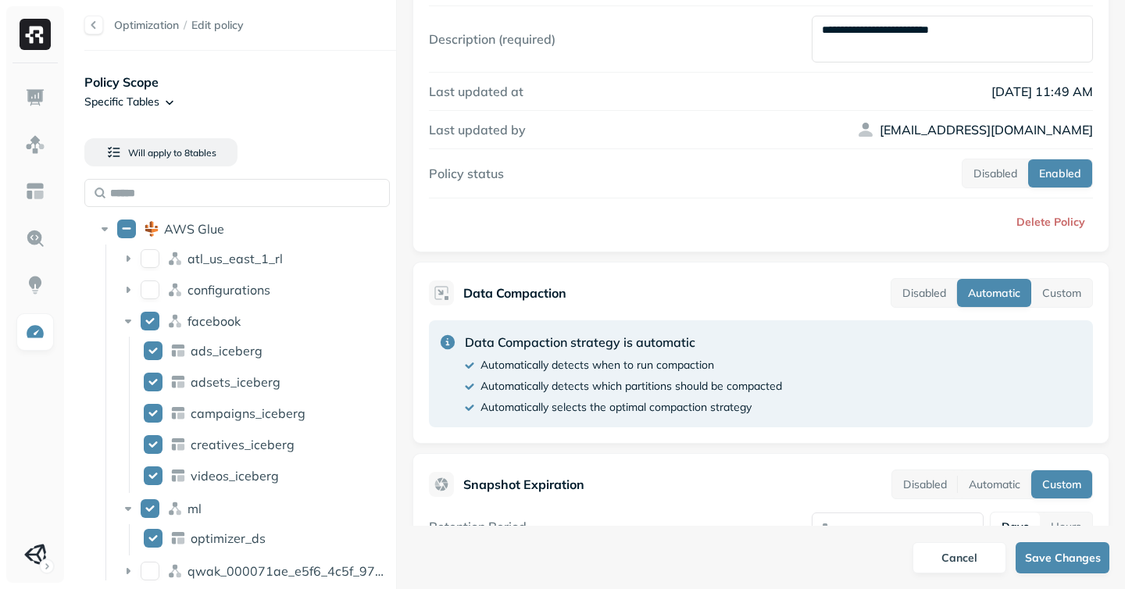
scroll to position [105, 0]
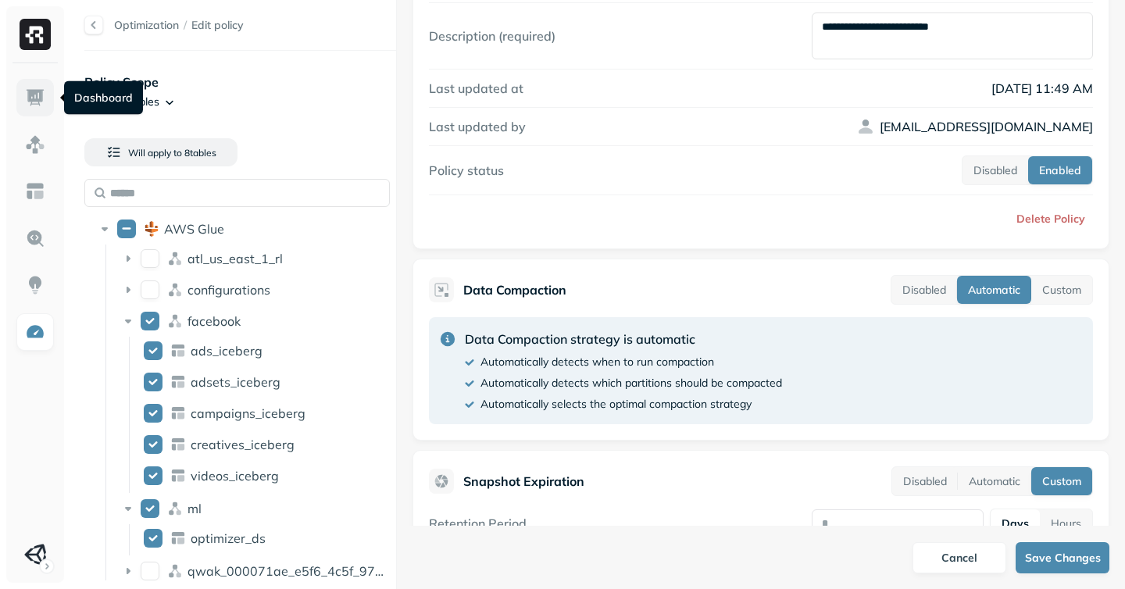
click at [27, 98] on img at bounding box center [35, 98] width 20 height 20
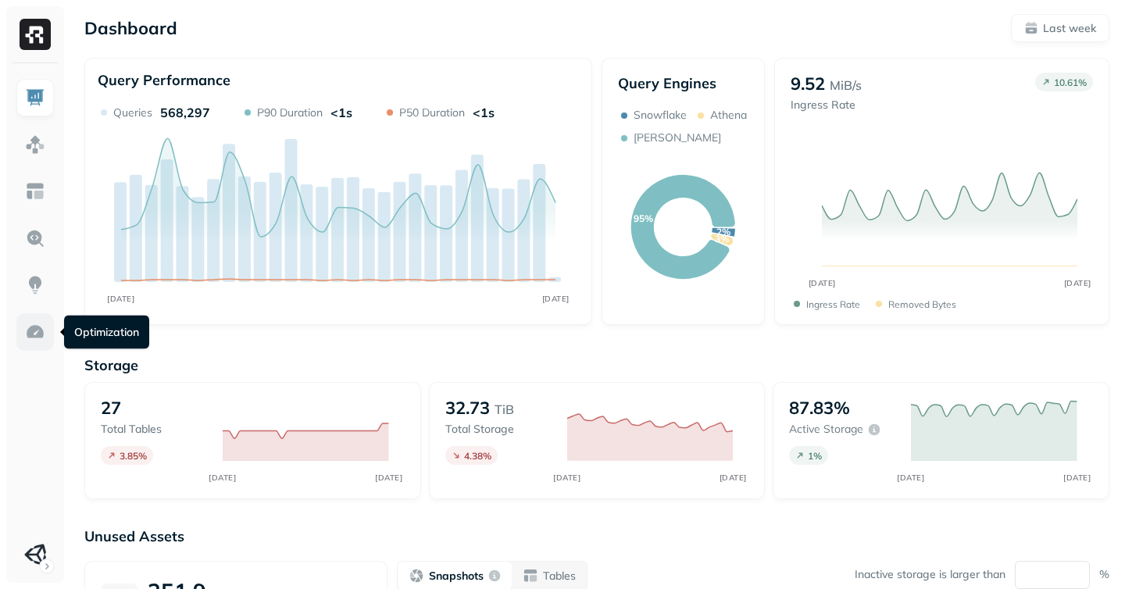
click at [46, 337] on link at bounding box center [35, 332] width 38 height 38
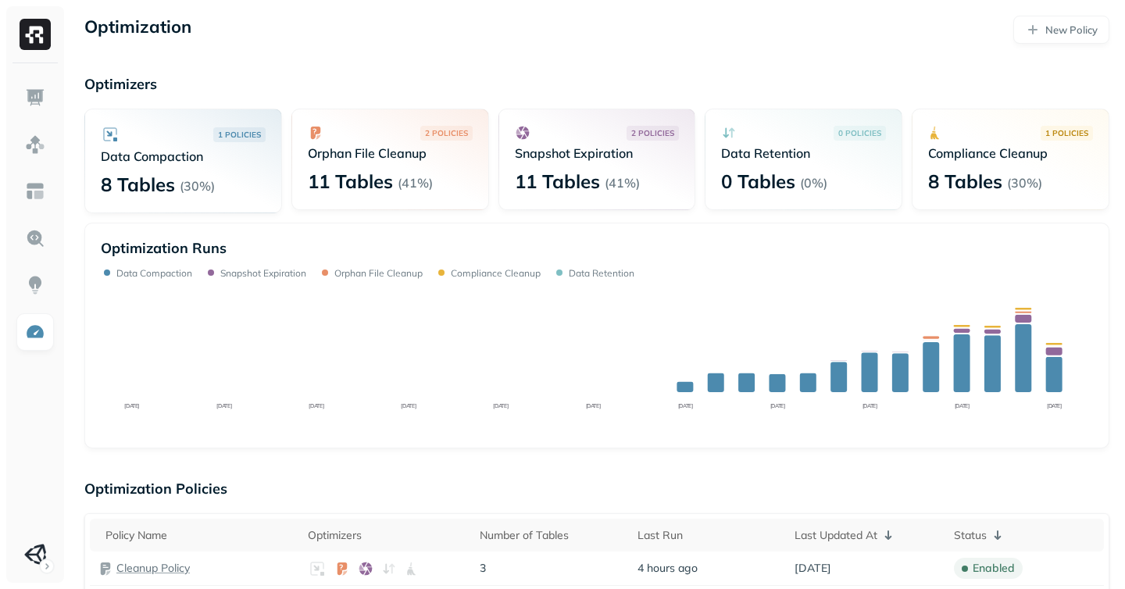
click at [422, 162] on div "2 POLICIES Orphan File Cleanup 11 Tables ( 41% )" at bounding box center [390, 160] width 198 height 102
click at [33, 334] on img at bounding box center [35, 332] width 20 height 20
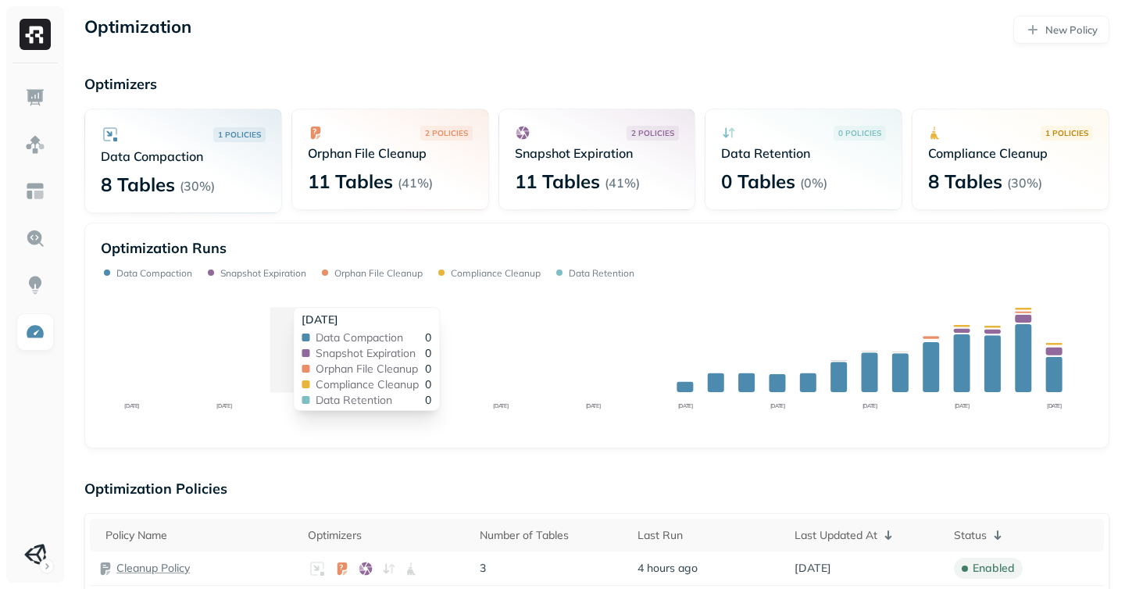
scroll to position [155, 0]
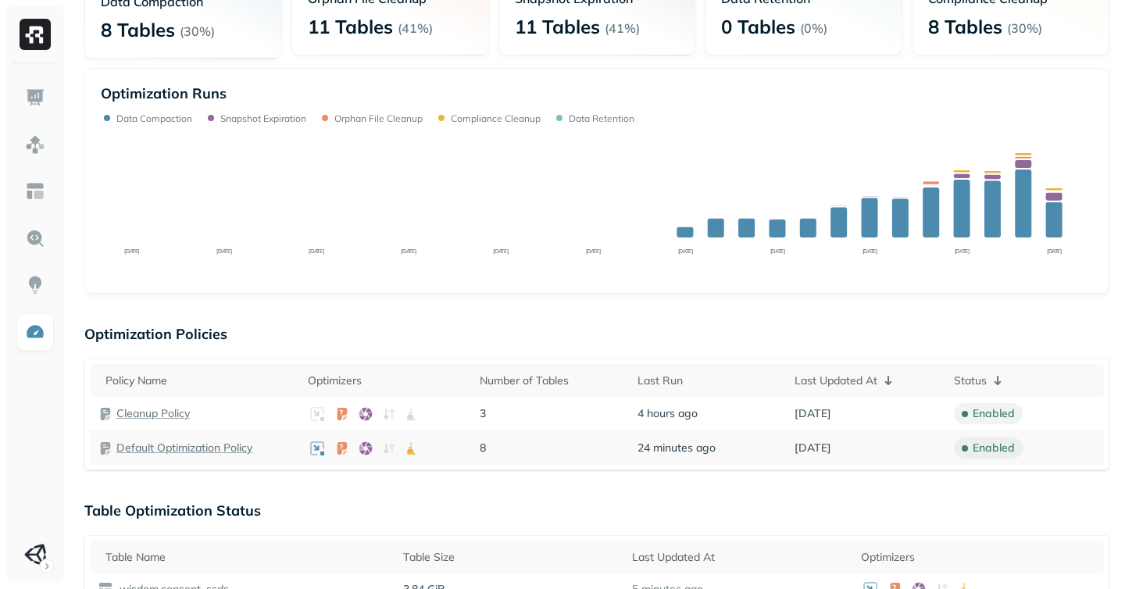
click at [229, 446] on p "Default Optimization Policy" at bounding box center [184, 448] width 136 height 15
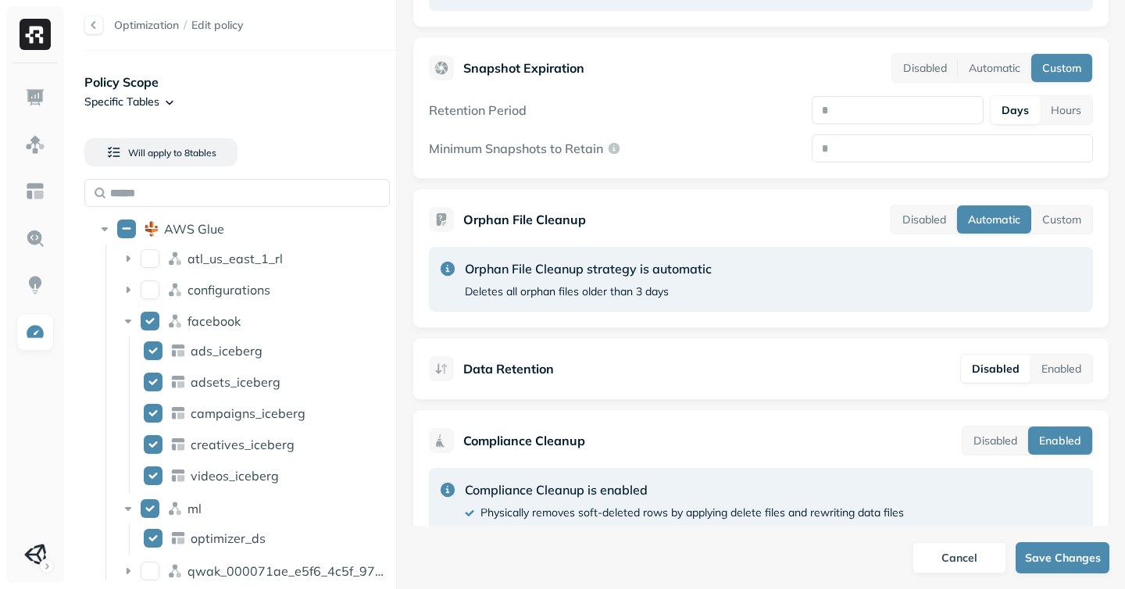
scroll to position [523, 0]
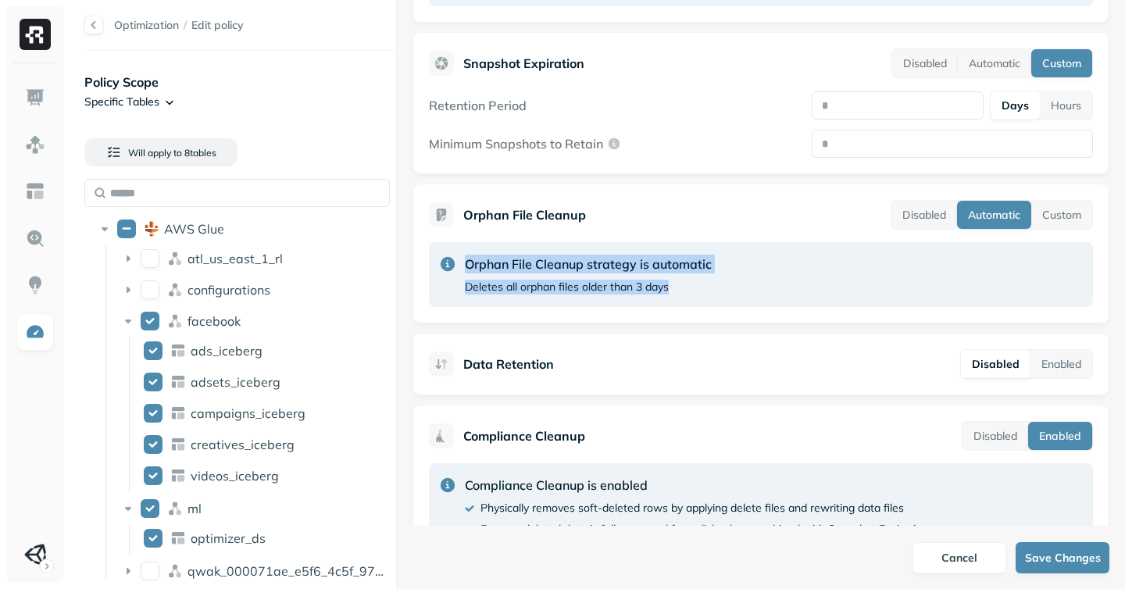
drag, startPoint x: 466, startPoint y: 264, endPoint x: 706, endPoint y: 280, distance: 241.2
click at [706, 280] on div "Orphan File Cleanup strategy is automatic Deletes all orphan files older than 3…" at bounding box center [588, 275] width 247 height 40
click at [1063, 224] on button "Custom" at bounding box center [1061, 215] width 61 height 28
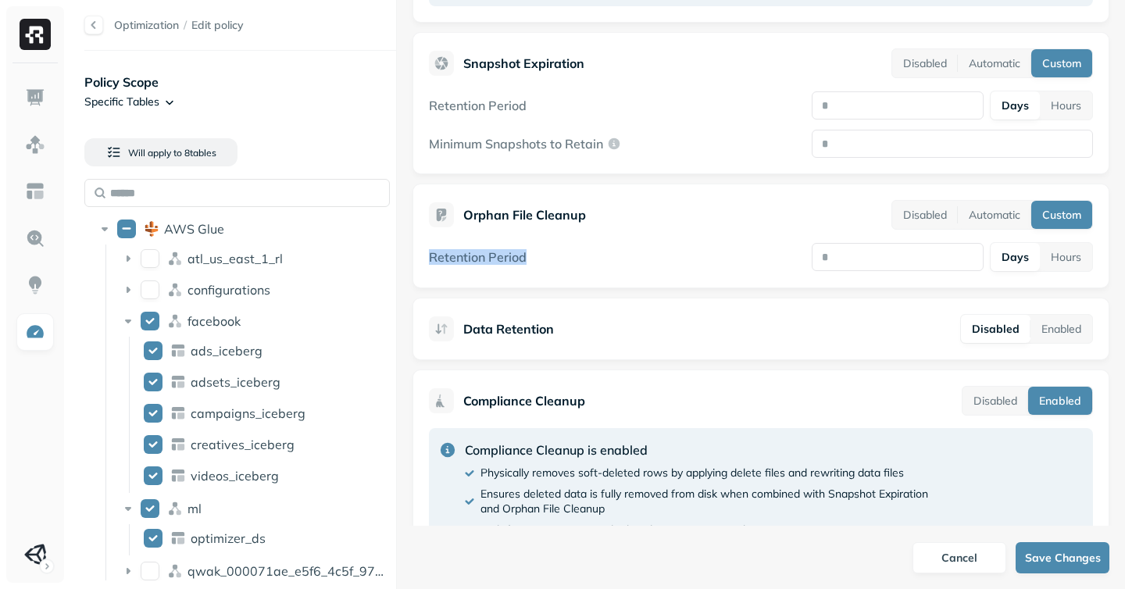
drag, startPoint x: 423, startPoint y: 259, endPoint x: 552, endPoint y: 256, distance: 128.2
click at [552, 256] on div "Orphan File Cleanup Disabled Automatic Custom Retention Period Days Hours" at bounding box center [761, 236] width 697 height 105
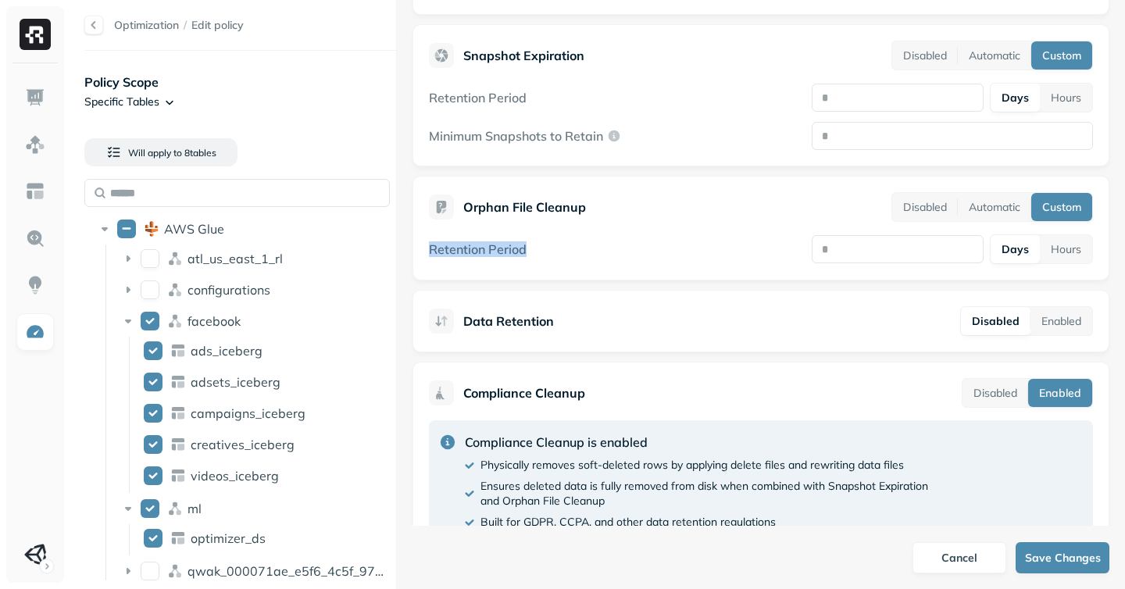
scroll to position [543, 0]
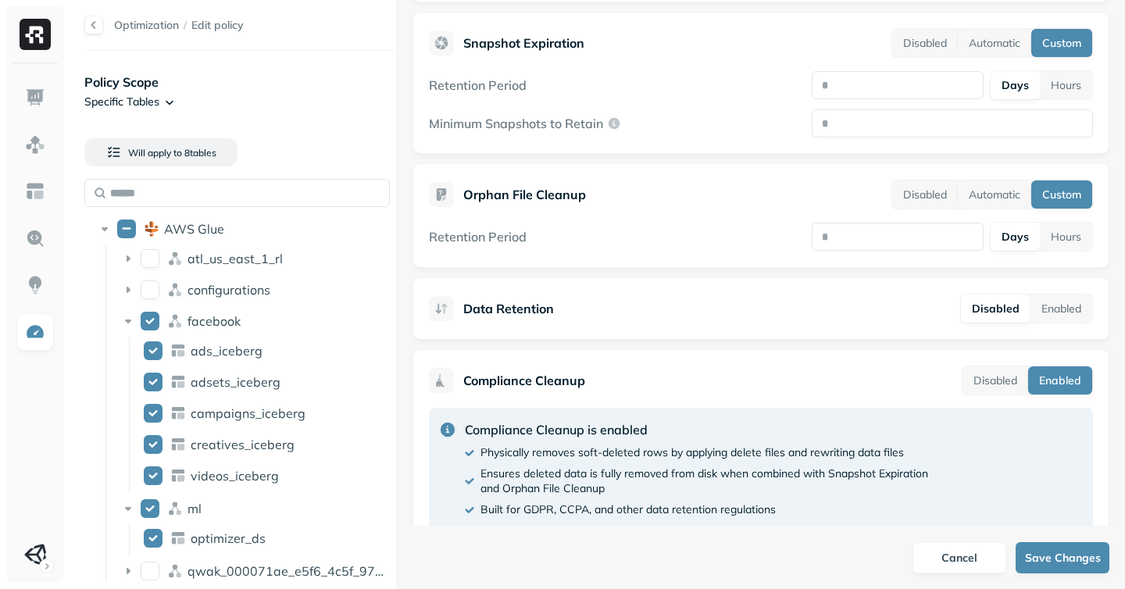
click at [477, 195] on p "Orphan File Cleanup" at bounding box center [524, 194] width 123 height 19
click at [572, 188] on p "Orphan File Cleanup" at bounding box center [524, 194] width 123 height 19
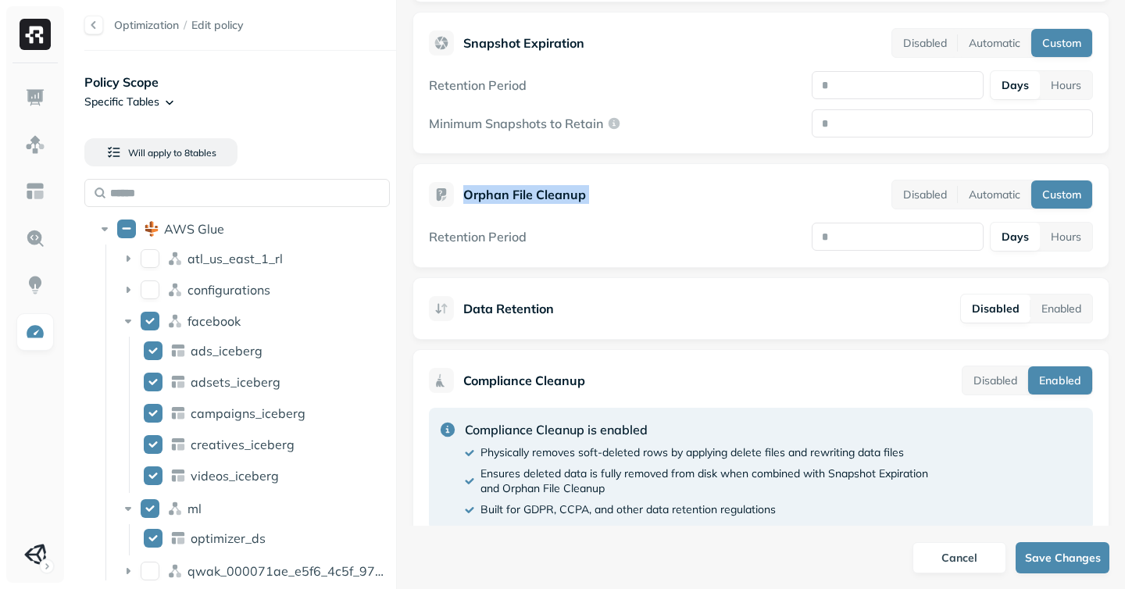
click at [572, 188] on p "Orphan File Cleanup" at bounding box center [524, 194] width 123 height 19
click at [590, 188] on div "Orphan File Cleanup Disabled Automatic Custom" at bounding box center [761, 195] width 664 height 30
drag, startPoint x: 852, startPoint y: 233, endPoint x: 429, endPoint y: 242, distance: 422.8
click at [429, 242] on div "Retention Period Days Hours" at bounding box center [761, 237] width 664 height 30
click at [588, 248] on div "Retention Period Days Hours" at bounding box center [761, 237] width 664 height 30
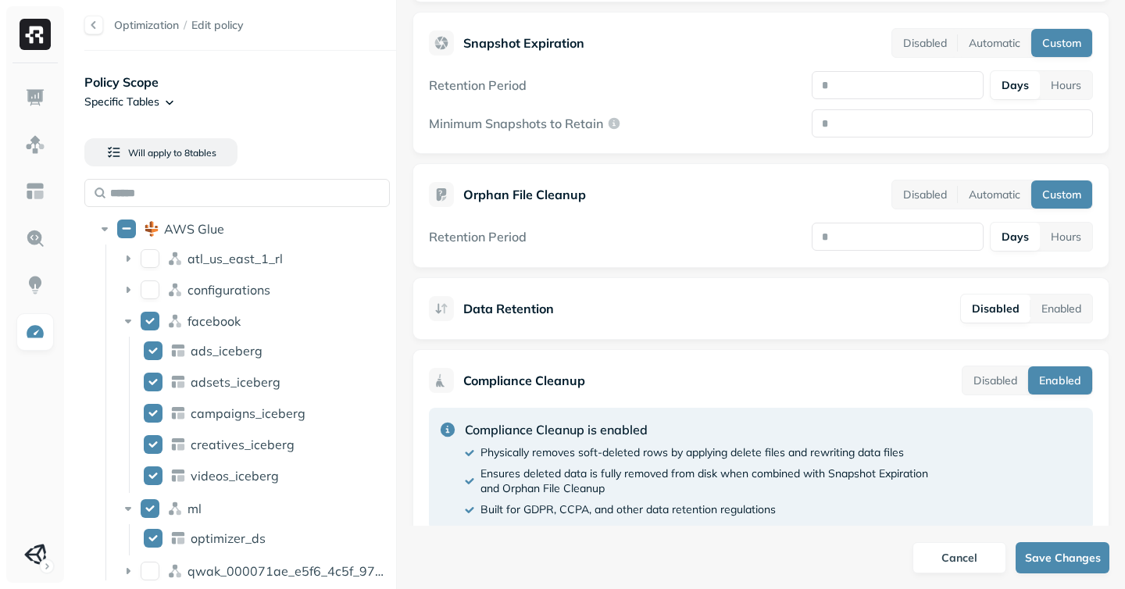
click at [588, 188] on div "Orphan File Cleanup Disabled Automatic Custom" at bounding box center [761, 195] width 664 height 30
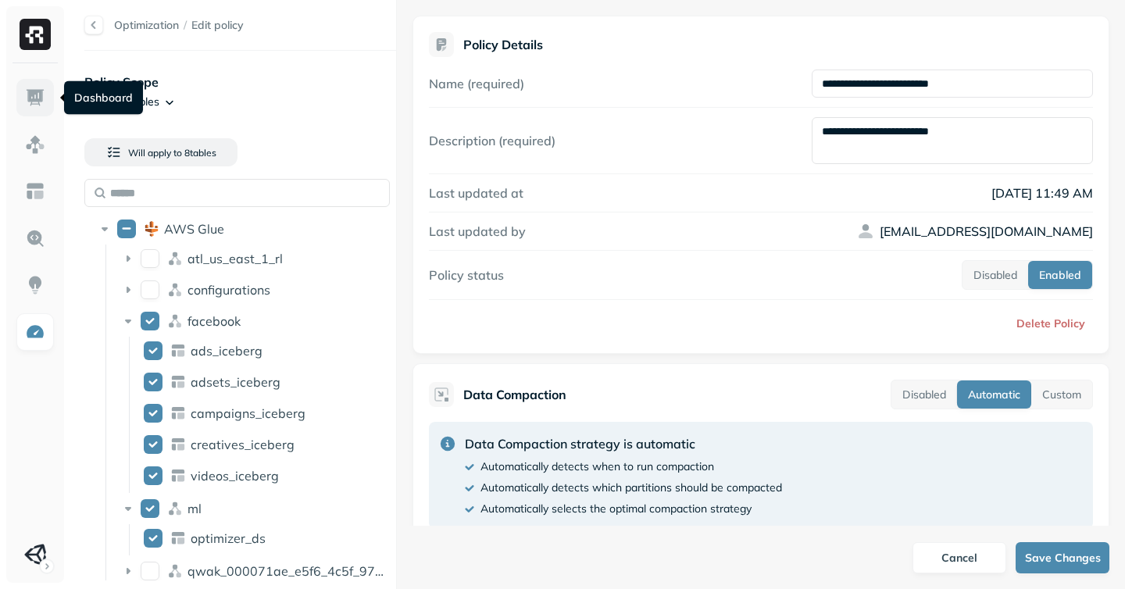
click at [28, 91] on img at bounding box center [35, 98] width 20 height 20
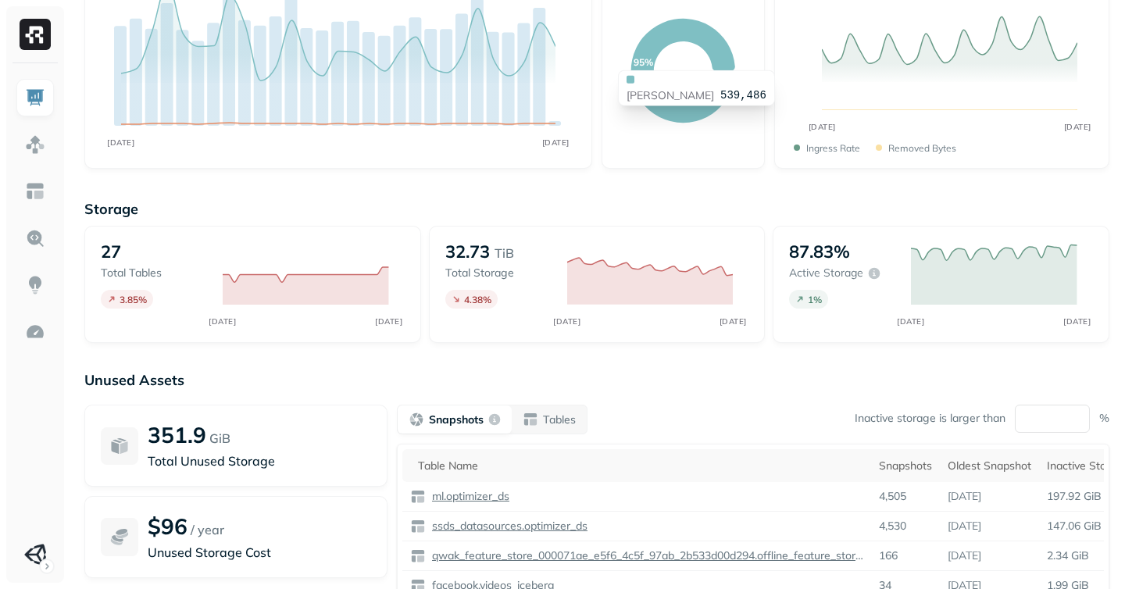
scroll to position [281, 0]
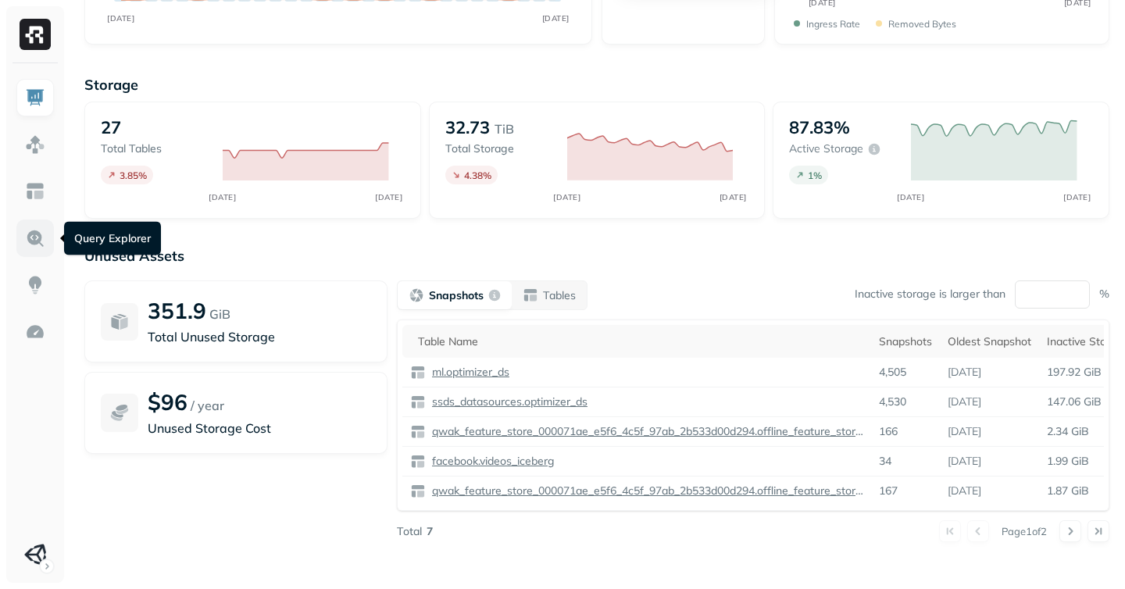
click at [36, 240] on img at bounding box center [35, 238] width 20 height 20
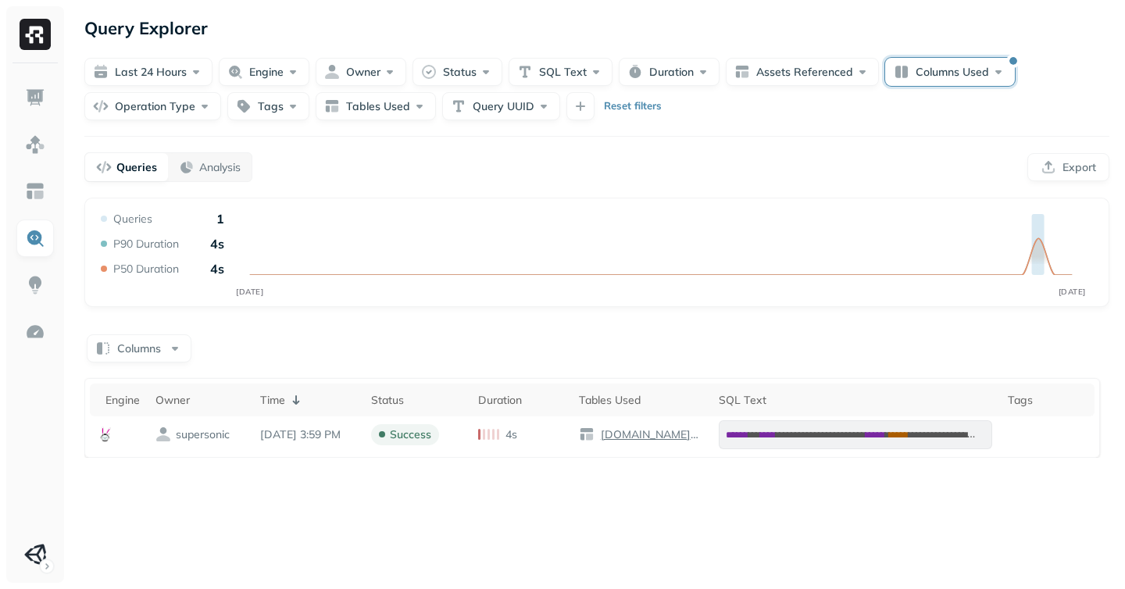
click at [944, 81] on button "Columns Used" at bounding box center [950, 72] width 130 height 28
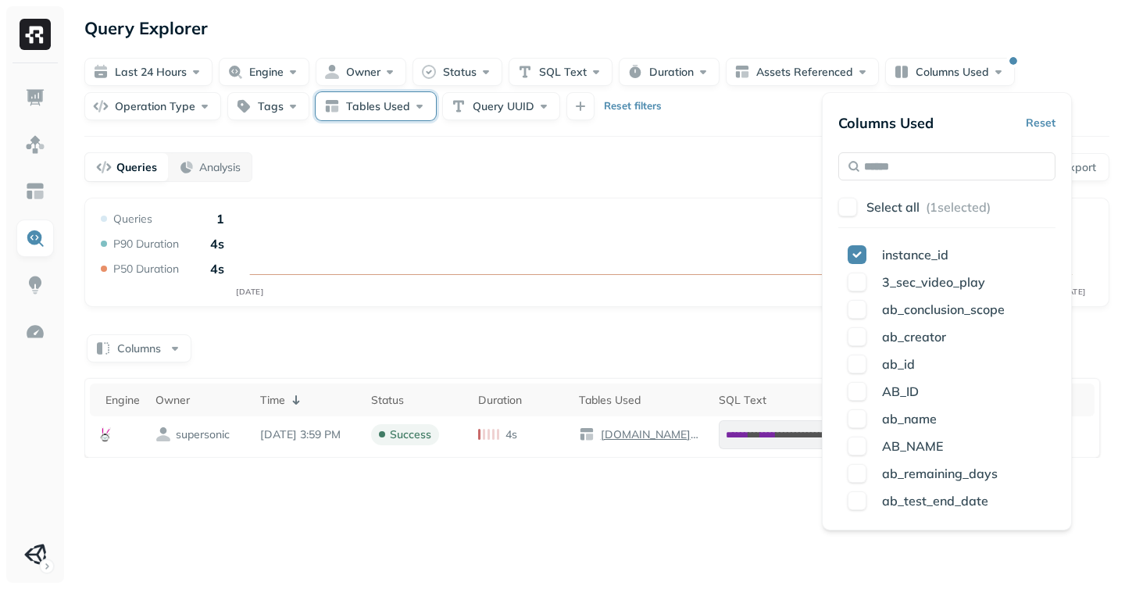
click at [375, 108] on button "Tables Used" at bounding box center [376, 106] width 120 height 28
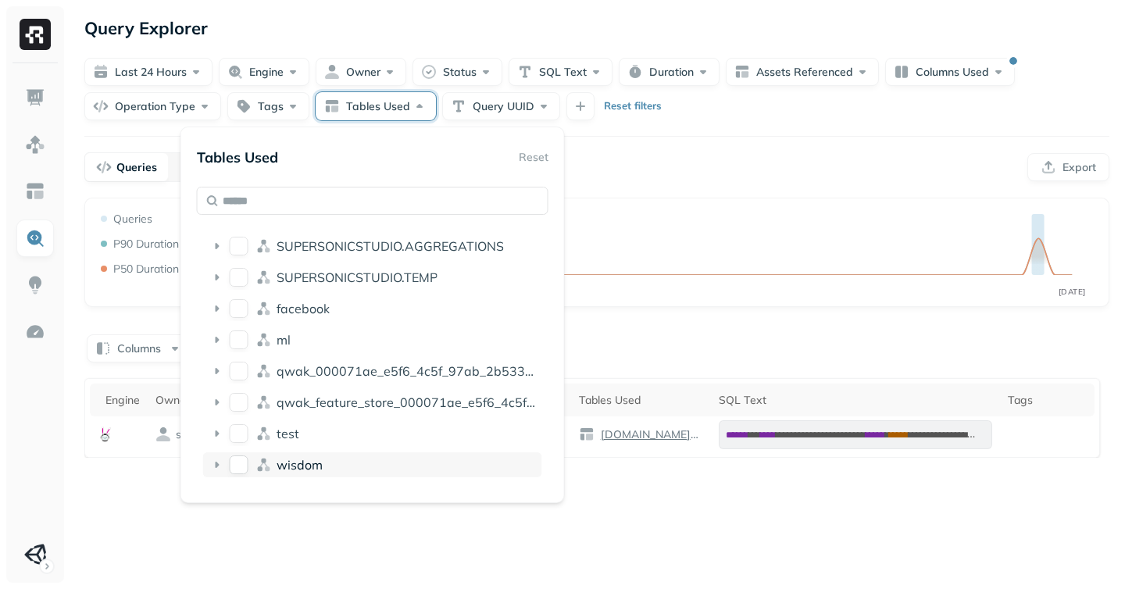
click at [235, 465] on button "wisdom" at bounding box center [239, 465] width 19 height 19
click at [654, 155] on div "Queries Analysis Export" at bounding box center [596, 167] width 1025 height 30
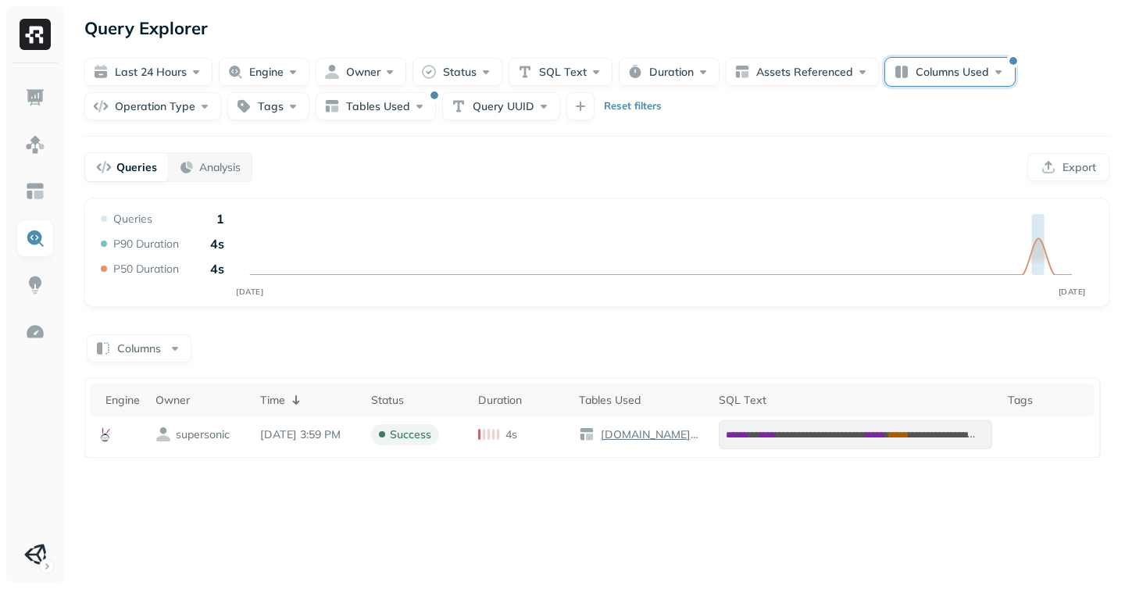
click at [958, 70] on button "Columns Used" at bounding box center [950, 72] width 130 height 28
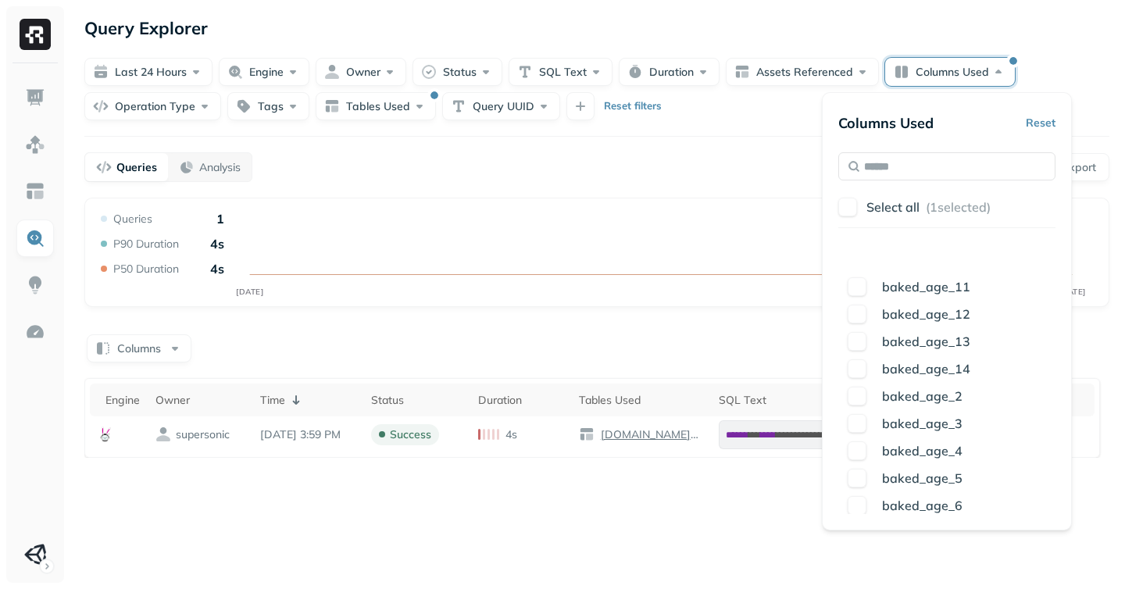
scroll to position [7763, 0]
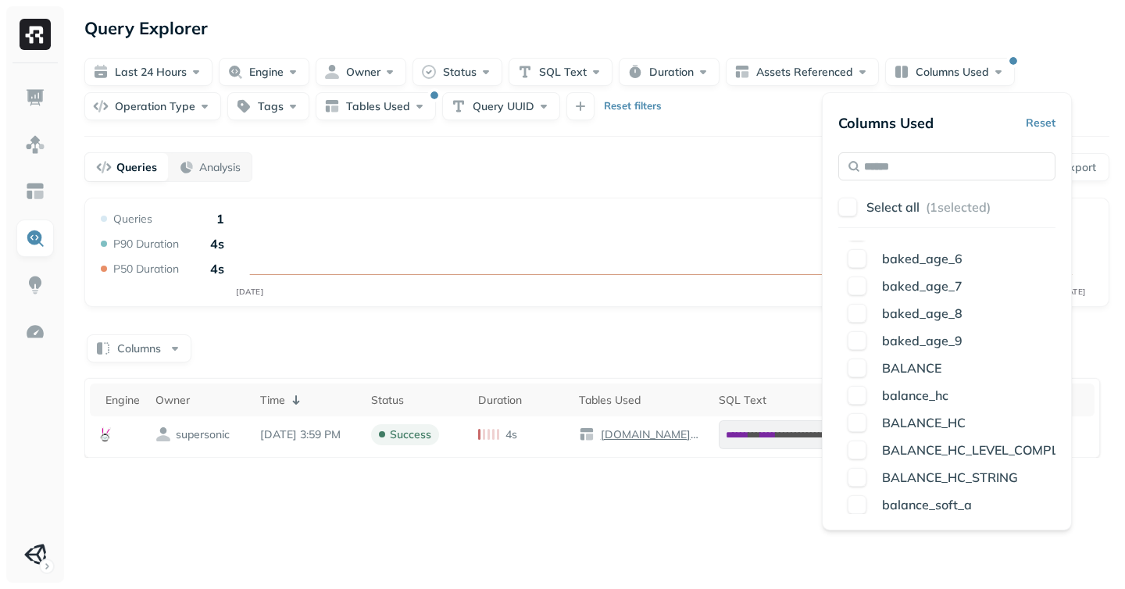
click at [749, 123] on div "**********" at bounding box center [597, 294] width 1056 height 589
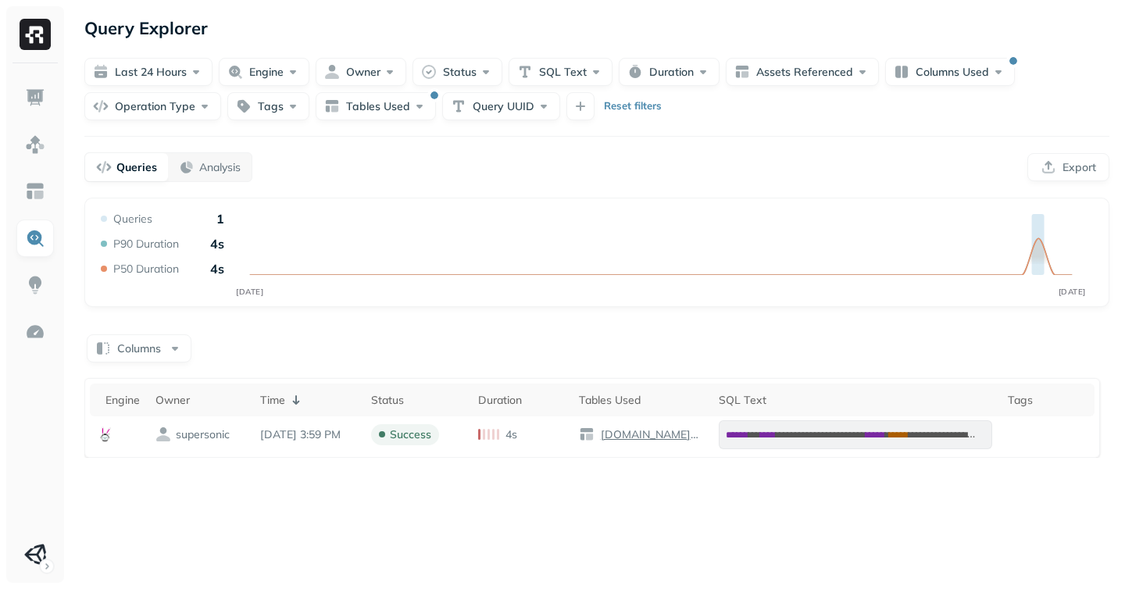
click at [694, 95] on div "Last 24 hours Engine Owner Status SQL Text Duration Assets Referenced Columns U…" at bounding box center [596, 89] width 1025 height 63
click at [379, 102] on button "Tables Used" at bounding box center [376, 106] width 120 height 28
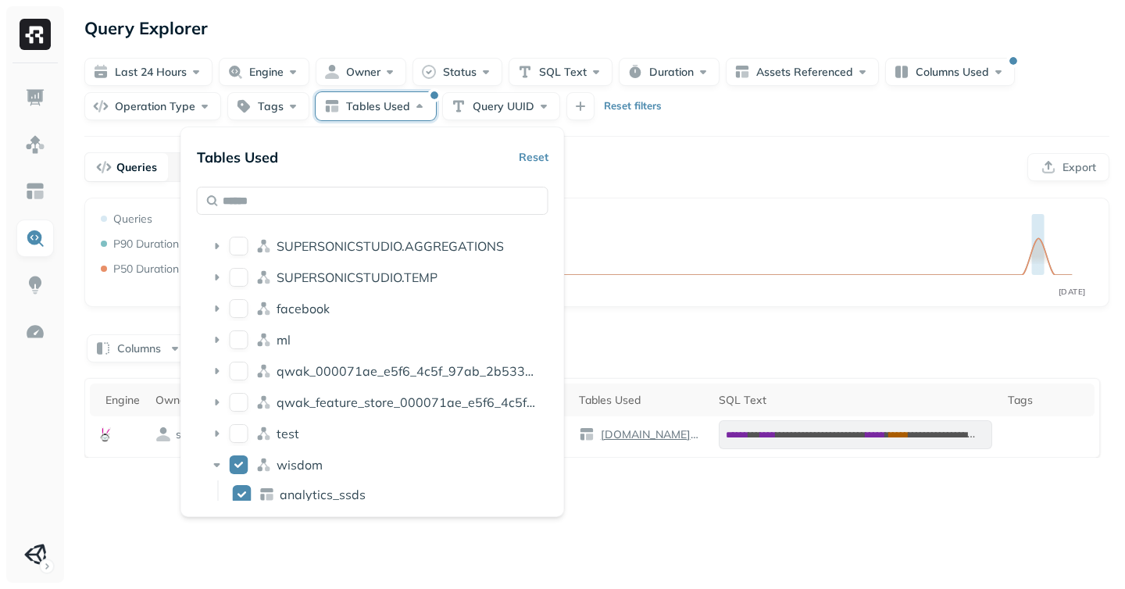
click at [379, 102] on button "Tables Used" at bounding box center [376, 106] width 120 height 28
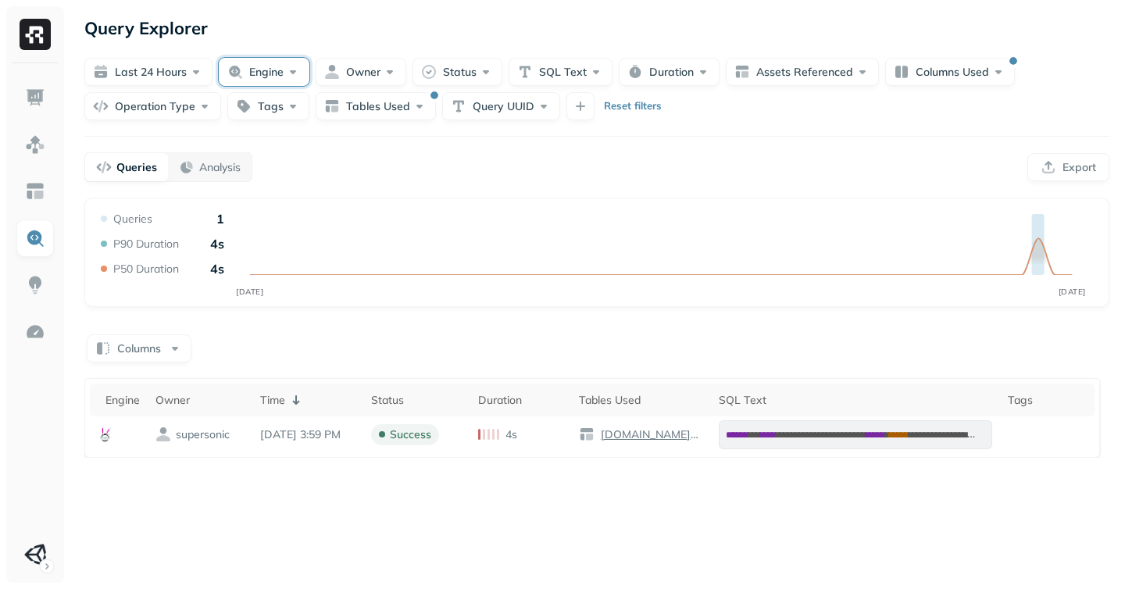
click at [248, 77] on button "Engine" at bounding box center [264, 72] width 91 height 28
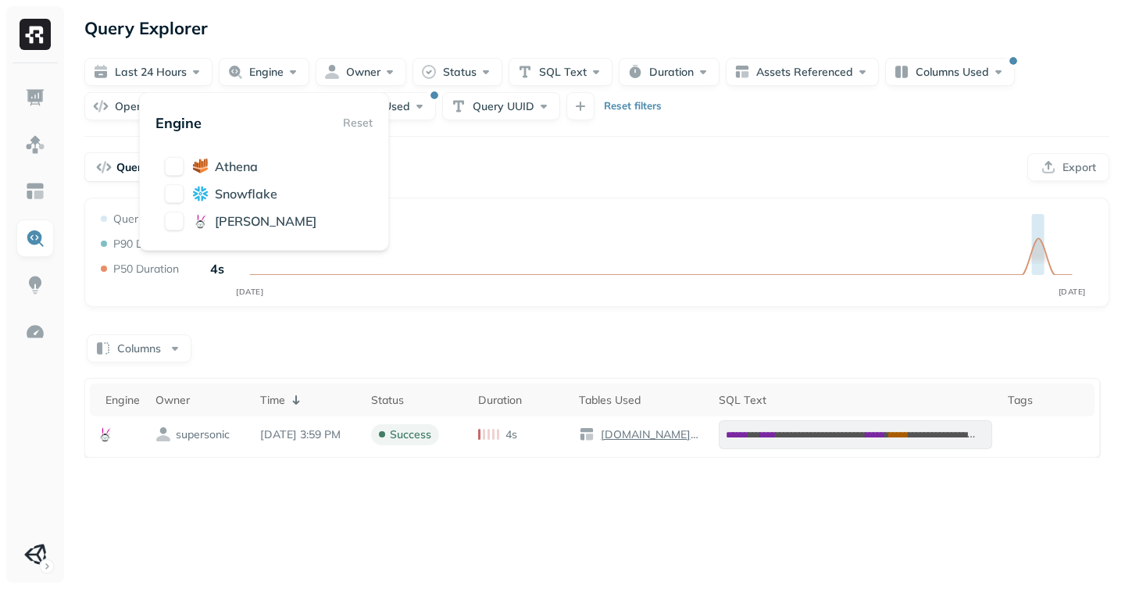
click at [548, 188] on div "**********" at bounding box center [597, 294] width 1056 height 589
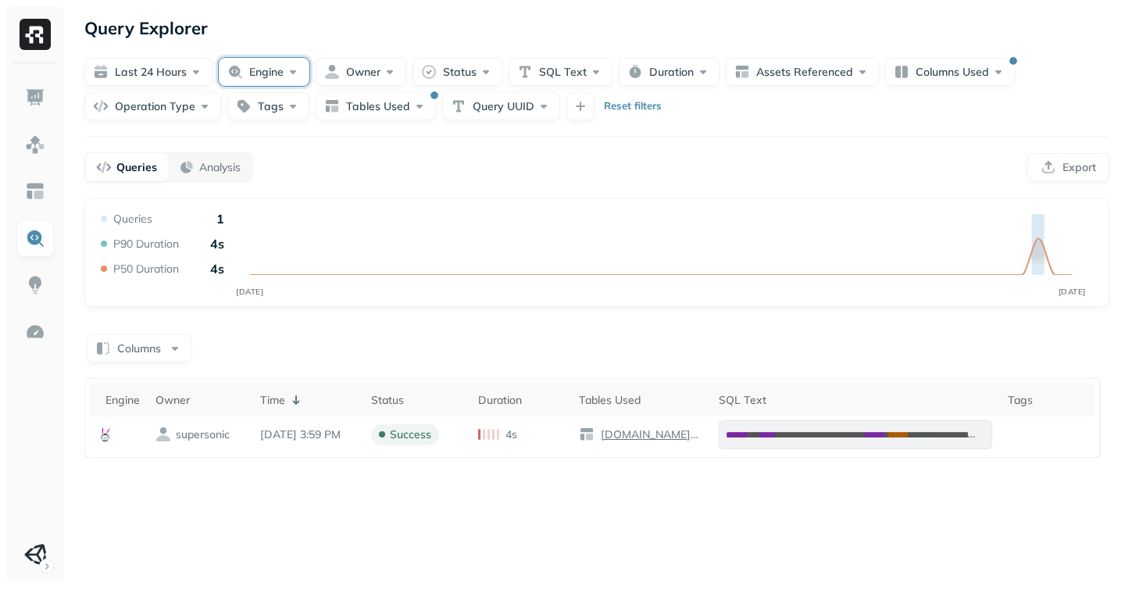
click at [242, 71] on button "Engine" at bounding box center [264, 72] width 91 height 28
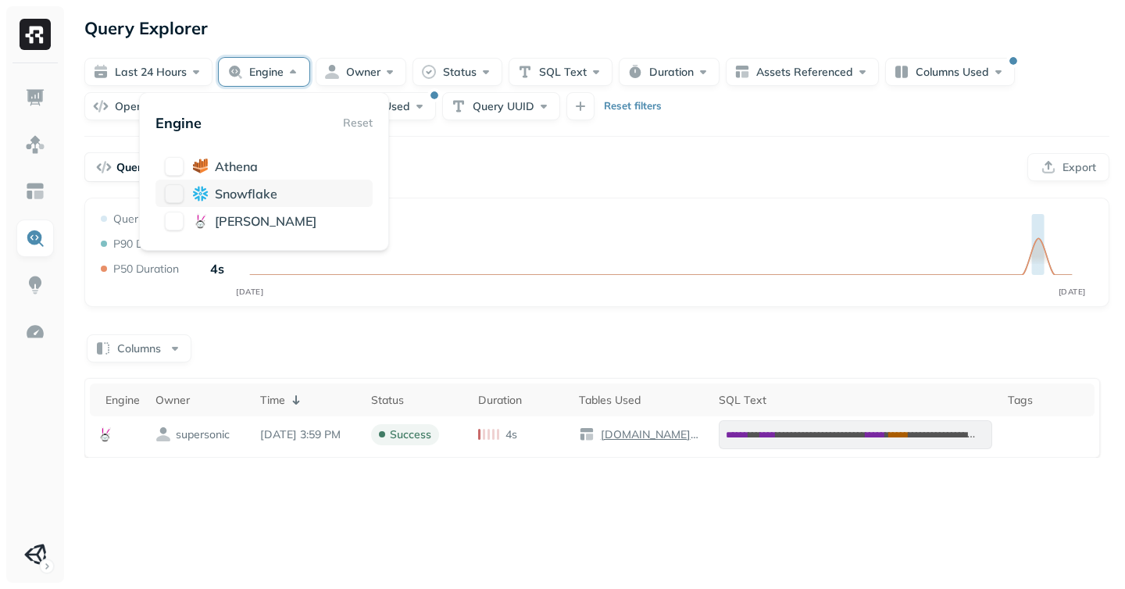
click at [177, 188] on button "button" at bounding box center [174, 193] width 19 height 19
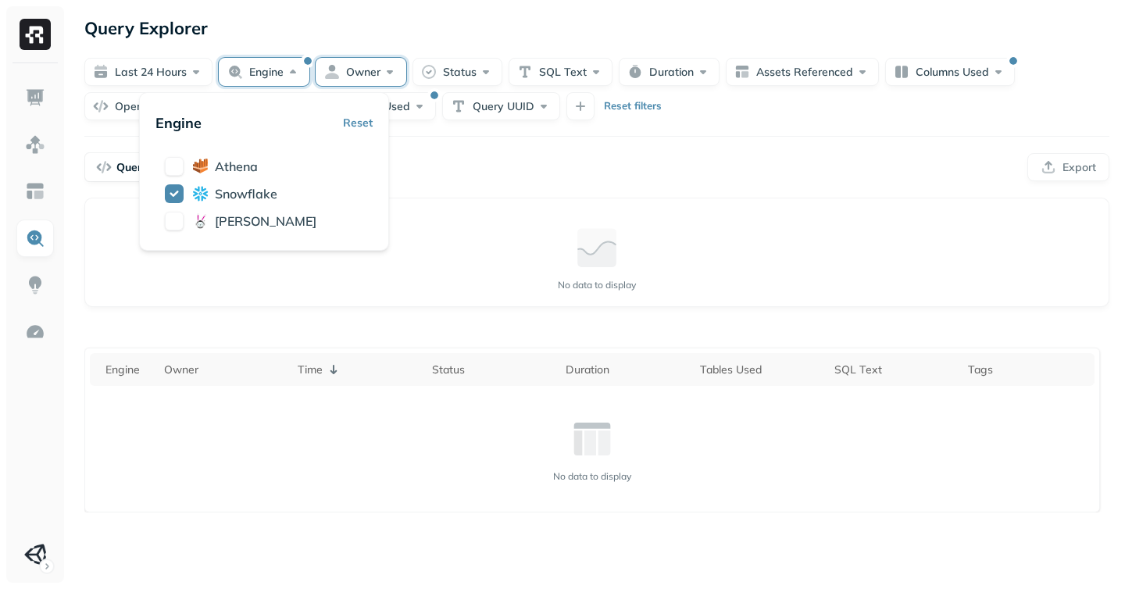
click at [364, 72] on button "Owner" at bounding box center [361, 72] width 91 height 28
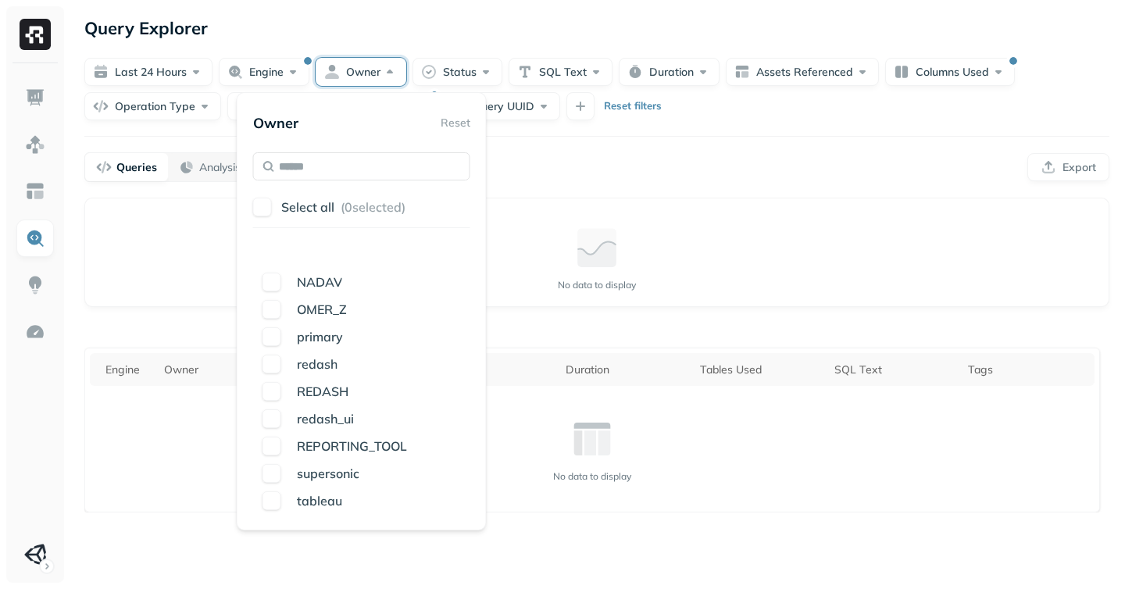
scroll to position [711, 0]
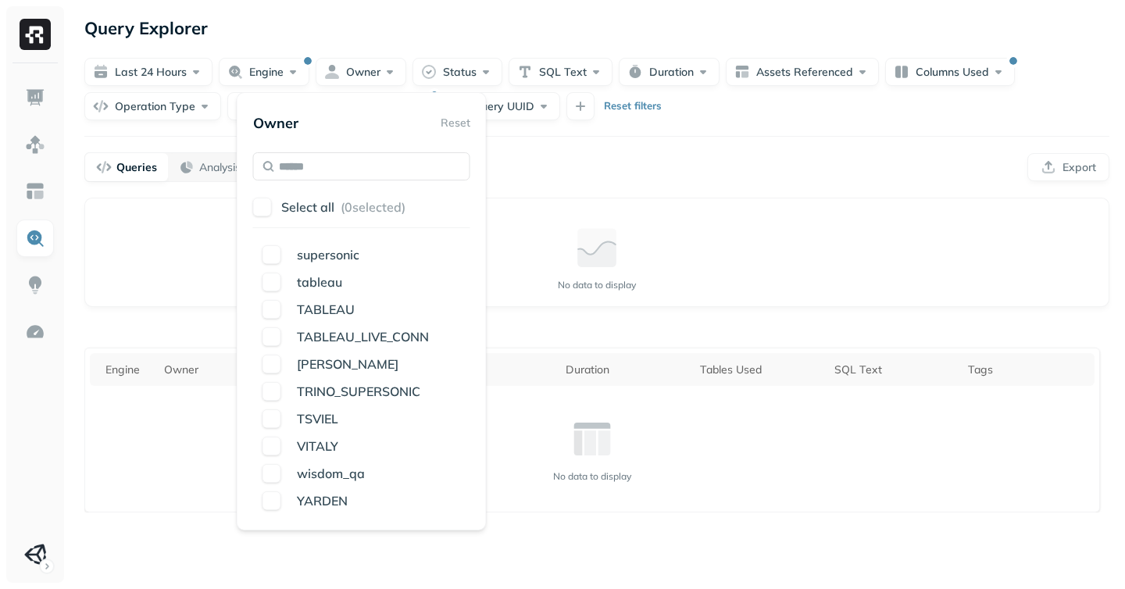
click at [825, 167] on div "Queries Analysis Export" at bounding box center [596, 167] width 1025 height 30
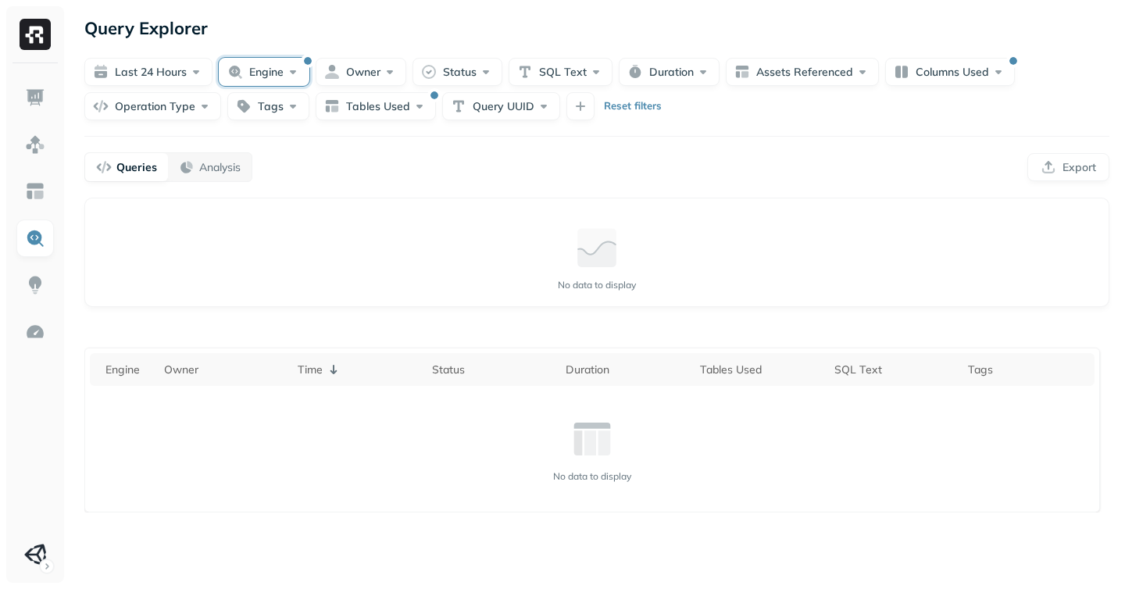
click at [270, 72] on button "Engine" at bounding box center [264, 72] width 91 height 28
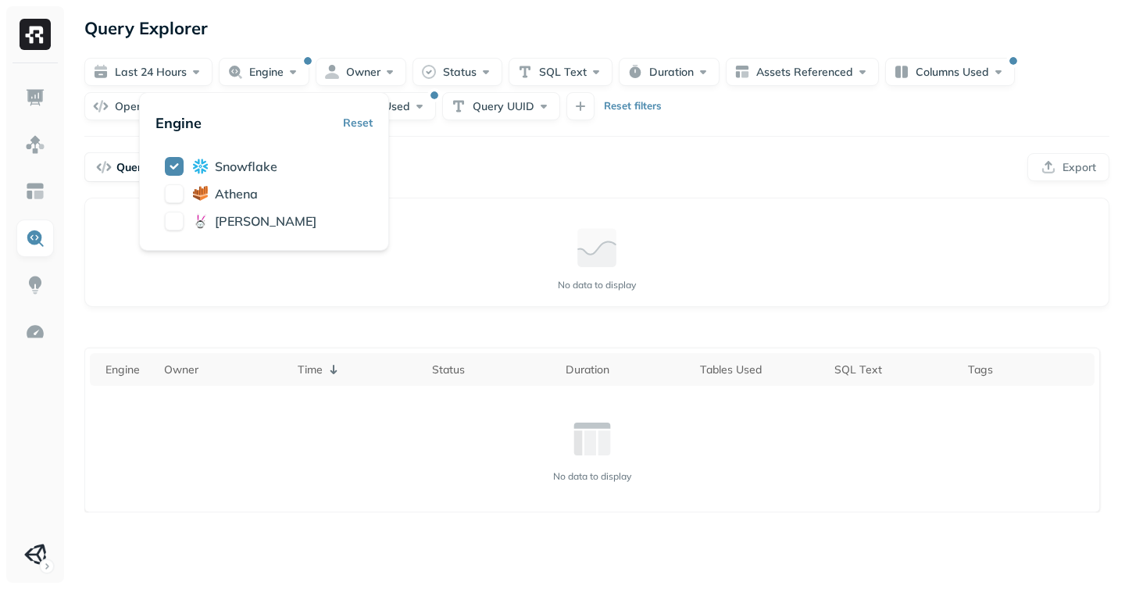
click at [291, 27] on div "Query Explorer" at bounding box center [596, 28] width 1025 height 28
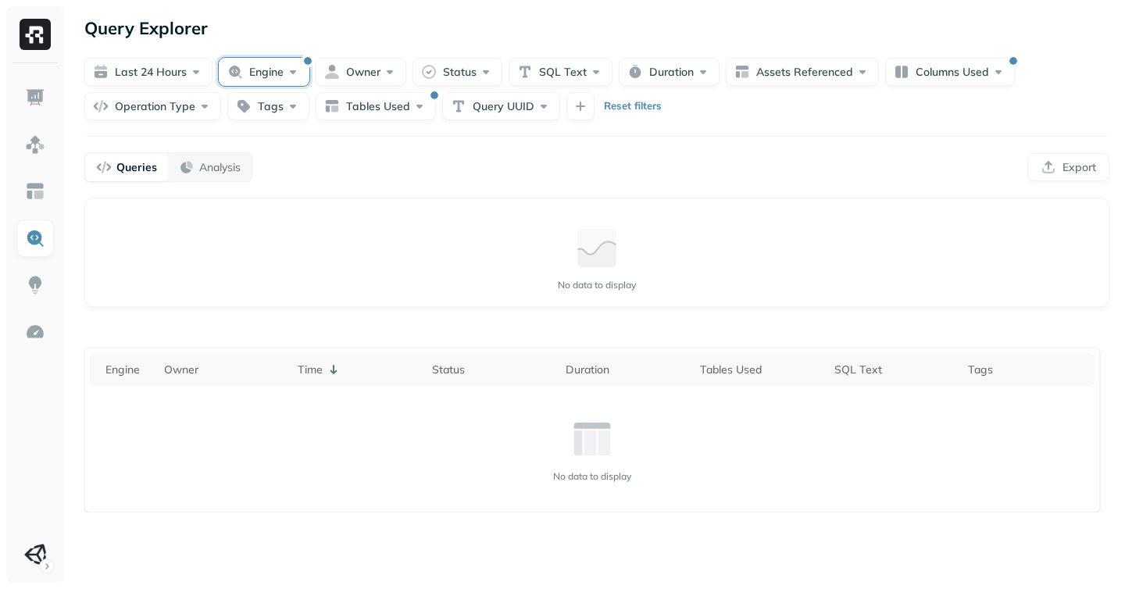
click at [278, 61] on button "Engine" at bounding box center [264, 72] width 91 height 28
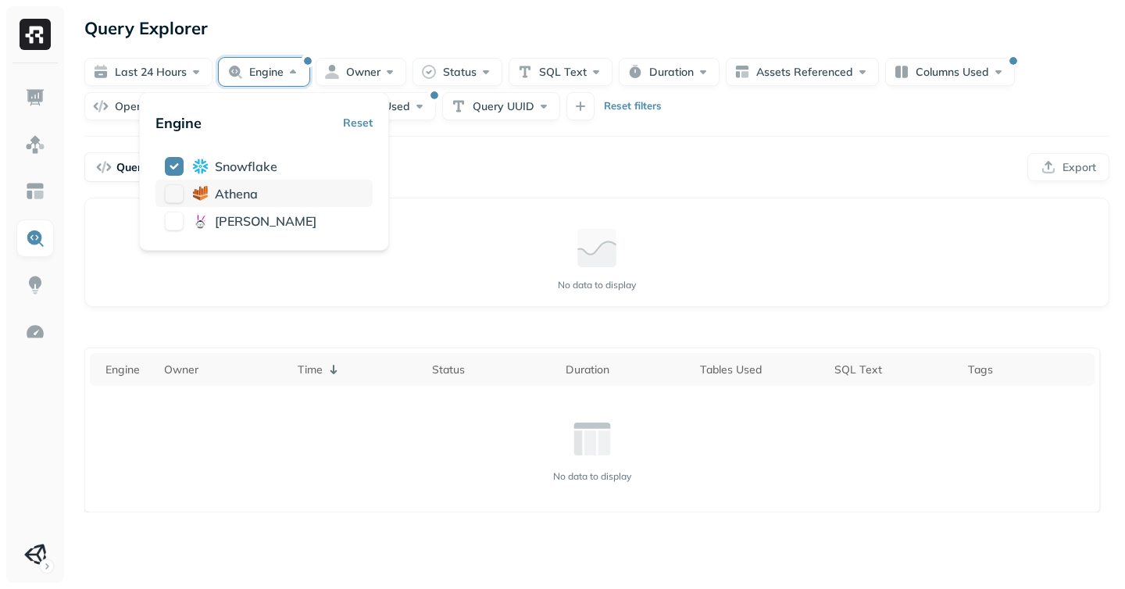
click at [177, 198] on button "button" at bounding box center [174, 193] width 19 height 19
click at [173, 159] on button "button" at bounding box center [174, 166] width 19 height 19
click at [463, 159] on div "Queries Analysis Export" at bounding box center [596, 167] width 1025 height 30
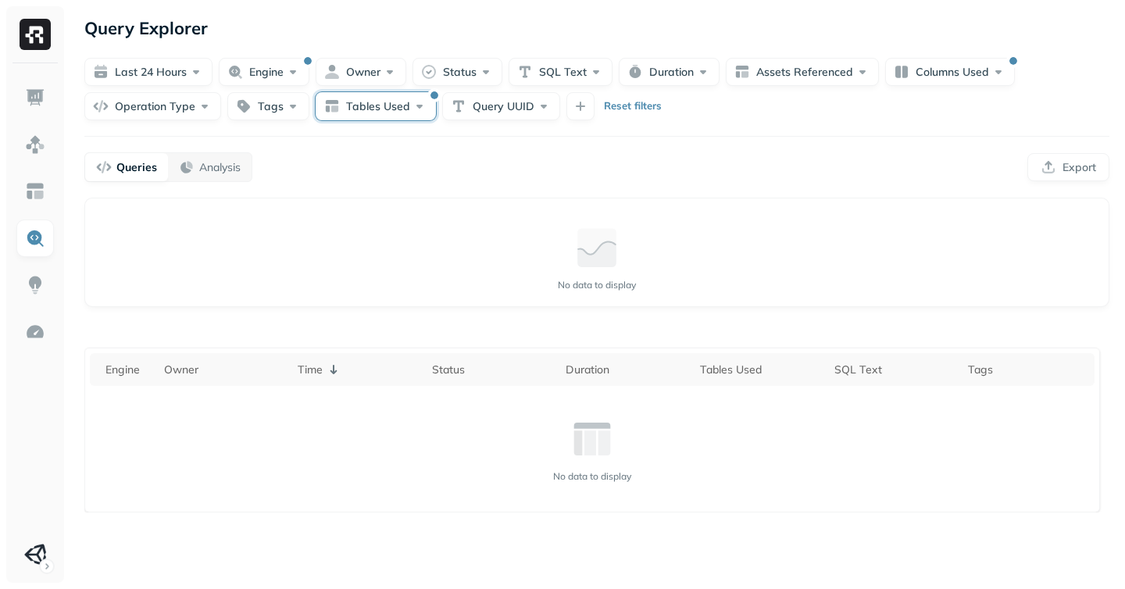
click at [384, 104] on button "Tables Used" at bounding box center [376, 106] width 120 height 28
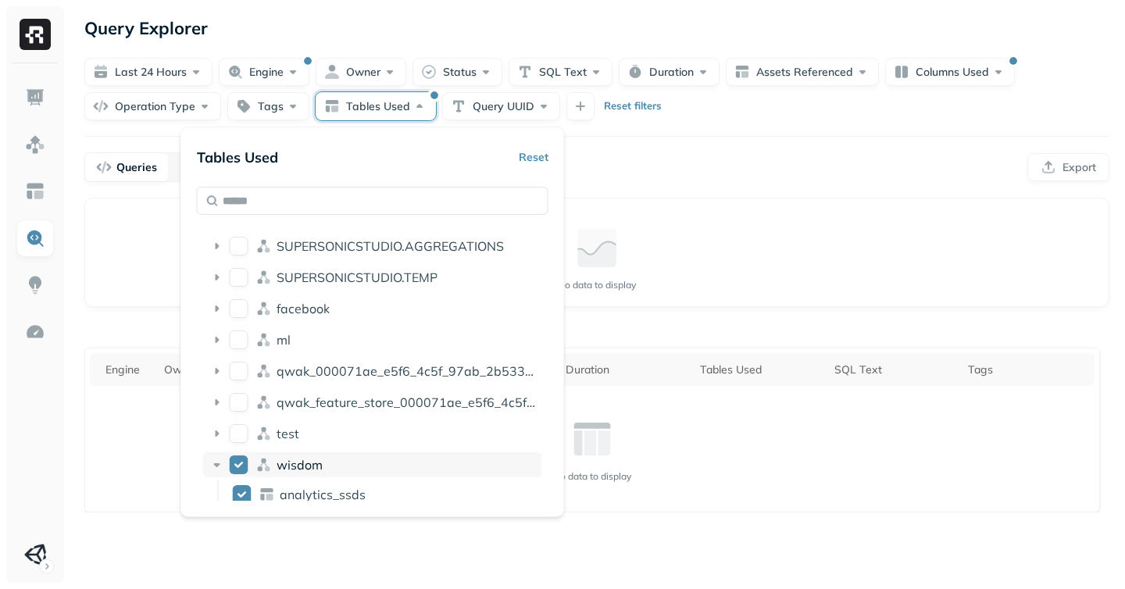
click at [237, 465] on button "wisdom" at bounding box center [239, 465] width 19 height 19
click at [776, 207] on div "Query Performance No data to display" at bounding box center [596, 252] width 1025 height 109
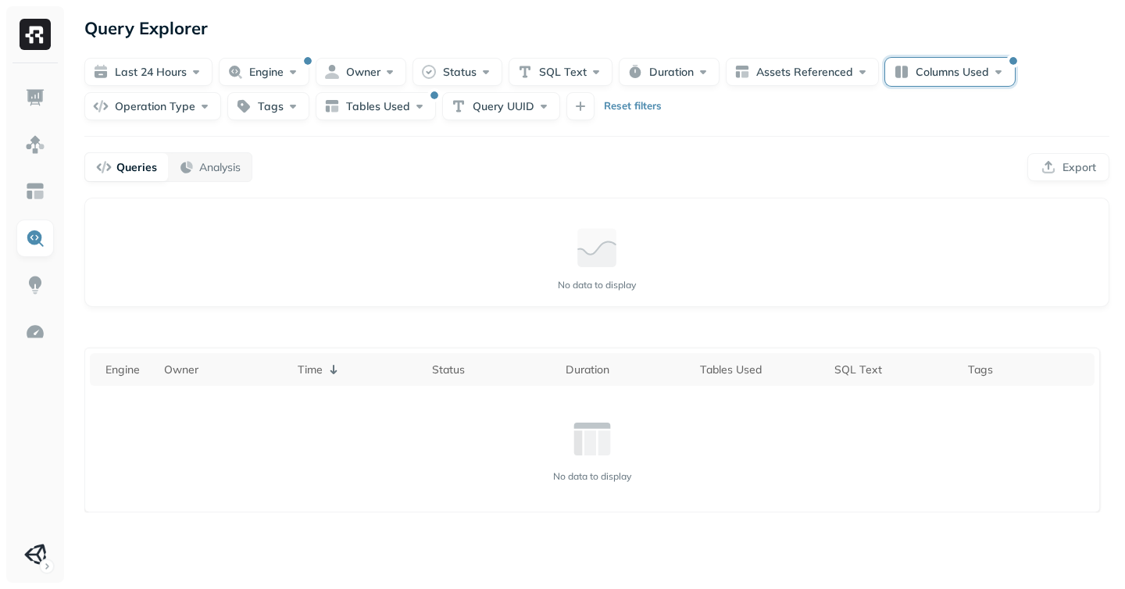
click at [942, 64] on button "Columns Used" at bounding box center [950, 72] width 130 height 28
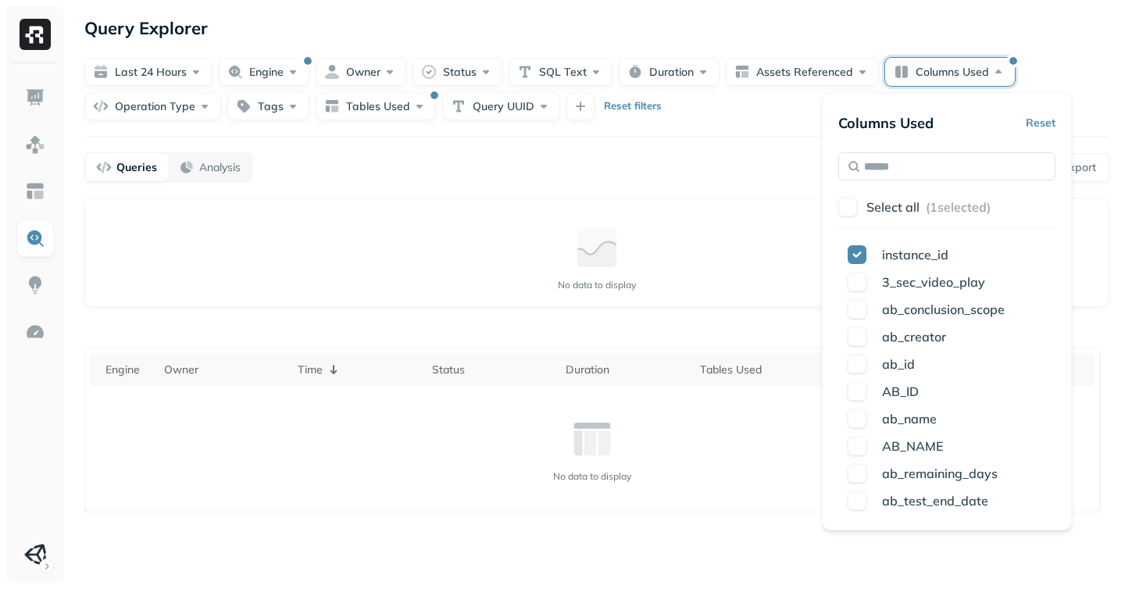
click at [1048, 121] on button "Reset" at bounding box center [1041, 123] width 30 height 28
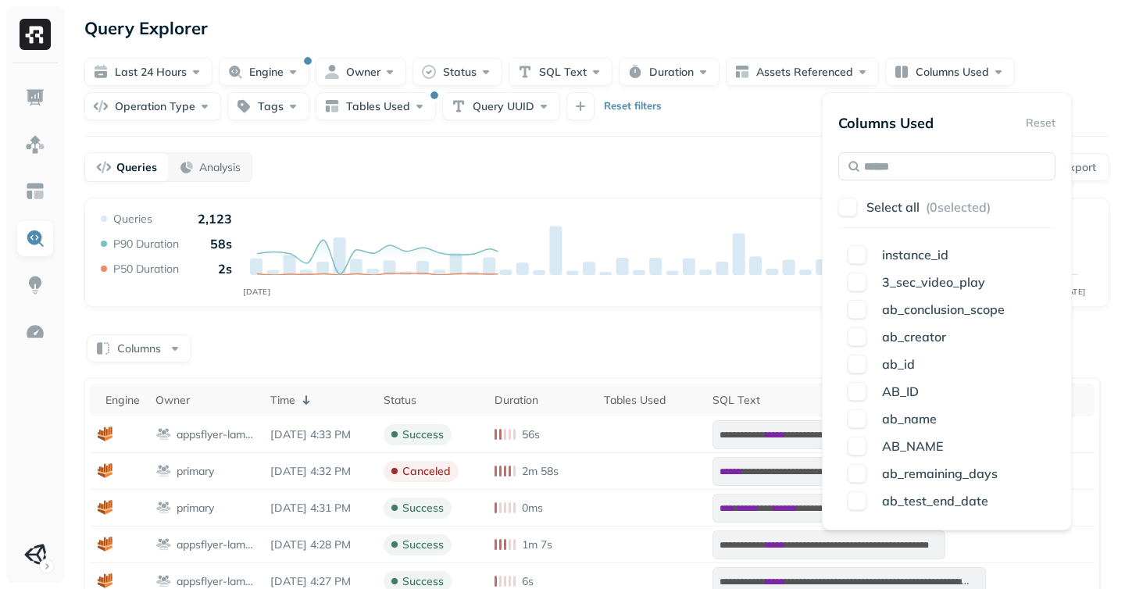
click at [571, 132] on div "**********" at bounding box center [597, 530] width 1056 height 1060
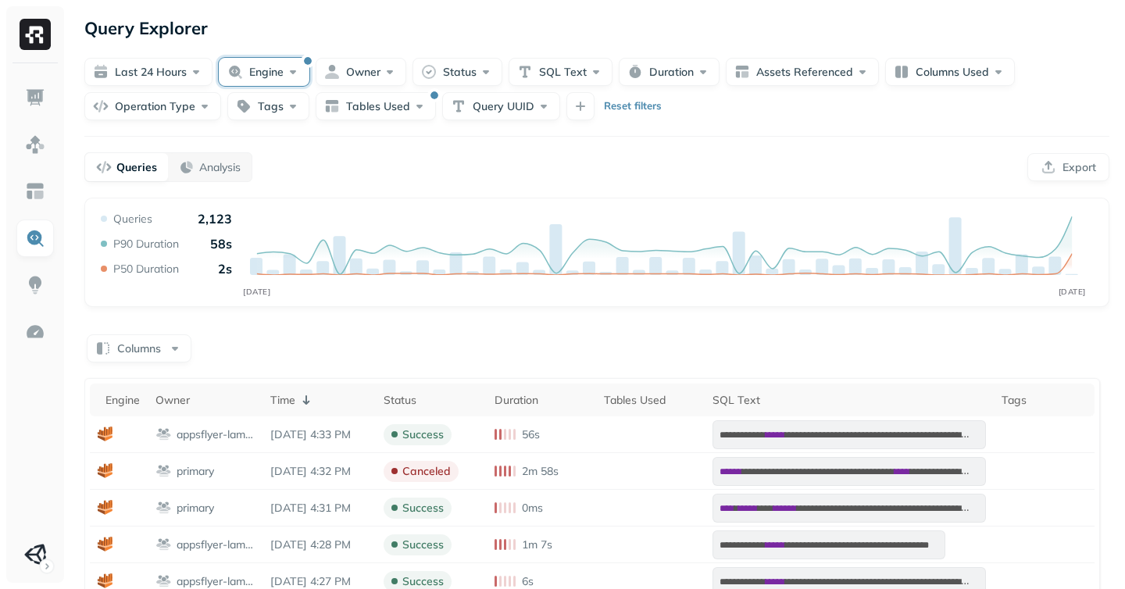
click at [253, 65] on button "Engine" at bounding box center [264, 72] width 91 height 28
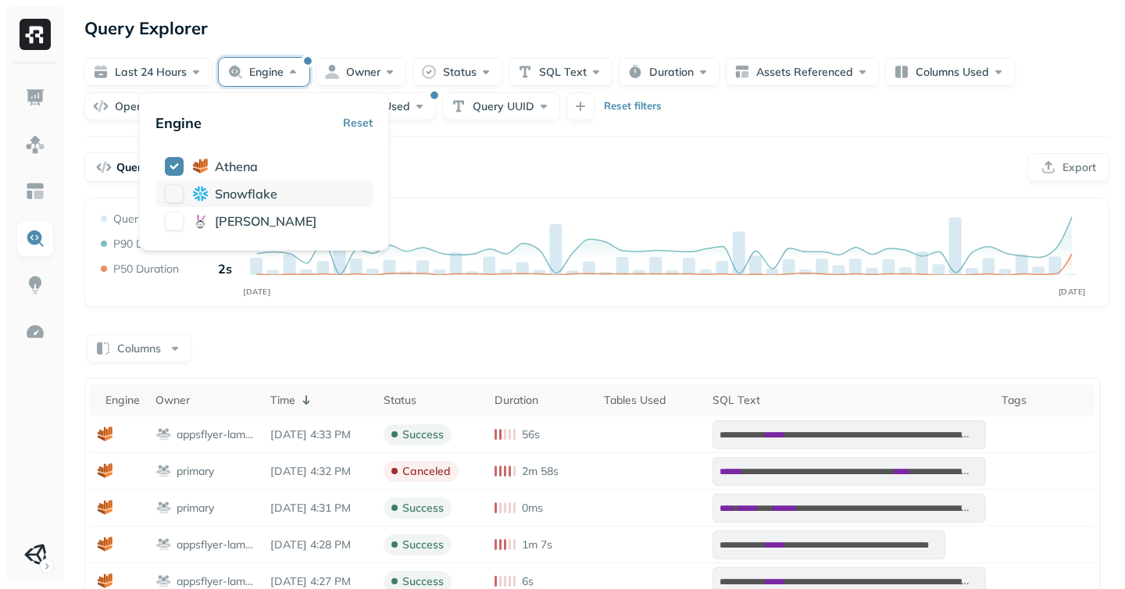
click at [218, 189] on span "snowflake" at bounding box center [246, 194] width 63 height 16
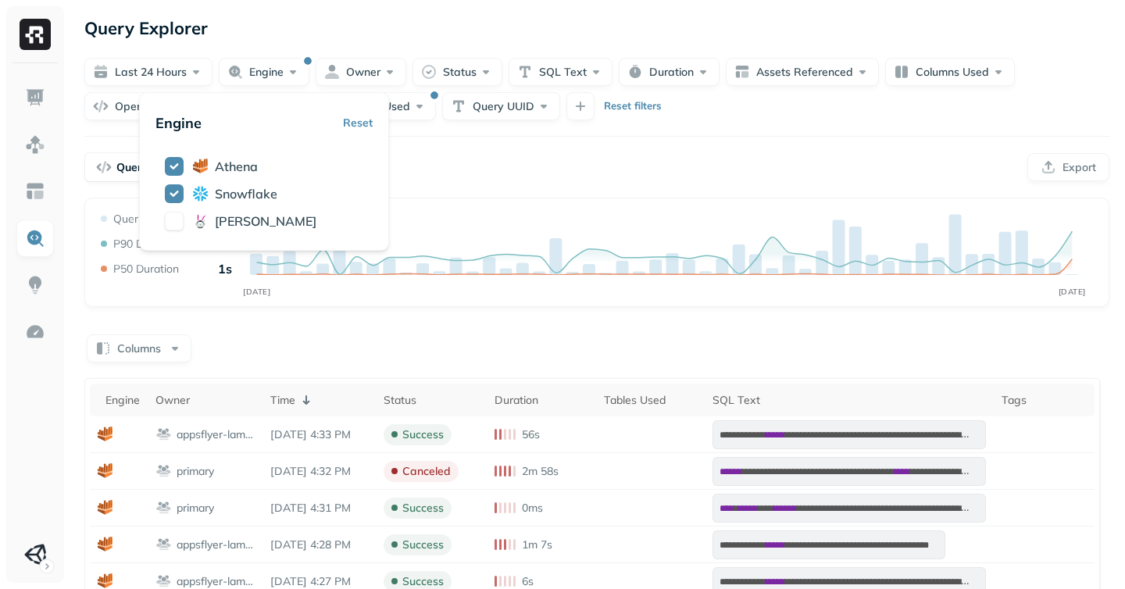
click at [487, 173] on div "Queries Analysis Export" at bounding box center [596, 167] width 1025 height 30
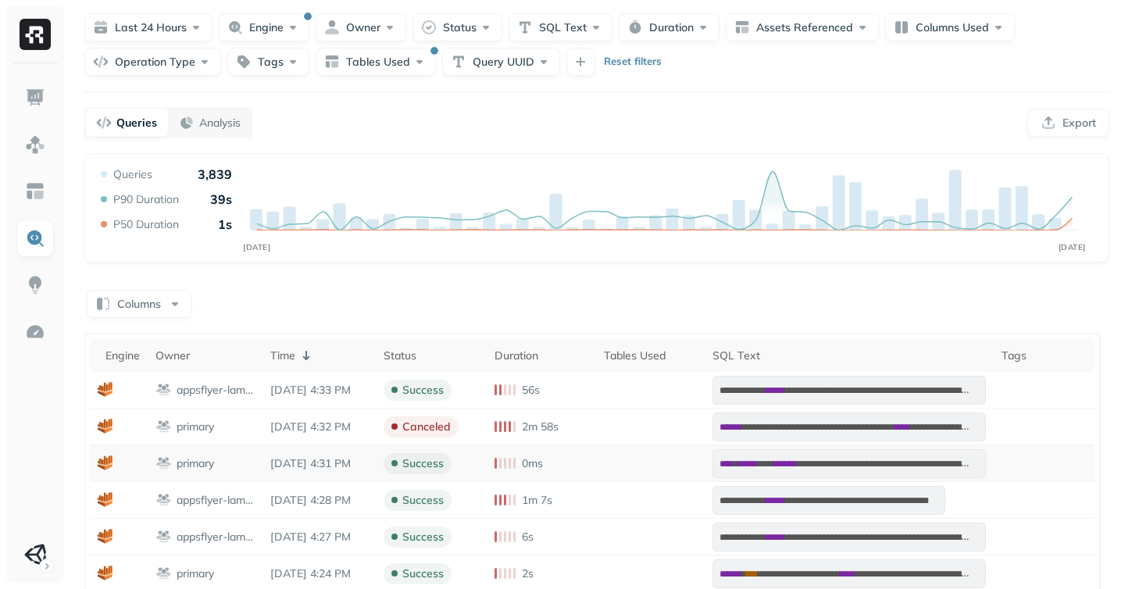
scroll to position [17, 0]
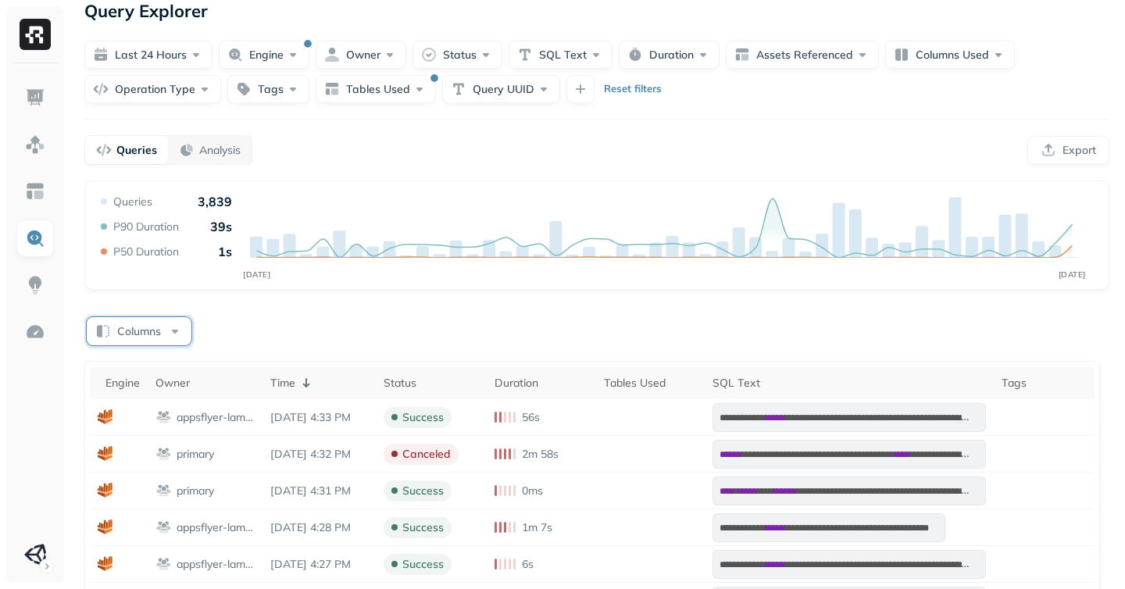
click at [151, 334] on button "Columns" at bounding box center [139, 331] width 105 height 28
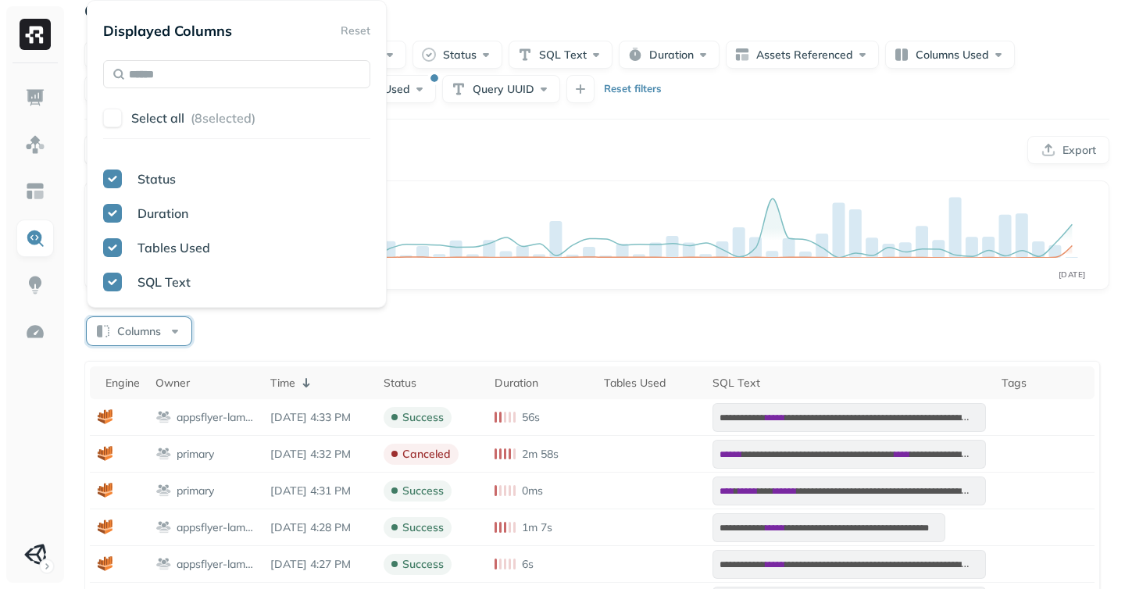
scroll to position [229, 0]
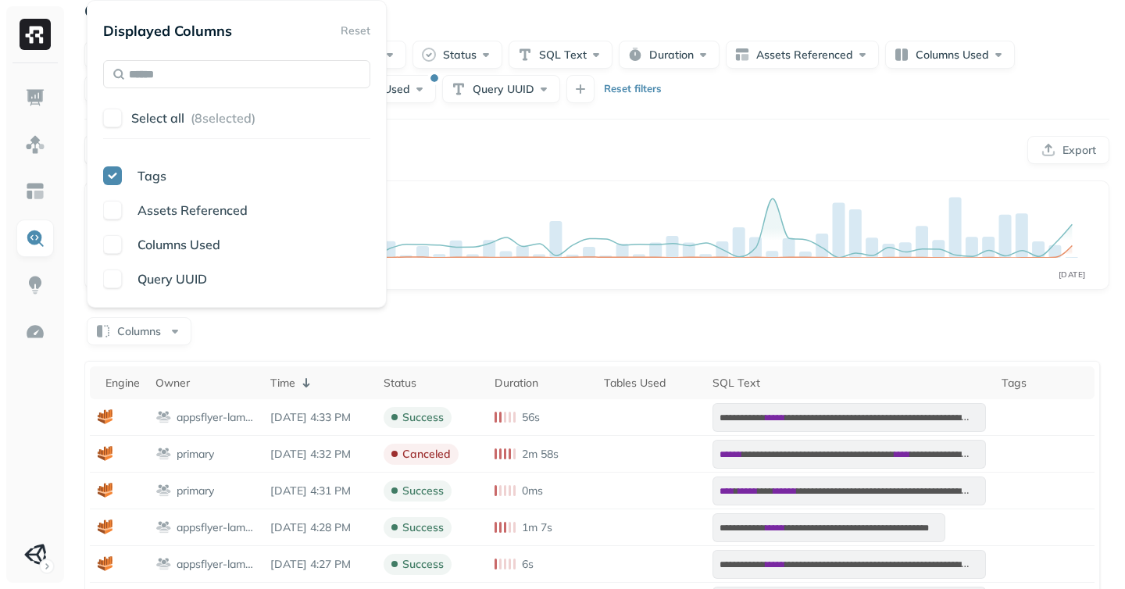
click at [452, 327] on div "Columns" at bounding box center [596, 330] width 1025 height 30
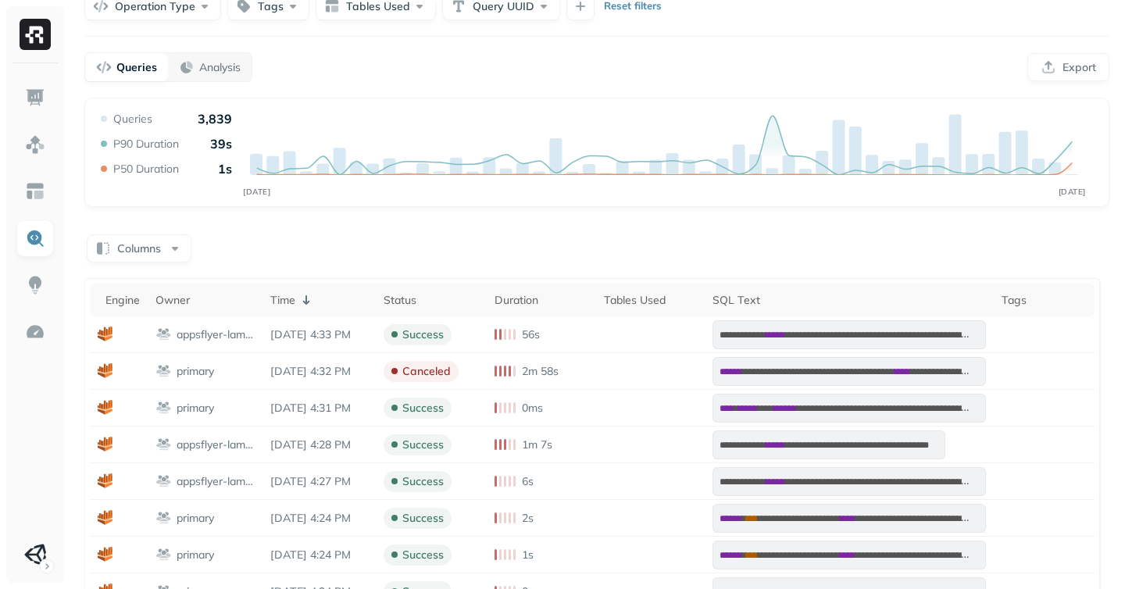
scroll to position [0, 0]
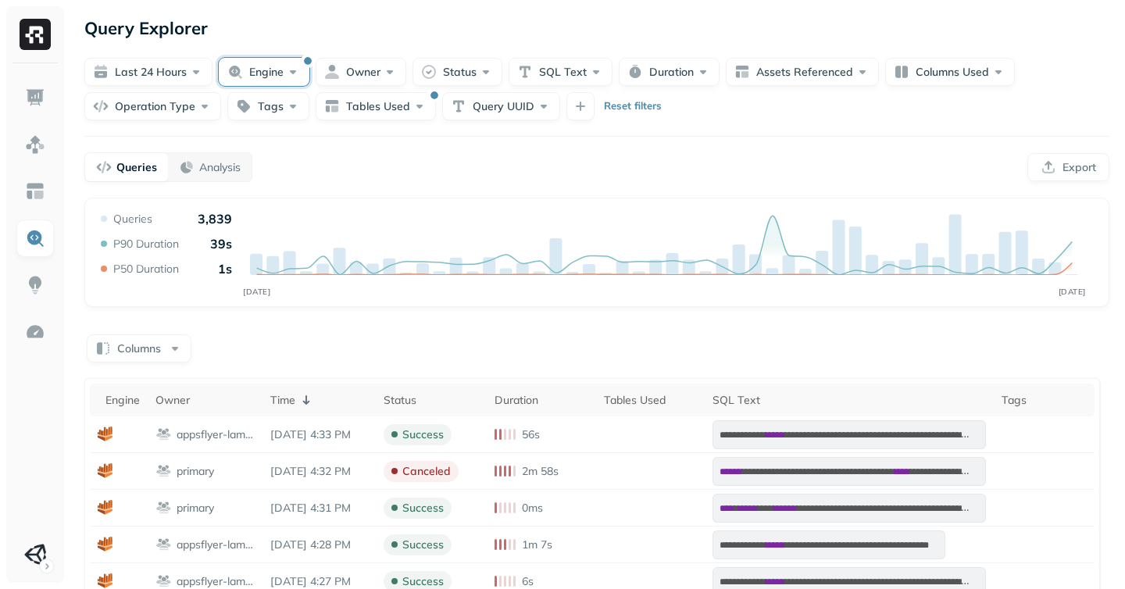
click at [278, 74] on button "Engine" at bounding box center [264, 72] width 91 height 28
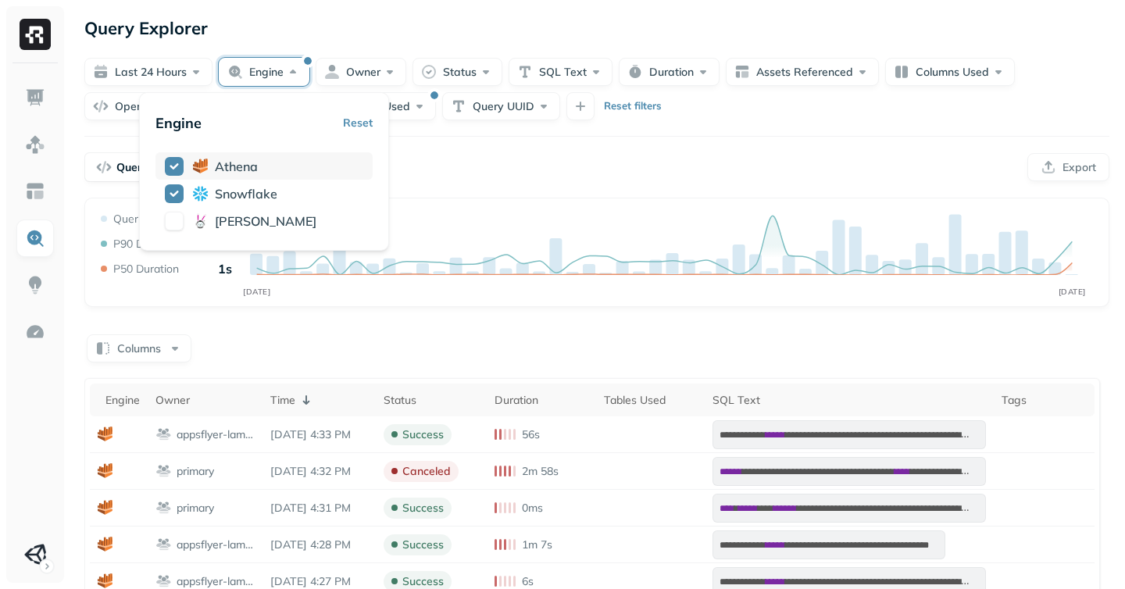
click at [175, 168] on button "button" at bounding box center [174, 166] width 19 height 19
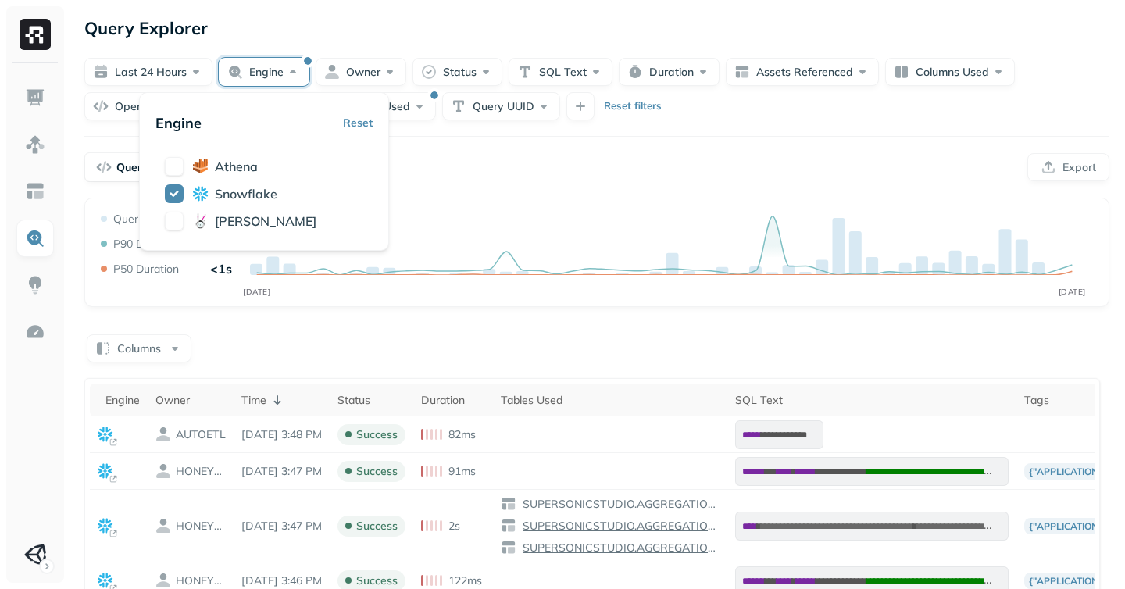
click at [314, 332] on div "Columns" at bounding box center [596, 347] width 1025 height 30
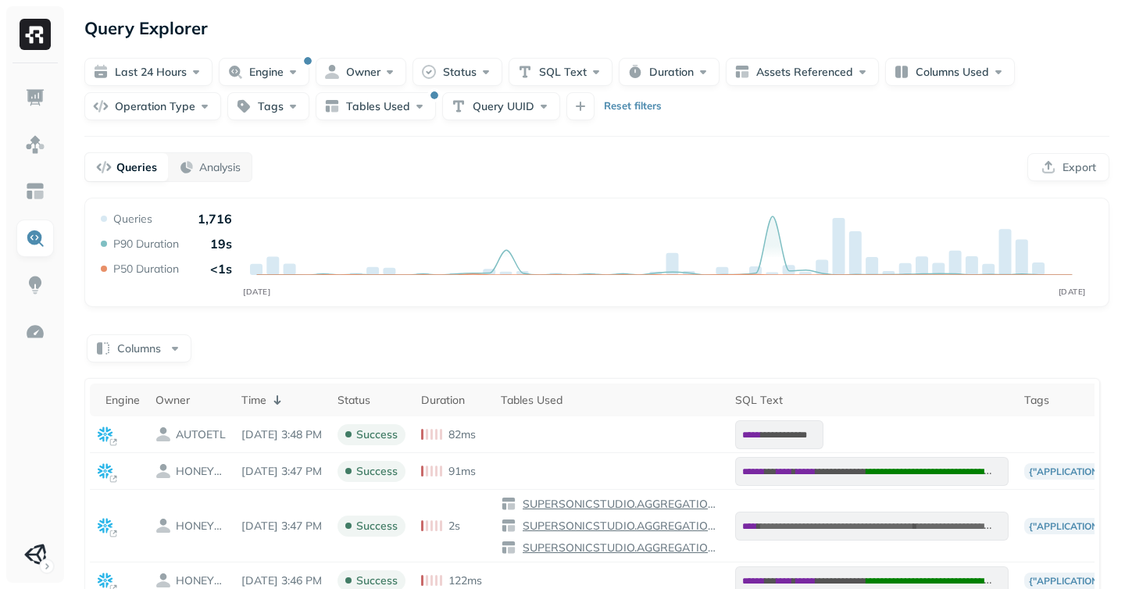
click at [806, 95] on div "Last 24 hours Engine Owner Status SQL Text Duration Assets Referenced Columns U…" at bounding box center [596, 89] width 1025 height 63
click at [381, 100] on button "Tables Used" at bounding box center [376, 106] width 120 height 28
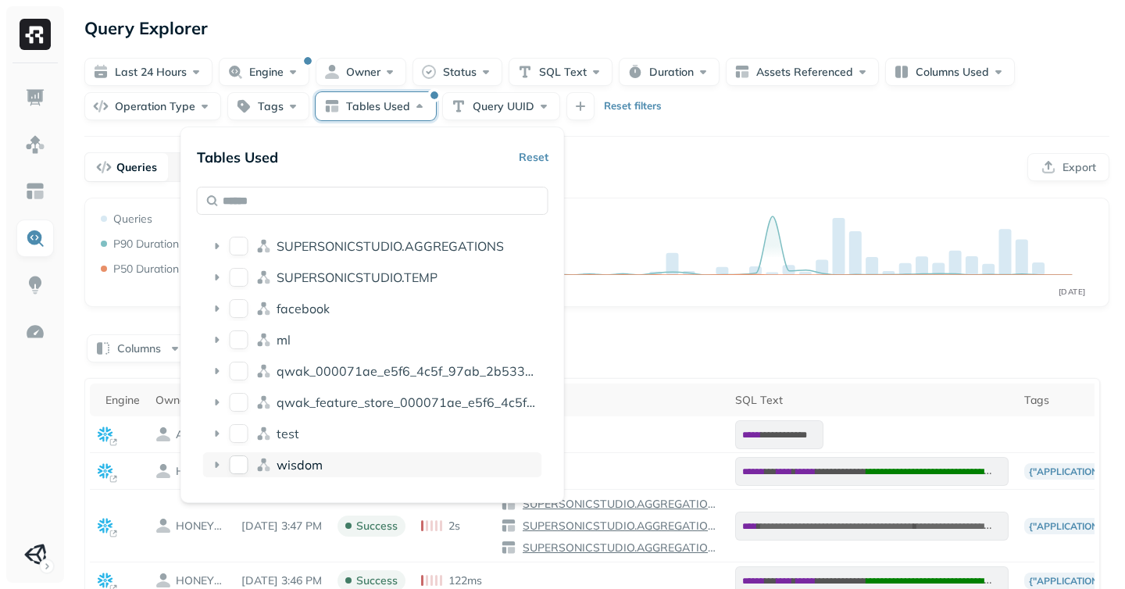
click at [234, 460] on button "wisdom" at bounding box center [239, 465] width 19 height 19
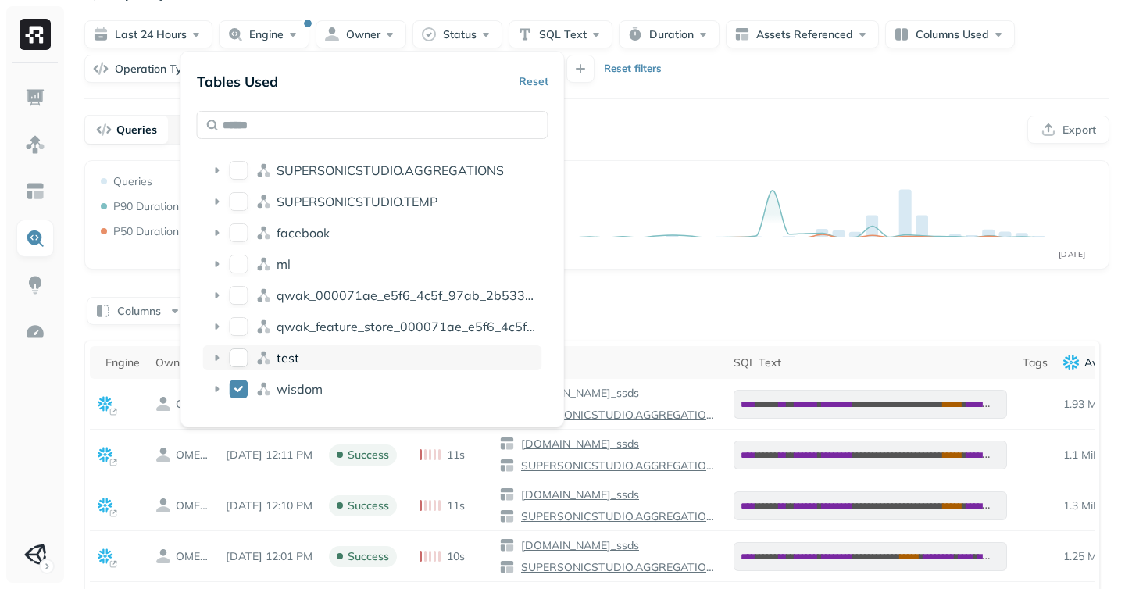
scroll to position [77, 0]
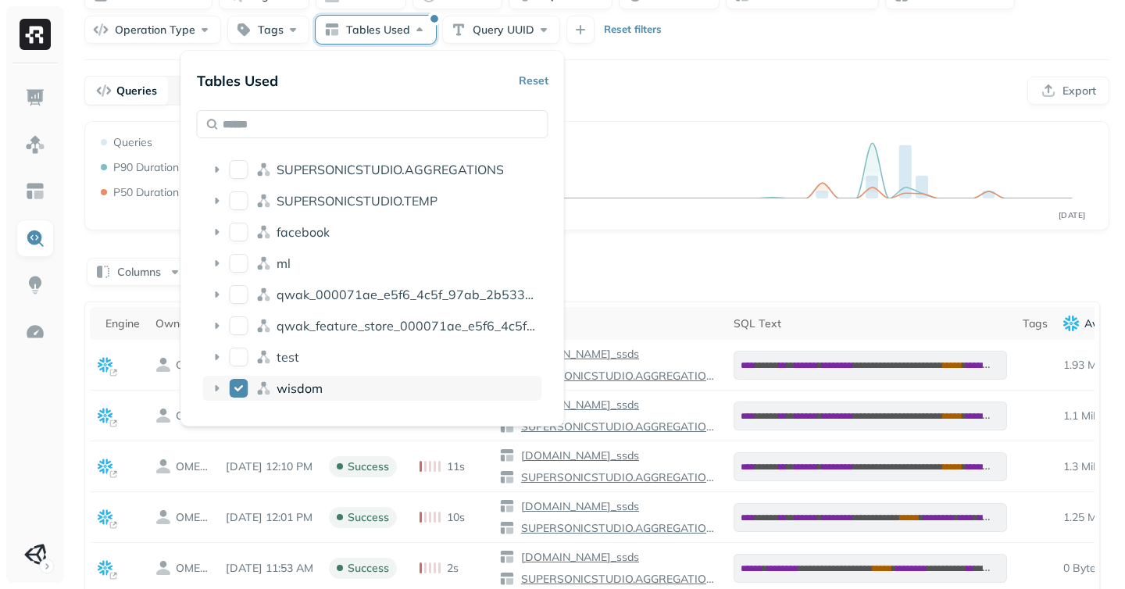
click at [216, 386] on icon at bounding box center [218, 388] width 4 height 6
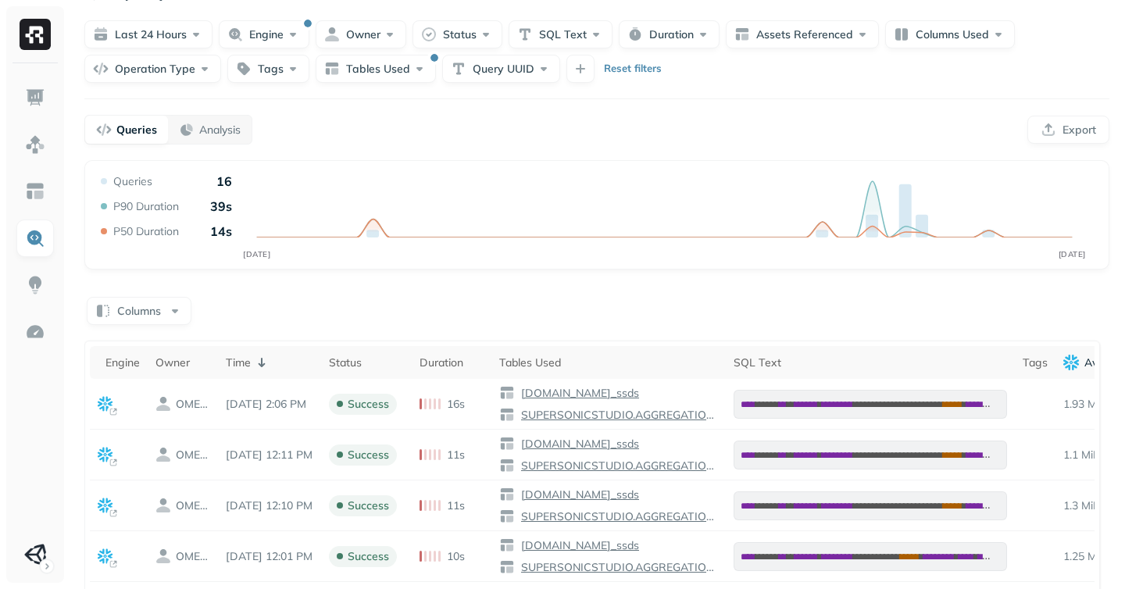
scroll to position [0, 0]
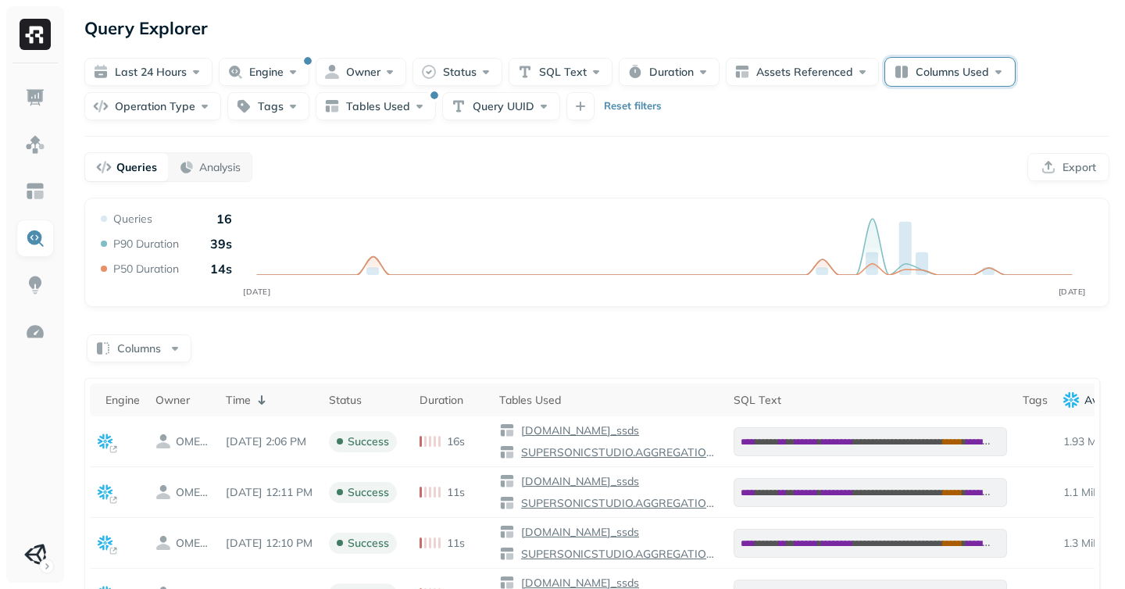
click at [983, 66] on button "Columns Used" at bounding box center [950, 72] width 130 height 28
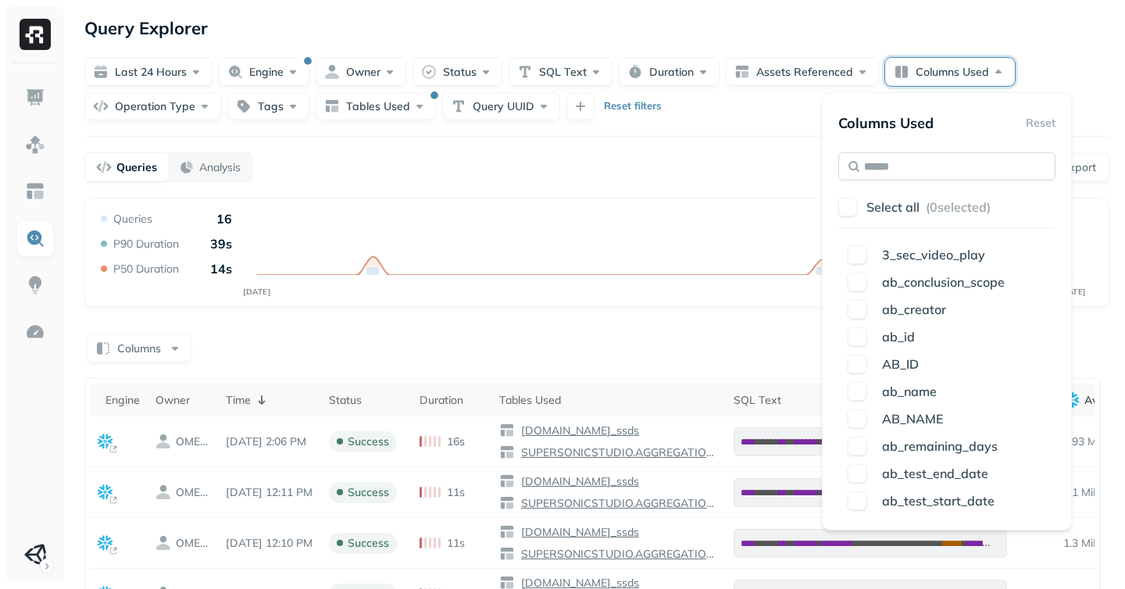
click at [924, 159] on input "text" at bounding box center [946, 166] width 217 height 28
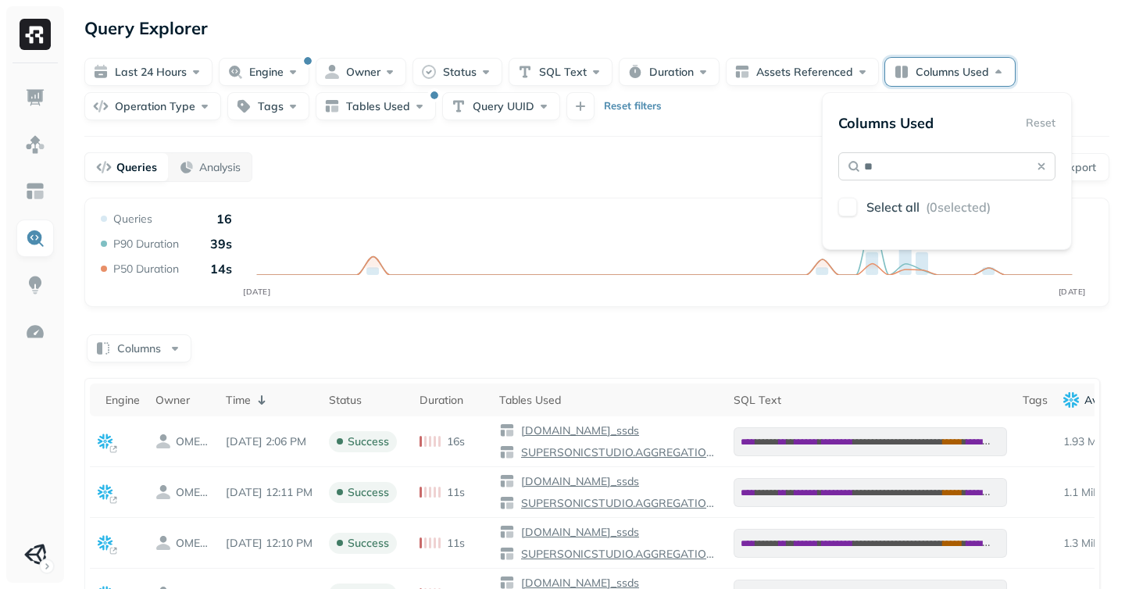
type input "*"
type input "***"
click at [939, 297] on div "af_ media_source" at bounding box center [946, 308] width 217 height 27
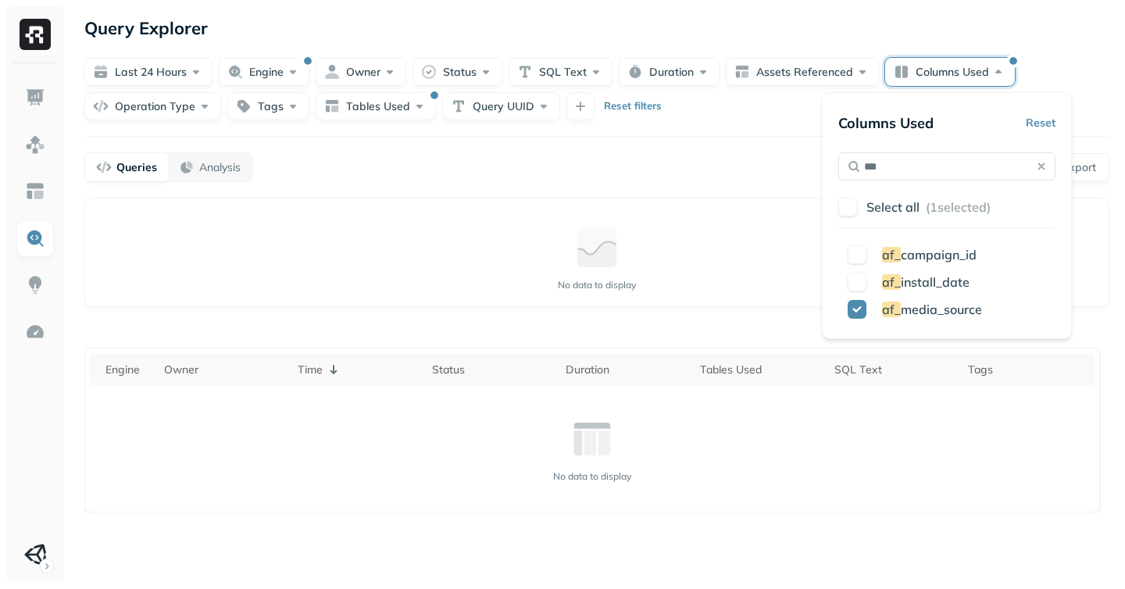
click at [1034, 145] on div "Columns Used Reset *** Select all ( 1 selected) af_ campaign_id af_ install_dat…" at bounding box center [946, 216] width 217 height 214
click at [994, 73] on button "Columns Used" at bounding box center [950, 72] width 130 height 28
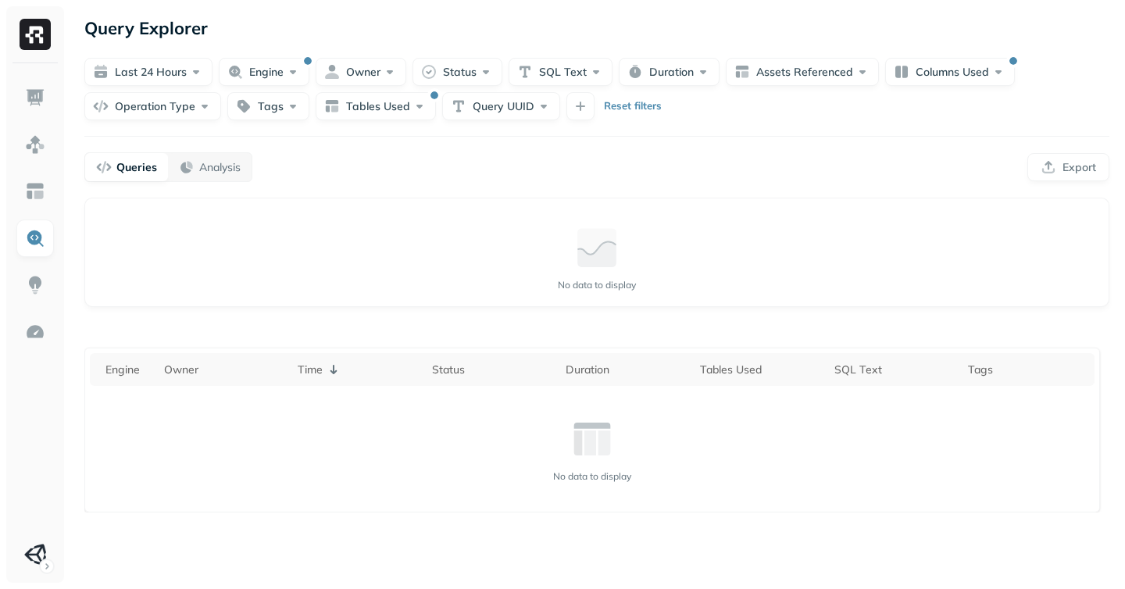
click at [1035, 39] on div "Query Explorer" at bounding box center [596, 28] width 1025 height 28
click at [277, 29] on div "Query Explorer" at bounding box center [596, 28] width 1025 height 28
click at [596, 38] on div "Query Explorer" at bounding box center [596, 28] width 1025 height 28
click at [792, 112] on div "Last 24 hours Engine Owner Status SQL Text Duration Assets Referenced Columns U…" at bounding box center [596, 89] width 1025 height 63
click at [286, 71] on button "Engine" at bounding box center [264, 72] width 91 height 28
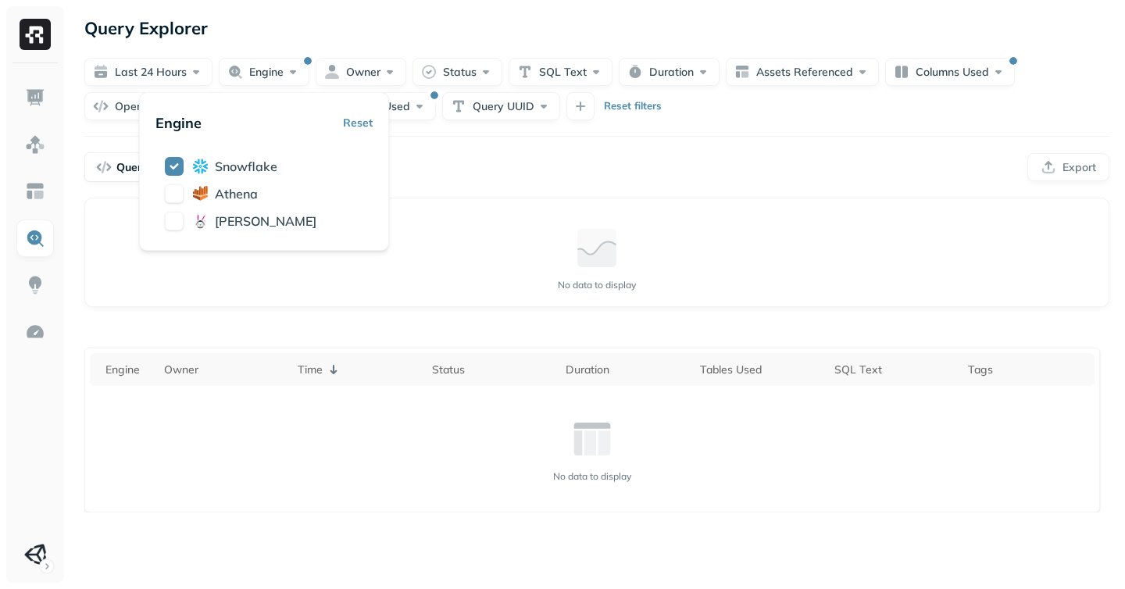
click at [628, 105] on p "Reset filters" at bounding box center [633, 106] width 58 height 16
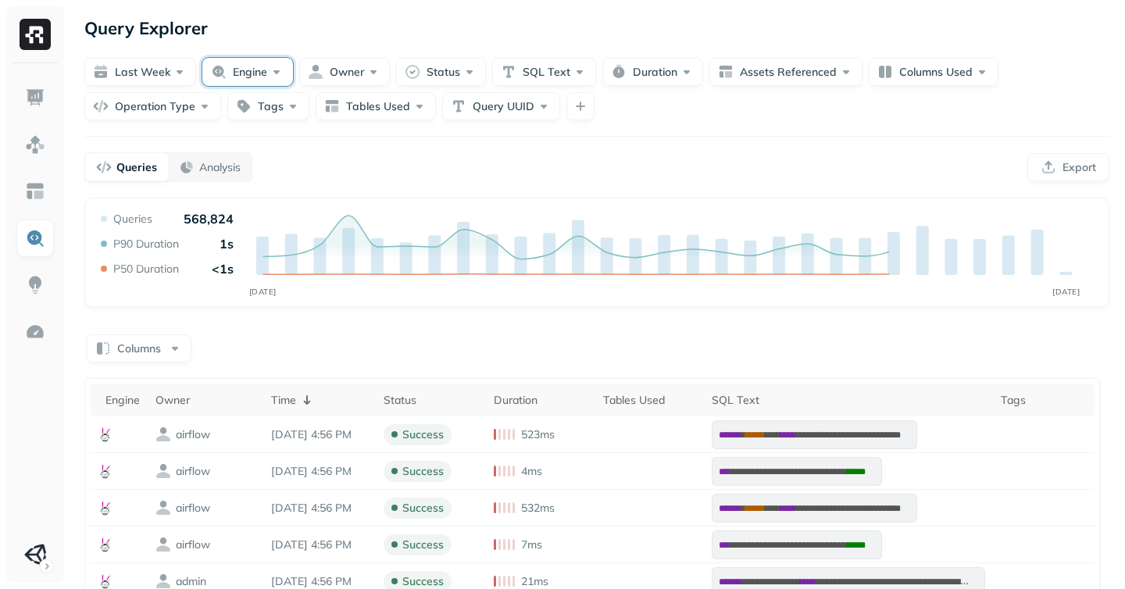
click at [233, 70] on button "Engine" at bounding box center [247, 72] width 91 height 28
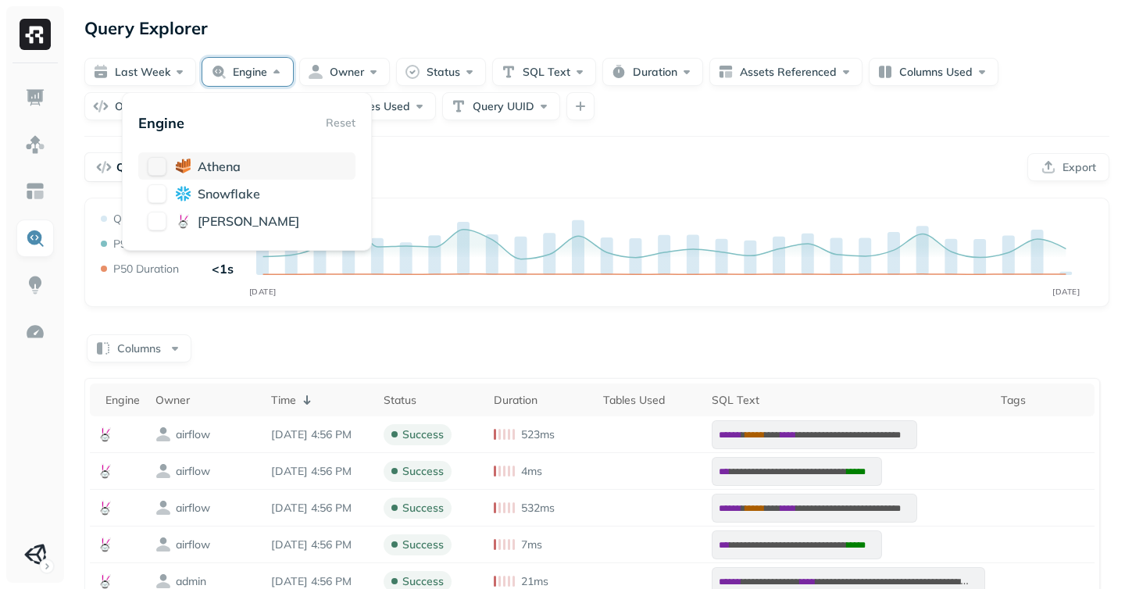
click at [201, 169] on span "athena" at bounding box center [219, 167] width 43 height 16
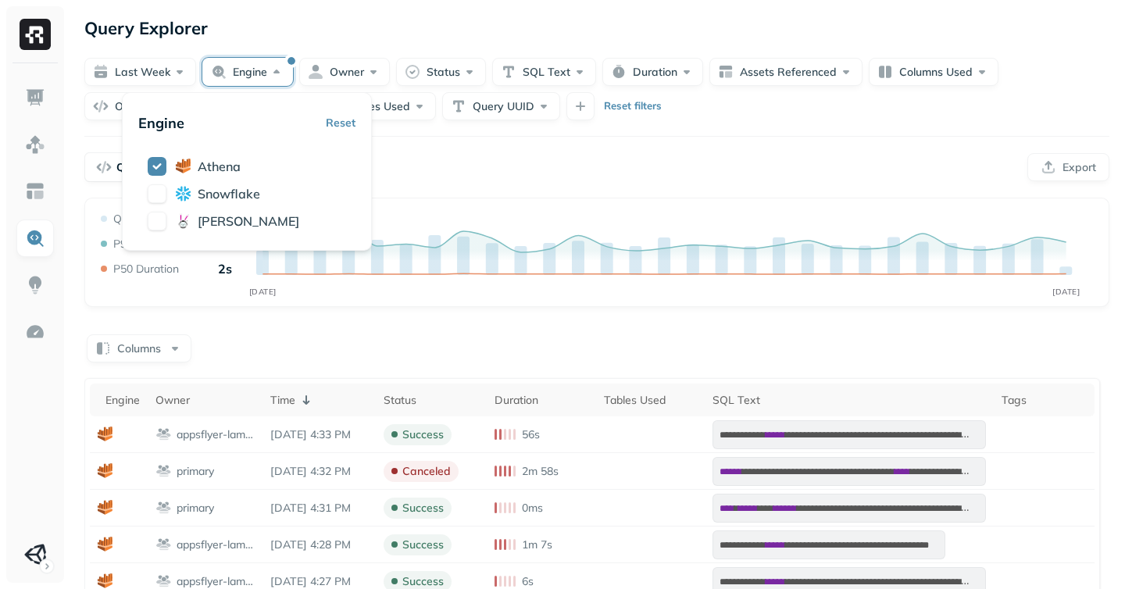
click at [417, 138] on div "**********" at bounding box center [597, 530] width 1056 height 1060
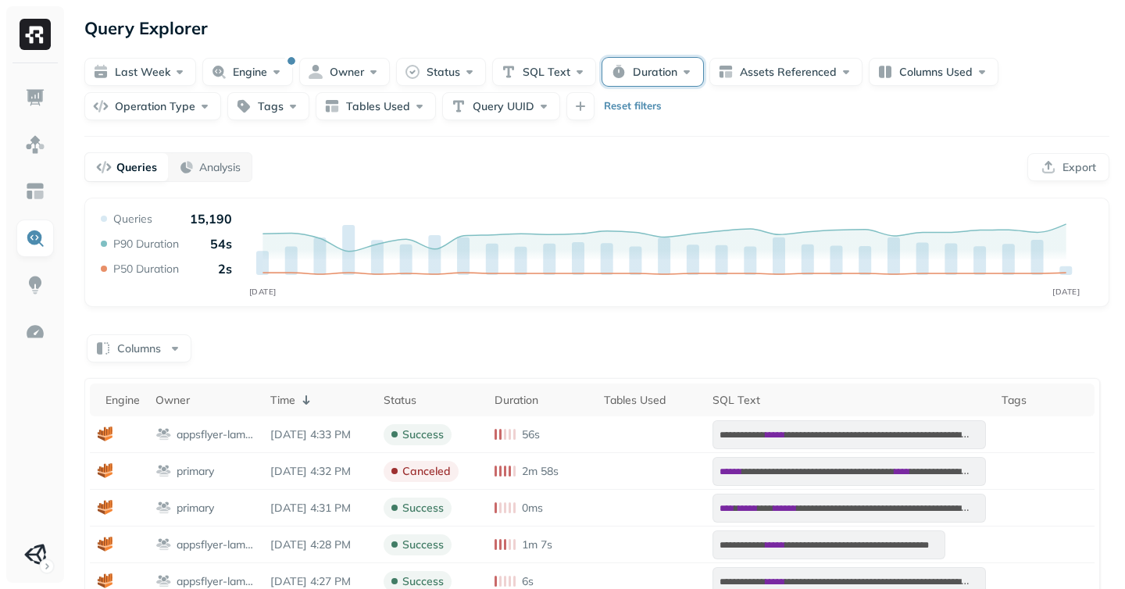
click at [638, 70] on button "Duration" at bounding box center [652, 72] width 101 height 28
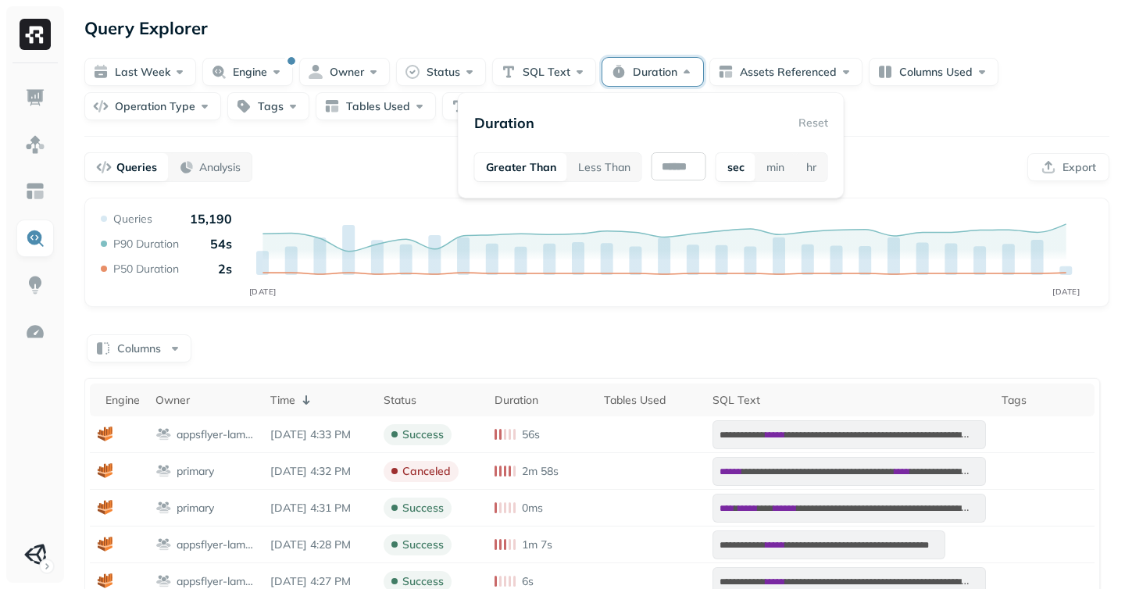
click at [670, 169] on input "text" at bounding box center [679, 166] width 55 height 28
click at [260, 65] on button "Engine" at bounding box center [247, 72] width 91 height 28
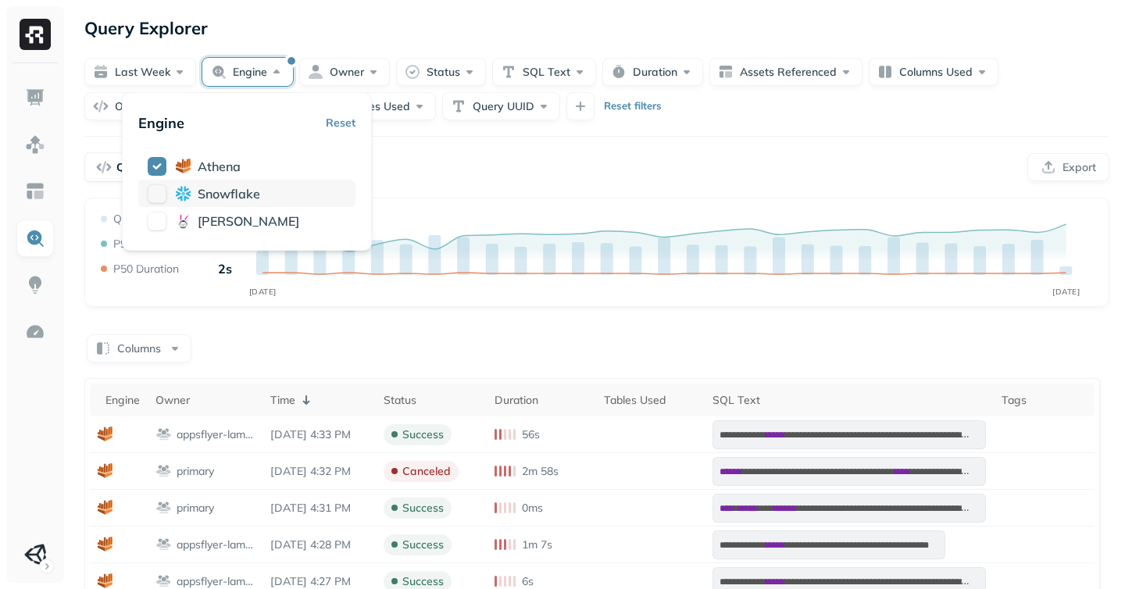
click at [148, 191] on button "button" at bounding box center [157, 193] width 19 height 19
click at [156, 163] on button "button" at bounding box center [157, 166] width 19 height 19
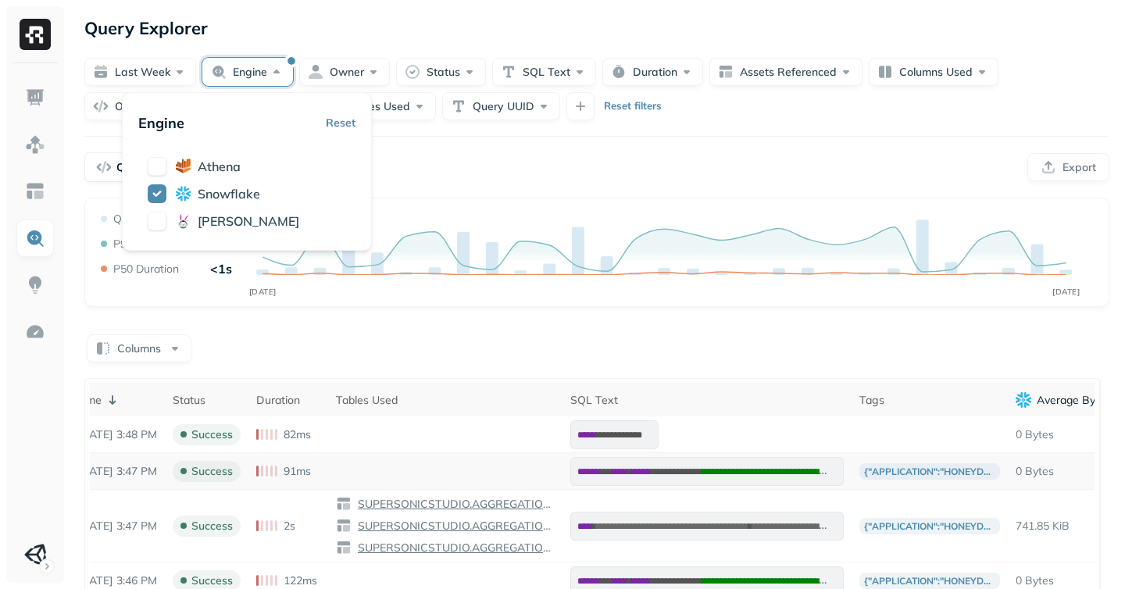
scroll to position [0, 172]
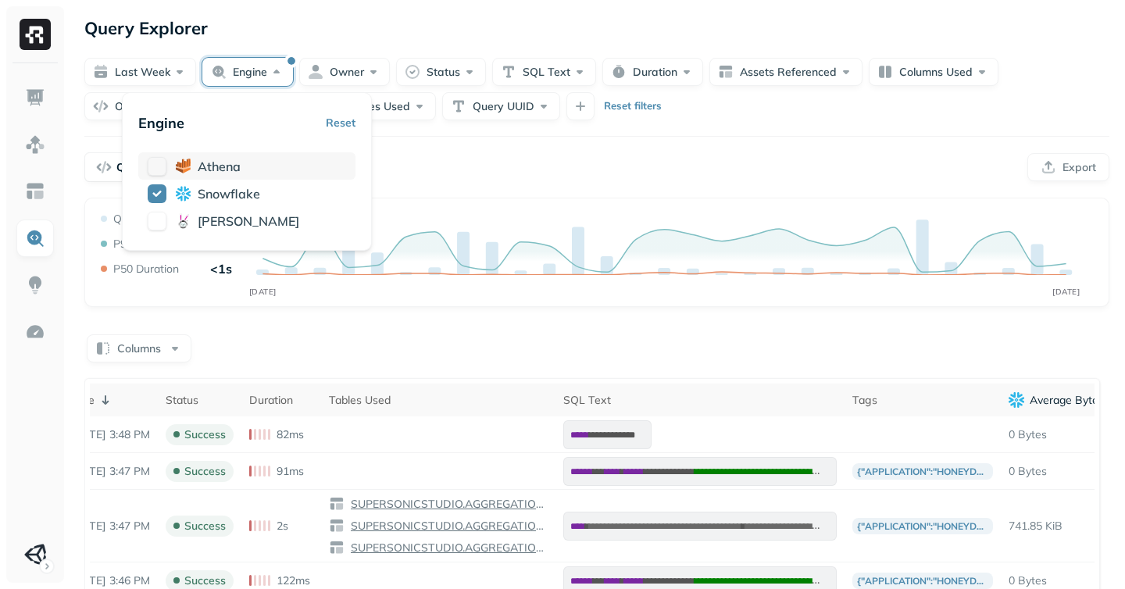
click at [154, 162] on button "button" at bounding box center [157, 166] width 19 height 19
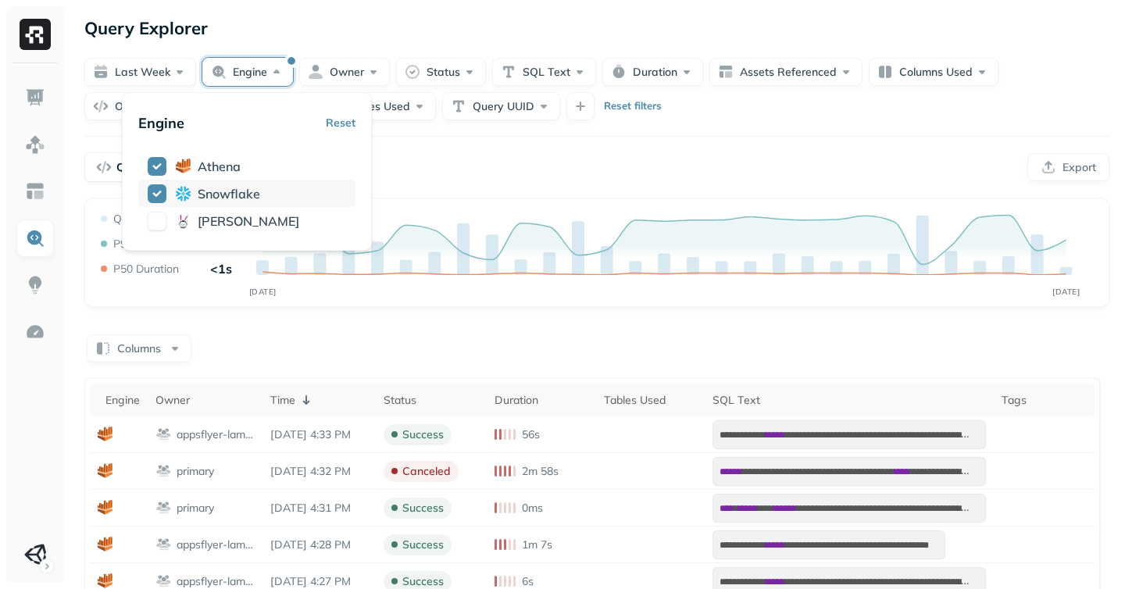
click at [150, 190] on button "button" at bounding box center [157, 193] width 19 height 19
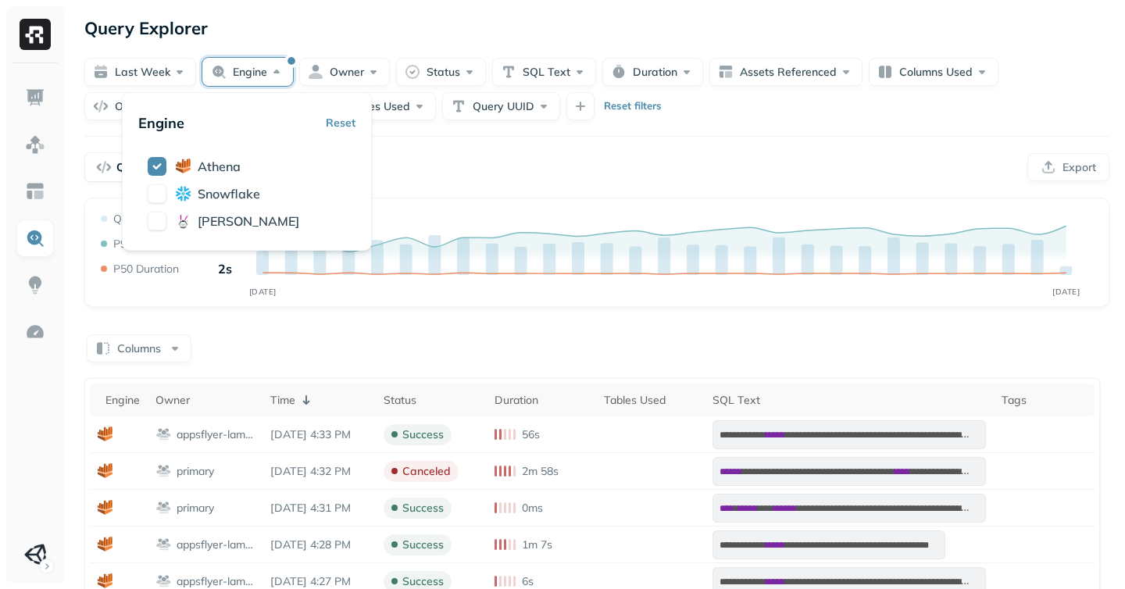
click at [601, 277] on icon "SEP 08 SEP 15" at bounding box center [597, 258] width 999 height 94
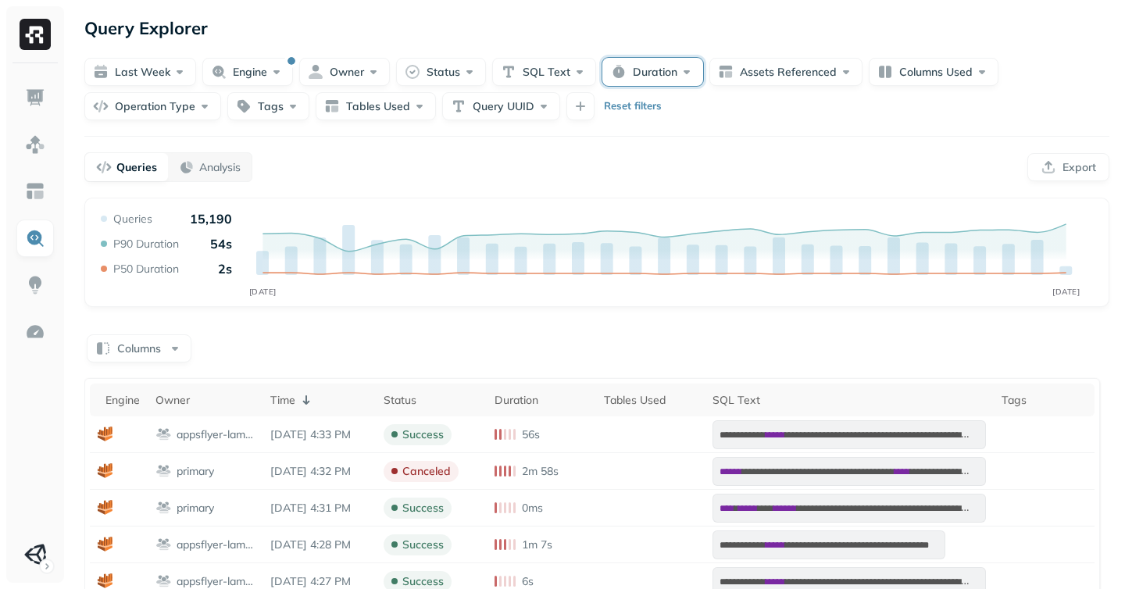
click at [655, 78] on button "Duration" at bounding box center [652, 72] width 101 height 28
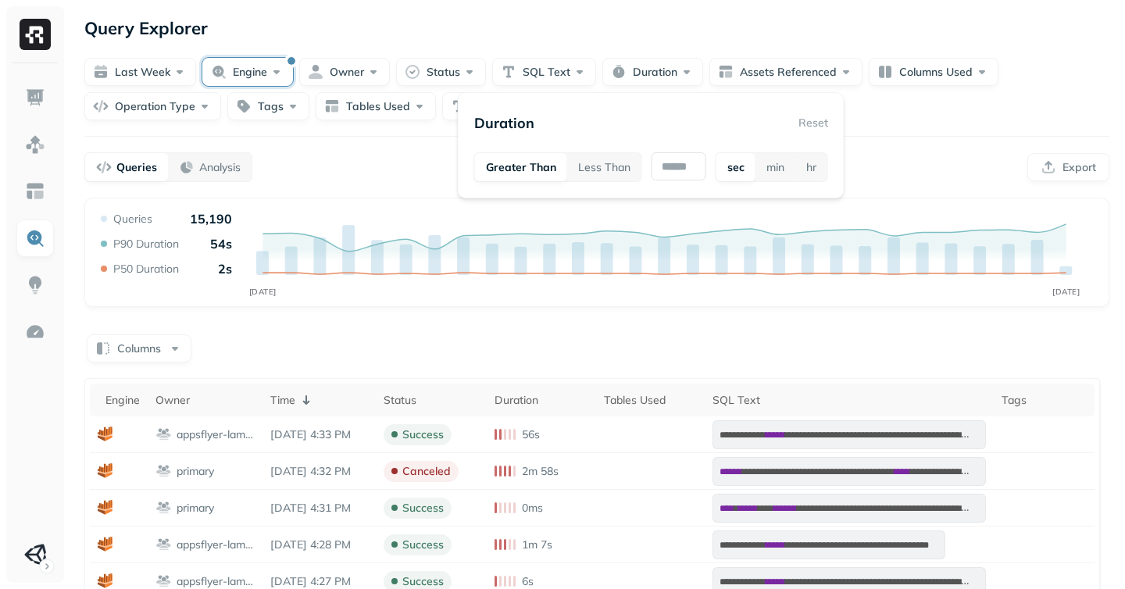
click at [250, 73] on button "Engine" at bounding box center [247, 72] width 91 height 28
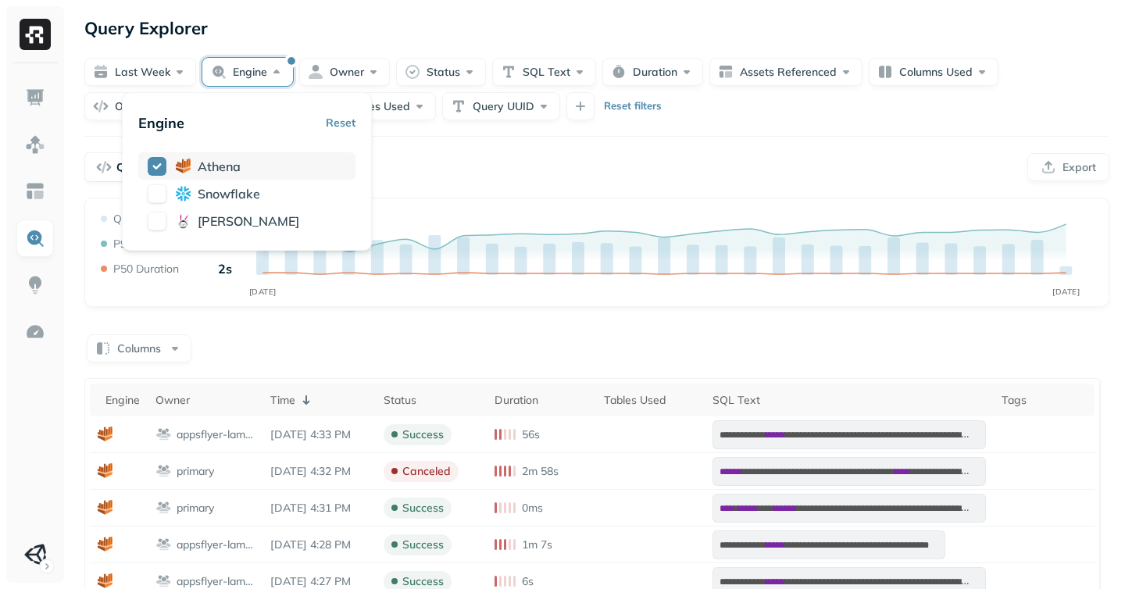
click at [156, 166] on button "button" at bounding box center [157, 166] width 19 height 19
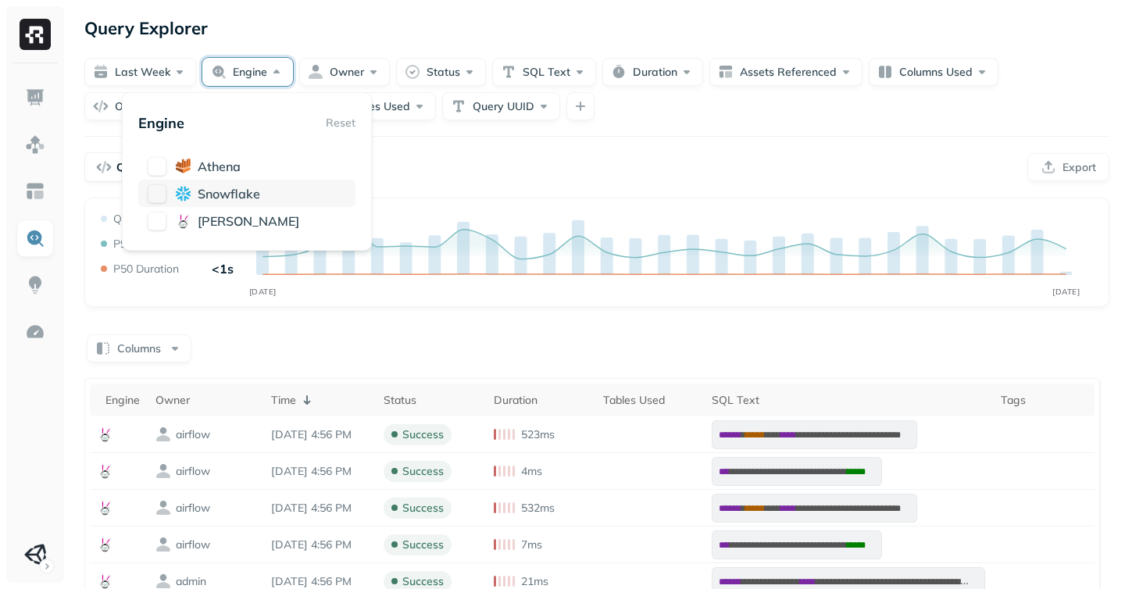
click at [160, 202] on button "button" at bounding box center [157, 193] width 19 height 19
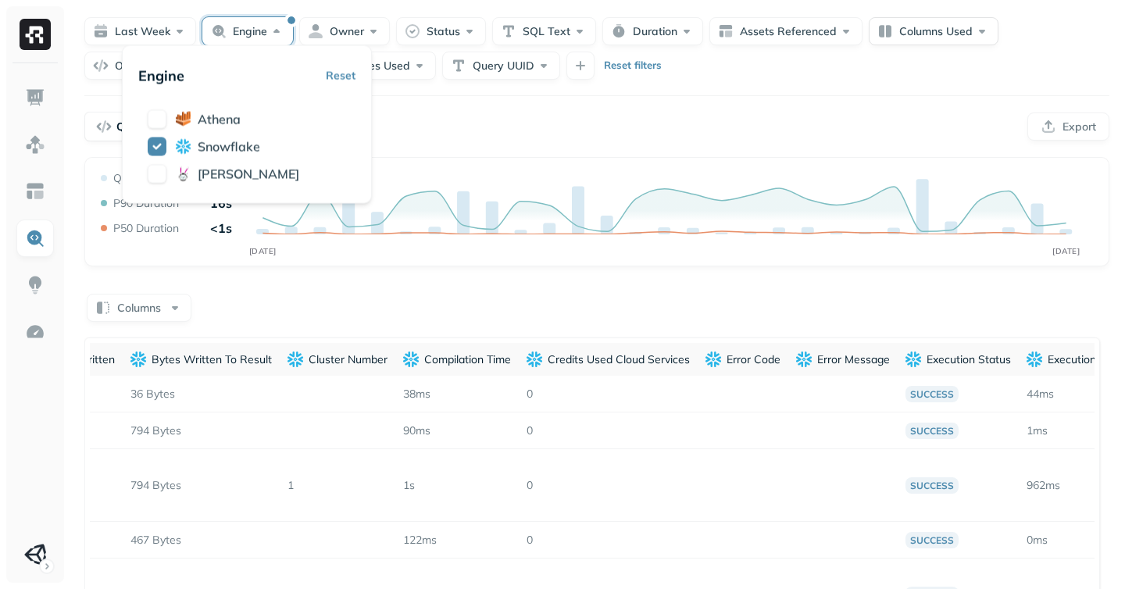
scroll to position [47, 0]
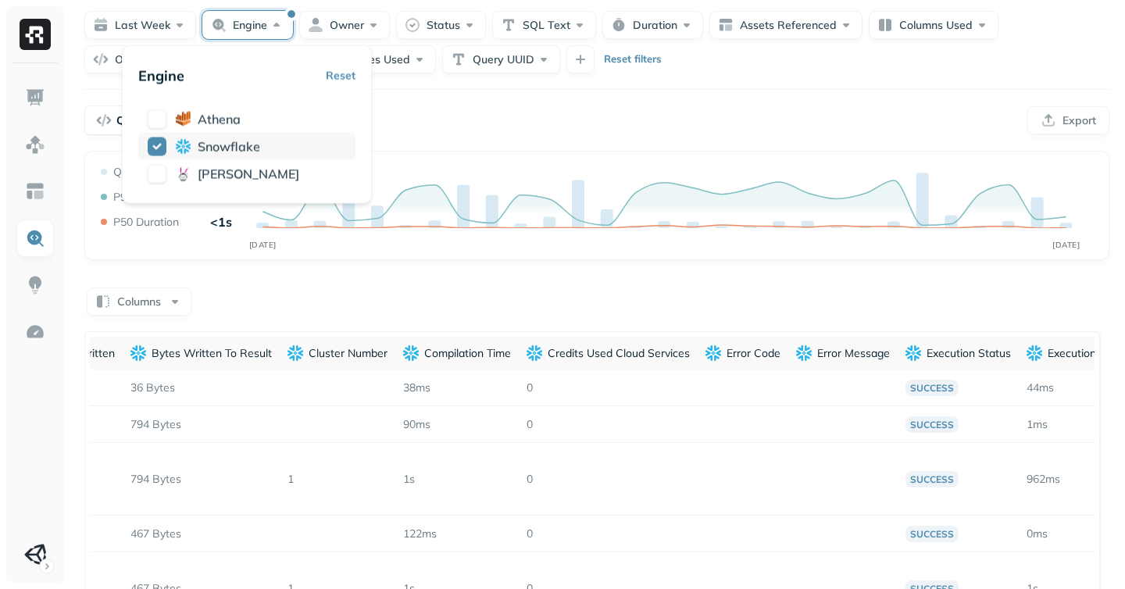
click at [155, 148] on button "button" at bounding box center [157, 146] width 19 height 19
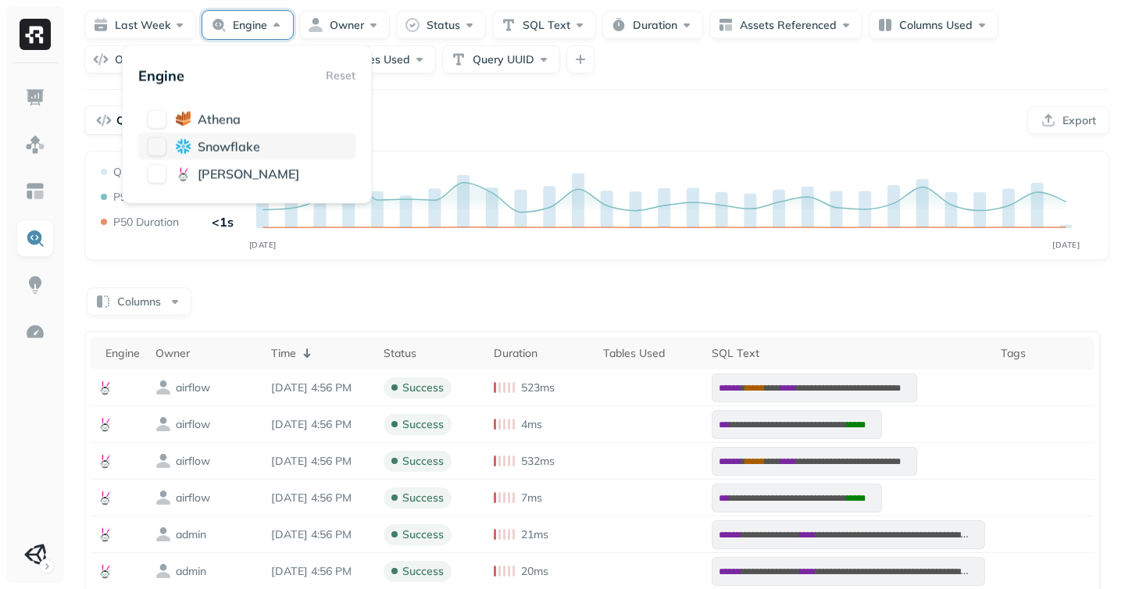
scroll to position [0, 0]
click at [157, 120] on button "button" at bounding box center [157, 118] width 19 height 19
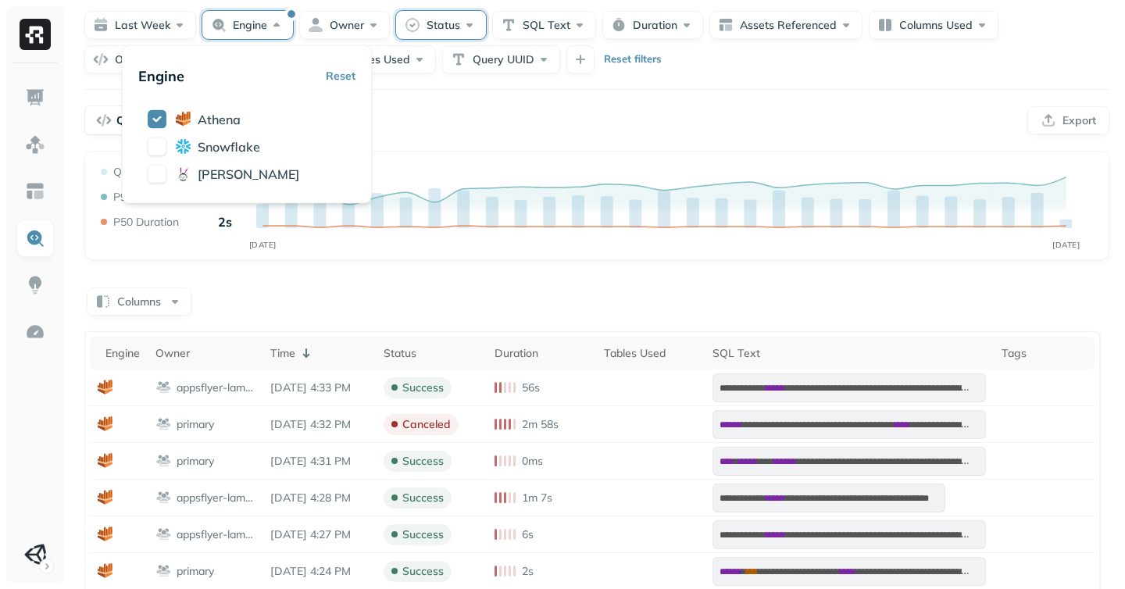
click at [421, 21] on button "Status" at bounding box center [441, 25] width 90 height 28
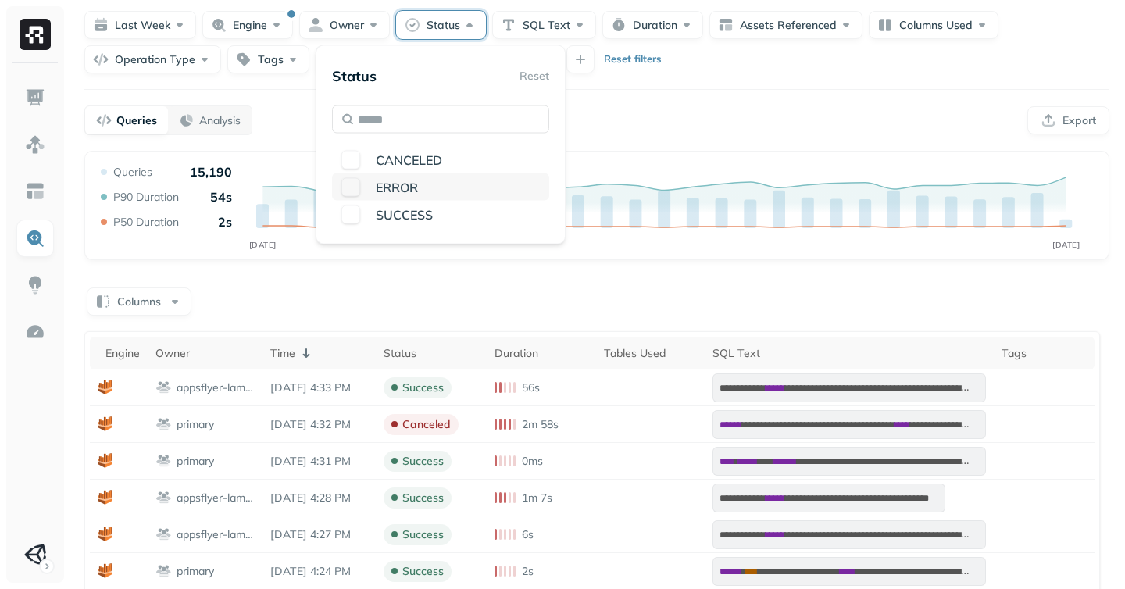
click at [345, 187] on button "button" at bounding box center [350, 186] width 19 height 19
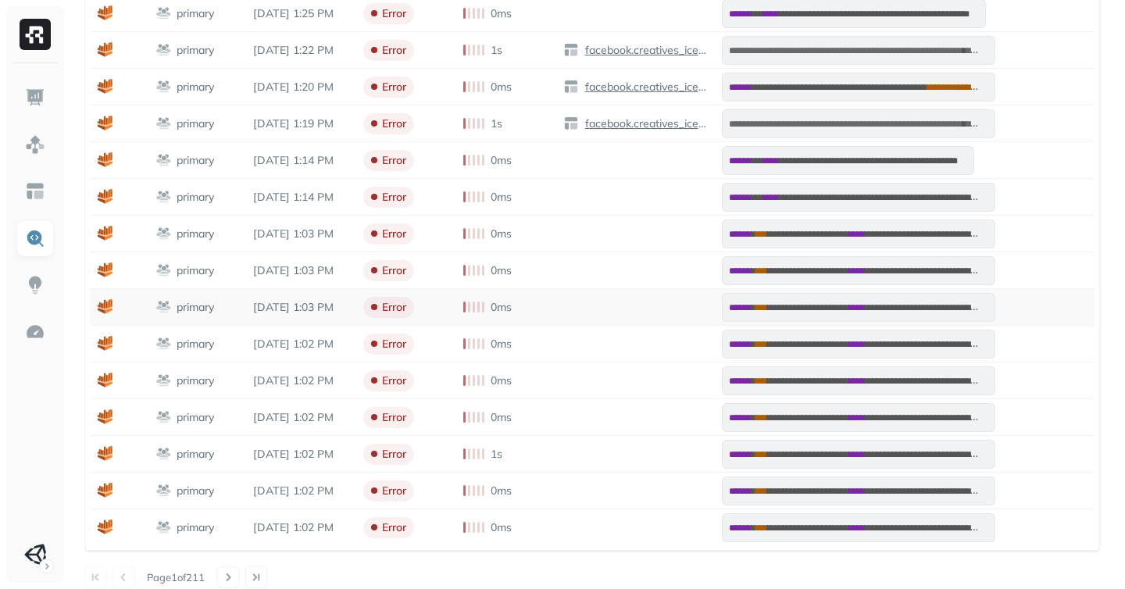
scroll to position [471, 0]
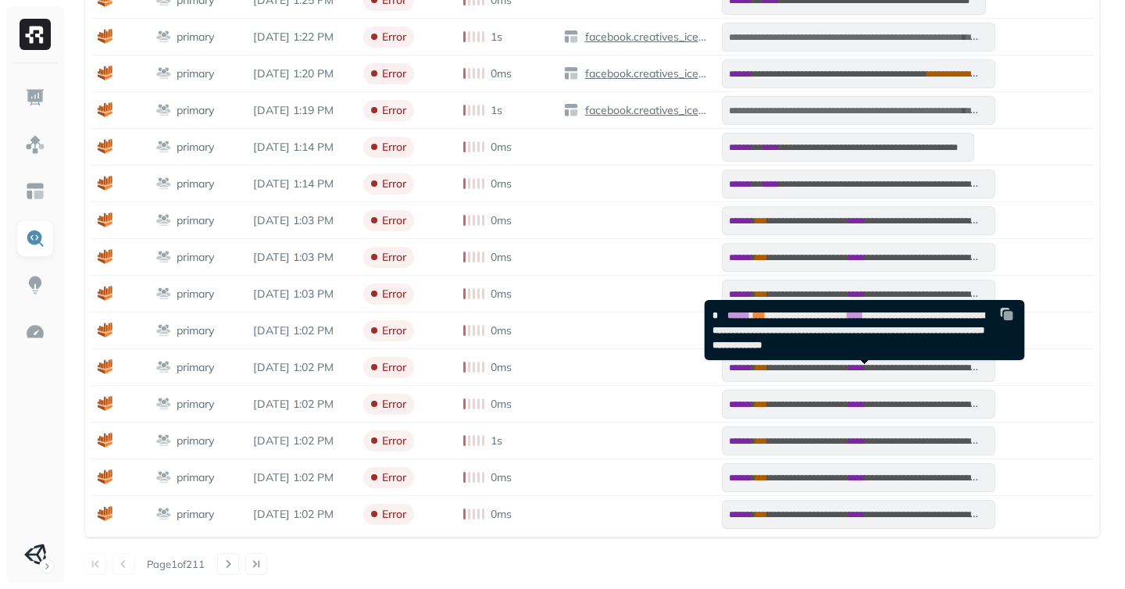
click at [809, 328] on span "**********" at bounding box center [849, 330] width 272 height 39
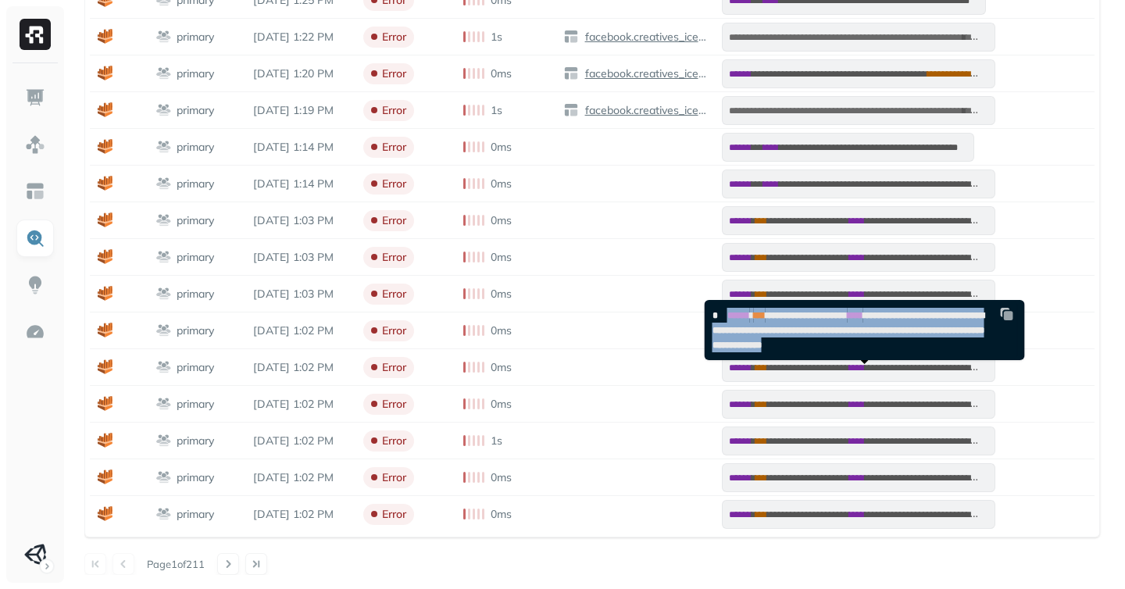
click at [809, 328] on span "**********" at bounding box center [849, 330] width 272 height 39
click at [812, 311] on span "**********" at bounding box center [807, 315] width 82 height 9
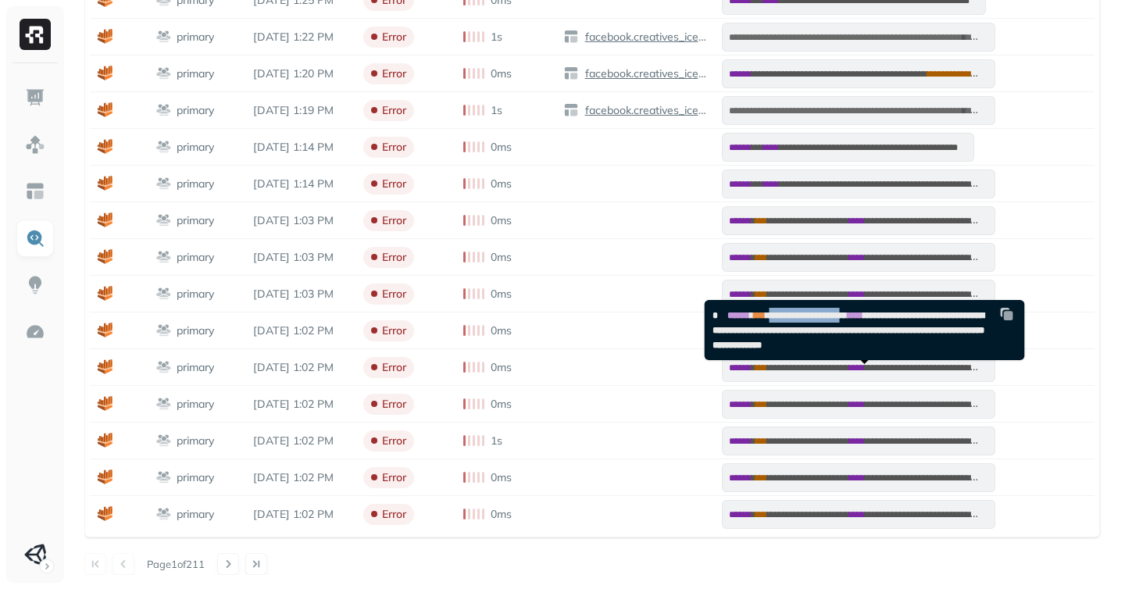
click at [812, 311] on span "**********" at bounding box center [807, 315] width 82 height 9
click at [777, 332] on span "**********" at bounding box center [849, 330] width 272 height 39
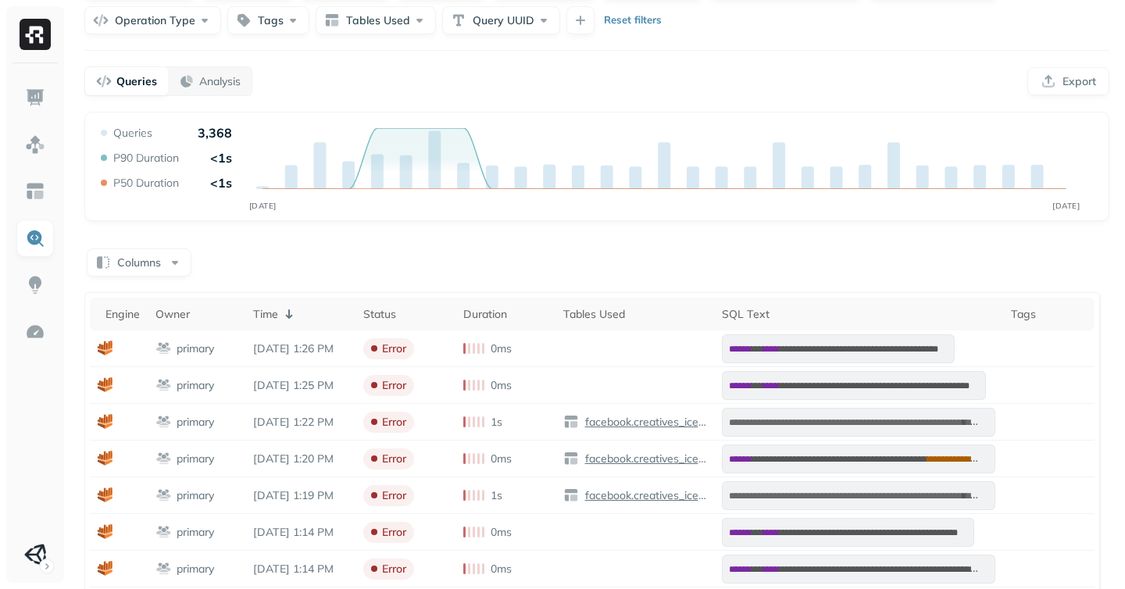
scroll to position [66, 0]
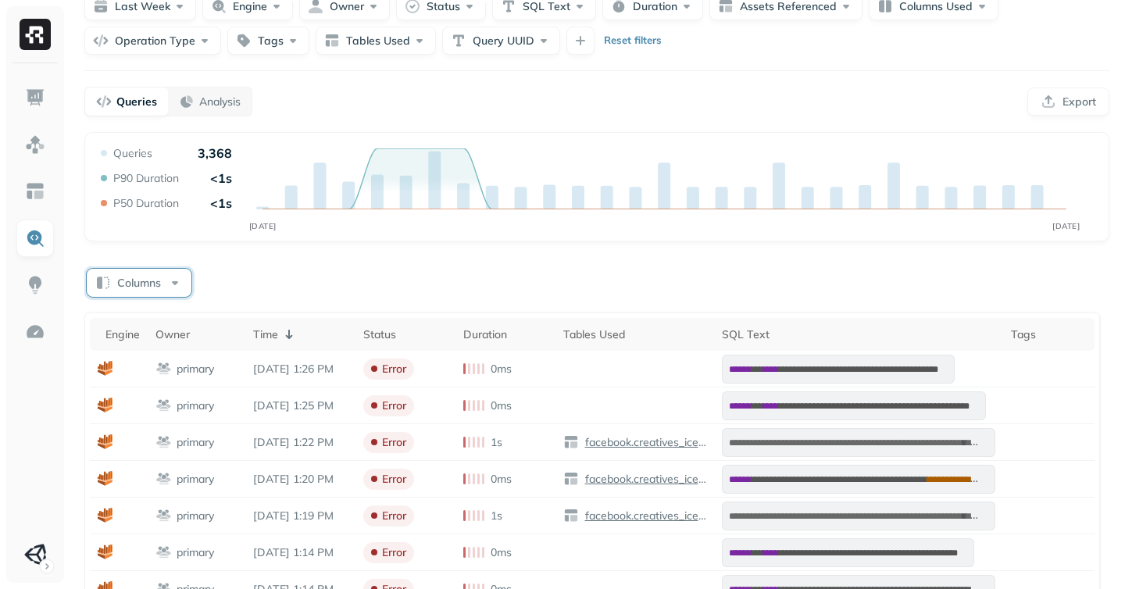
click at [159, 280] on button "Columns" at bounding box center [139, 283] width 105 height 28
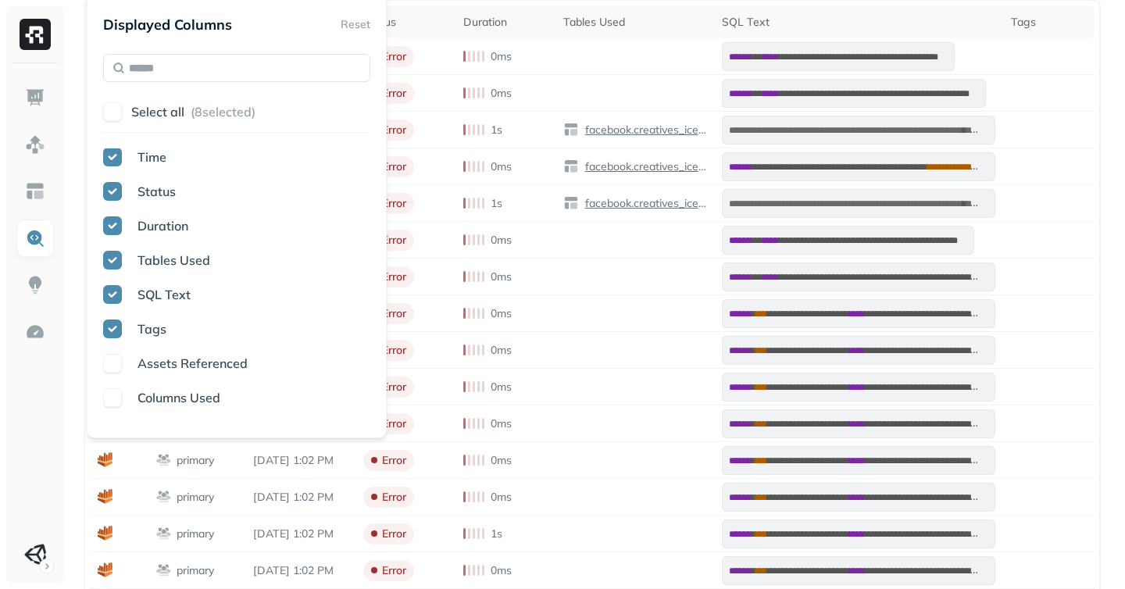
scroll to position [92, 0]
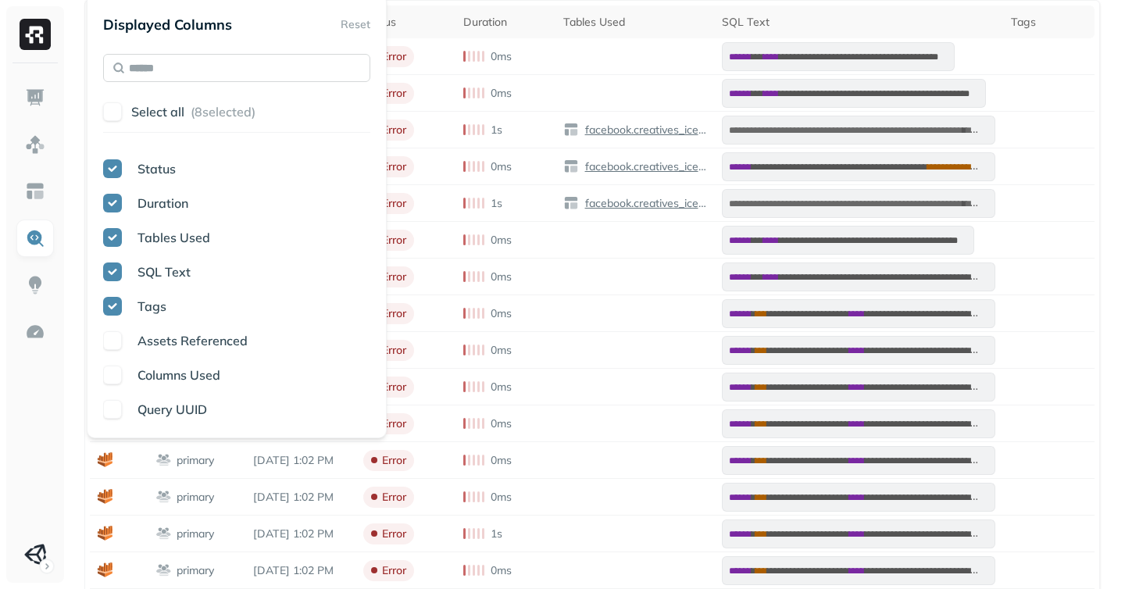
click at [216, 70] on input "text" at bounding box center [236, 68] width 267 height 28
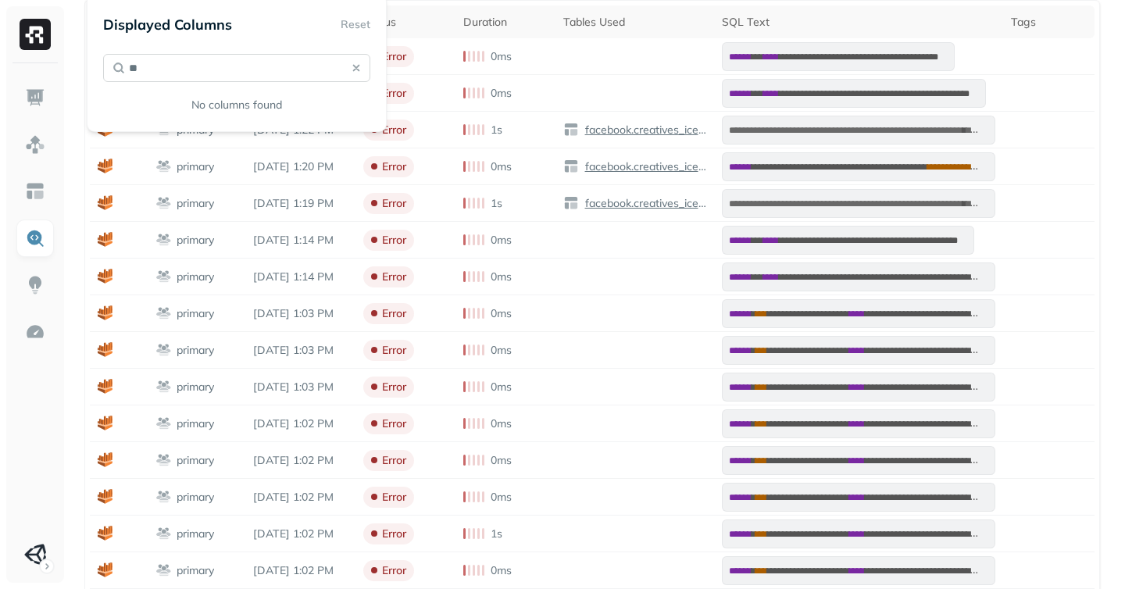
type input "*"
type input "**"
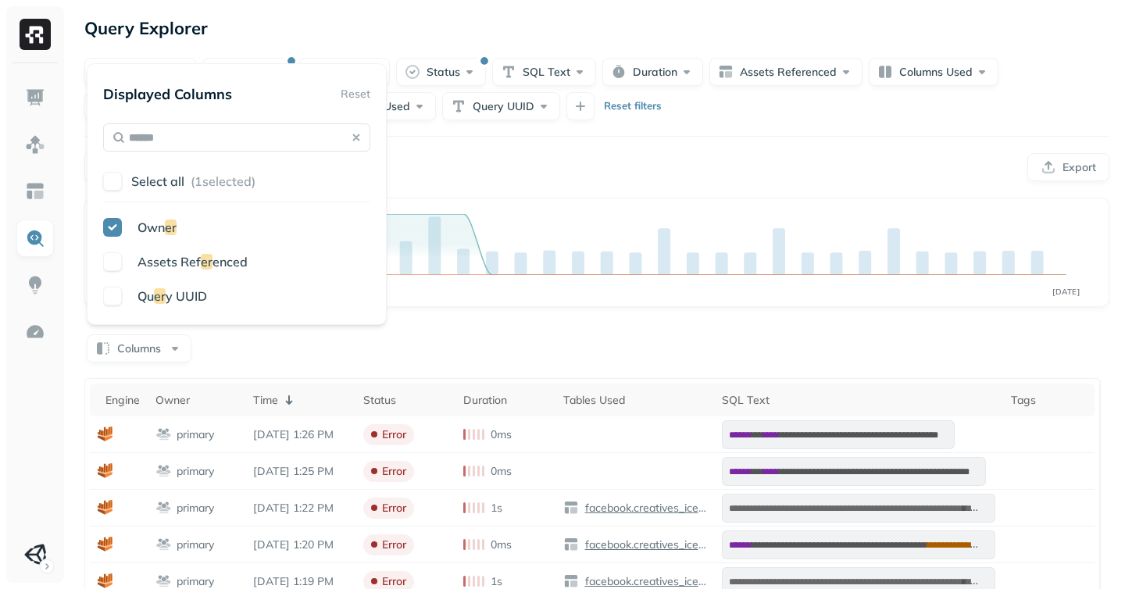
click at [581, 148] on div "**********" at bounding box center [597, 530] width 1056 height 1060
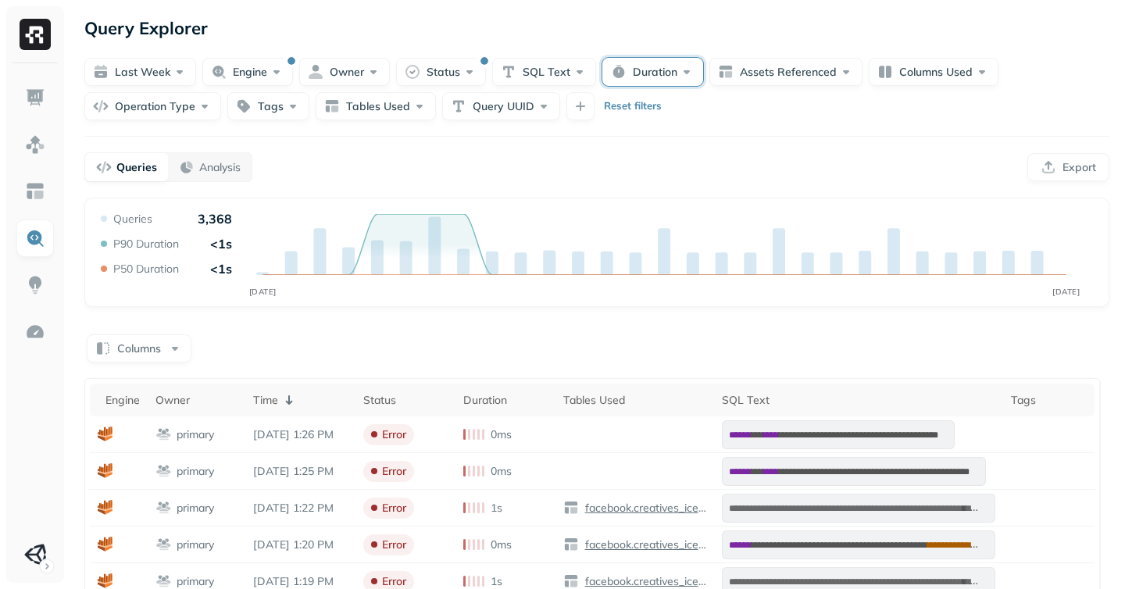
click at [656, 71] on button "Duration" at bounding box center [652, 72] width 101 height 28
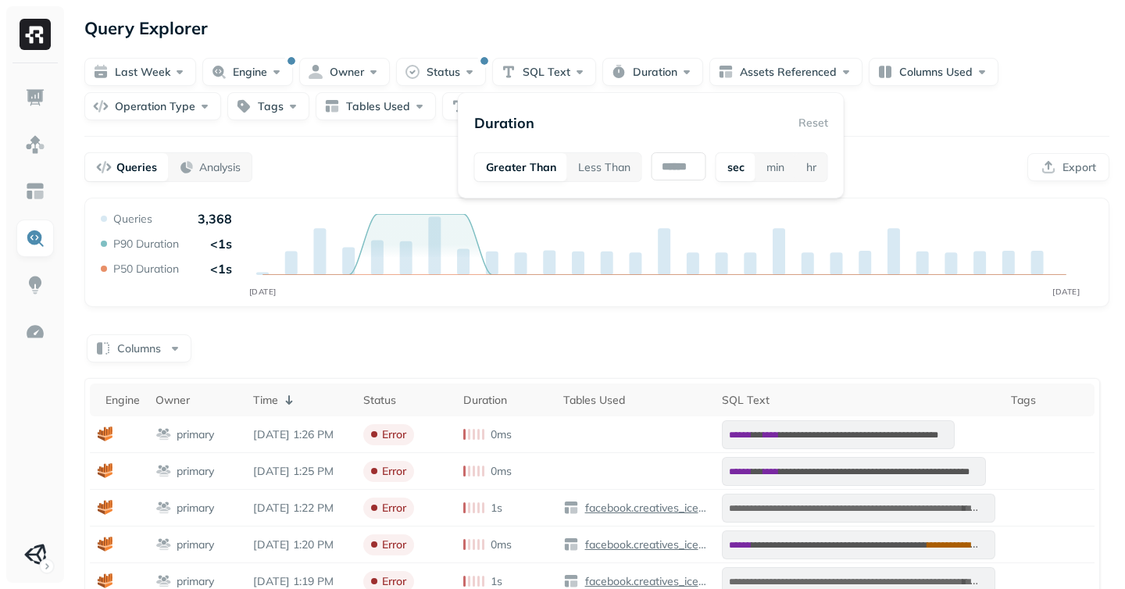
click at [664, 36] on div "Query Explorer" at bounding box center [596, 28] width 1025 height 28
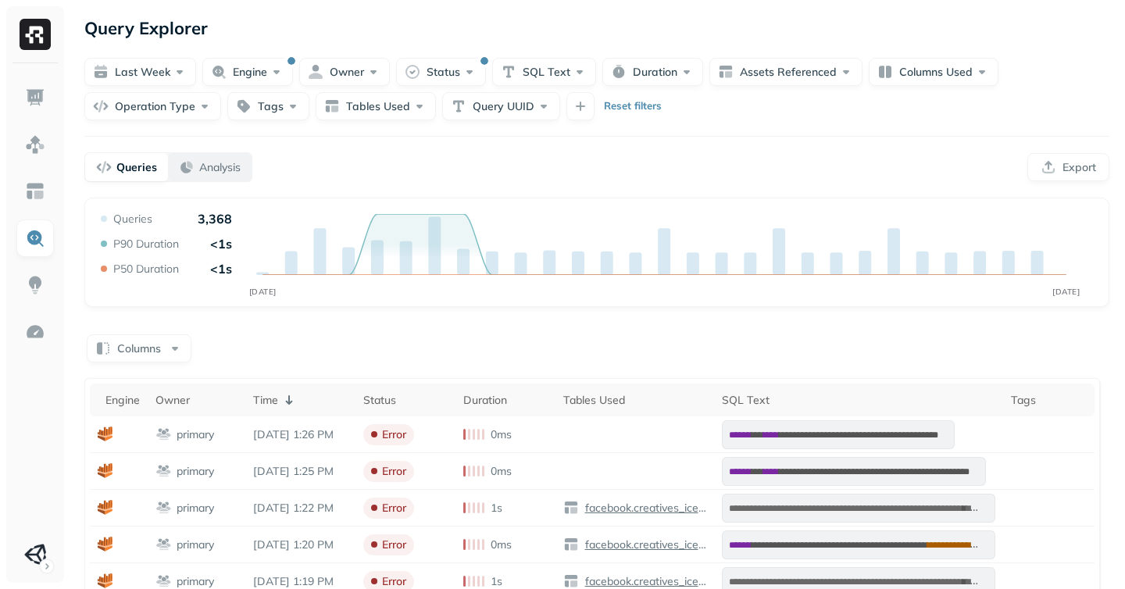
click at [207, 168] on p "Analysis" at bounding box center [219, 167] width 41 height 15
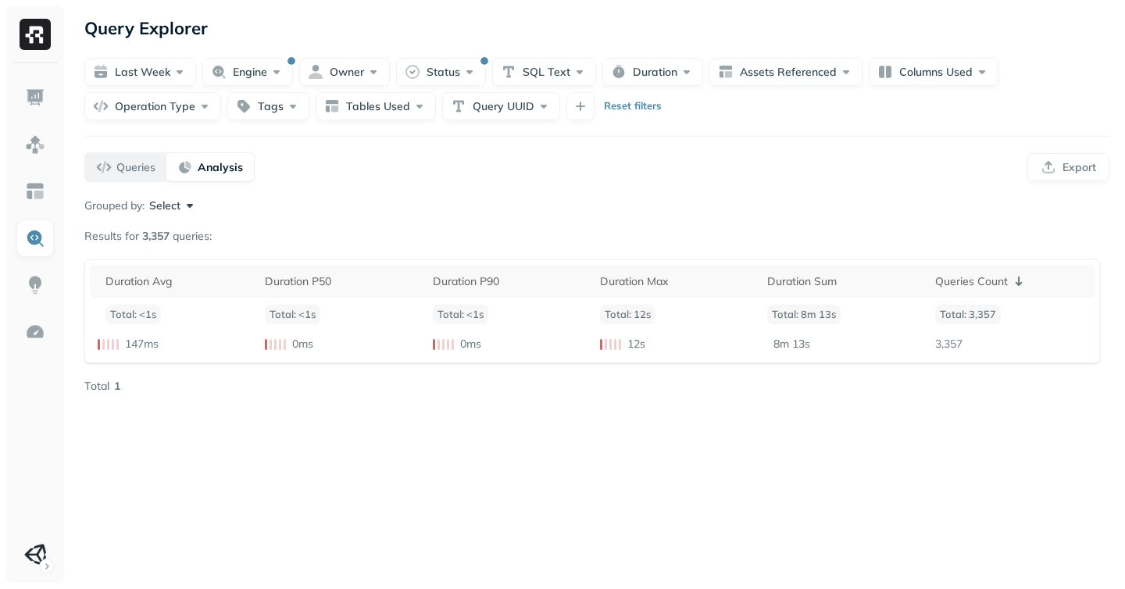
click at [123, 170] on p "Queries" at bounding box center [135, 167] width 39 height 15
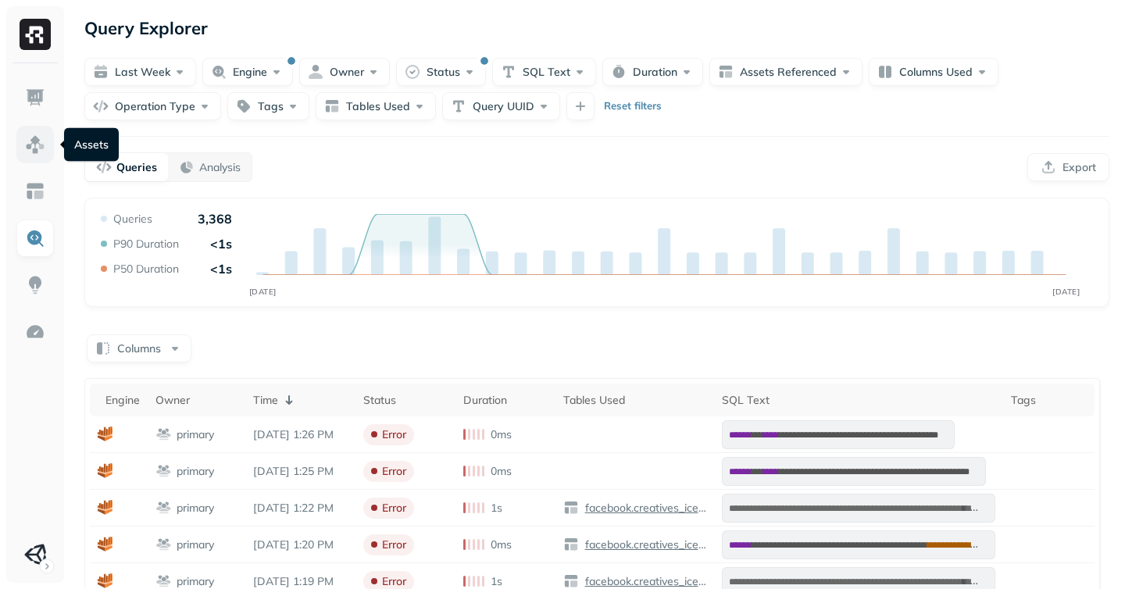
click at [30, 145] on img at bounding box center [35, 144] width 20 height 20
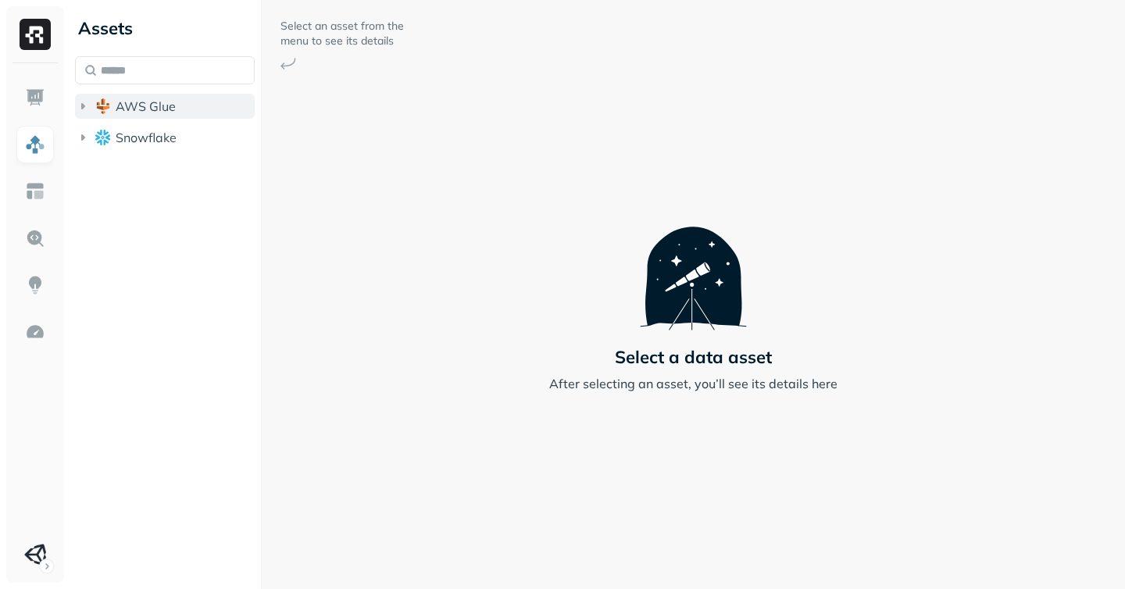
click at [86, 113] on icon "button" at bounding box center [83, 106] width 16 height 16
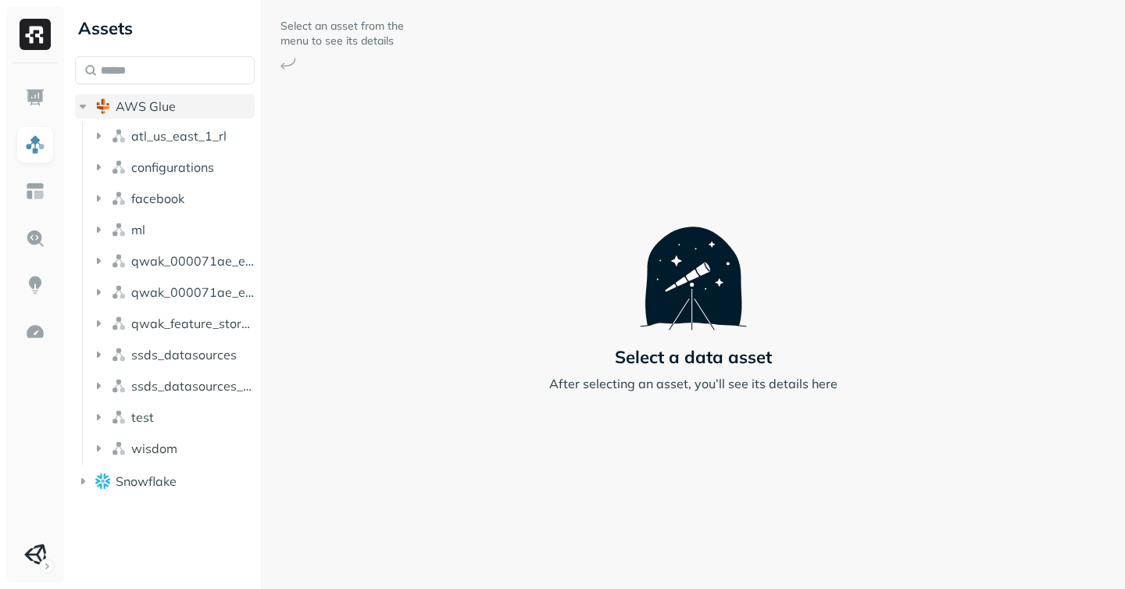
click at [88, 100] on icon "button" at bounding box center [83, 106] width 16 height 16
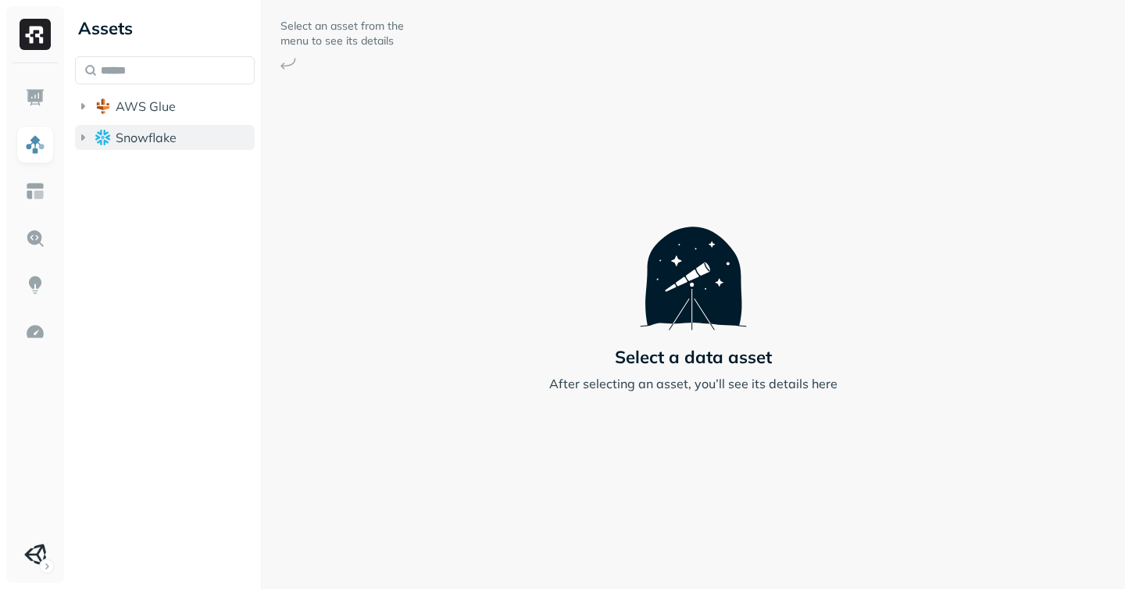
click at [85, 133] on icon "button" at bounding box center [83, 138] width 16 height 16
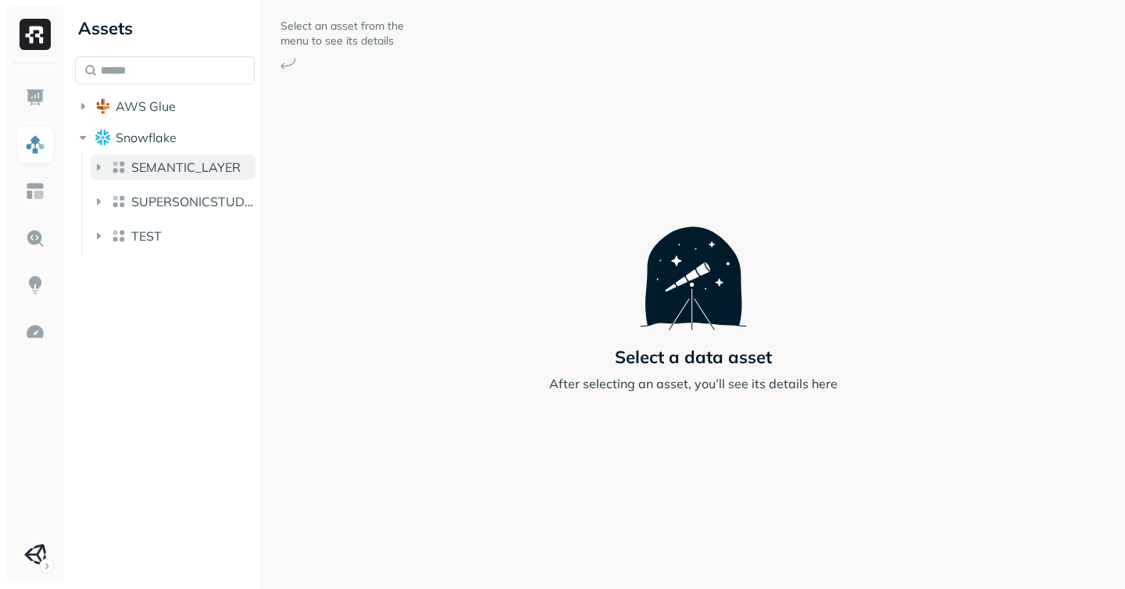
click at [102, 170] on icon "button" at bounding box center [99, 167] width 16 height 16
click at [98, 209] on button "SUPERSONICSTUDIO" at bounding box center [173, 201] width 165 height 25
click at [116, 231] on icon "button" at bounding box center [114, 235] width 16 height 16
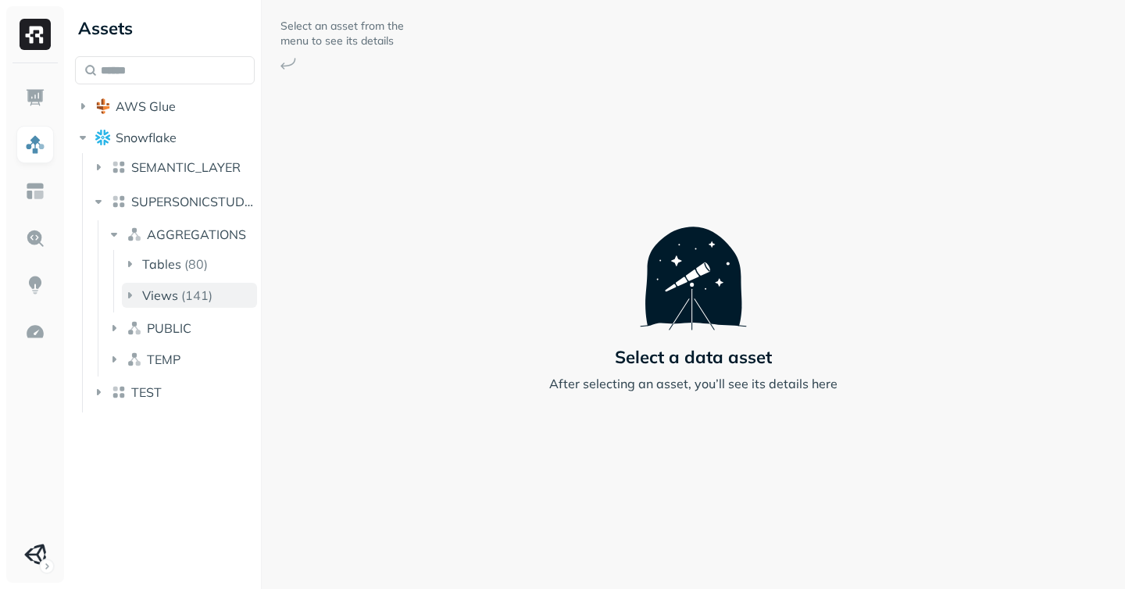
click at [132, 288] on icon "button" at bounding box center [130, 296] width 16 height 16
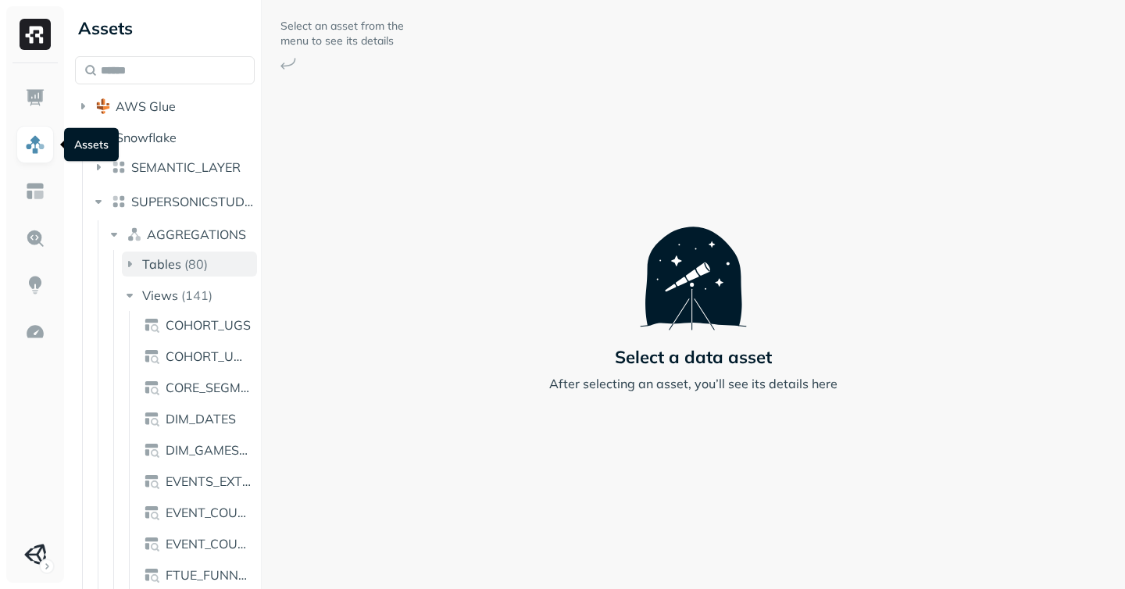
click at [126, 259] on icon "button" at bounding box center [130, 264] width 16 height 16
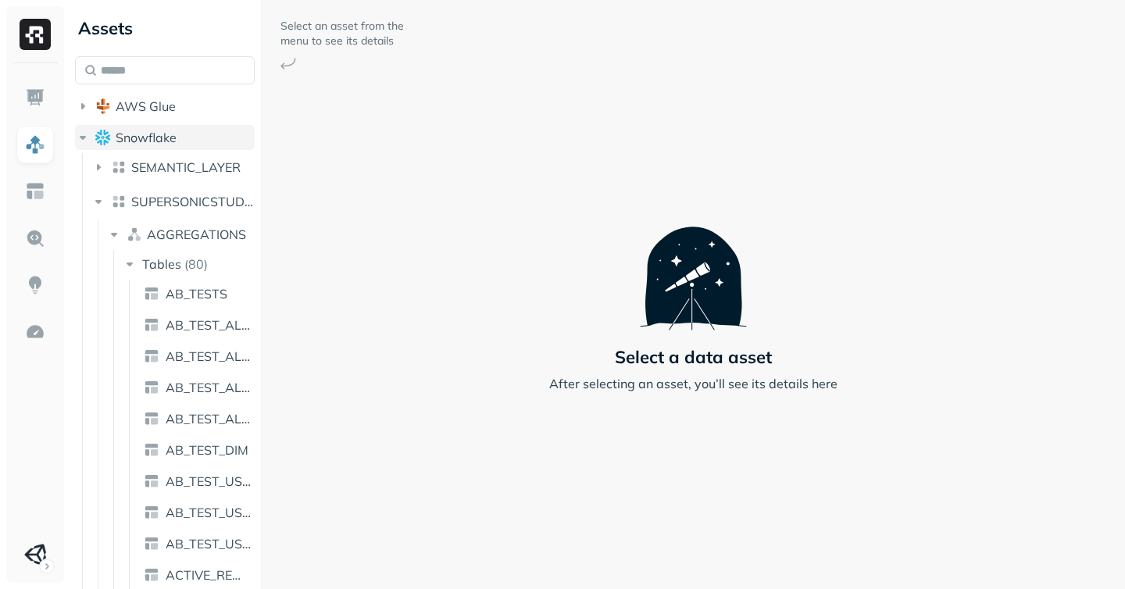
click at [86, 142] on icon "button" at bounding box center [83, 138] width 16 height 16
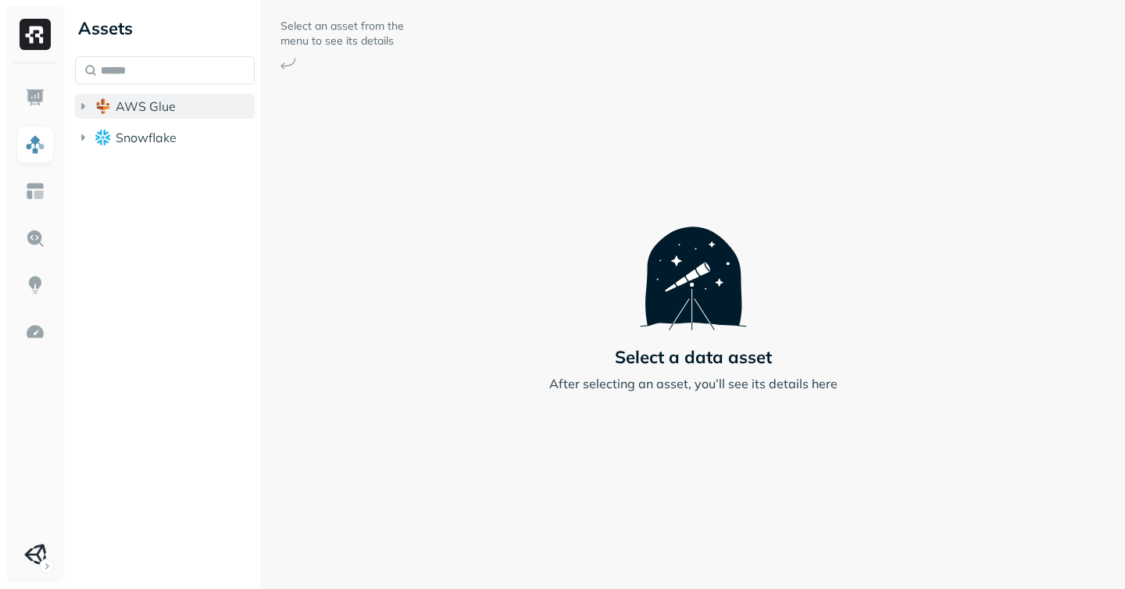
click at [88, 114] on button "AWS Glue" at bounding box center [165, 106] width 180 height 25
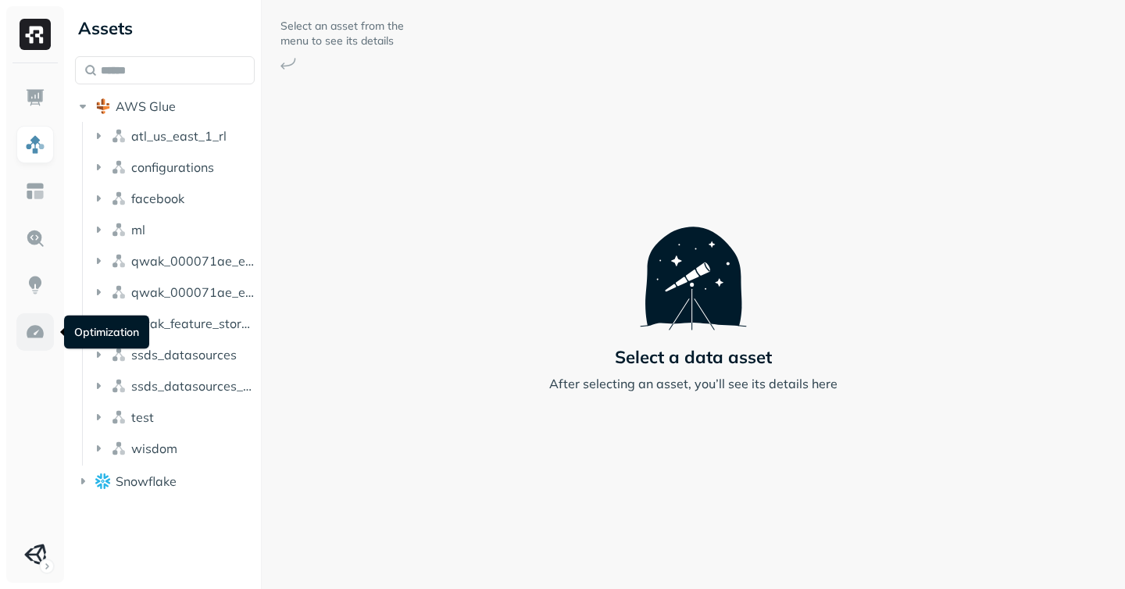
click at [48, 332] on link at bounding box center [35, 332] width 38 height 38
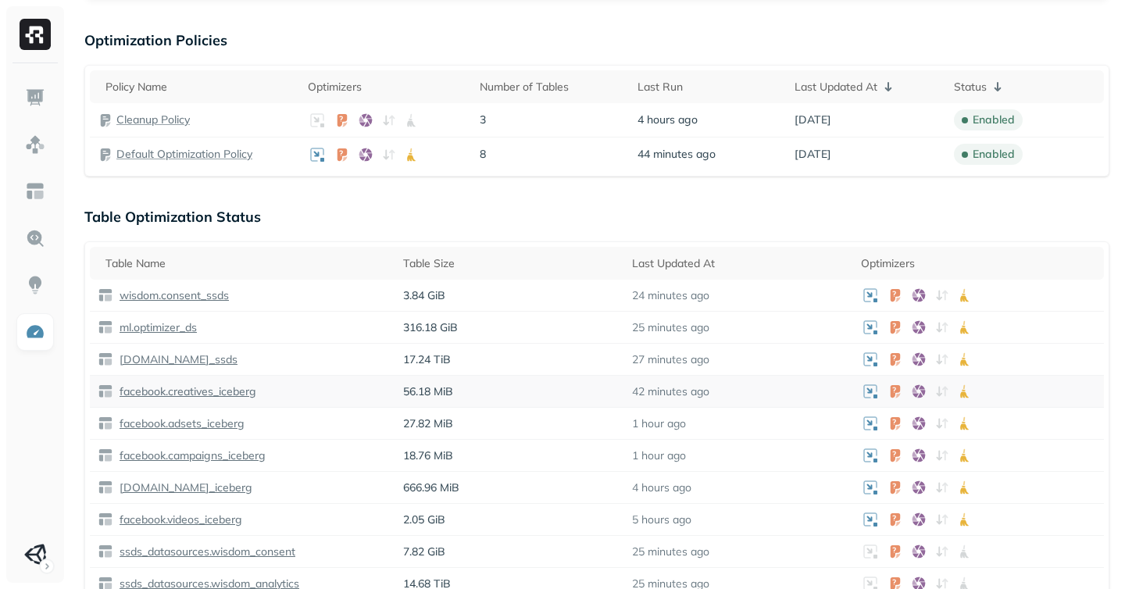
scroll to position [430, 0]
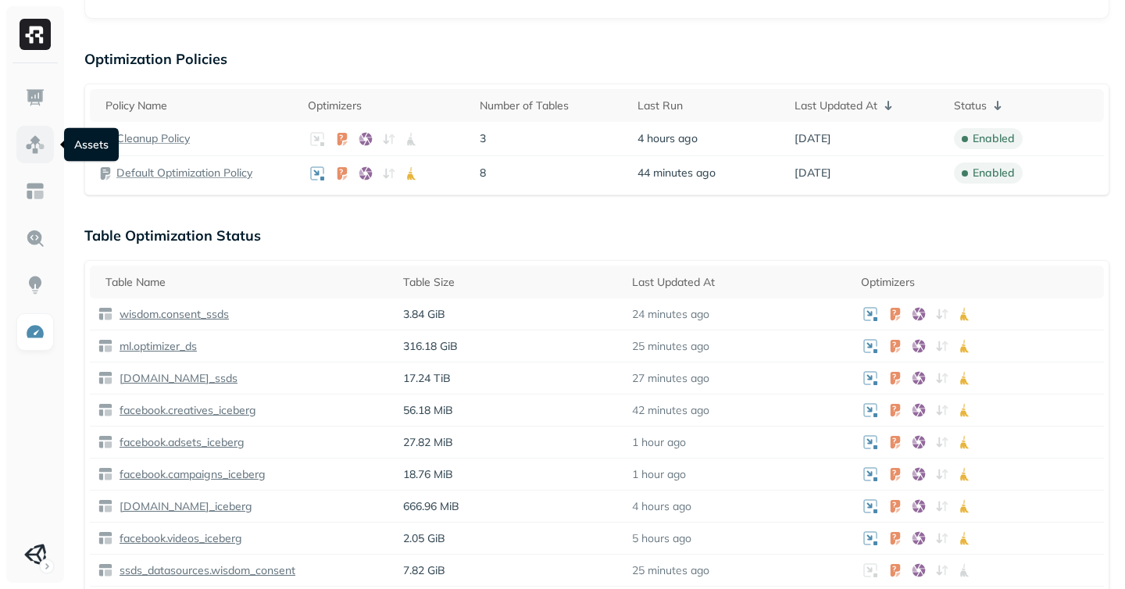
click at [40, 143] on img at bounding box center [35, 144] width 20 height 20
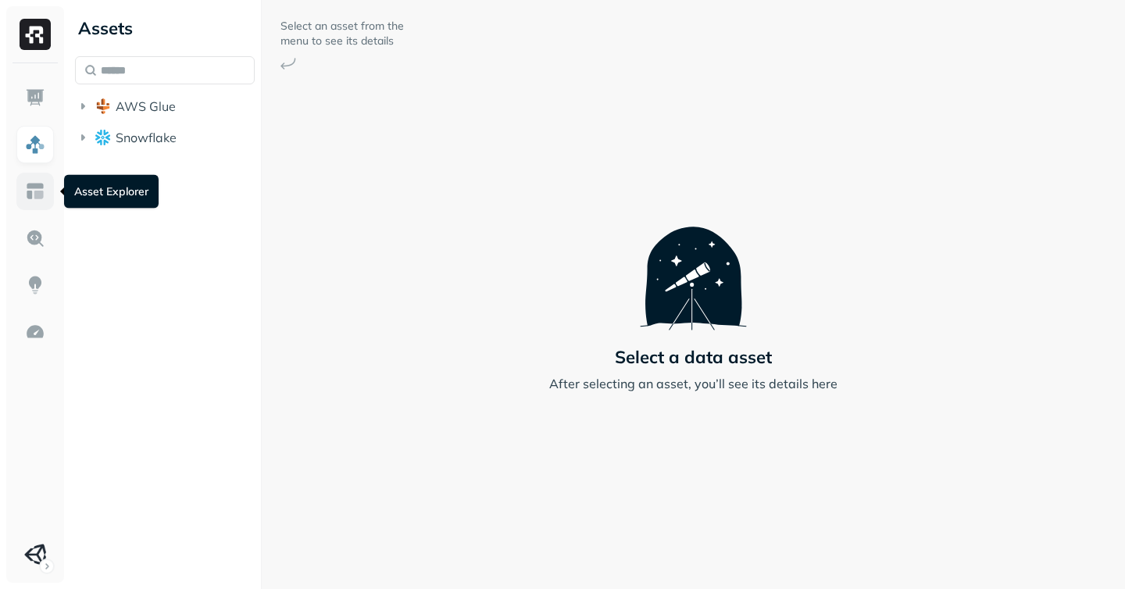
click at [34, 187] on img at bounding box center [35, 191] width 20 height 20
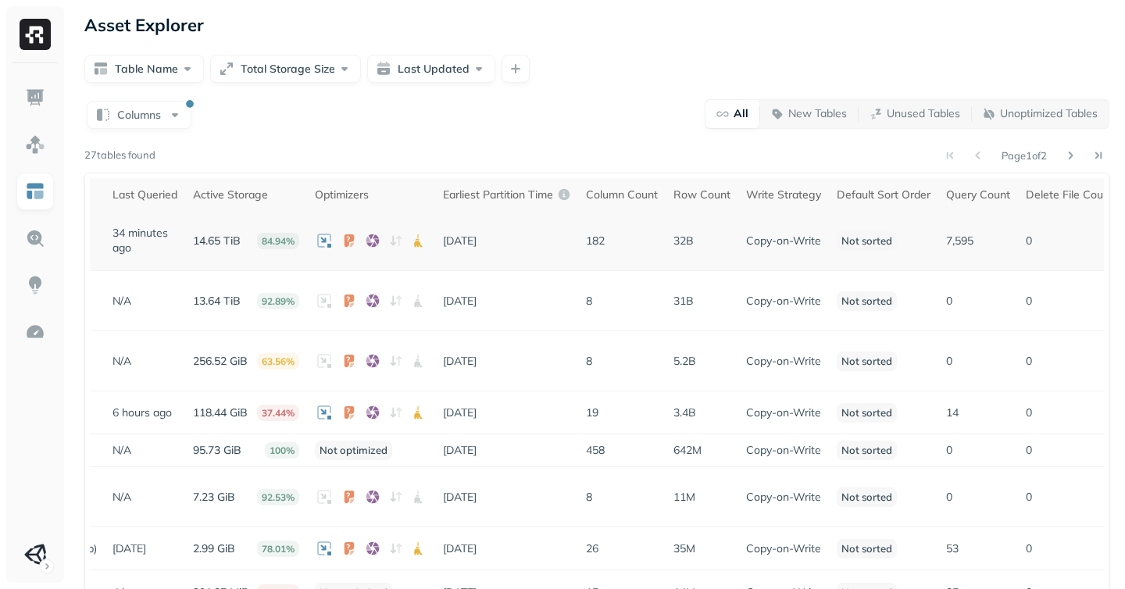
scroll to position [0, 616]
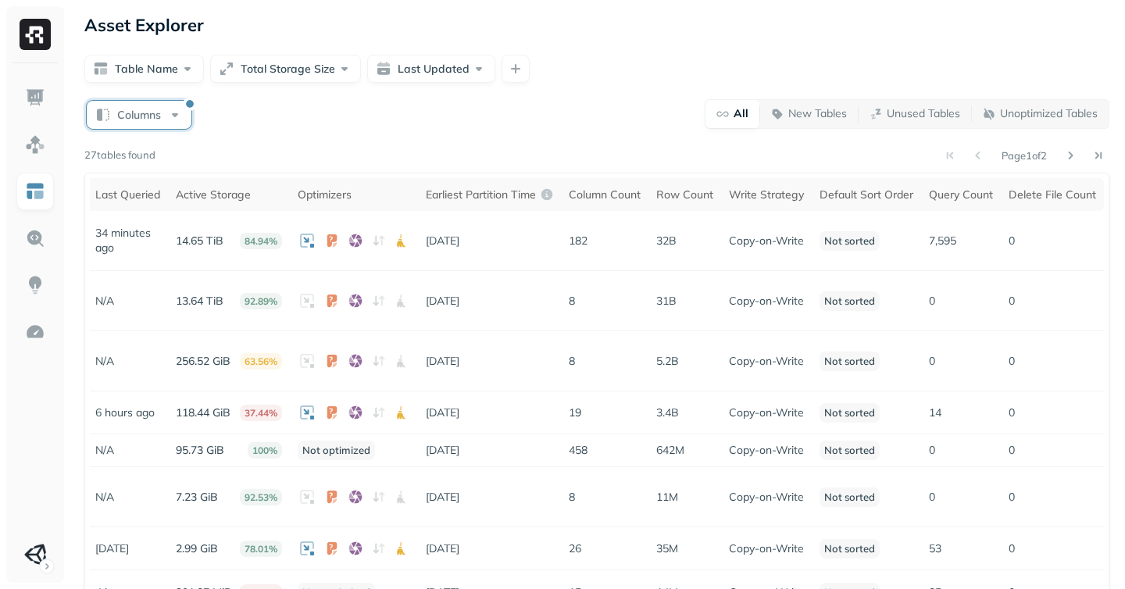
click at [133, 116] on button "Columns" at bounding box center [139, 115] width 105 height 28
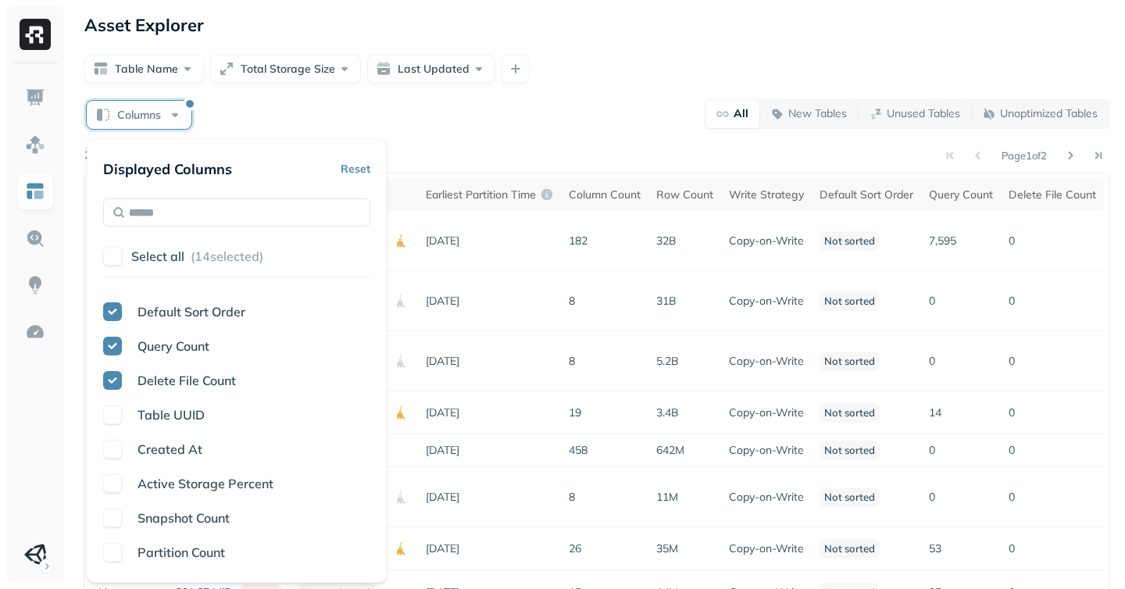
scroll to position [402, 0]
click at [122, 521] on div "Partition Count" at bounding box center [236, 519] width 267 height 19
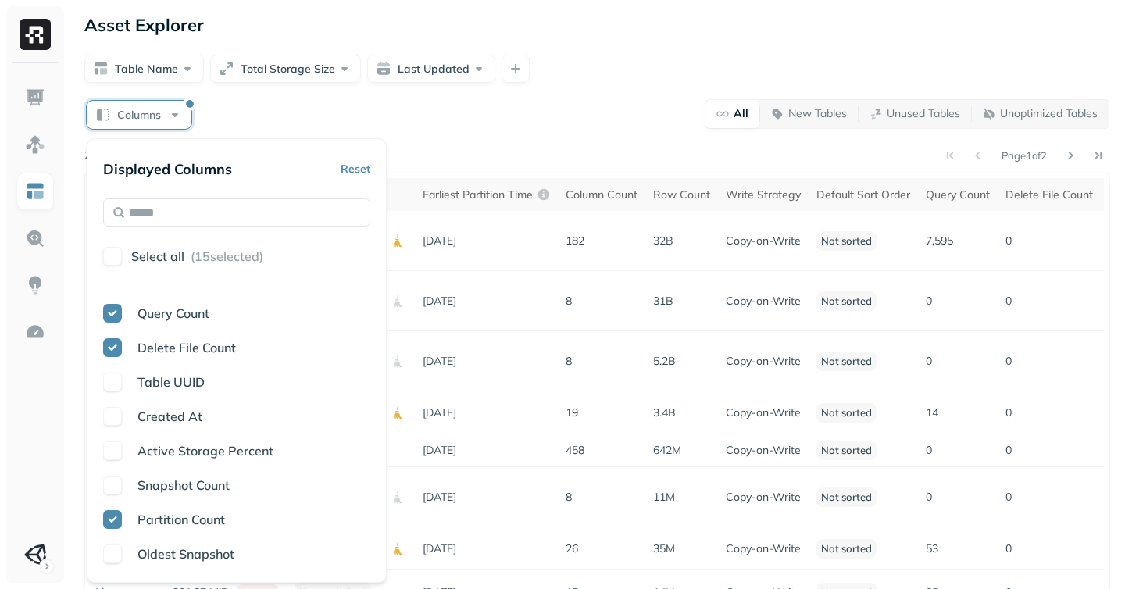
click at [113, 488] on button "button" at bounding box center [112, 485] width 19 height 19
click at [103, 564] on div "Table Name Last Updated Total Storage Default Partition Keys Last Queried Activ…" at bounding box center [236, 429] width 267 height 273
click at [483, 142] on div "Columns All New Tables Unused Tables Unoptimized Tables Page 1 of 2 27 tables f…" at bounding box center [596, 511] width 1025 height 826
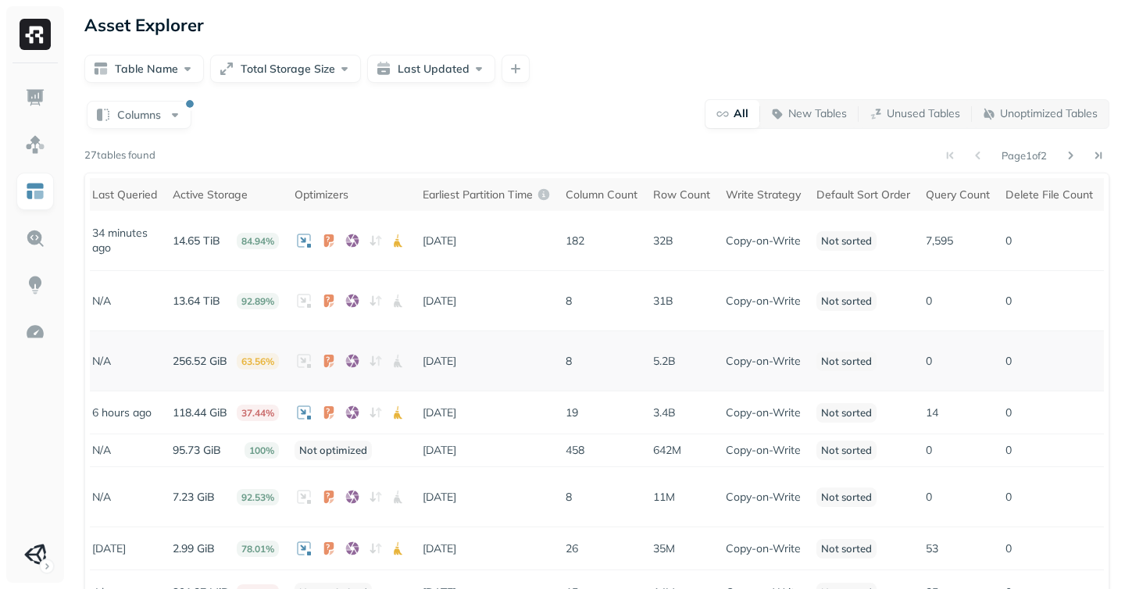
scroll to position [0, 806]
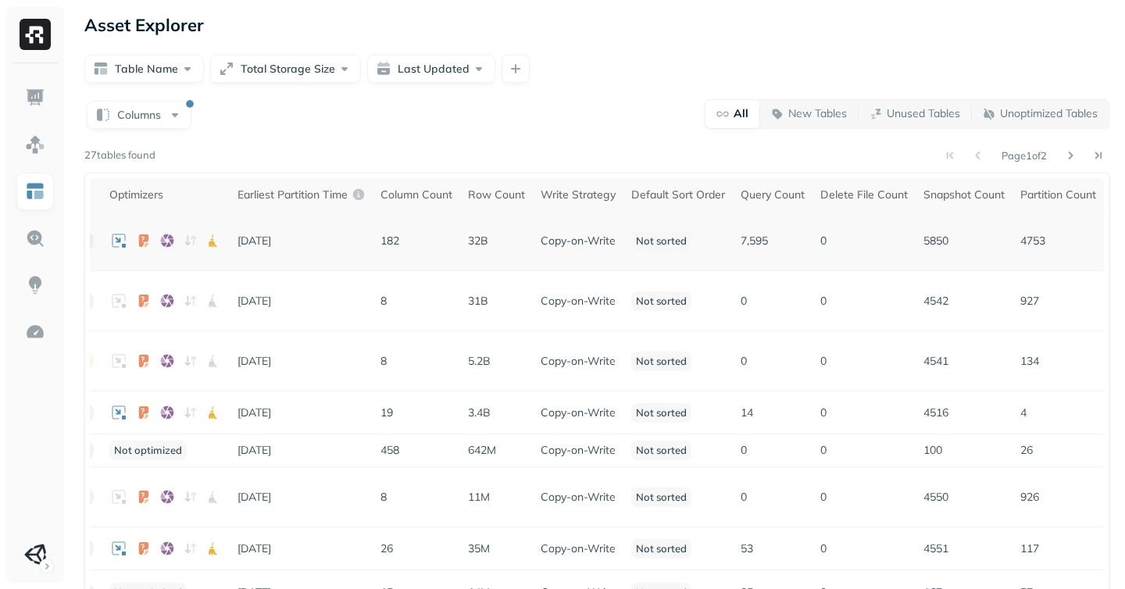
click at [934, 238] on p "5850" at bounding box center [964, 241] width 81 height 15
click at [934, 241] on p "5850" at bounding box center [964, 241] width 81 height 15
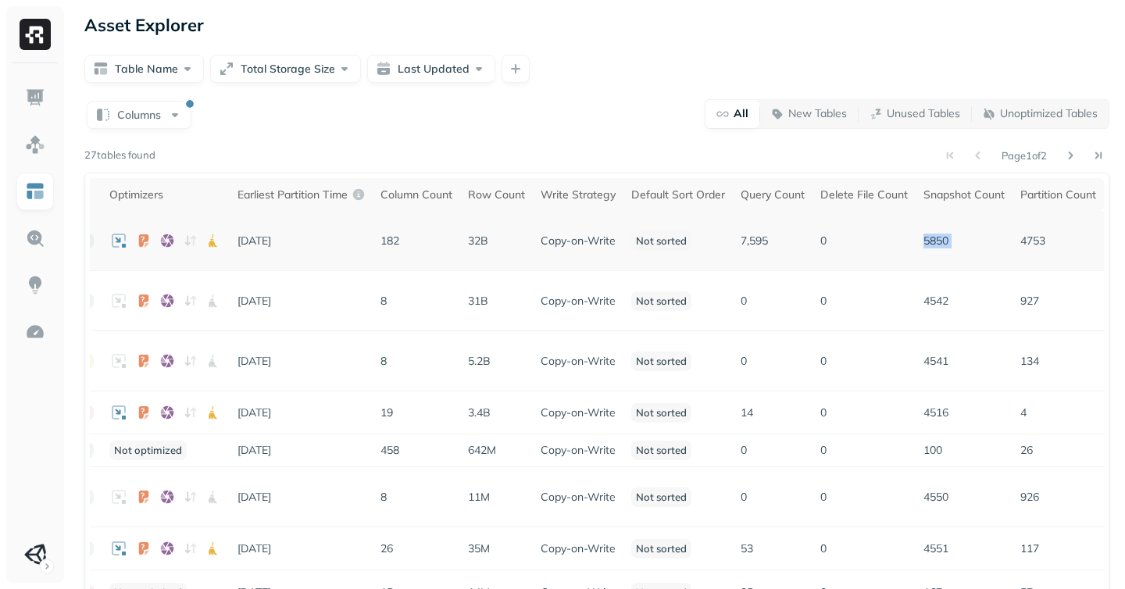
click at [934, 241] on p "5850" at bounding box center [964, 241] width 81 height 15
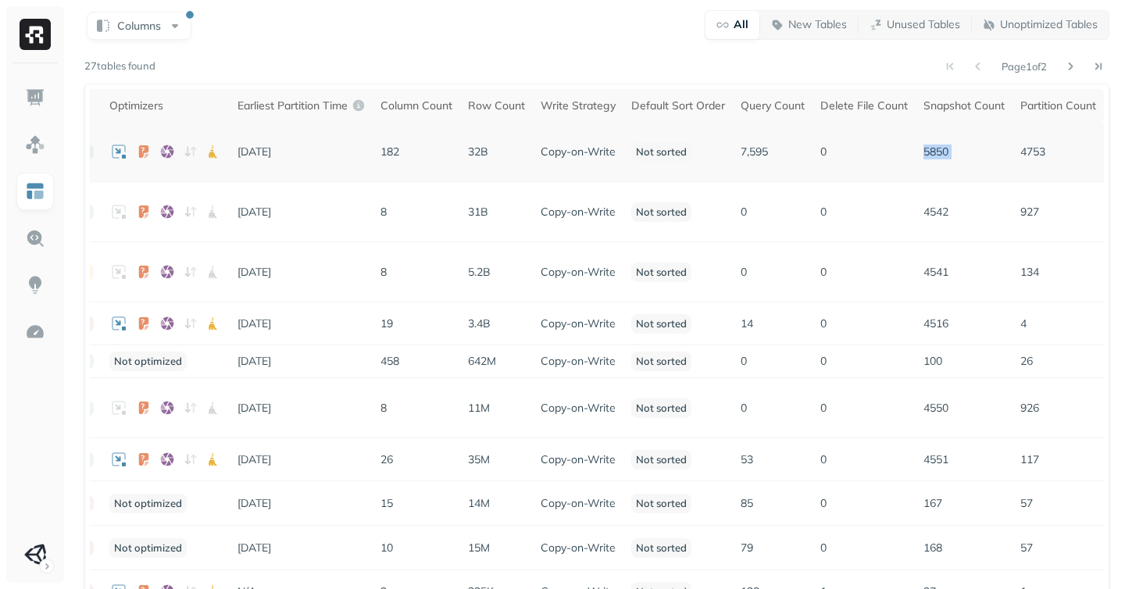
scroll to position [0, 0]
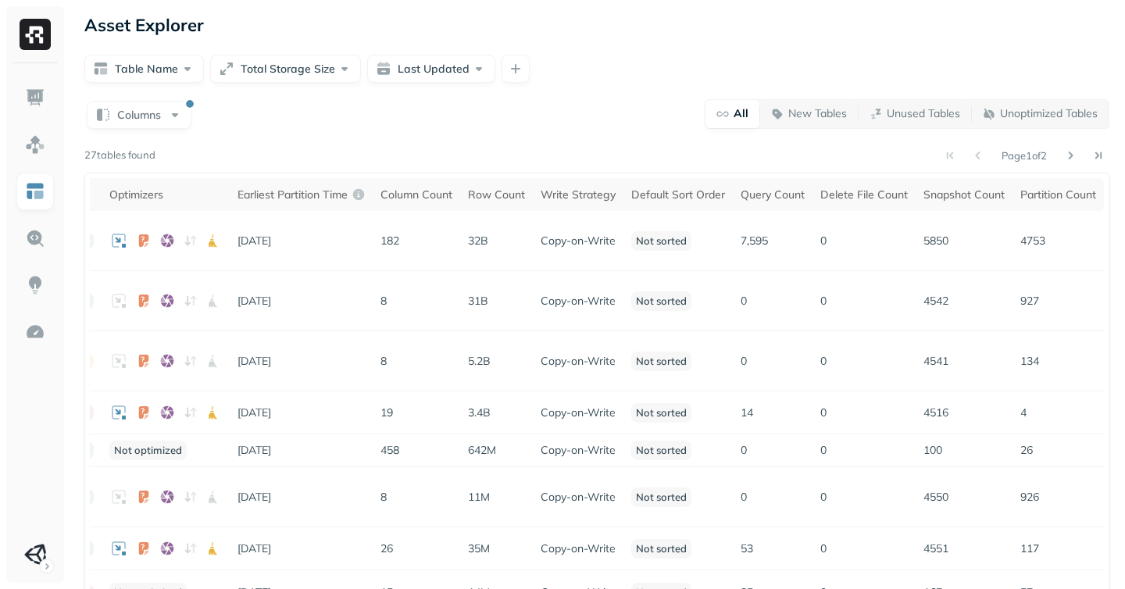
click at [512, 135] on div "Columns All New Tables Unused Tables Unoptimized Tables Page 1 of 2 27 tables f…" at bounding box center [596, 511] width 1025 height 826
click at [33, 333] on img at bounding box center [35, 332] width 20 height 20
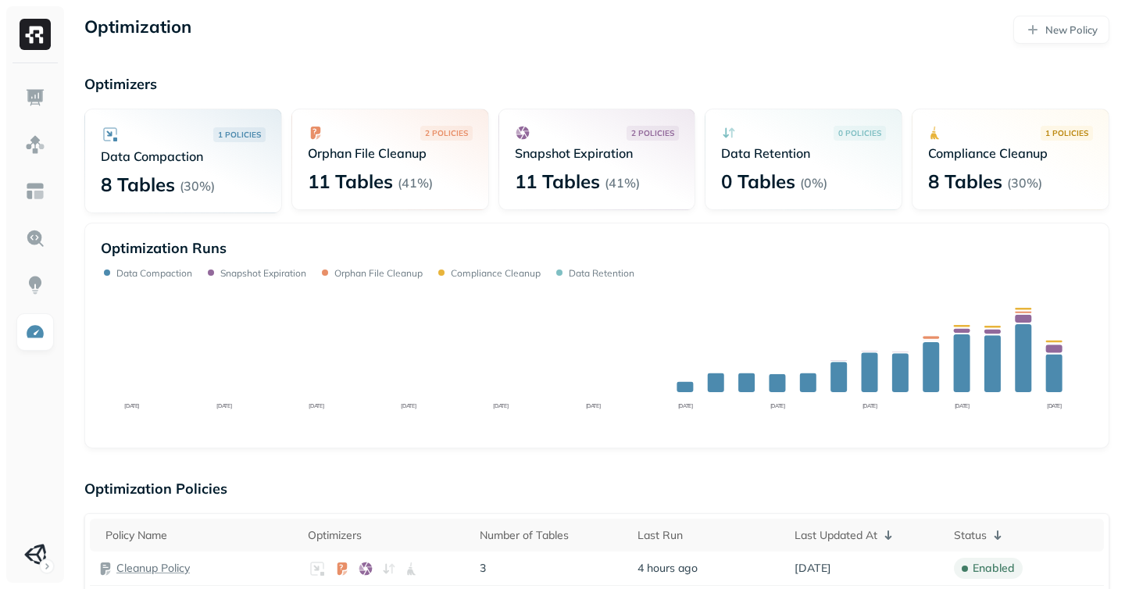
scroll to position [123, 0]
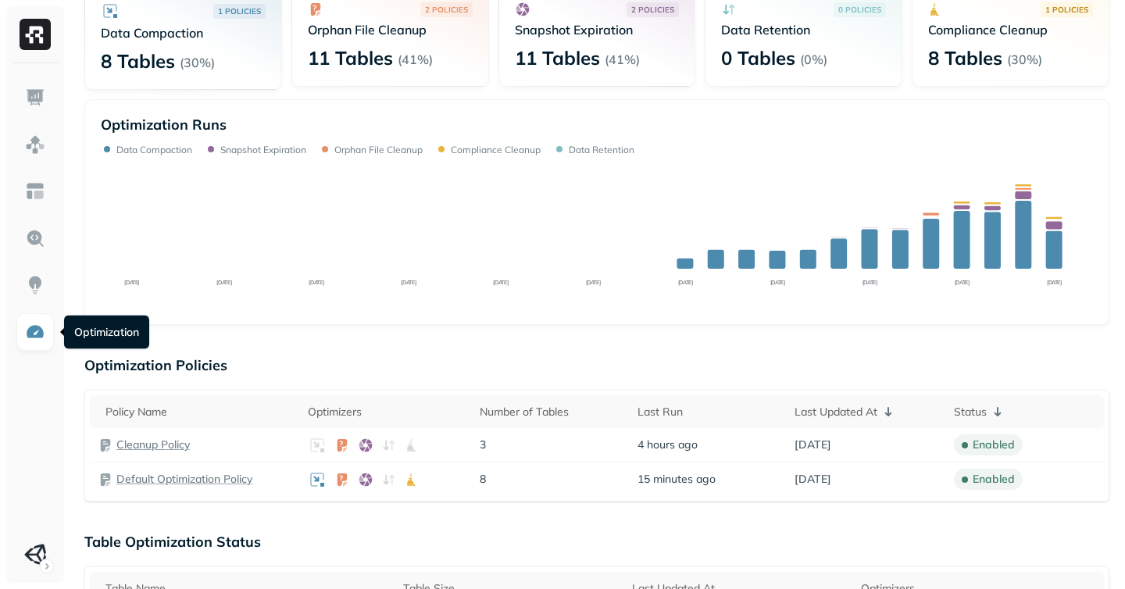
click at [38, 359] on ul at bounding box center [35, 326] width 39 height 495
drag, startPoint x: 816, startPoint y: 148, endPoint x: 531, endPoint y: 157, distance: 284.6
click at [531, 157] on div "Optimization Runs Data Compaction Snapshot Expiration Orphan File Cleanup Compl…" at bounding box center [597, 212] width 992 height 193
drag, startPoint x: 780, startPoint y: 127, endPoint x: 638, endPoint y: 128, distance: 141.4
click at [638, 128] on div "Optimization Runs" at bounding box center [597, 125] width 992 height 18
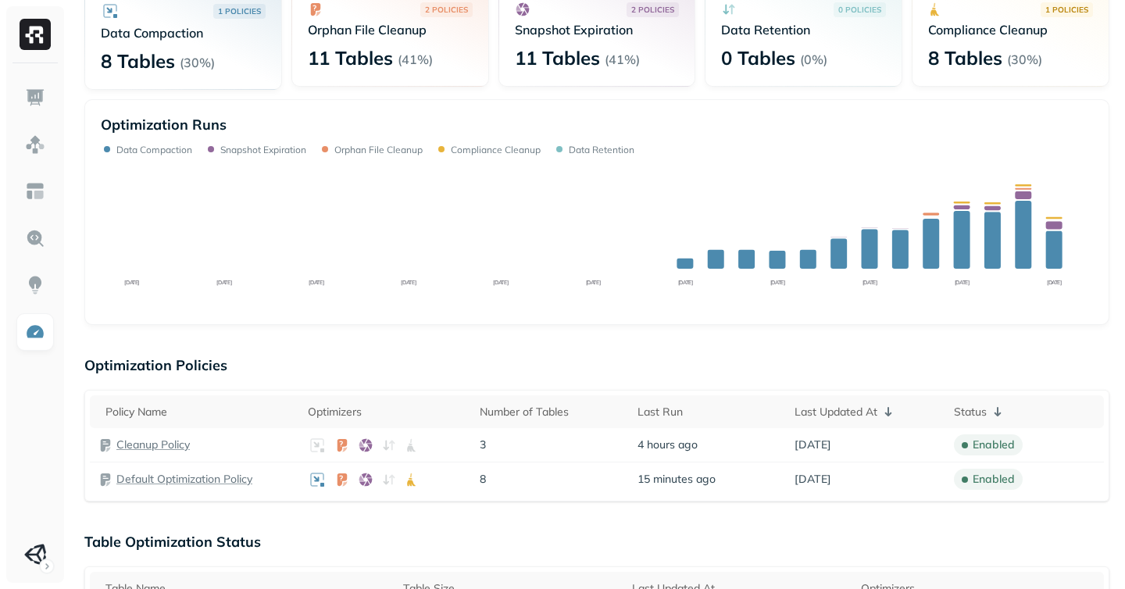
drag, startPoint x: 465, startPoint y: 133, endPoint x: 305, endPoint y: 132, distance: 160.2
click at [305, 132] on div "Optimization Runs" at bounding box center [597, 125] width 992 height 18
drag, startPoint x: 210, startPoint y: 126, endPoint x: 171, endPoint y: 125, distance: 39.1
click at [171, 125] on p "Optimization Runs" at bounding box center [164, 125] width 126 height 18
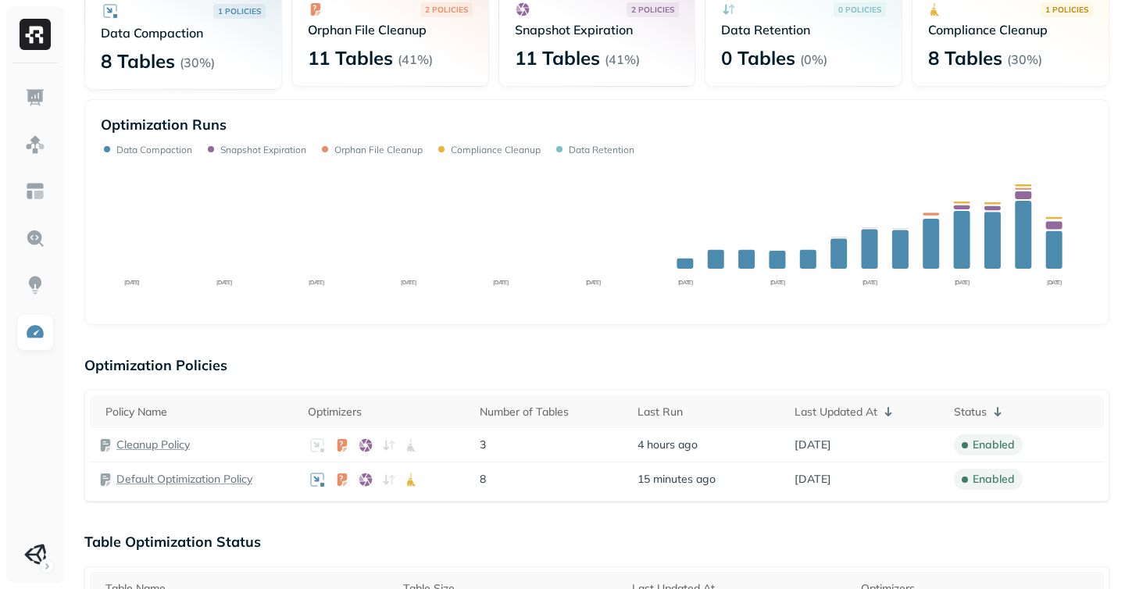
click at [15, 391] on div at bounding box center [35, 323] width 58 height 520
click at [36, 290] on img at bounding box center [35, 285] width 20 height 20
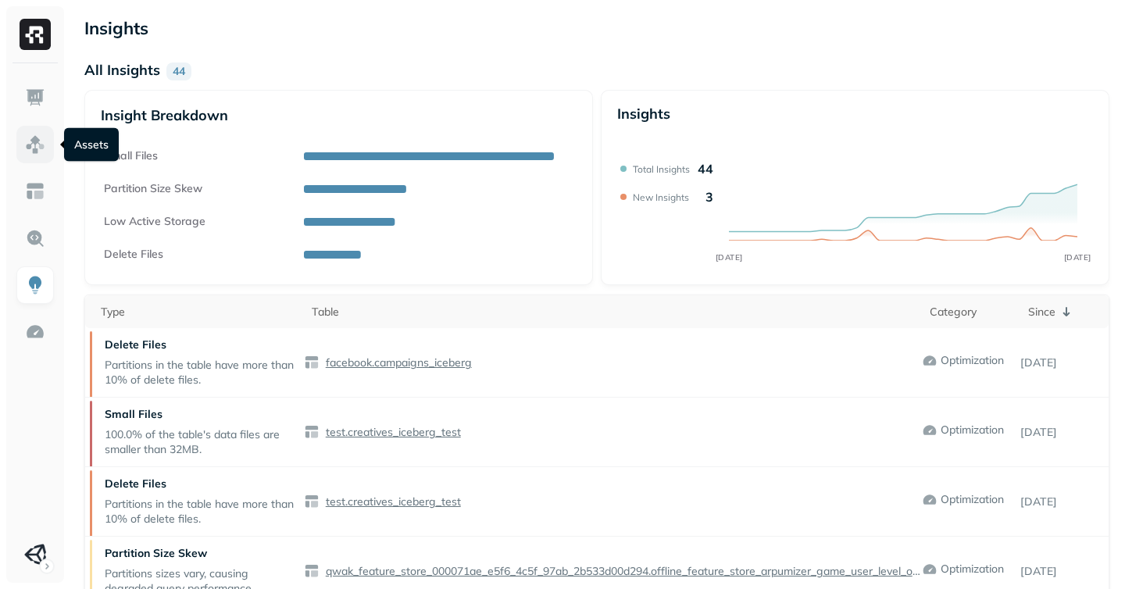
click at [38, 148] on img at bounding box center [35, 144] width 20 height 20
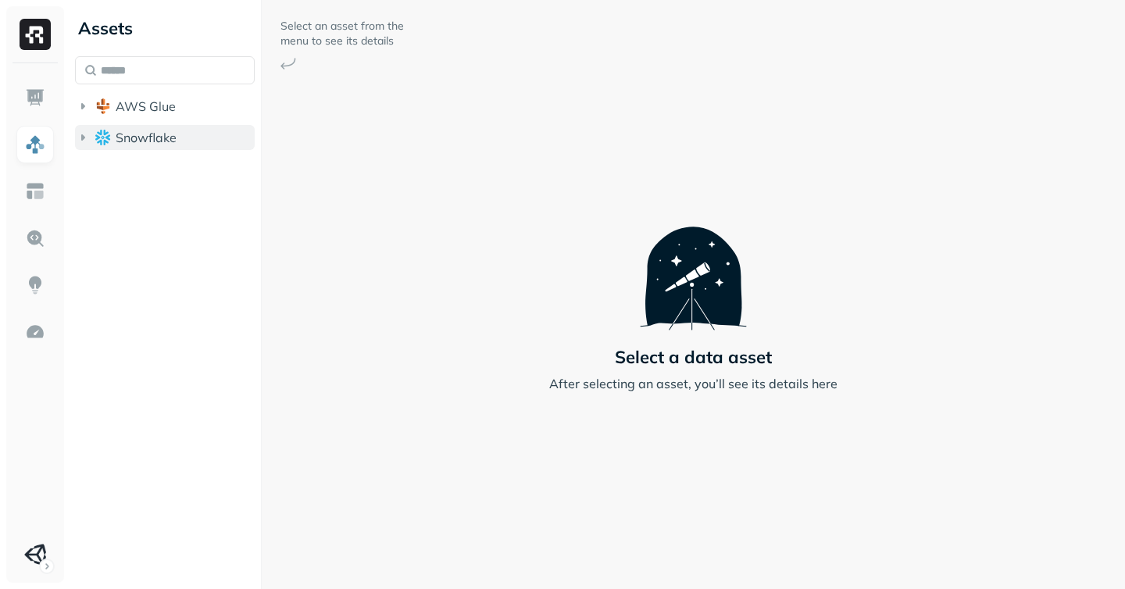
click at [87, 137] on icon "button" at bounding box center [83, 138] width 16 height 16
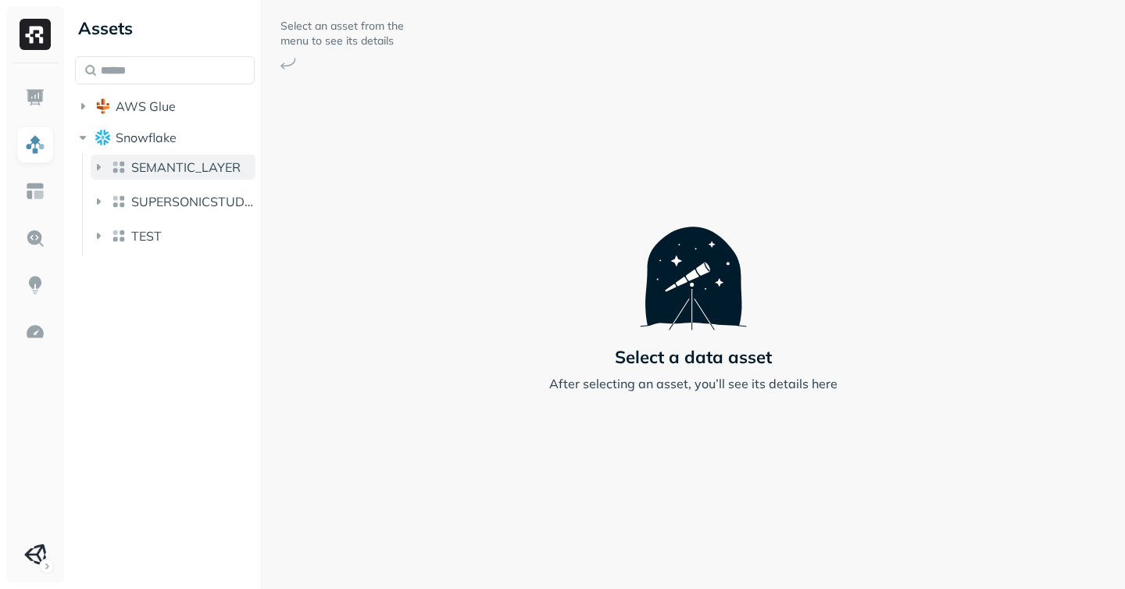
click at [104, 171] on icon "button" at bounding box center [99, 167] width 16 height 16
click at [111, 238] on img "button" at bounding box center [119, 233] width 16 height 16
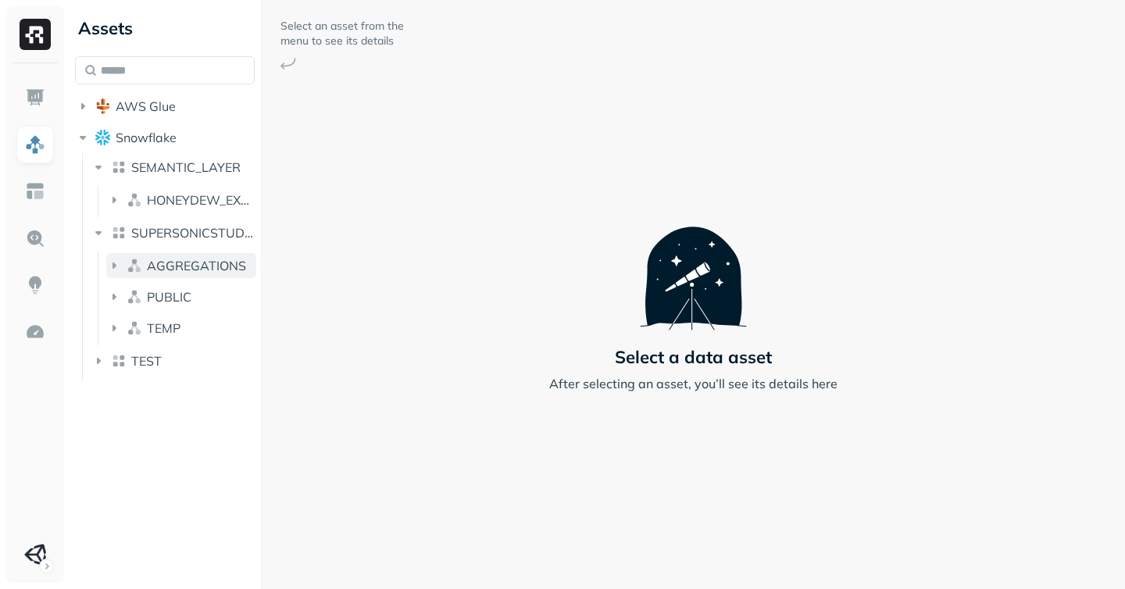
click at [118, 266] on icon "button" at bounding box center [114, 266] width 16 height 16
click at [129, 299] on icon "button" at bounding box center [130, 296] width 16 height 16
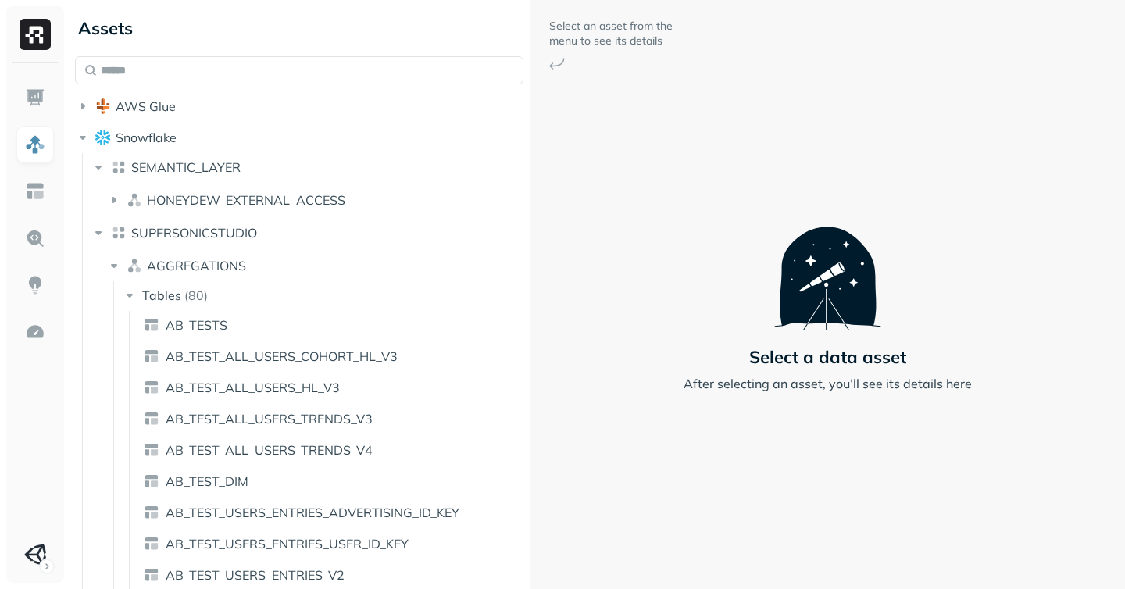
click at [609, 291] on div "Assets AWS Glue Snowflake SEMANTIC_LAYER HONEYDEW_EXTERNAL_ACCESS SUPERSONICSTU…" at bounding box center [597, 294] width 1056 height 589
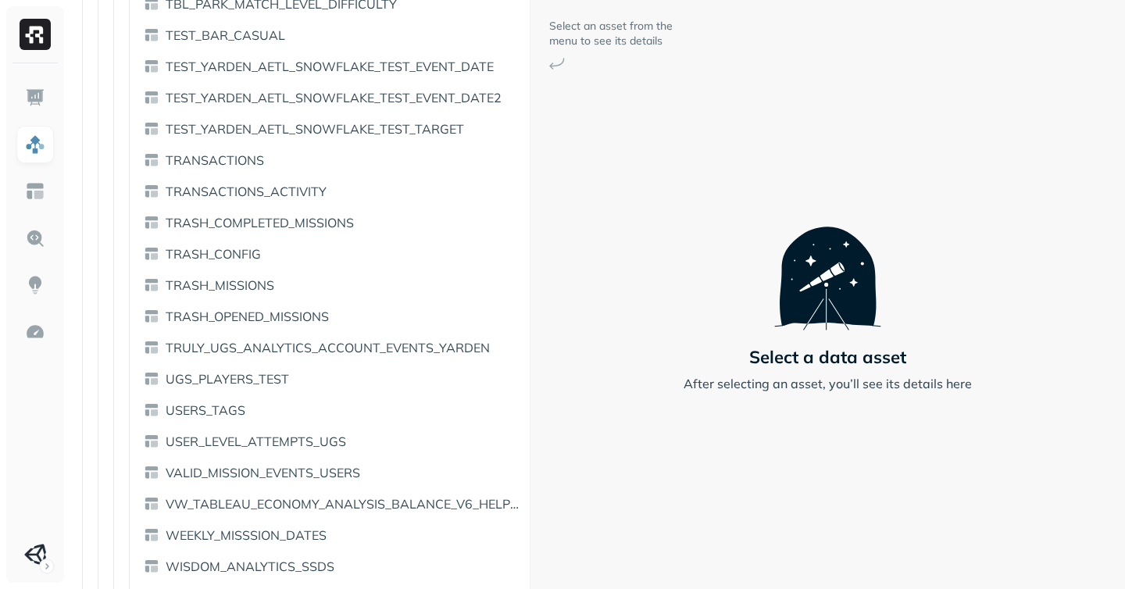
scroll to position [2361, 0]
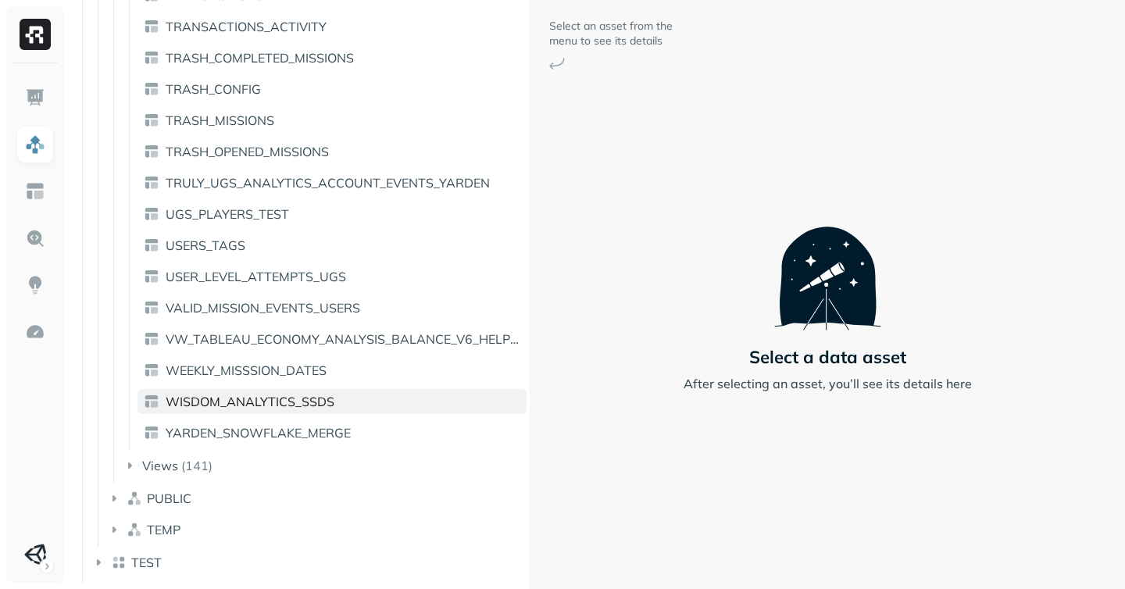
click at [256, 399] on span "WISDOM_ANALYTICS_SSDS" at bounding box center [250, 402] width 169 height 16
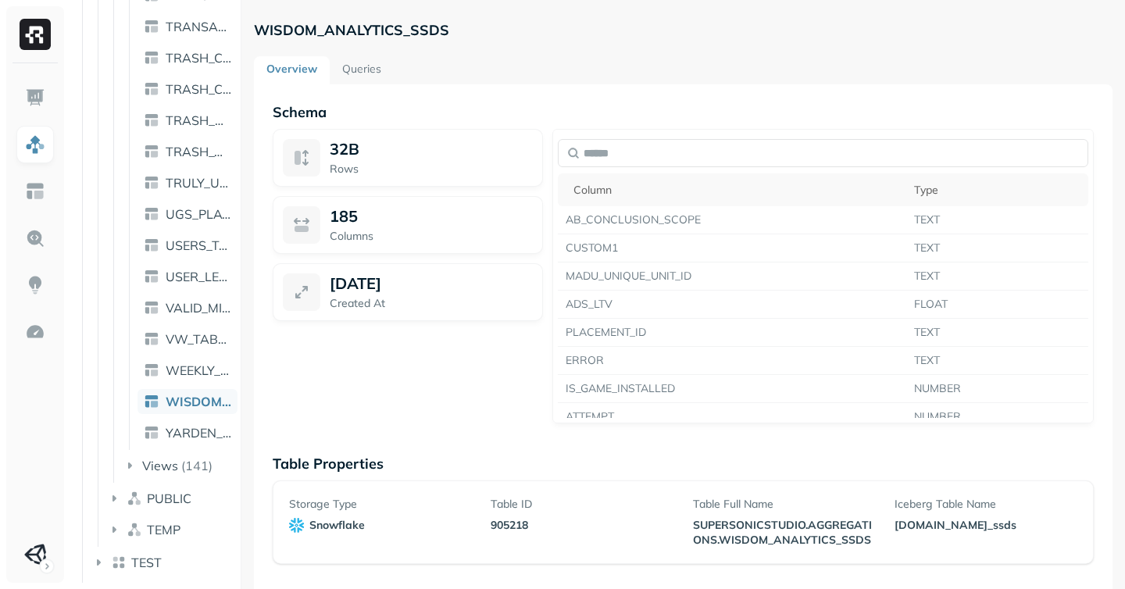
click at [123, 99] on div "Assets AWS Glue Snowflake SEMANTIC_LAYER HONEYDEW_EXTERNAL_ACCESS SUPERSONICSTU…" at bounding box center [597, 294] width 1056 height 589
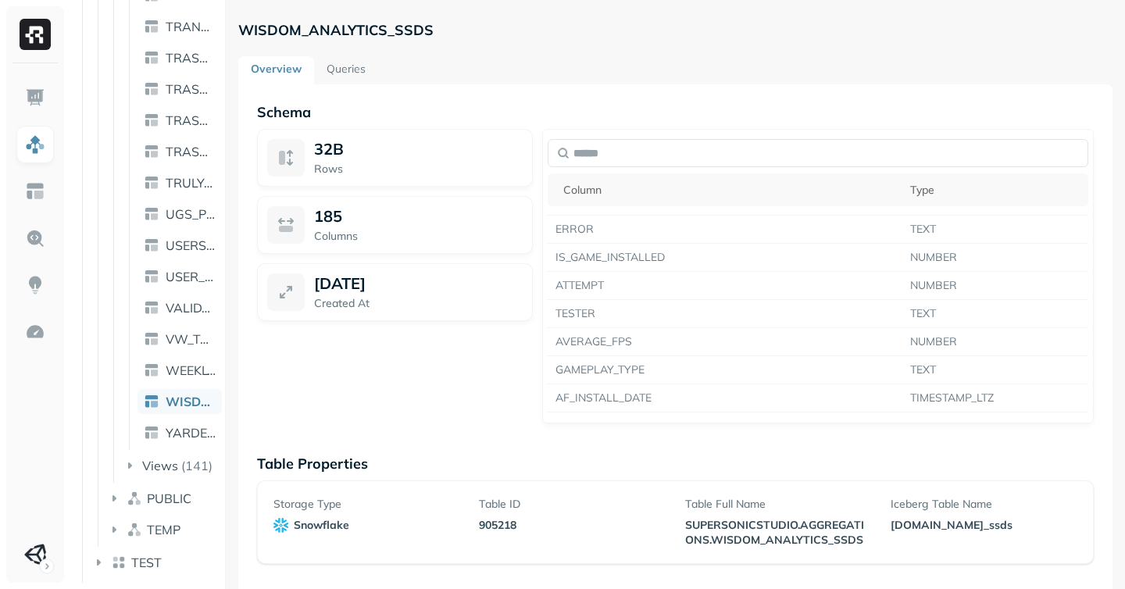
scroll to position [132, 0]
drag, startPoint x: 888, startPoint y: 507, endPoint x: 1033, endPoint y: 503, distance: 145.4
click at [1033, 503] on div "Storage Type snowflake Table ID 905218 Table Full Name SUPERSONICSTUDIO.AGGREGA…" at bounding box center [675, 522] width 804 height 51
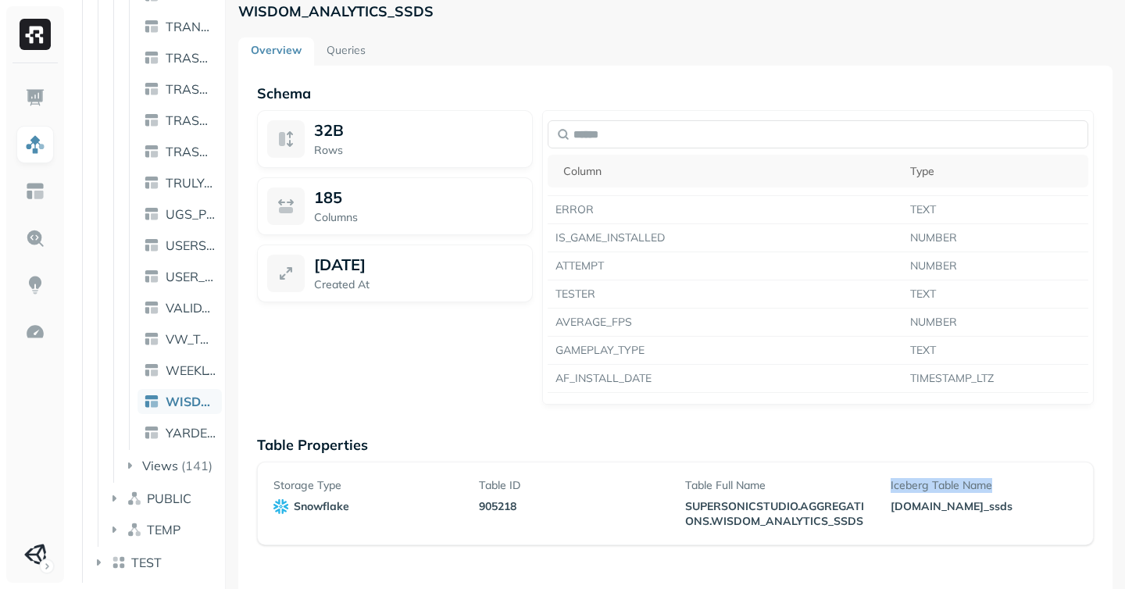
scroll to position [24, 0]
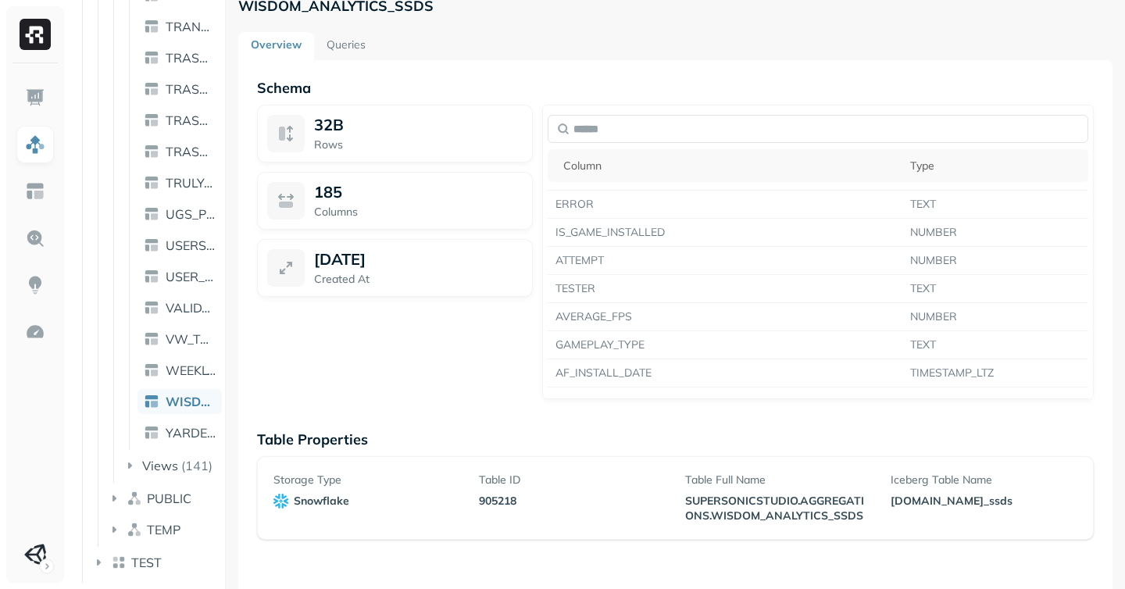
click at [231, 215] on div "WISDOM_ANALYTICS_SSDS Overview Queries Schema 32B Rows 185 Columns Aug 18, 2025…" at bounding box center [675, 270] width 899 height 589
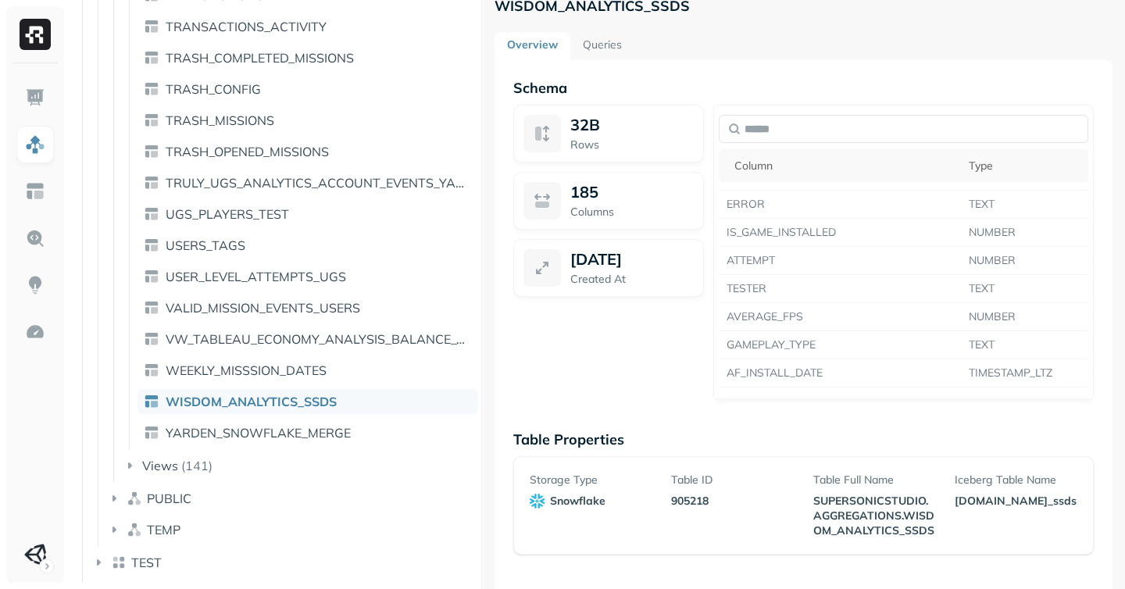
click at [502, 214] on div "Assets AWS Glue Snowflake SEMANTIC_LAYER HONEYDEW_EXTERNAL_ACCESS SUPERSONICSTU…" at bounding box center [597, 294] width 1056 height 589
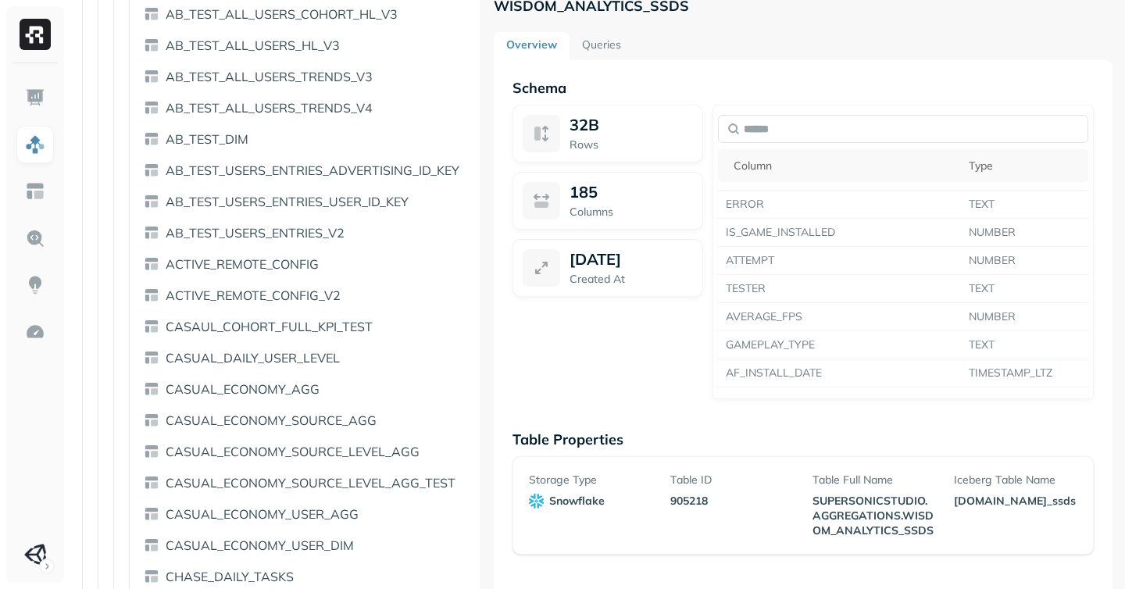
scroll to position [0, 0]
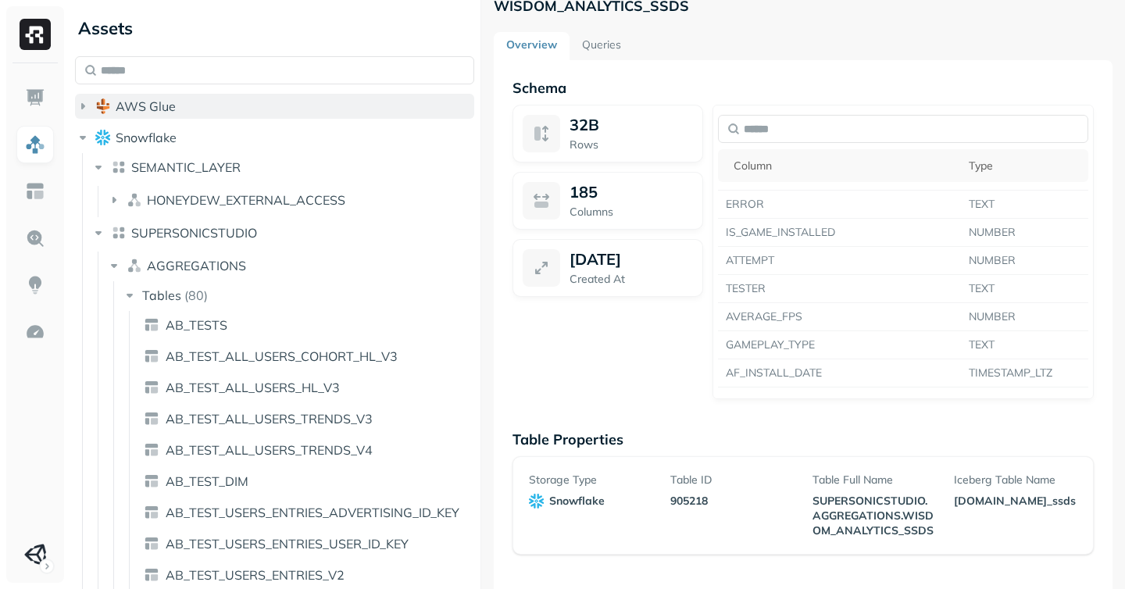
click at [91, 111] on button "AWS Glue" at bounding box center [274, 106] width 399 height 25
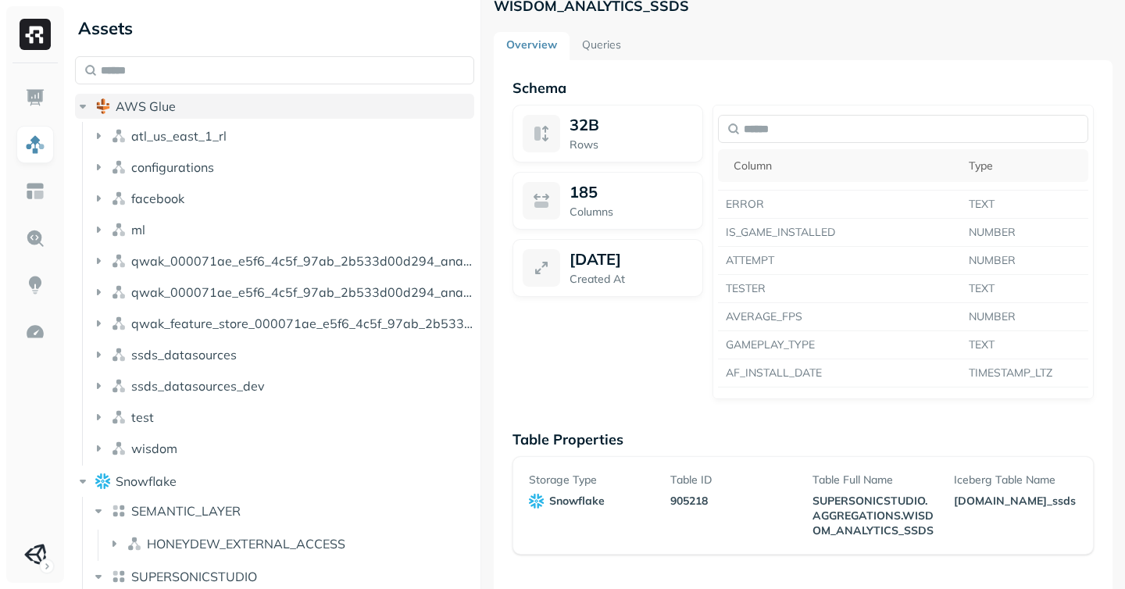
click at [91, 110] on button "AWS Glue" at bounding box center [274, 106] width 399 height 25
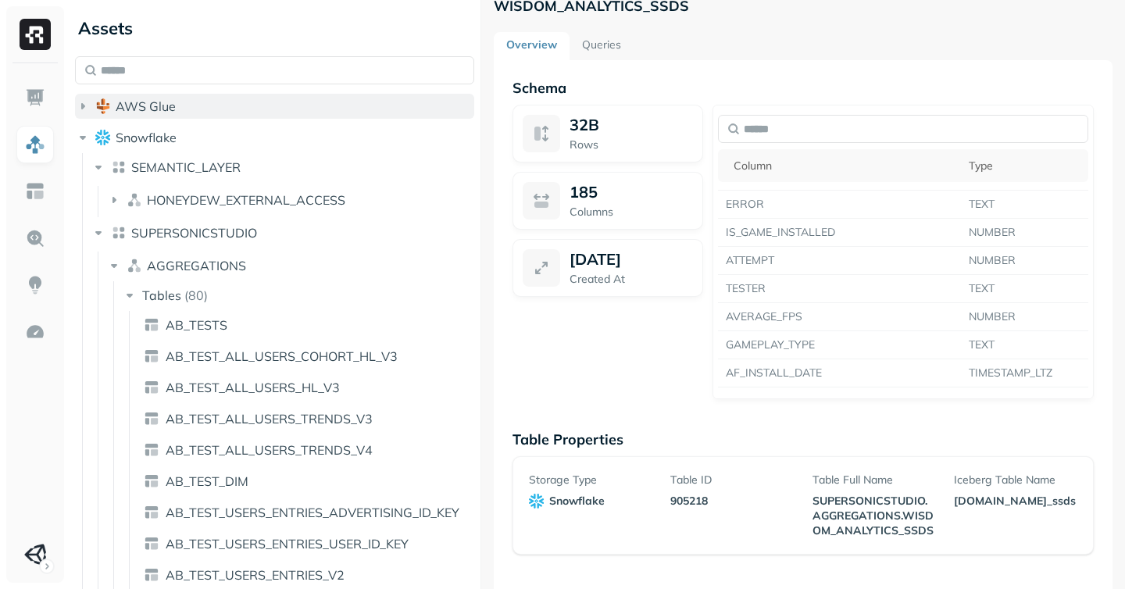
click at [82, 102] on icon "button" at bounding box center [83, 106] width 16 height 16
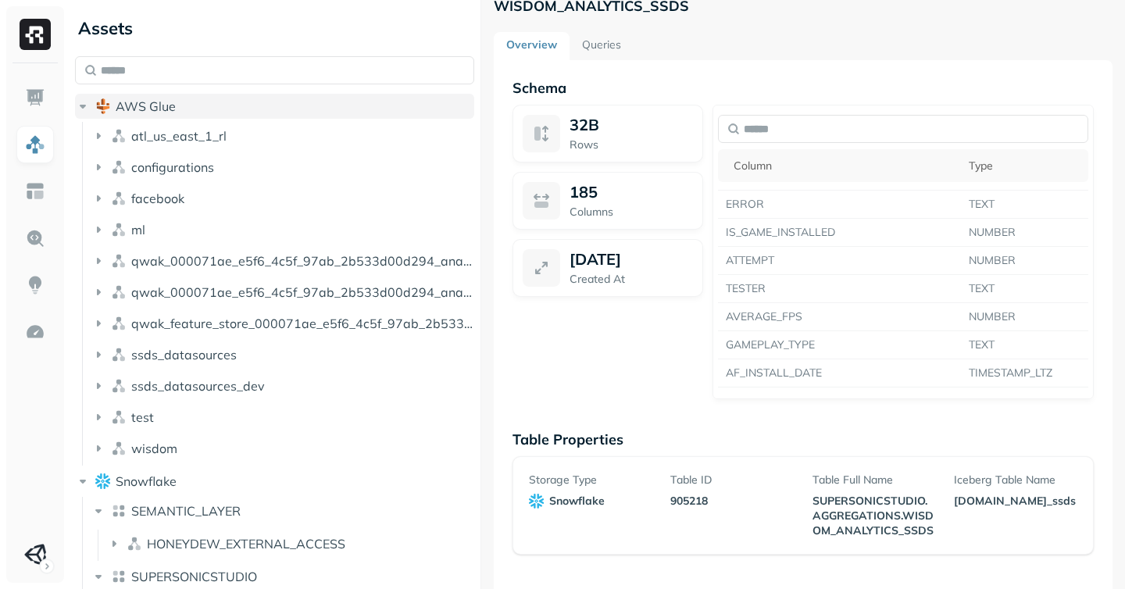
click at [84, 105] on icon "button" at bounding box center [83, 107] width 6 height 4
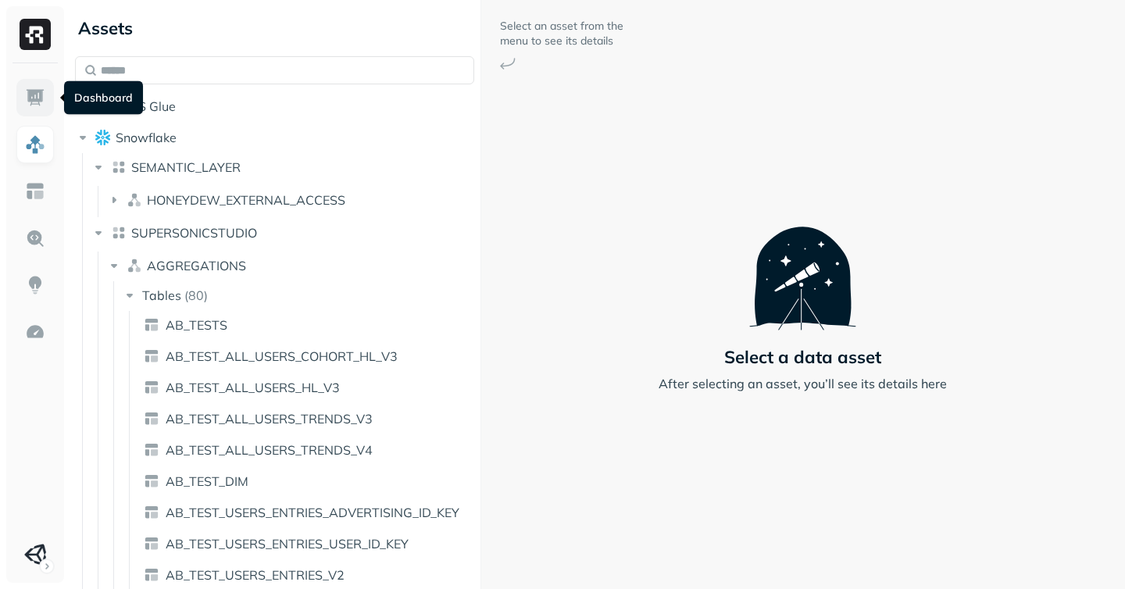
click at [29, 105] on img at bounding box center [35, 98] width 20 height 20
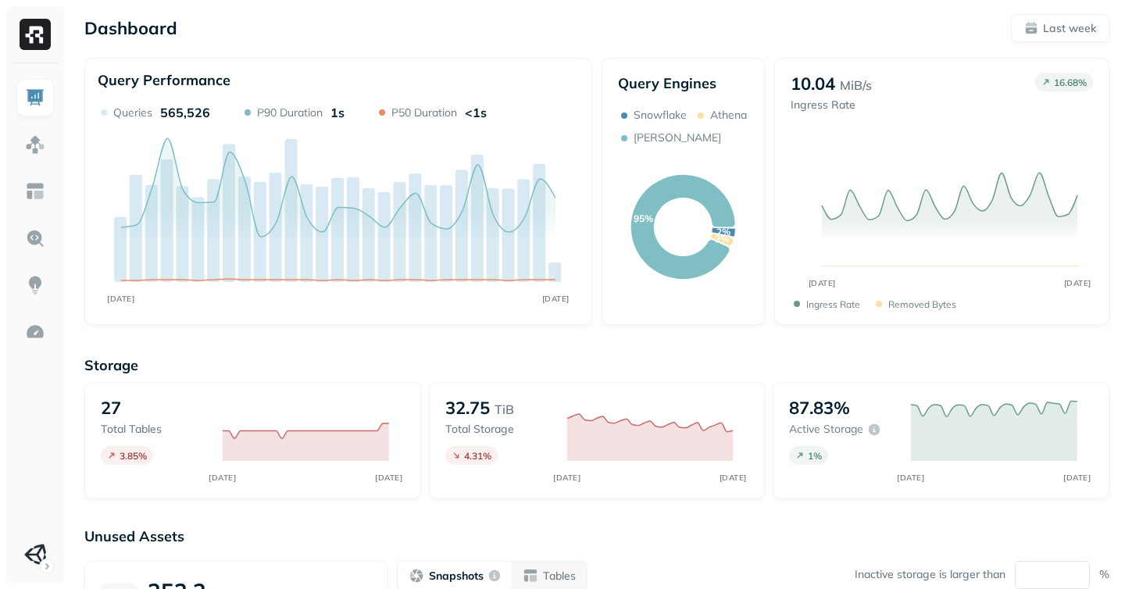
scroll to position [281, 0]
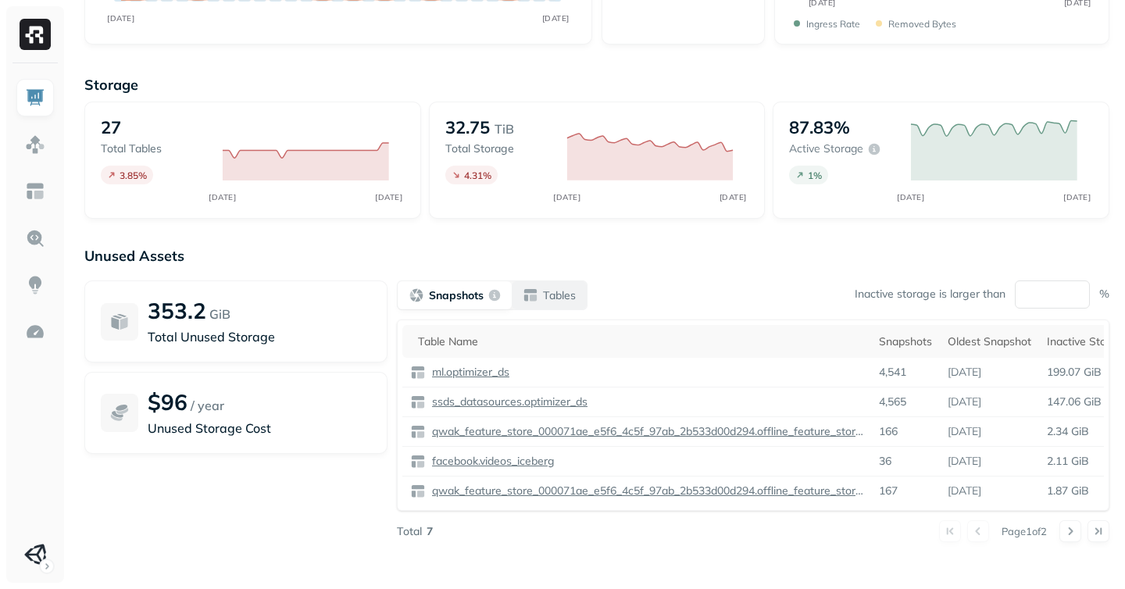
click at [565, 299] on p "Tables" at bounding box center [559, 295] width 33 height 15
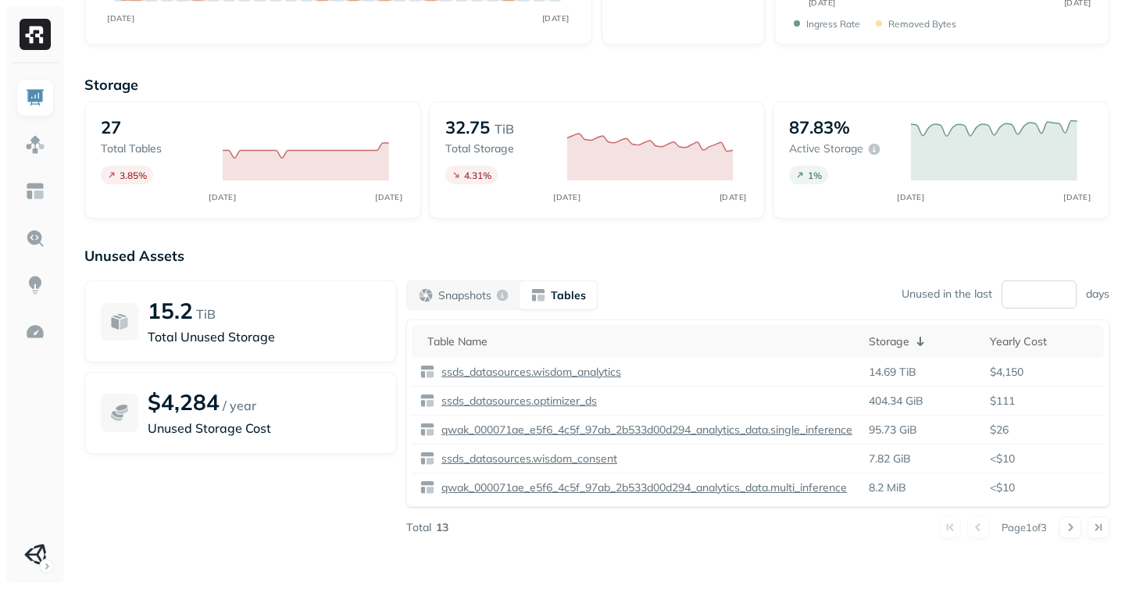
click at [1042, 297] on input "**" at bounding box center [1039, 295] width 75 height 28
click at [919, 295] on p "Unused in the last" at bounding box center [947, 294] width 91 height 15
click at [1031, 295] on input "**" at bounding box center [1039, 295] width 75 height 28
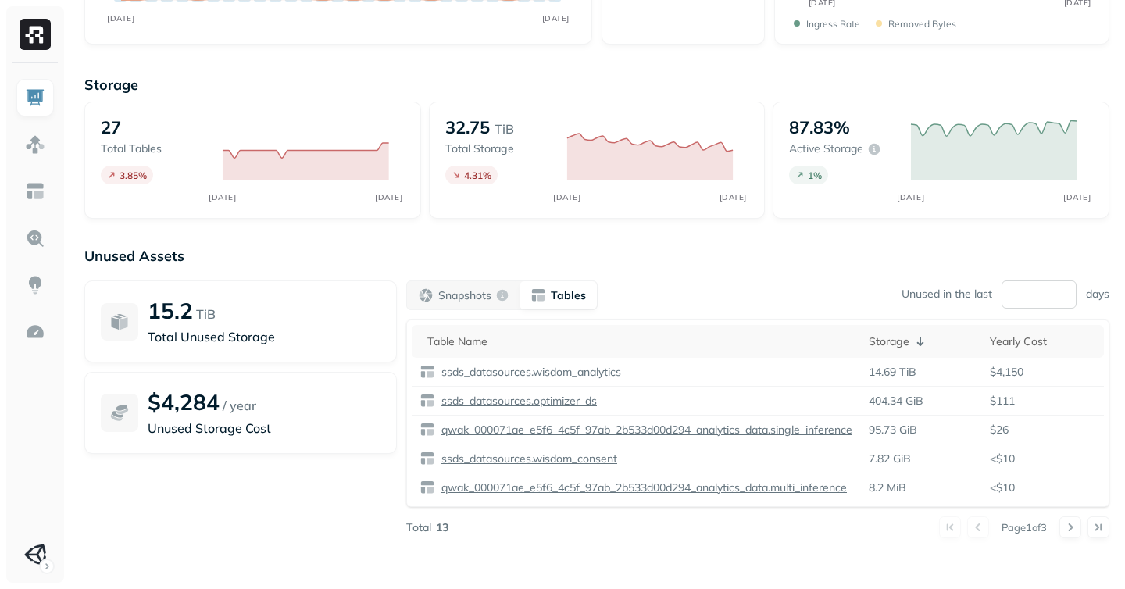
click at [1031, 295] on input "**" at bounding box center [1039, 295] width 75 height 28
drag, startPoint x: 1028, startPoint y: 296, endPoint x: 1006, endPoint y: 300, distance: 23.0
click at [1005, 300] on input "**" at bounding box center [1039, 295] width 75 height 28
click at [38, 141] on img at bounding box center [35, 144] width 20 height 20
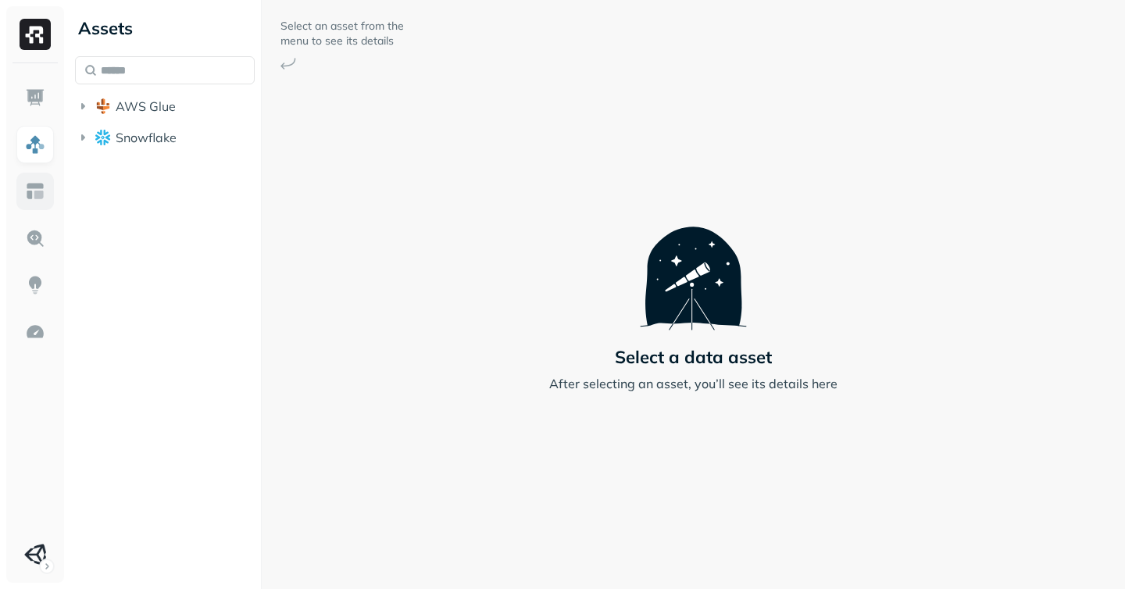
click at [36, 189] on img at bounding box center [35, 191] width 20 height 20
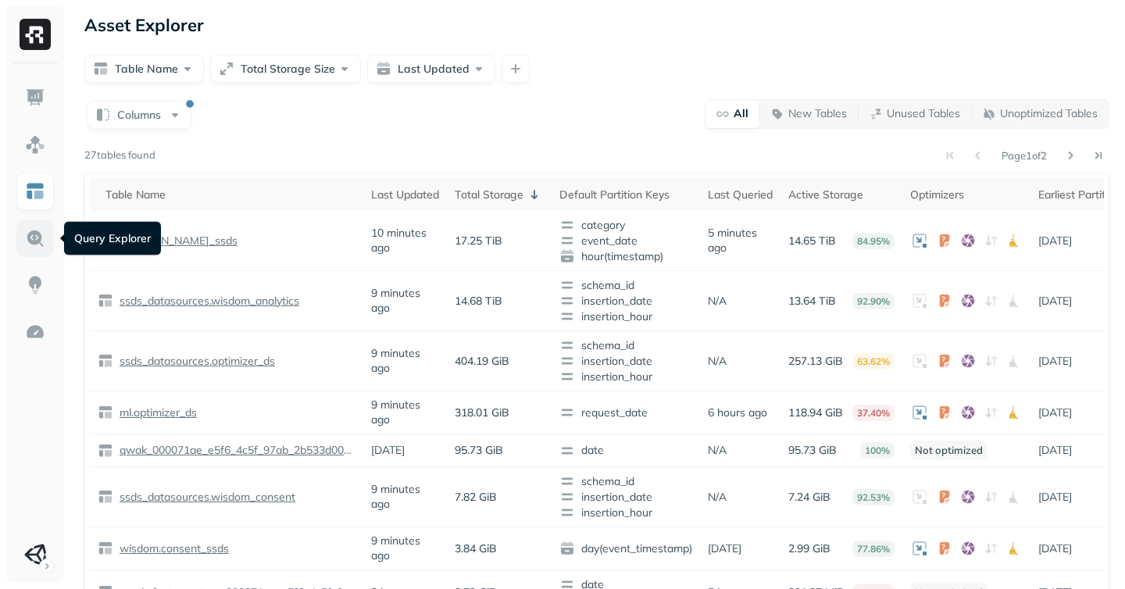
click at [26, 228] on img at bounding box center [35, 238] width 20 height 20
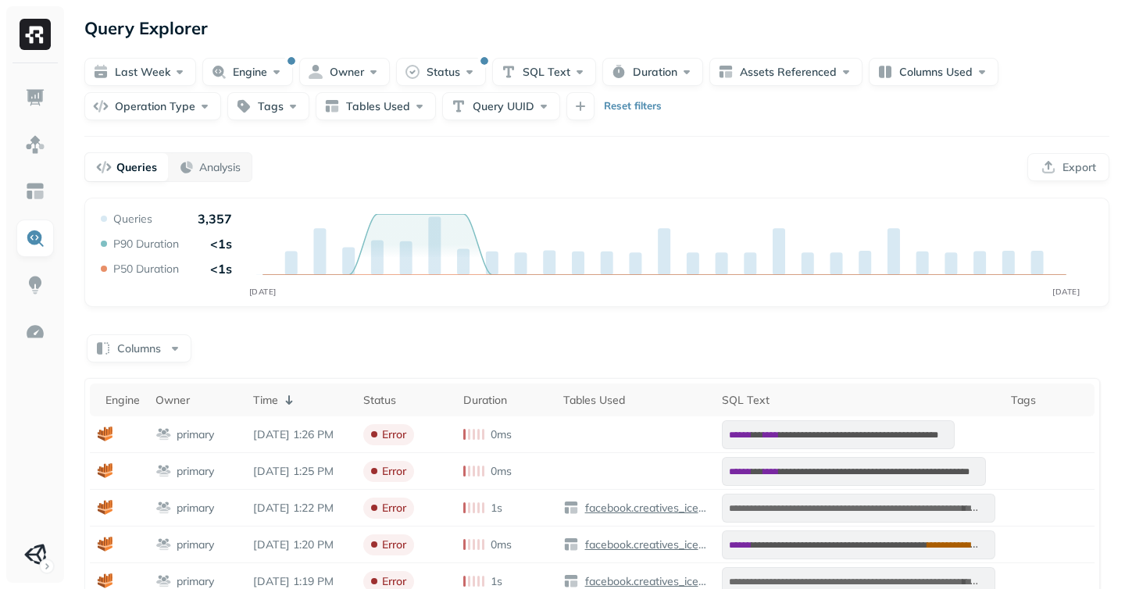
click at [524, 133] on div "**********" at bounding box center [597, 530] width 1056 height 1060
